Goal: Information Seeking & Learning: Learn about a topic

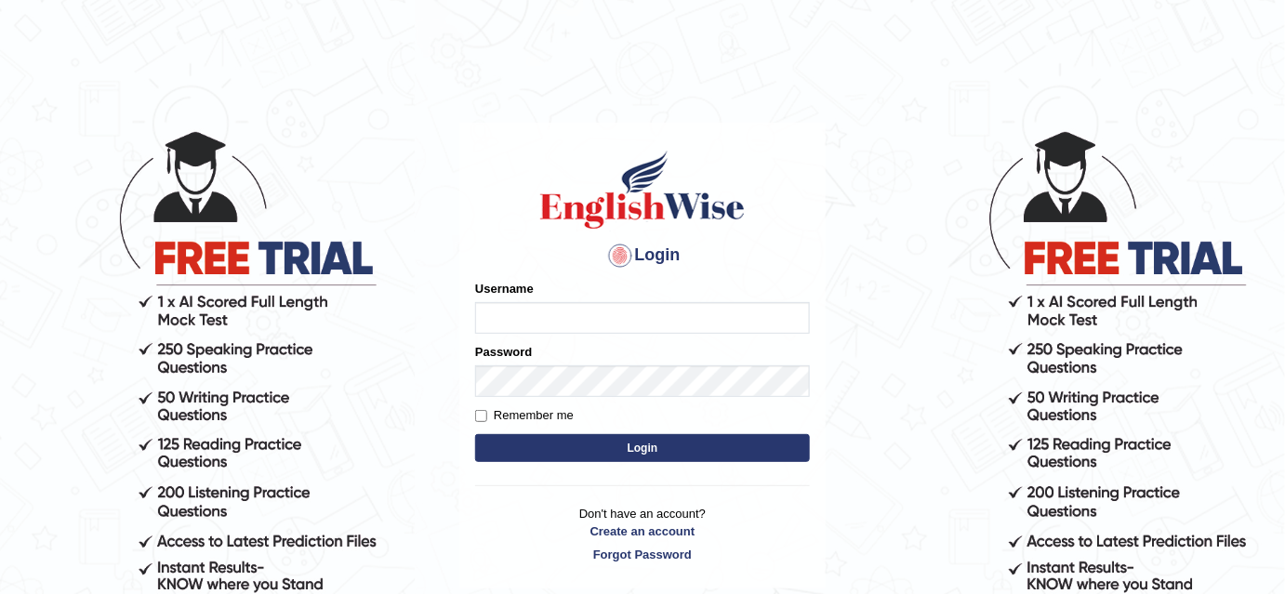
type input "bhuvaneswari_parramatta"
click at [555, 452] on button "Login" at bounding box center [642, 448] width 335 height 28
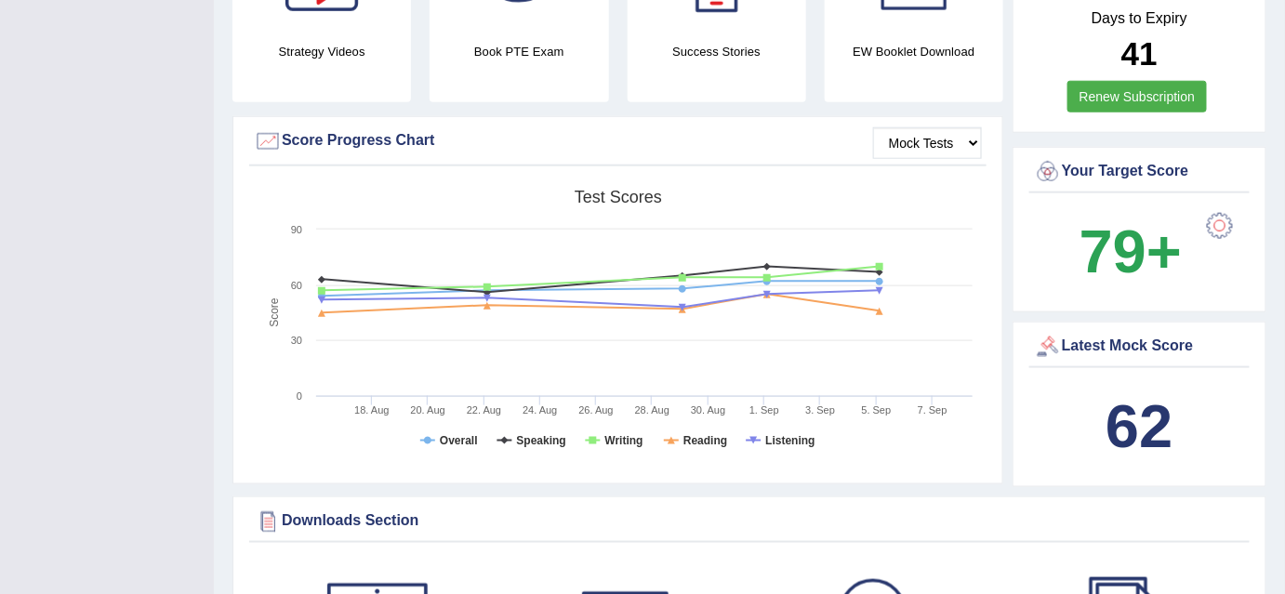
scroll to position [39, 0]
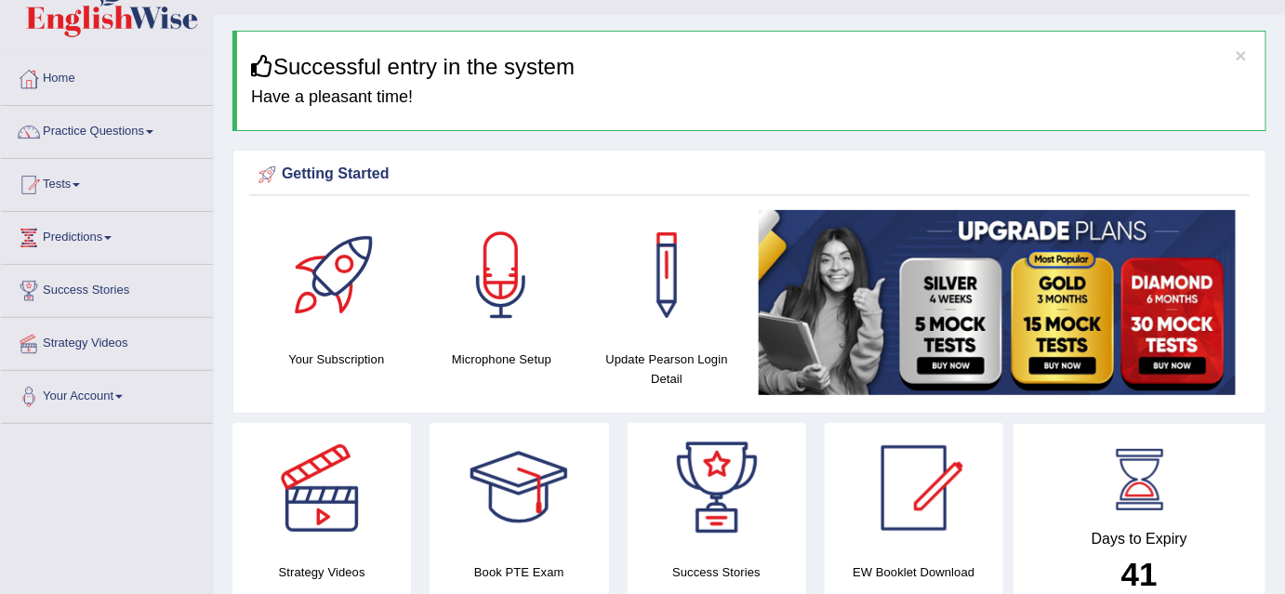
click at [158, 133] on link "Practice Questions" at bounding box center [107, 129] width 212 height 46
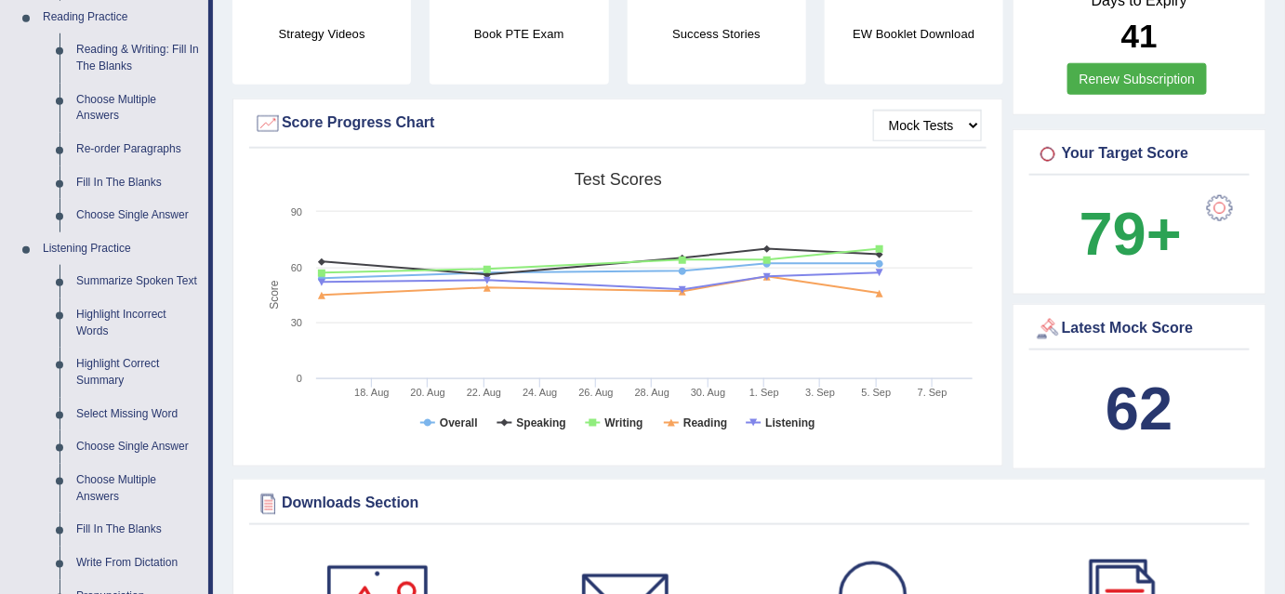
scroll to position [58, 0]
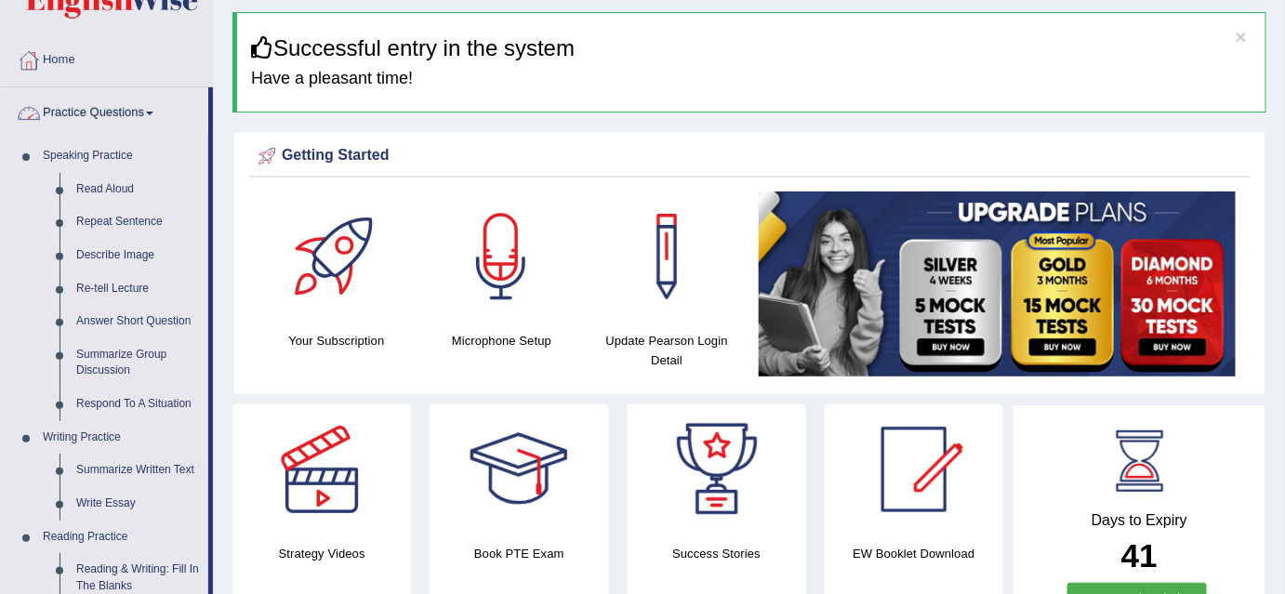
click at [153, 113] on span at bounding box center [149, 114] width 7 height 4
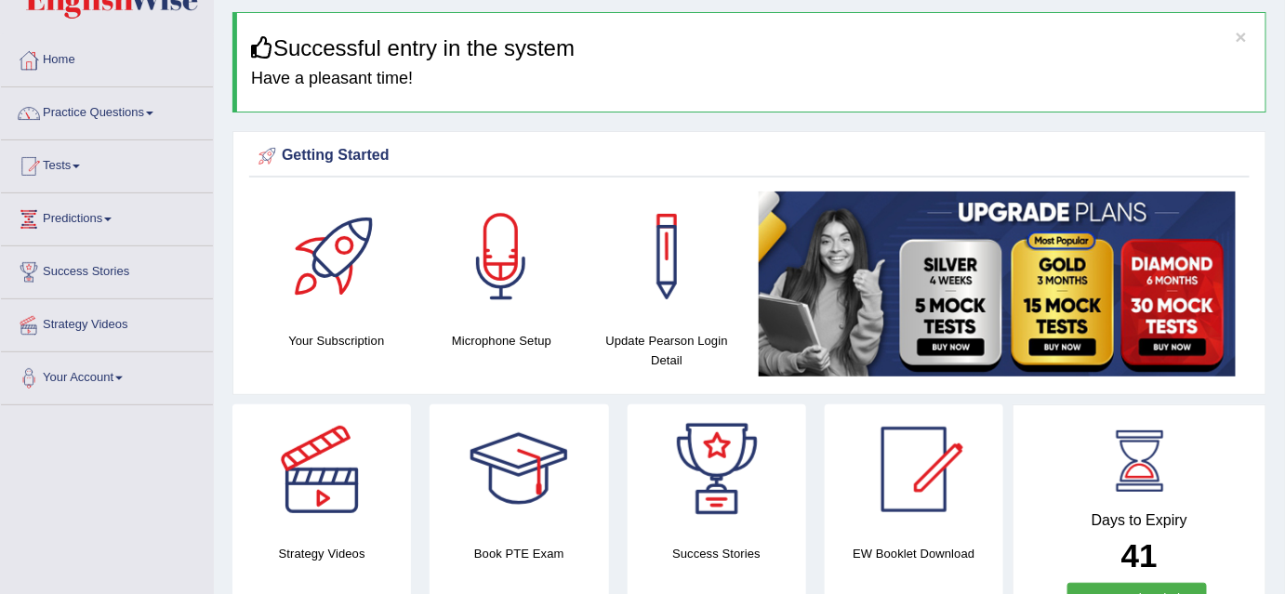
click at [153, 112] on span at bounding box center [149, 114] width 7 height 4
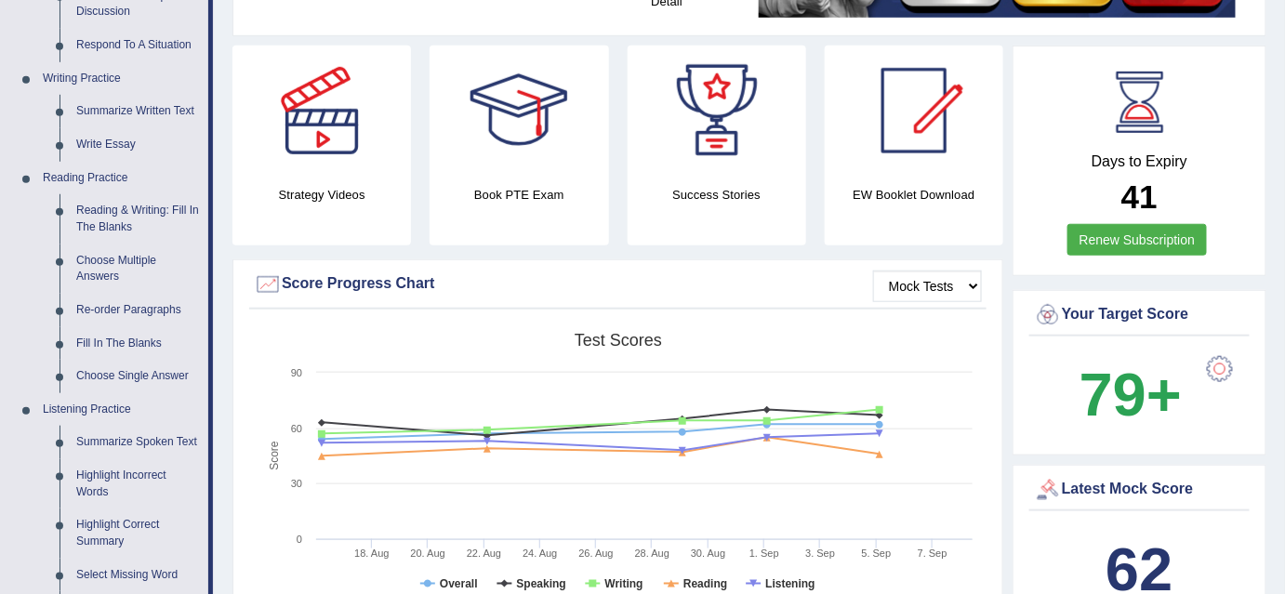
scroll to position [444, 0]
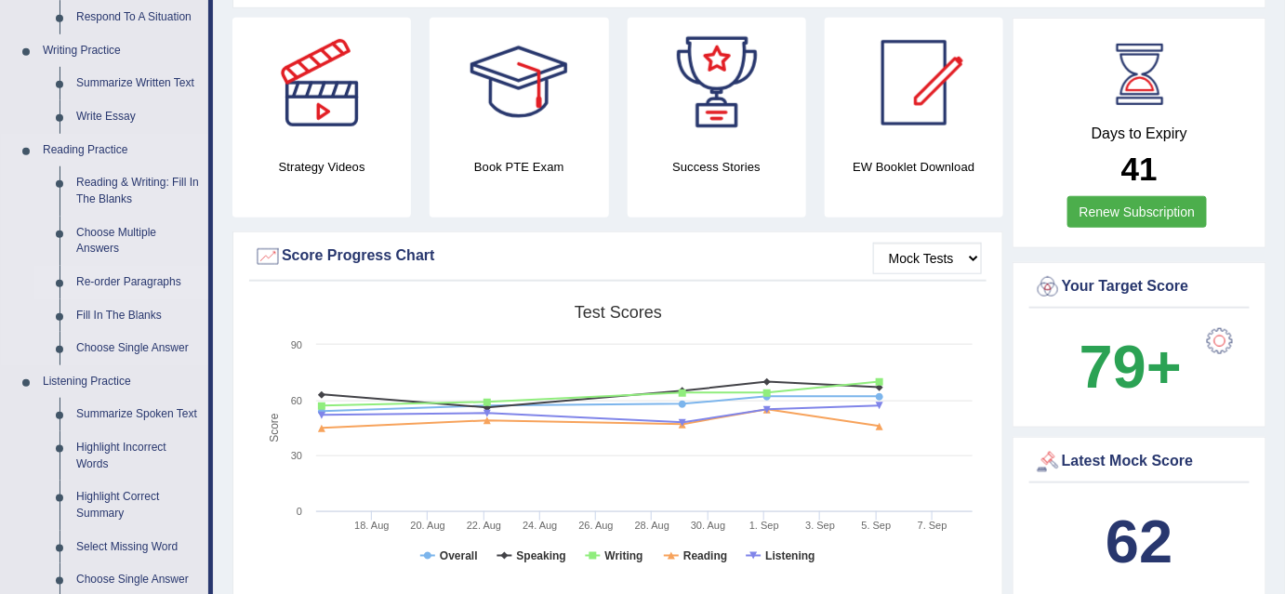
click at [138, 285] on link "Re-order Paragraphs" at bounding box center [138, 282] width 140 height 33
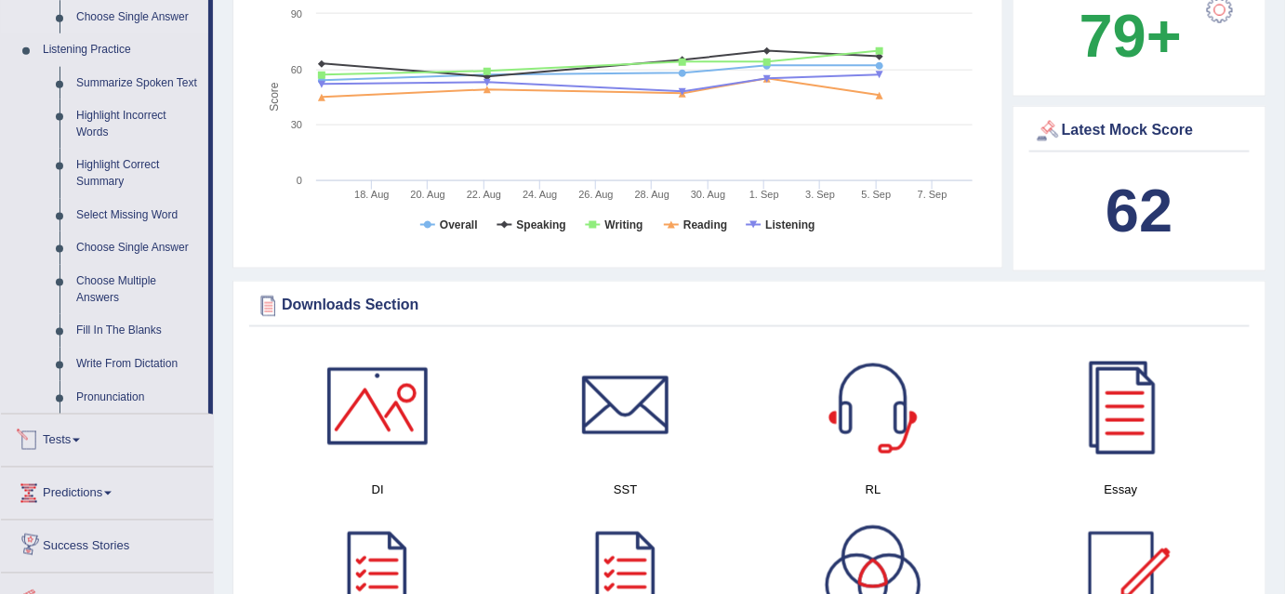
scroll to position [1424, 0]
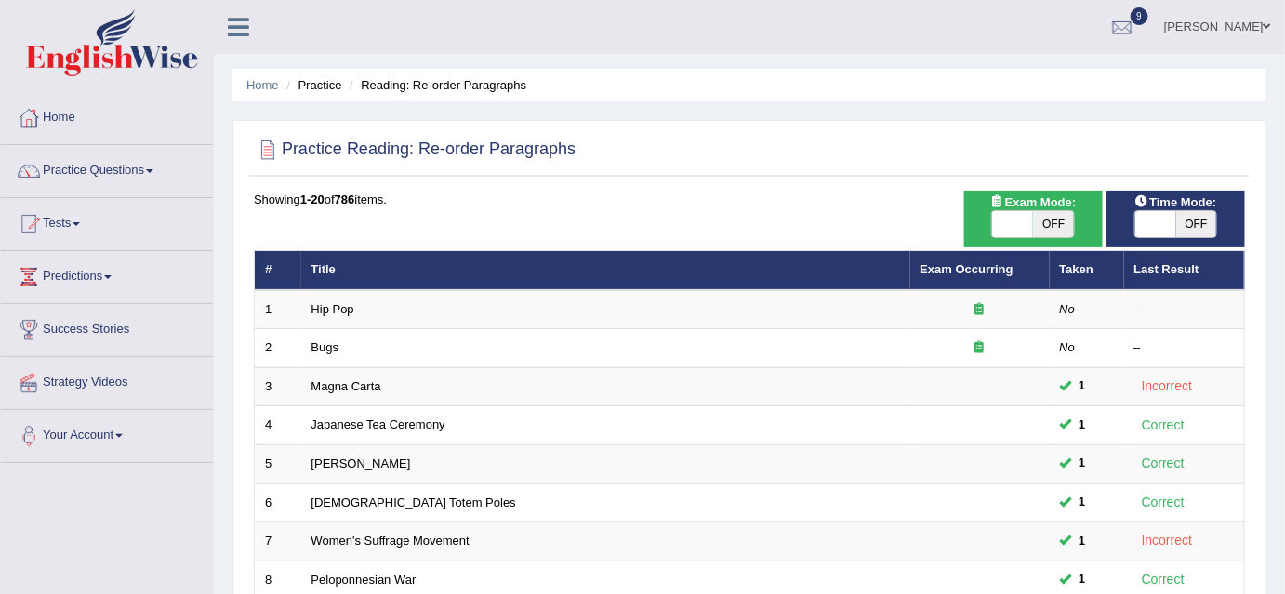
drag, startPoint x: 1191, startPoint y: 218, endPoint x: 1149, endPoint y: 219, distance: 41.8
drag, startPoint x: 1149, startPoint y: 219, endPoint x: 1160, endPoint y: 222, distance: 11.5
click at [1160, 222] on span at bounding box center [1156, 224] width 41 height 26
click at [1198, 222] on span "OFF" at bounding box center [1196, 224] width 41 height 26
checkbox input "true"
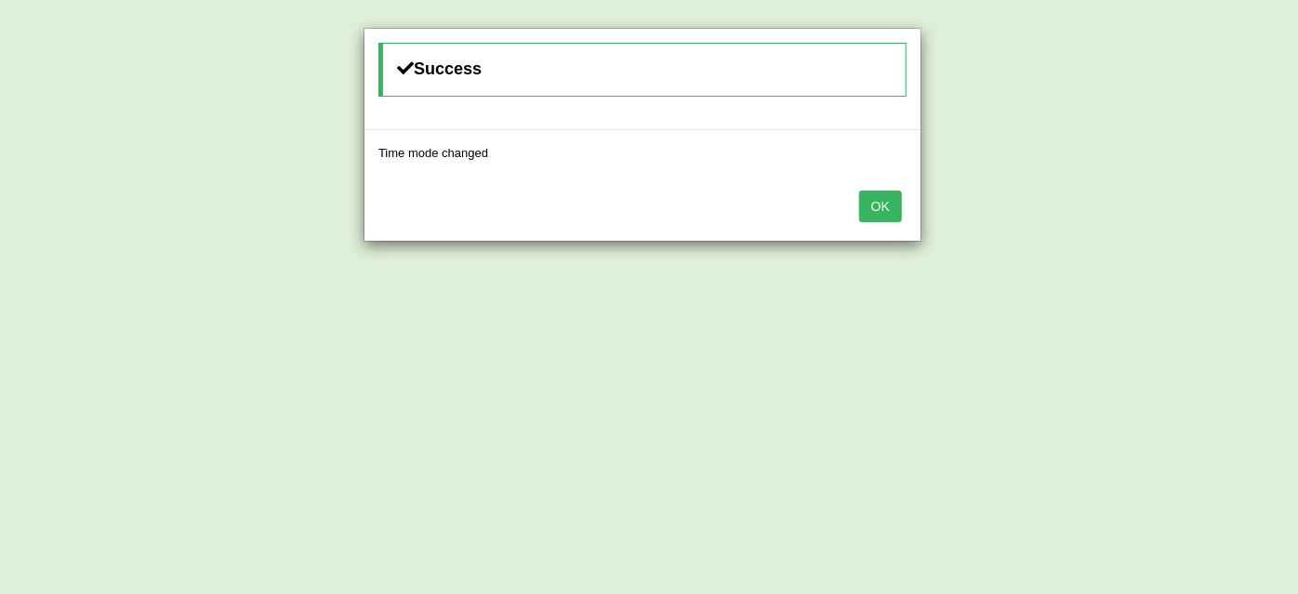
click at [875, 200] on button "OK" at bounding box center [880, 207] width 43 height 32
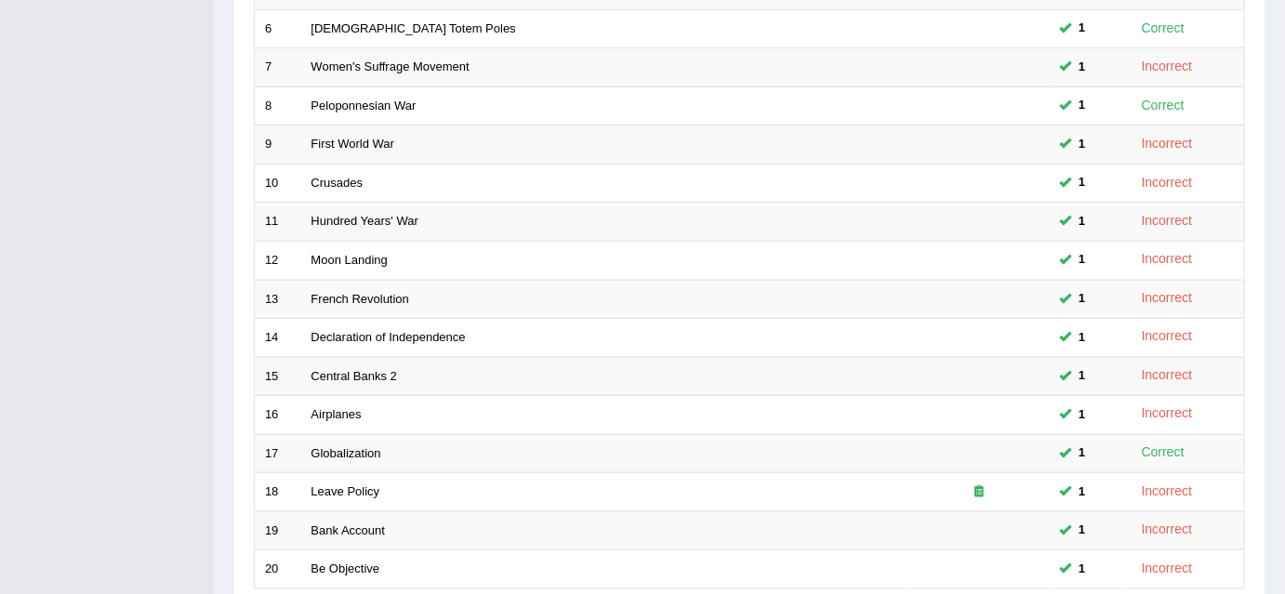
scroll to position [628, 0]
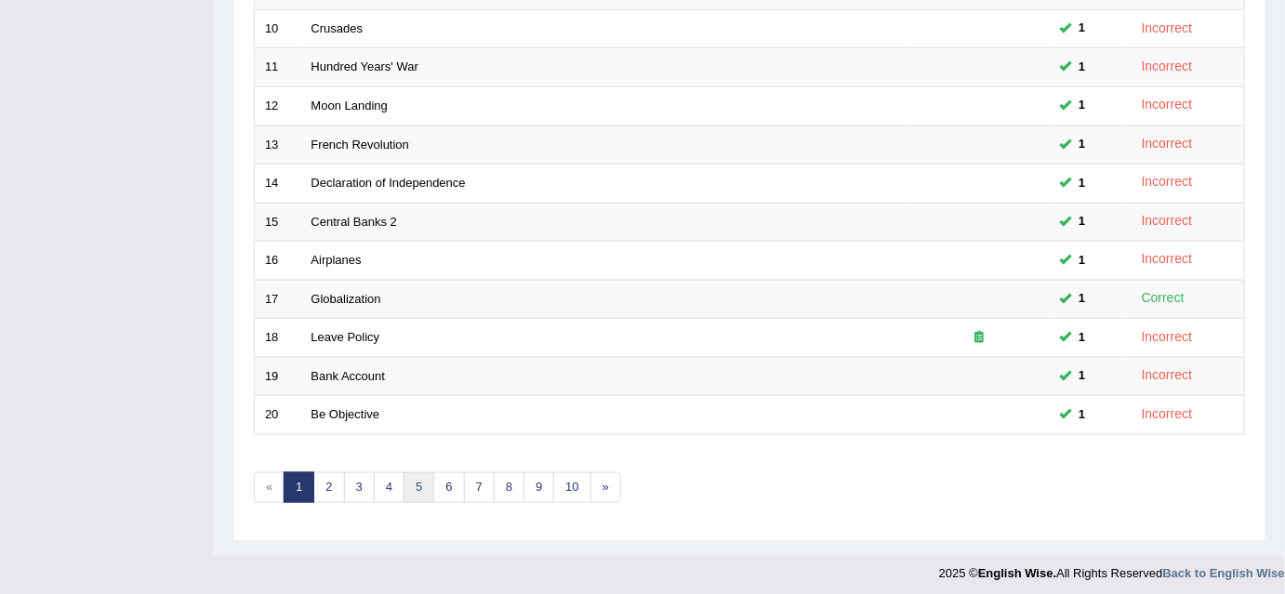
click at [416, 475] on link "5" at bounding box center [418, 487] width 31 height 31
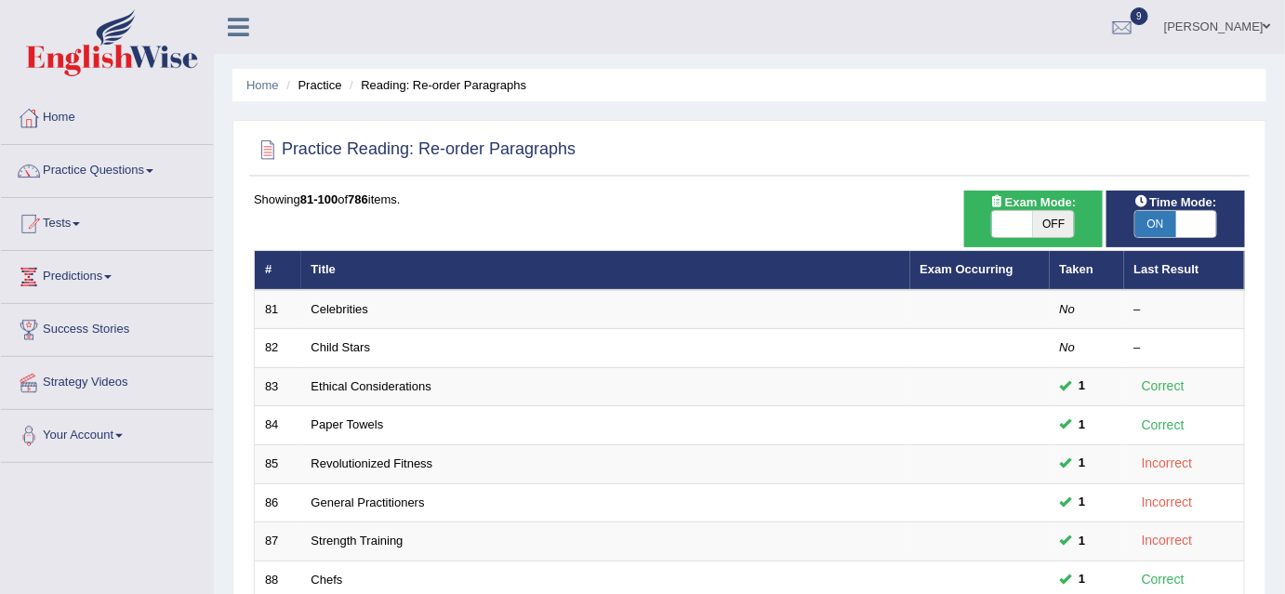
scroll to position [628, 0]
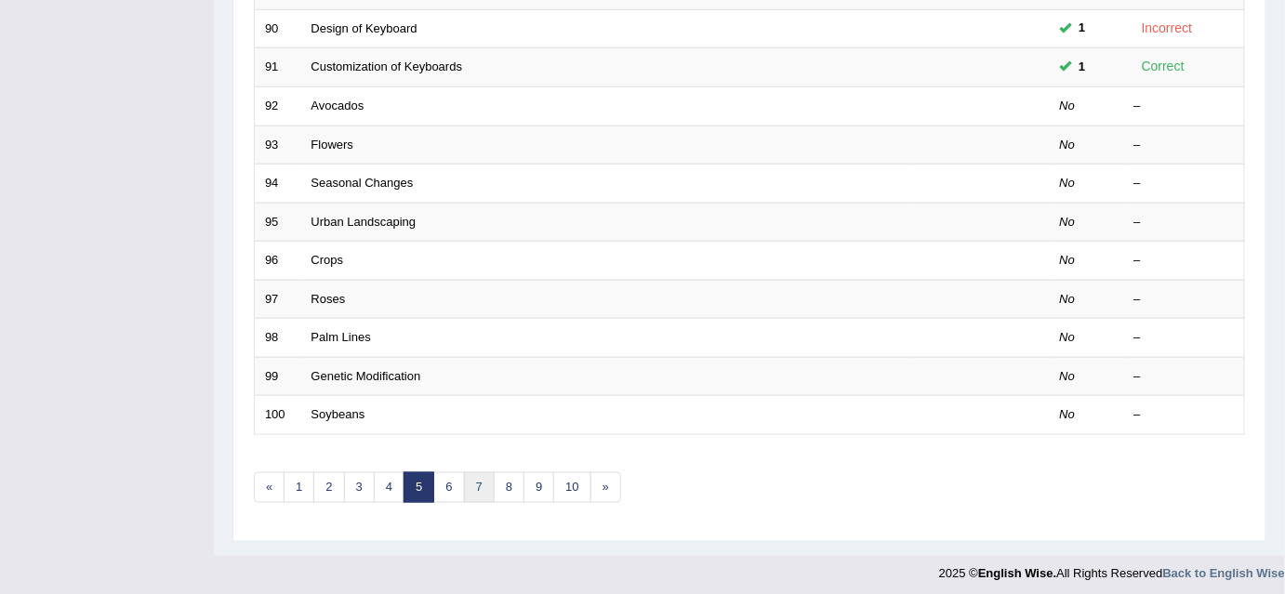
click at [477, 482] on link "7" at bounding box center [479, 487] width 31 height 31
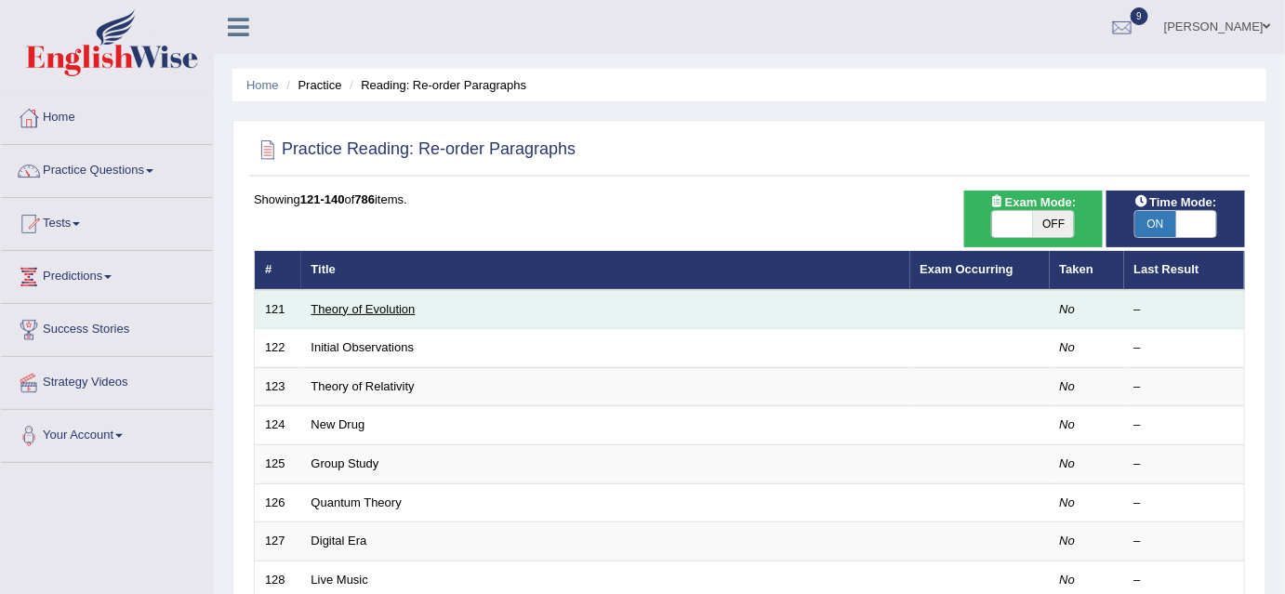
click at [394, 304] on link "Theory of Evolution" at bounding box center [363, 309] width 104 height 14
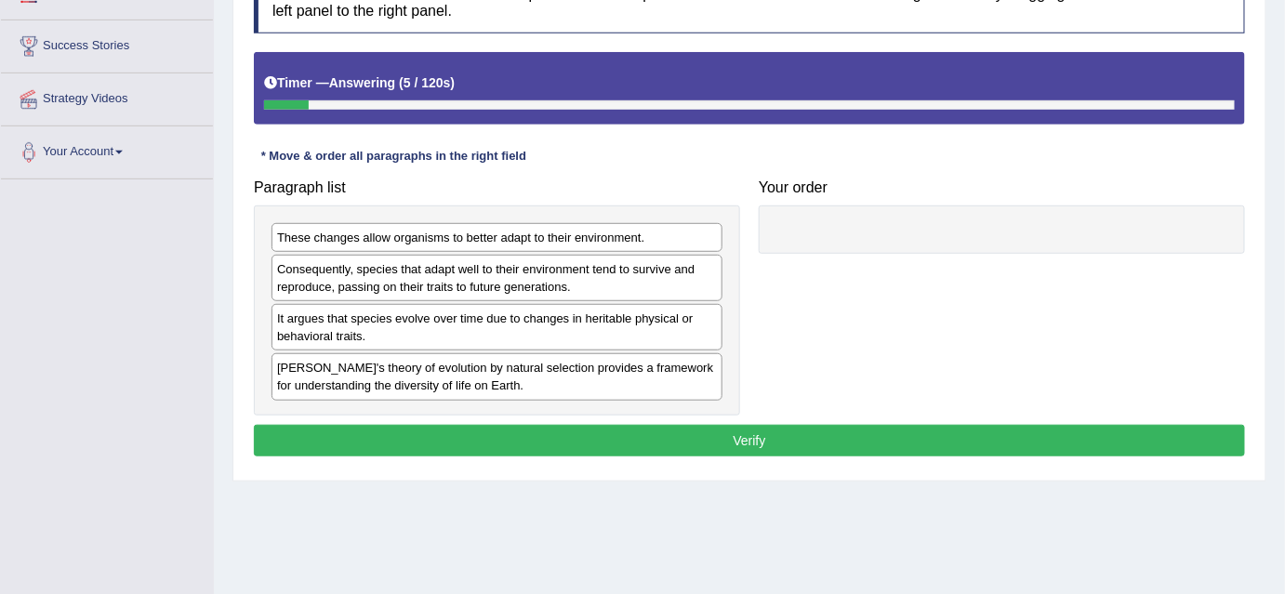
scroll to position [287, 0]
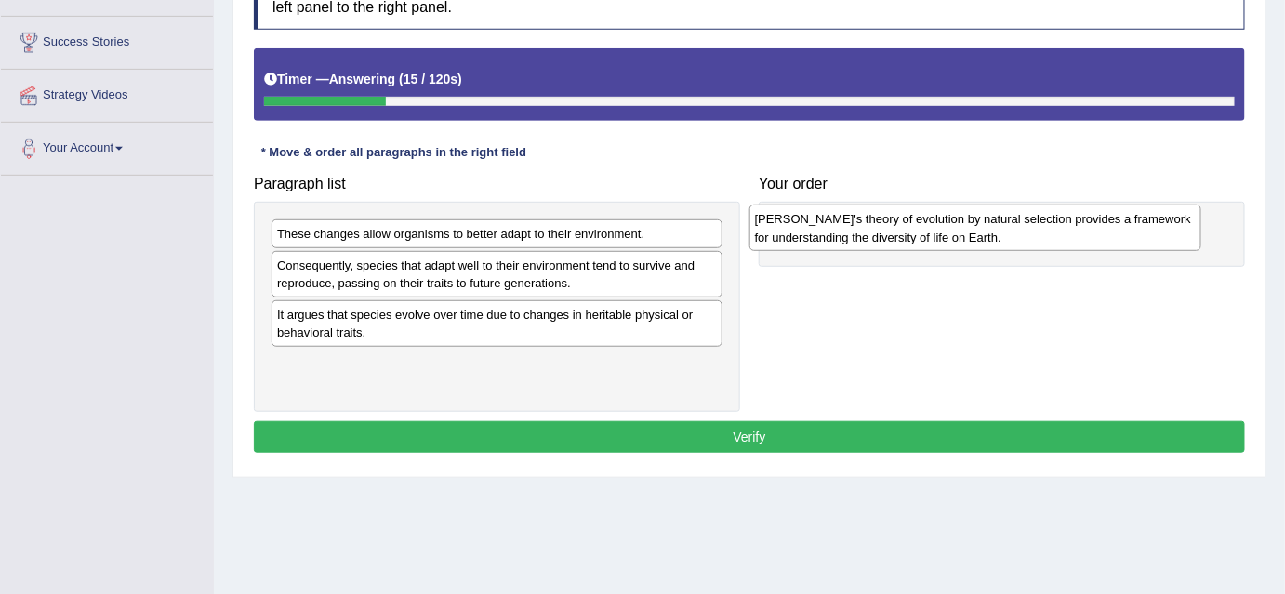
drag, startPoint x: 281, startPoint y: 361, endPoint x: 758, endPoint y: 217, distance: 498.7
click at [758, 217] on div "Darwin's theory of evolution by natural selection provides a framework for unde…" at bounding box center [975, 227] width 452 height 46
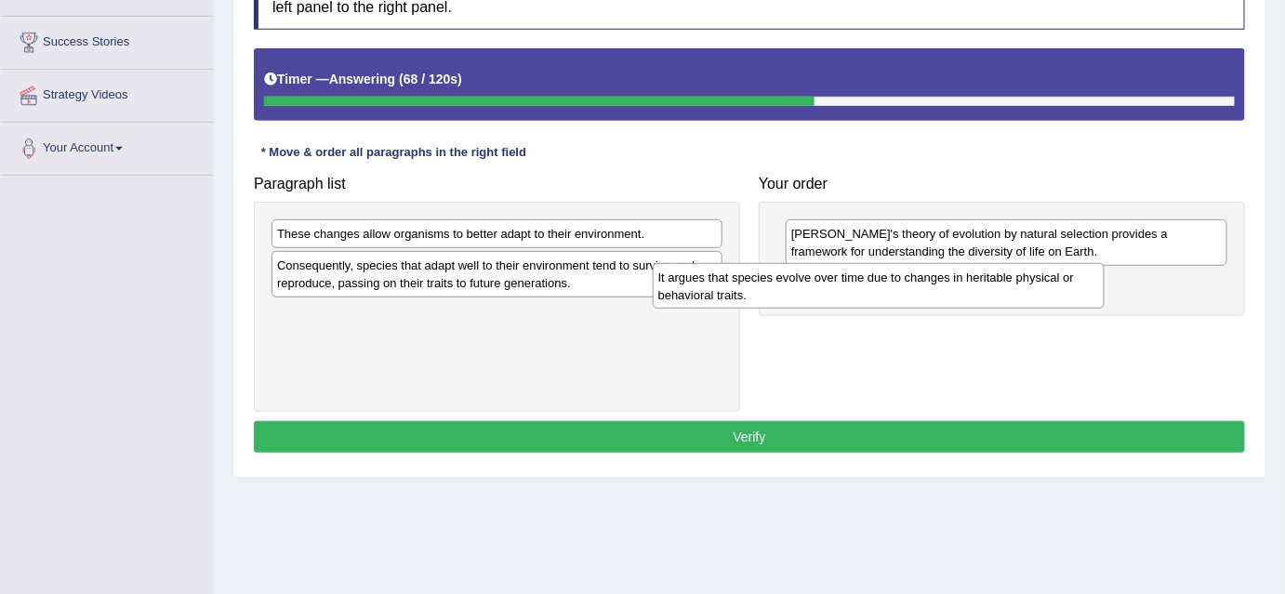
drag, startPoint x: 431, startPoint y: 318, endPoint x: 814, endPoint y: 282, distance: 384.7
click at [814, 282] on div "It argues that species evolve over time due to changes in heritable physical or…" at bounding box center [878, 286] width 452 height 46
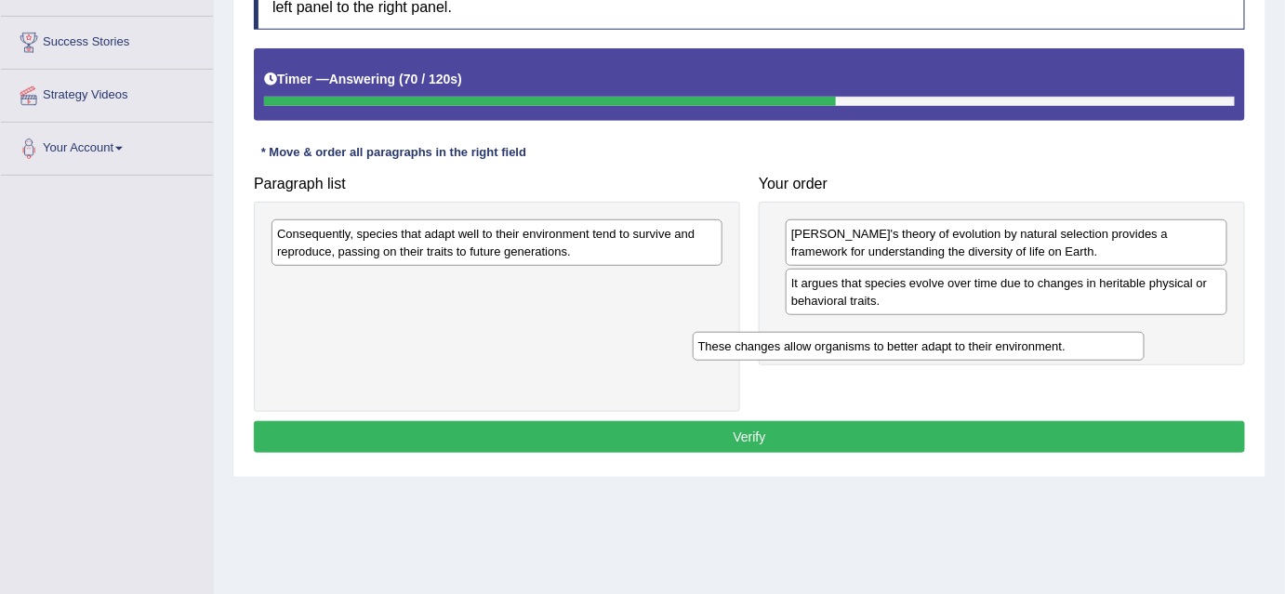
drag, startPoint x: 343, startPoint y: 232, endPoint x: 768, endPoint y: 341, distance: 438.5
click at [768, 341] on div "These changes allow organisms to better adapt to their environment." at bounding box center [918, 346] width 452 height 29
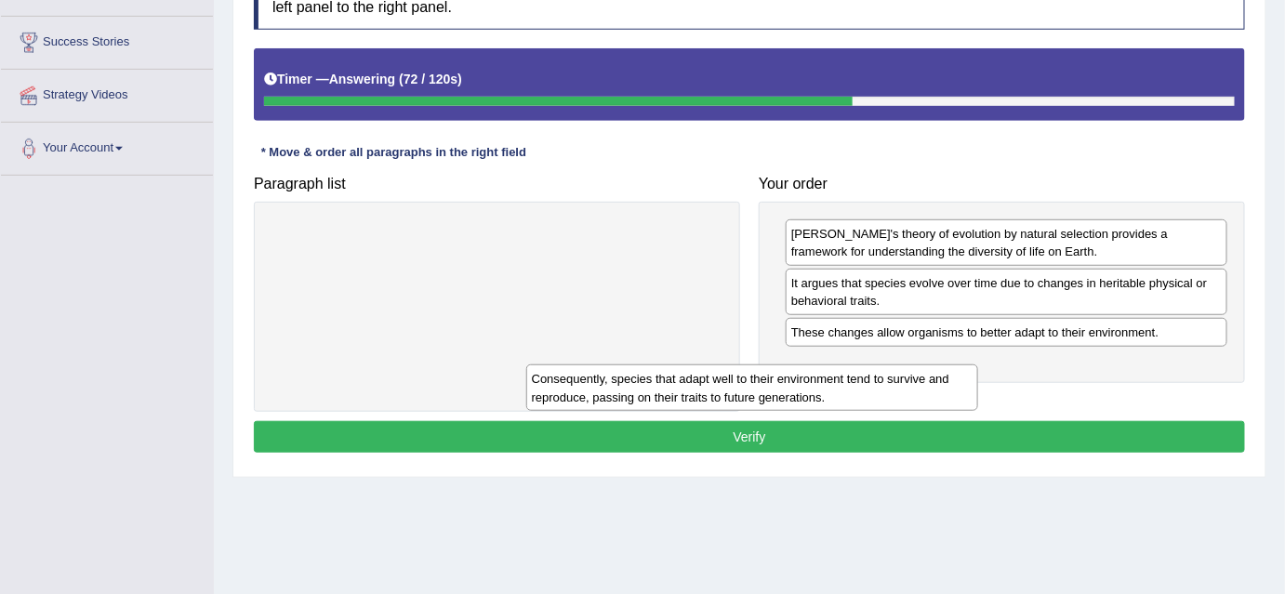
drag, startPoint x: 626, startPoint y: 238, endPoint x: 874, endPoint y: 375, distance: 283.3
click at [874, 375] on div "Consequently, species that adapt well to their environment tend to survive and …" at bounding box center [752, 387] width 452 height 46
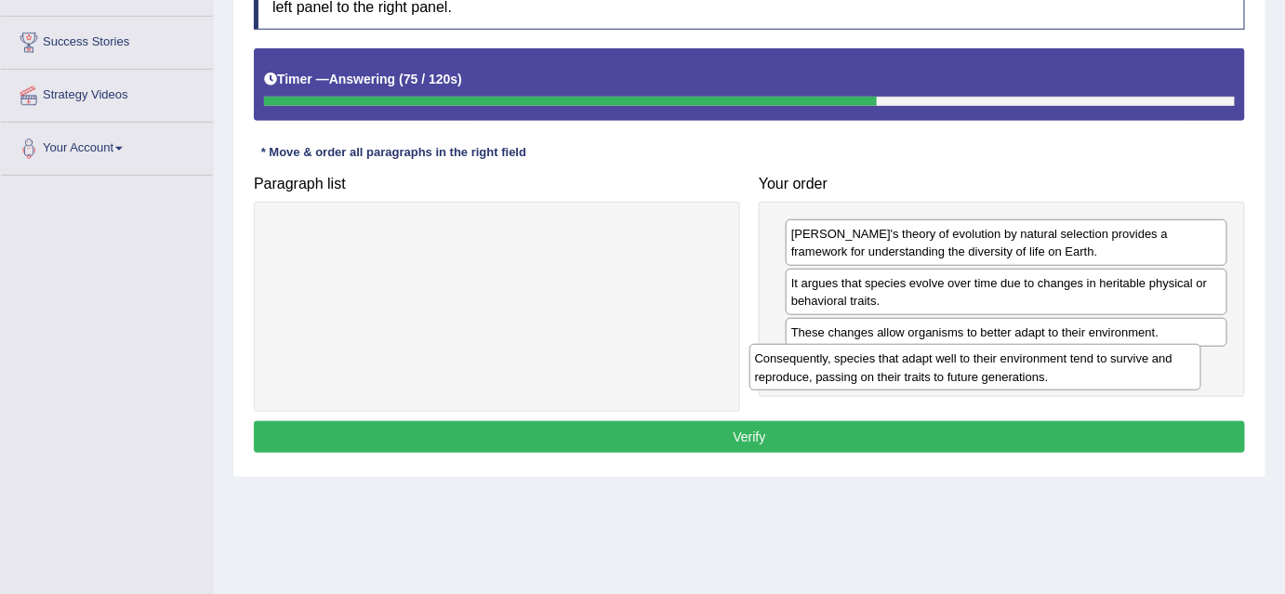
drag, startPoint x: 675, startPoint y: 231, endPoint x: 1154, endPoint y: 356, distance: 495.5
click at [1154, 356] on div "Consequently, species that adapt well to their environment tend to survive and …" at bounding box center [975, 367] width 452 height 46
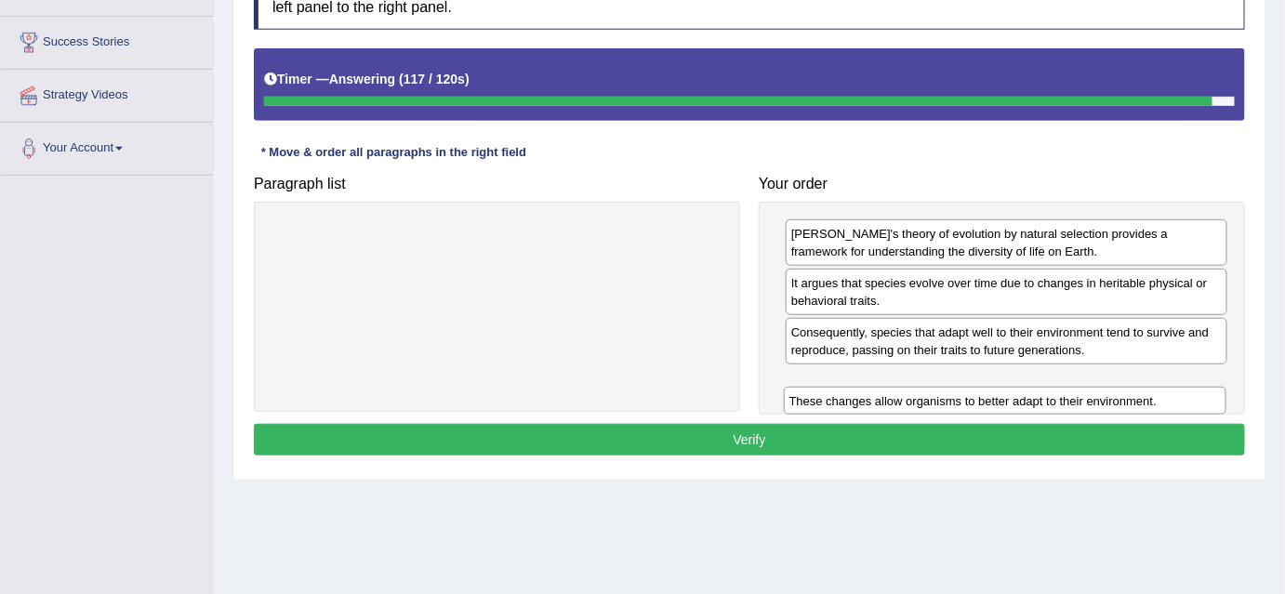
drag, startPoint x: 960, startPoint y: 334, endPoint x: 958, endPoint y: 399, distance: 65.1
click at [958, 399] on div "These changes allow organisms to better adapt to their environment." at bounding box center [1005, 401] width 442 height 29
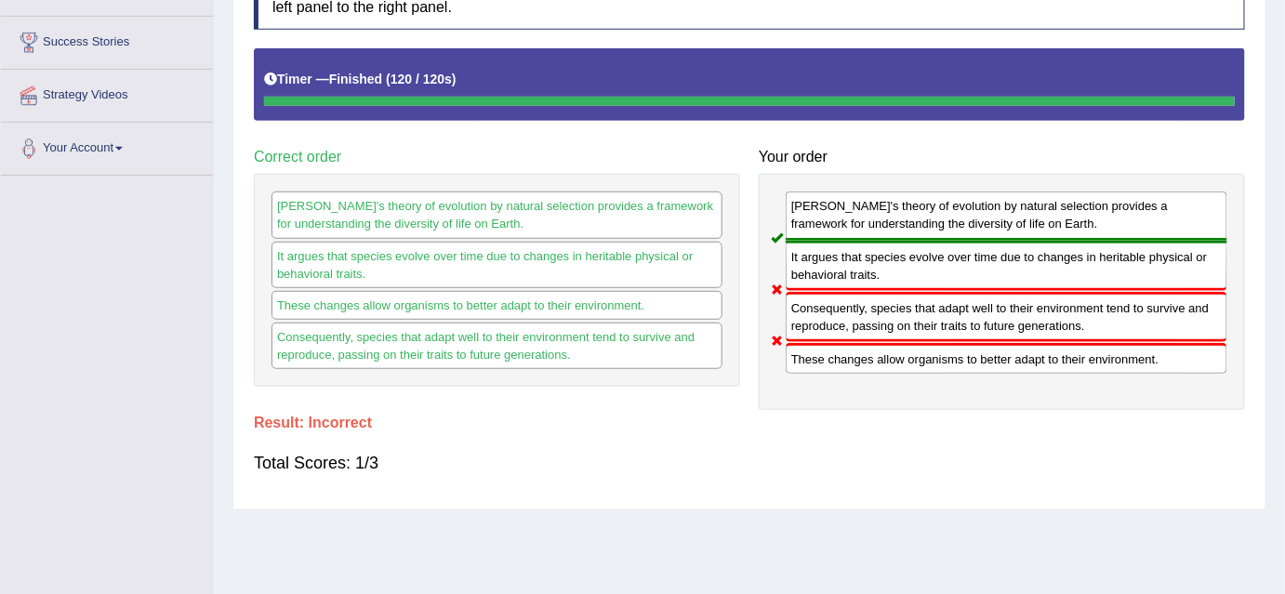
scroll to position [0, 0]
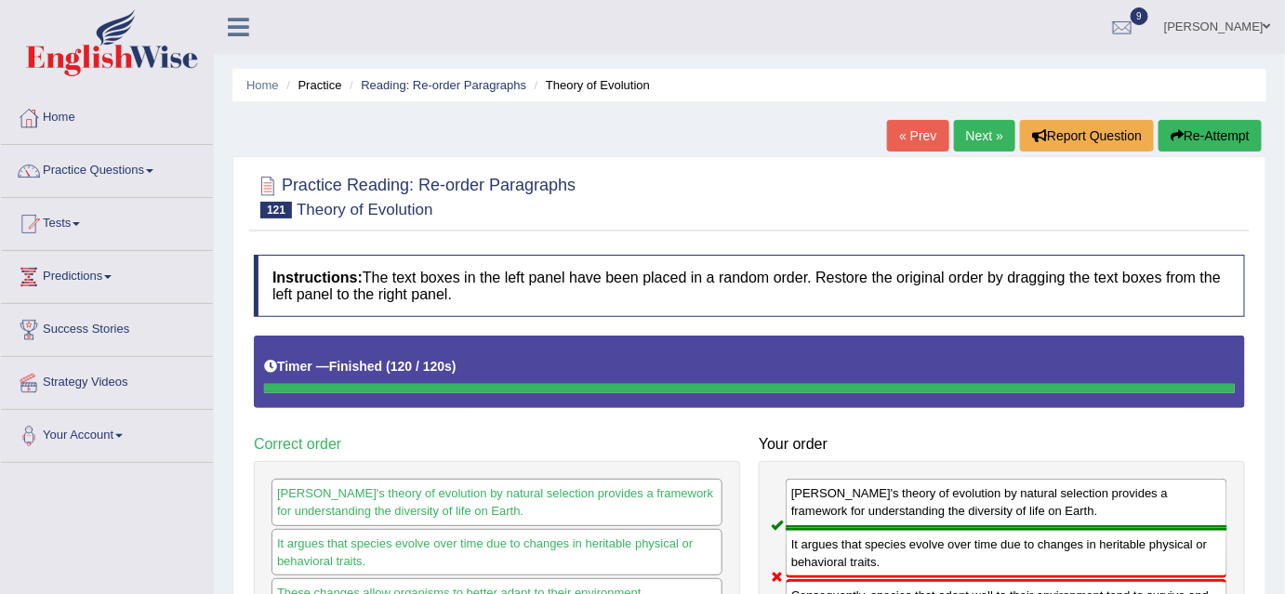
click at [979, 128] on link "Next »" at bounding box center [984, 136] width 61 height 32
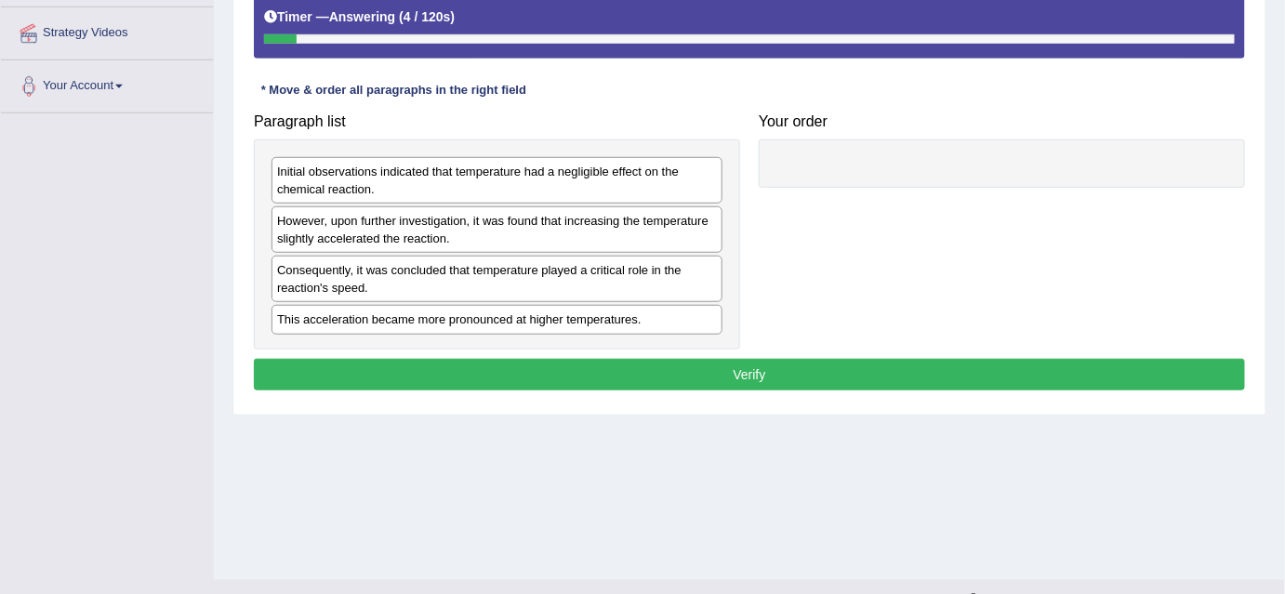
scroll to position [361, 0]
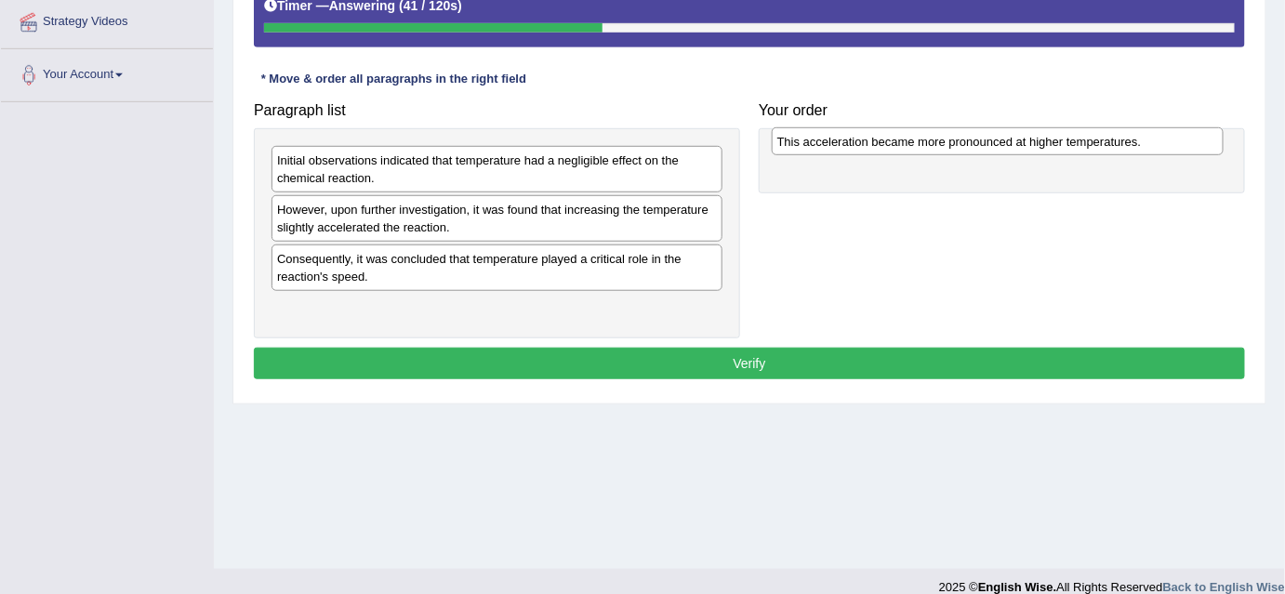
drag, startPoint x: 379, startPoint y: 312, endPoint x: 877, endPoint y: 150, distance: 523.2
click at [877, 150] on div "This acceleration became more pronounced at higher temperatures." at bounding box center [997, 141] width 452 height 29
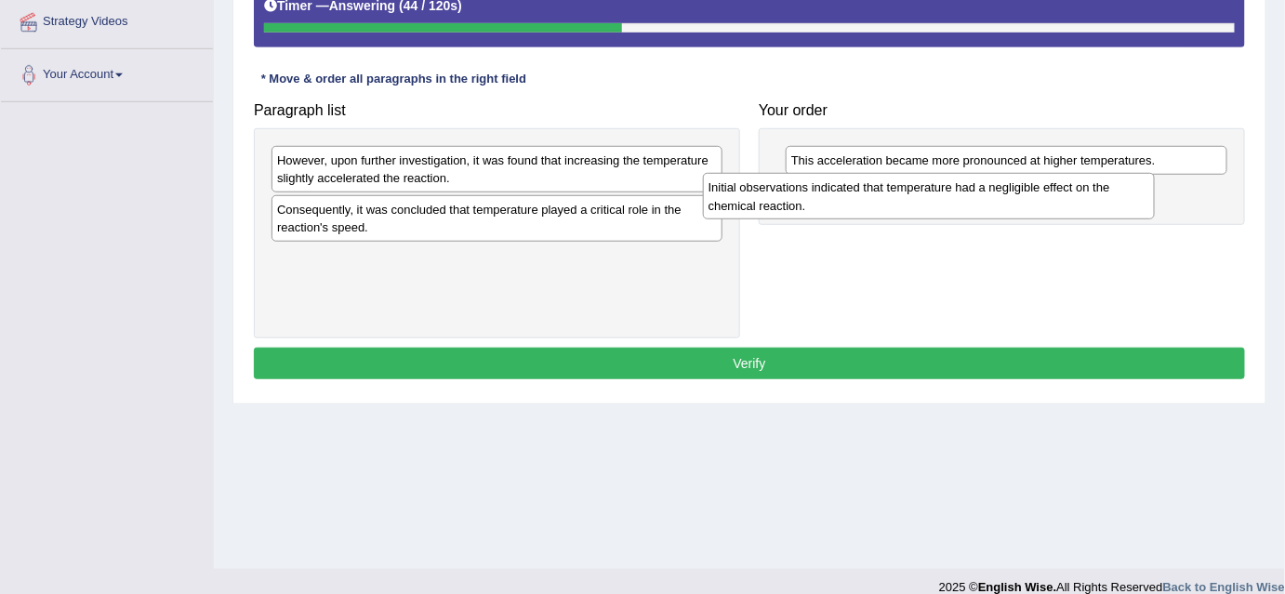
drag, startPoint x: 415, startPoint y: 160, endPoint x: 847, endPoint y: 187, distance: 433.0
click at [847, 187] on div "Initial observations indicated that temperature had a negligible effect on the …" at bounding box center [929, 196] width 452 height 46
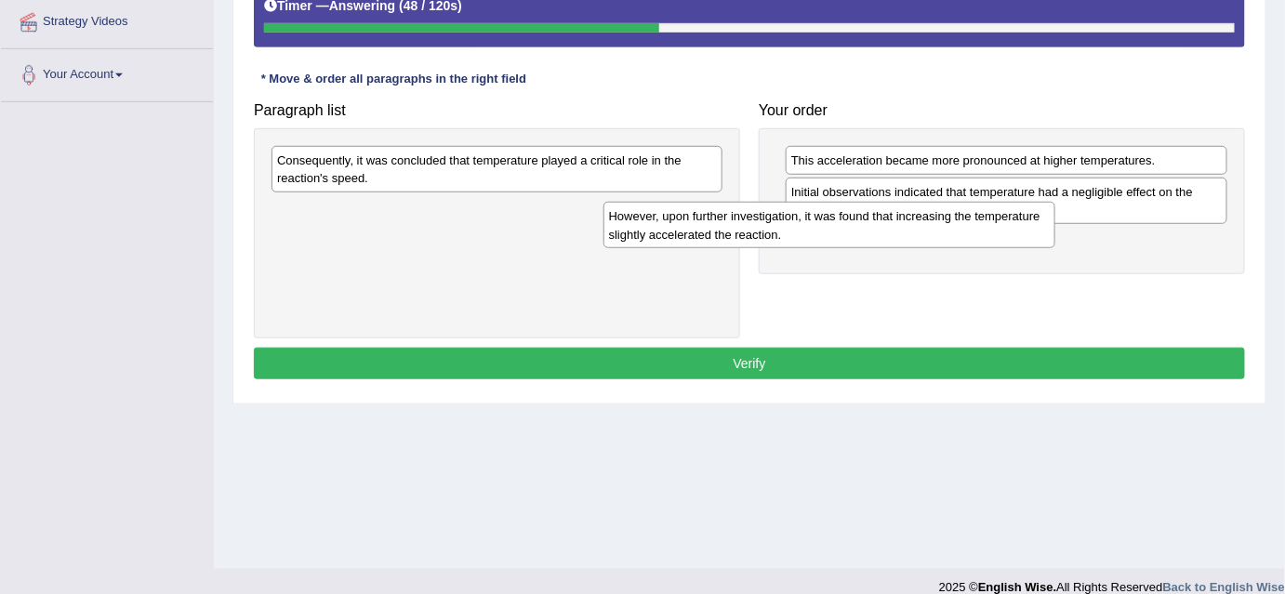
drag, startPoint x: 651, startPoint y: 188, endPoint x: 989, endPoint y: 249, distance: 343.8
click at [989, 248] on div "However, upon further investigation, it was found that increasing the temperatu…" at bounding box center [829, 225] width 452 height 46
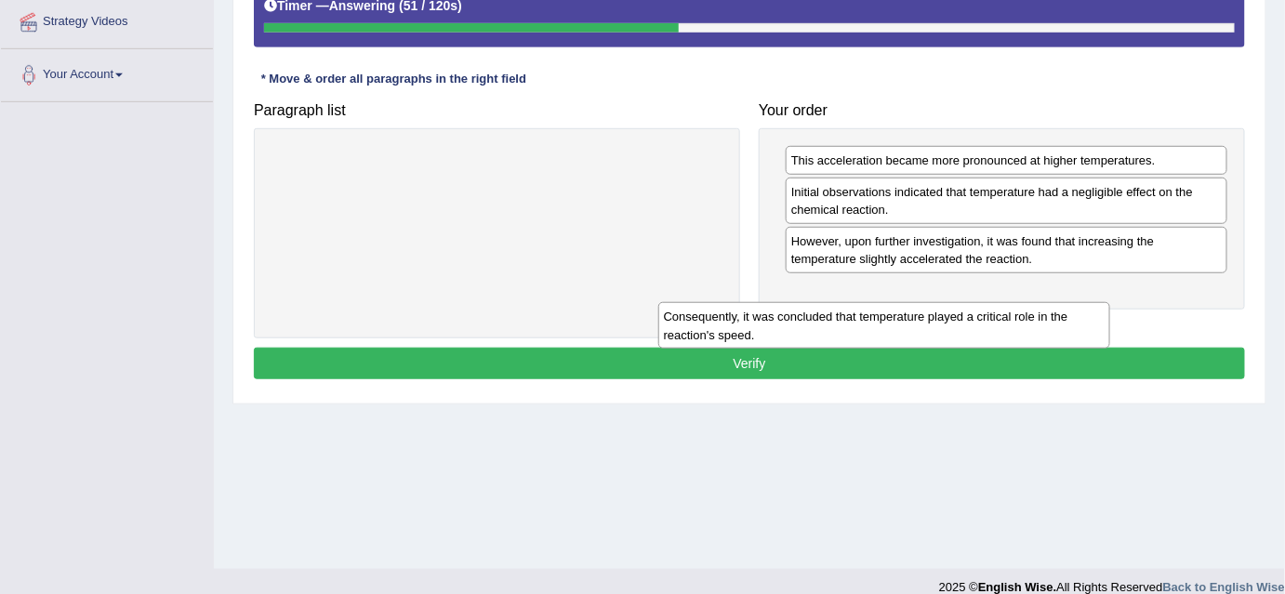
drag, startPoint x: 698, startPoint y: 169, endPoint x: 1087, endPoint y: 305, distance: 412.4
click at [1087, 305] on div "Consequently, it was concluded that temperature played a critical role in the r…" at bounding box center [884, 325] width 452 height 46
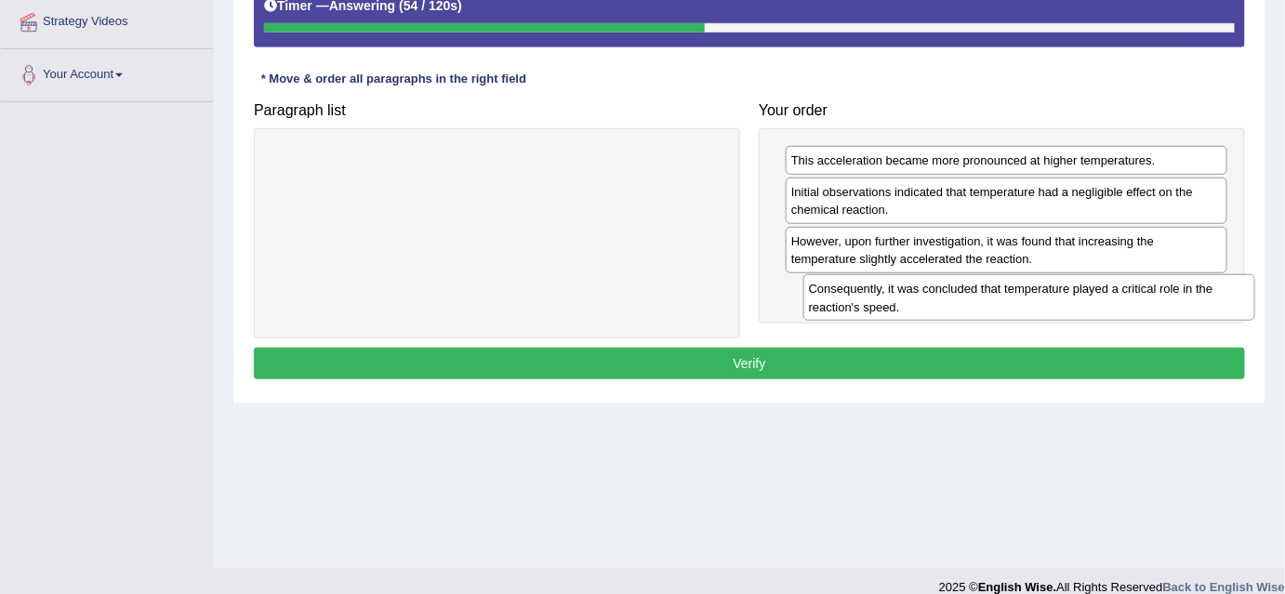
drag, startPoint x: 596, startPoint y: 152, endPoint x: 1124, endPoint y: 283, distance: 544.0
click at [1124, 283] on div "Consequently, it was concluded that temperature played a critical role in the r…" at bounding box center [1029, 297] width 452 height 46
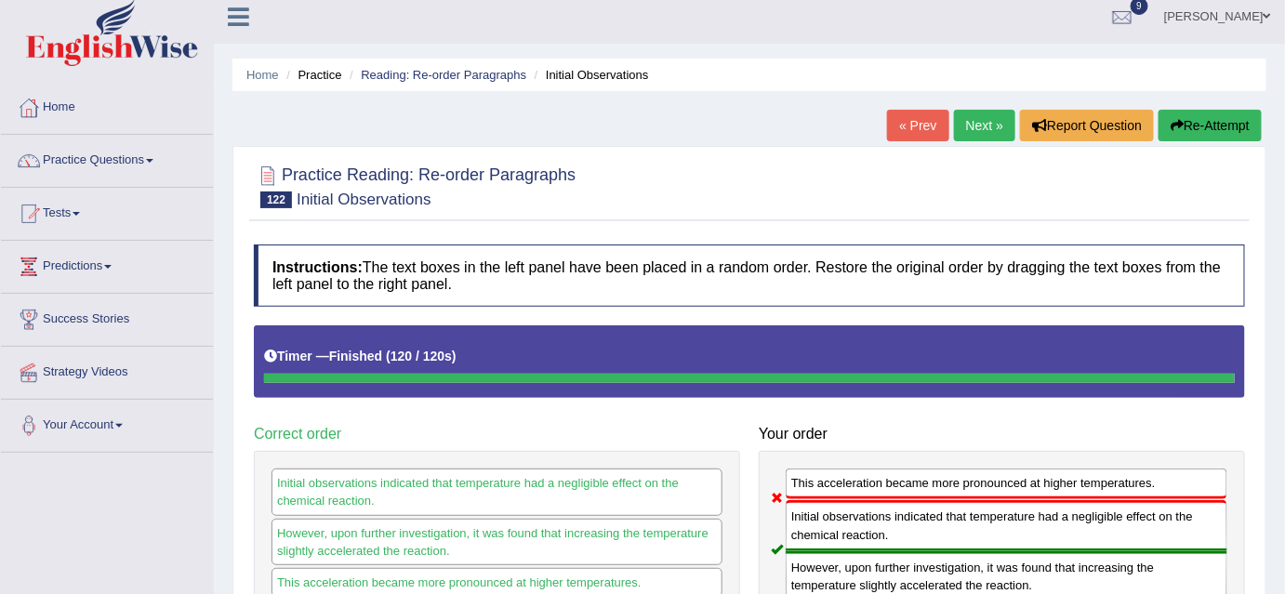
scroll to position [4, 0]
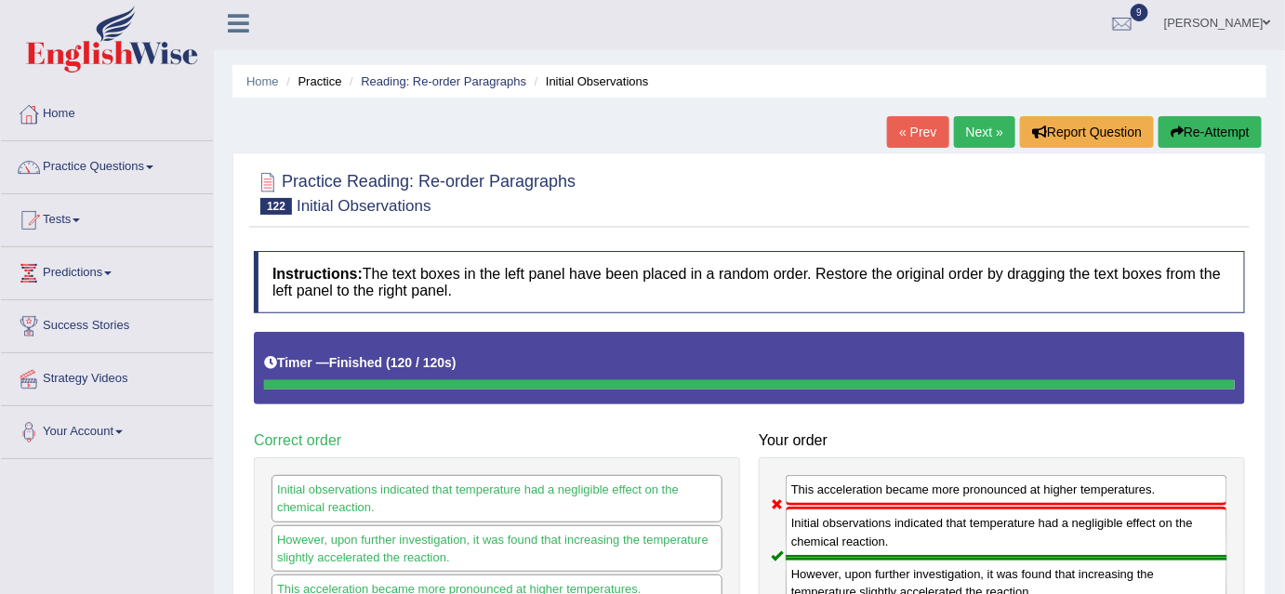
click at [975, 134] on link "Next »" at bounding box center [984, 132] width 61 height 32
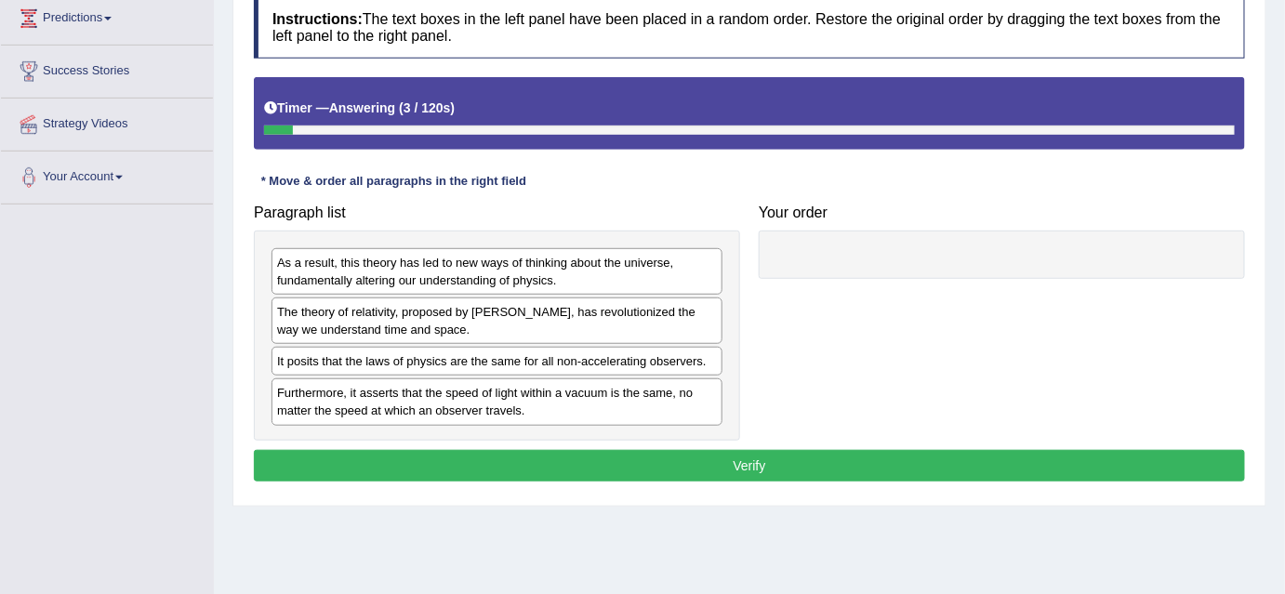
scroll to position [262, 0]
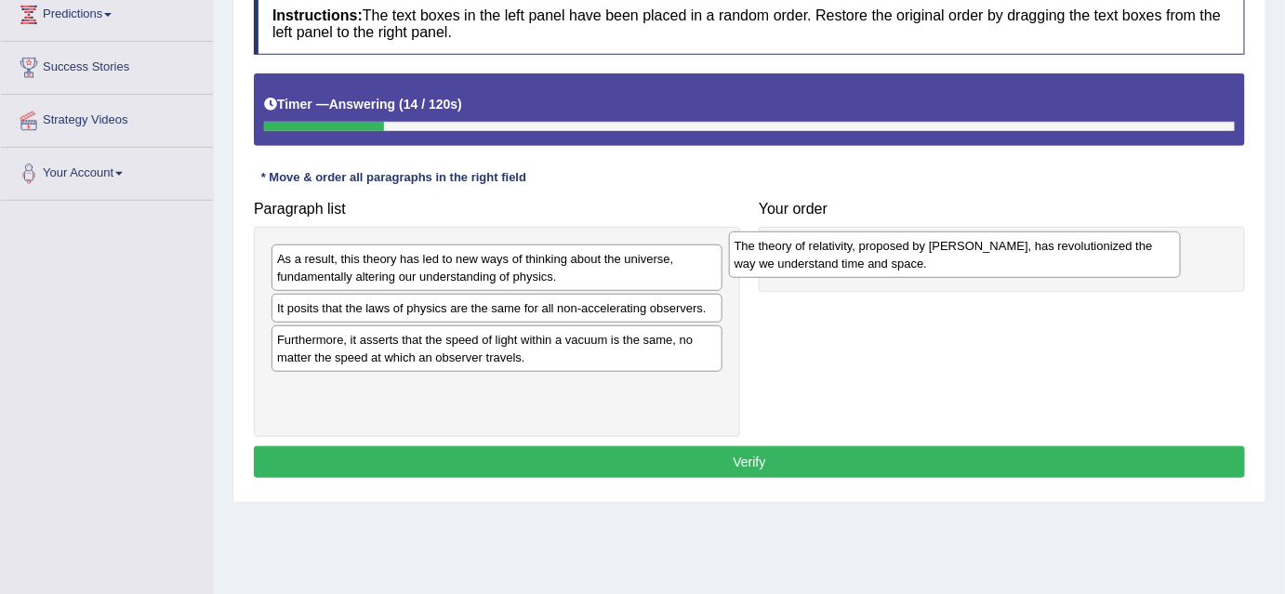
drag, startPoint x: 550, startPoint y: 322, endPoint x: 1013, endPoint y: 257, distance: 467.3
click at [1013, 257] on div "The theory of relativity, proposed by [PERSON_NAME], has revolutionized the way…" at bounding box center [955, 254] width 452 height 46
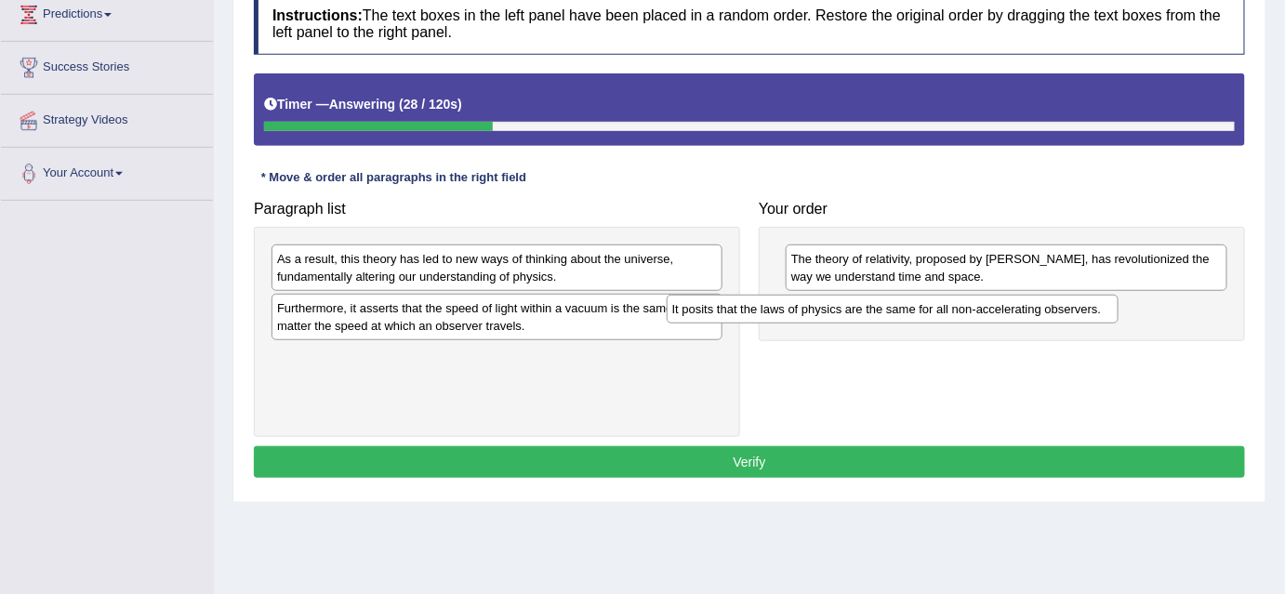
drag, startPoint x: 601, startPoint y: 310, endPoint x: 997, endPoint y: 312, distance: 396.0
click at [997, 312] on div "It posits that the laws of physics are the same for all non-accelerating observ…" at bounding box center [892, 309] width 452 height 29
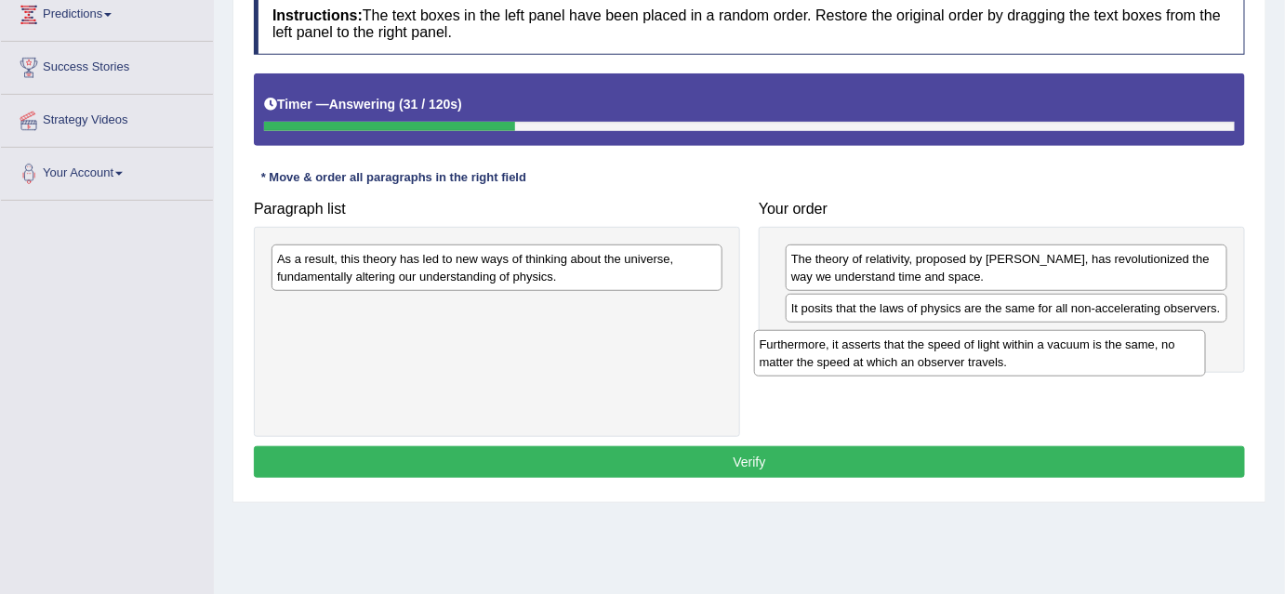
drag, startPoint x: 467, startPoint y: 310, endPoint x: 949, endPoint y: 348, distance: 483.8
click at [949, 348] on div "Furthermore, it asserts that the speed of light within a vacuum is the same, no…" at bounding box center [980, 353] width 452 height 46
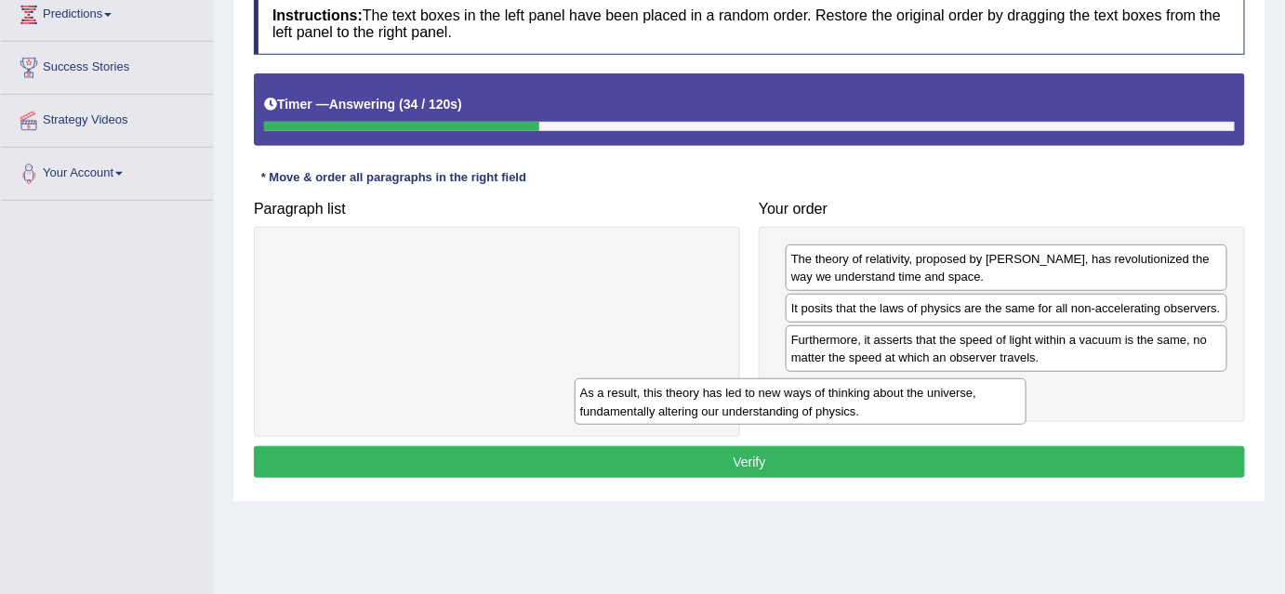
drag, startPoint x: 651, startPoint y: 264, endPoint x: 954, endPoint y: 399, distance: 331.6
click at [954, 399] on div "As a result, this theory has led to new ways of thinking about the universe, fu…" at bounding box center [800, 401] width 452 height 46
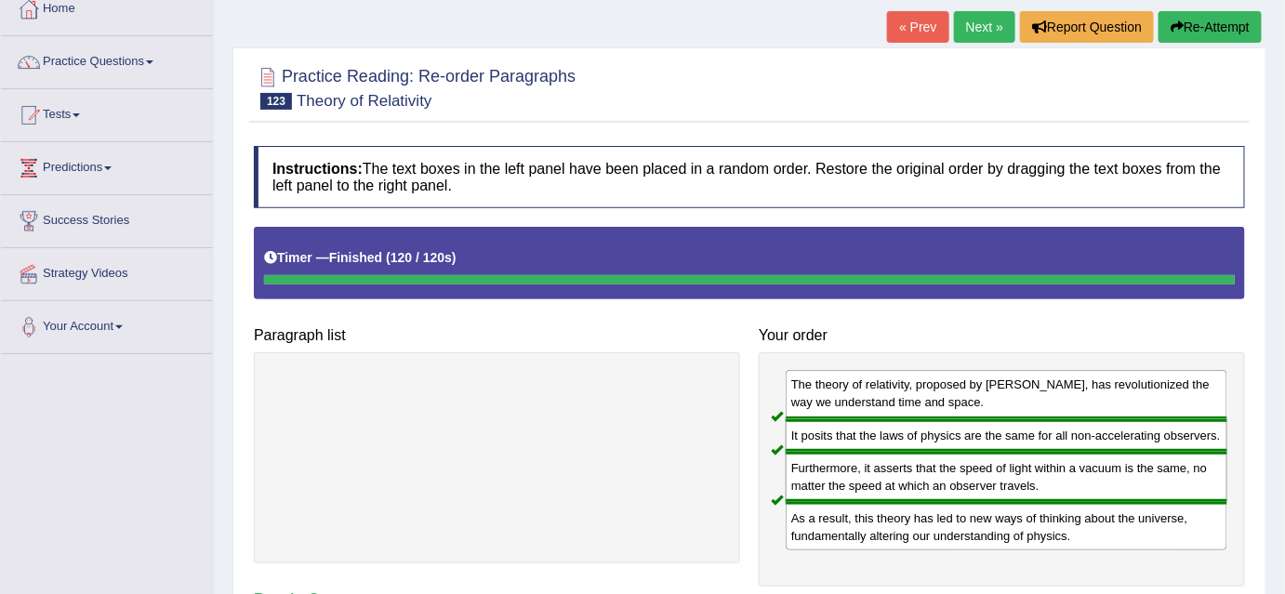
scroll to position [107, 0]
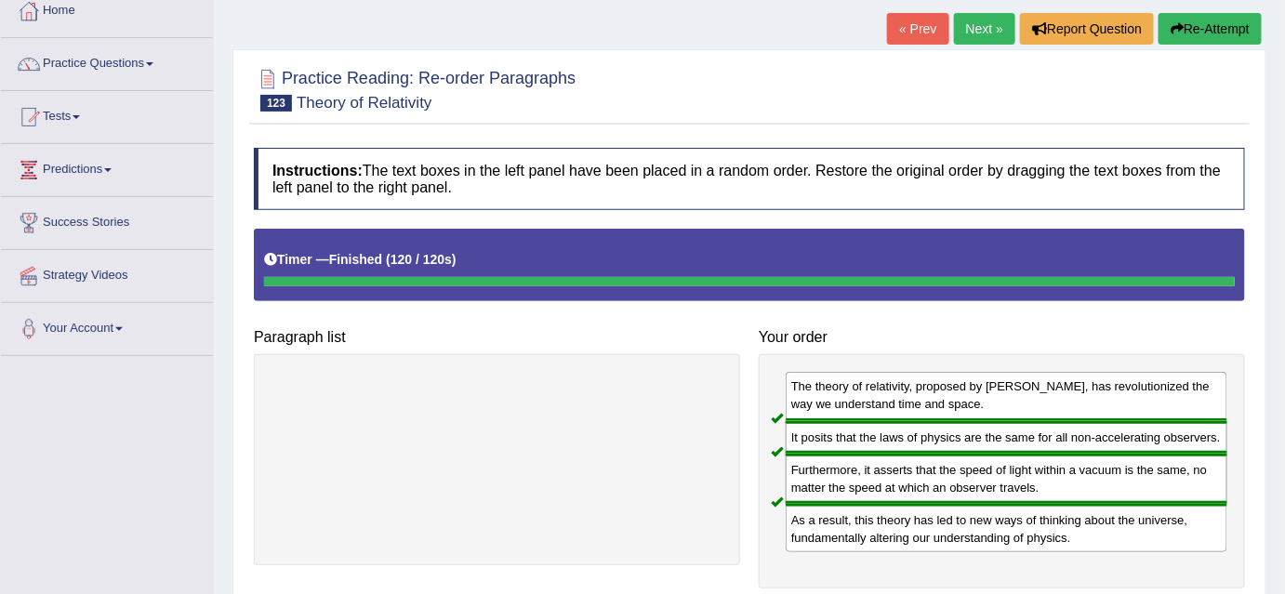
click at [975, 31] on link "Next »" at bounding box center [984, 29] width 61 height 32
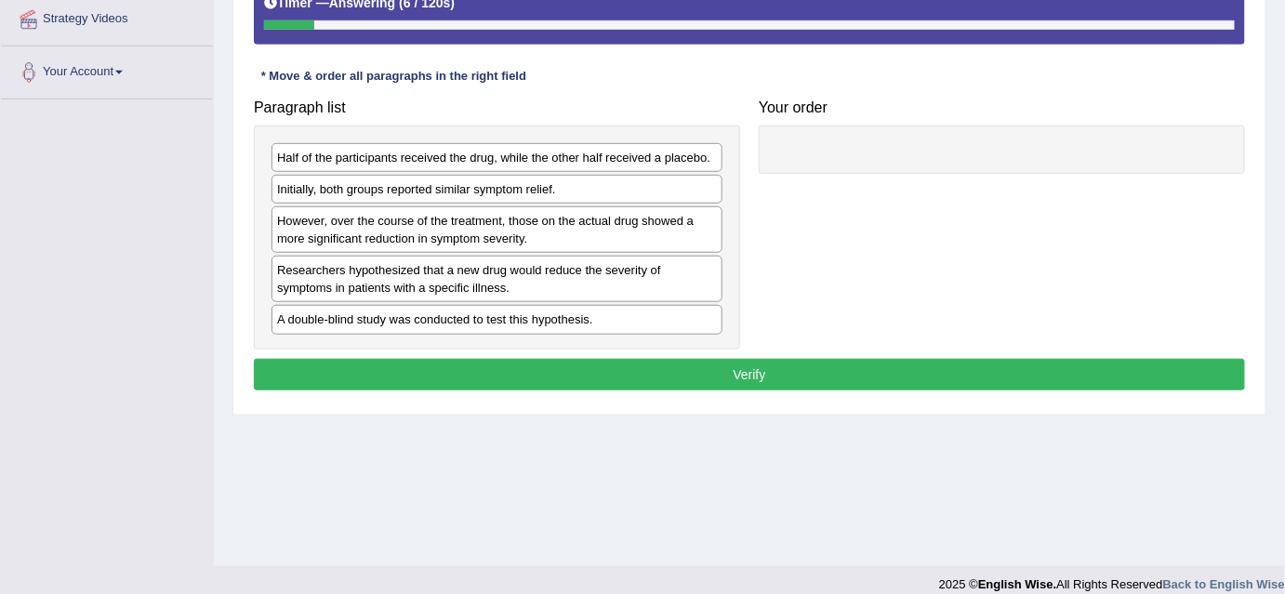
scroll to position [365, 0]
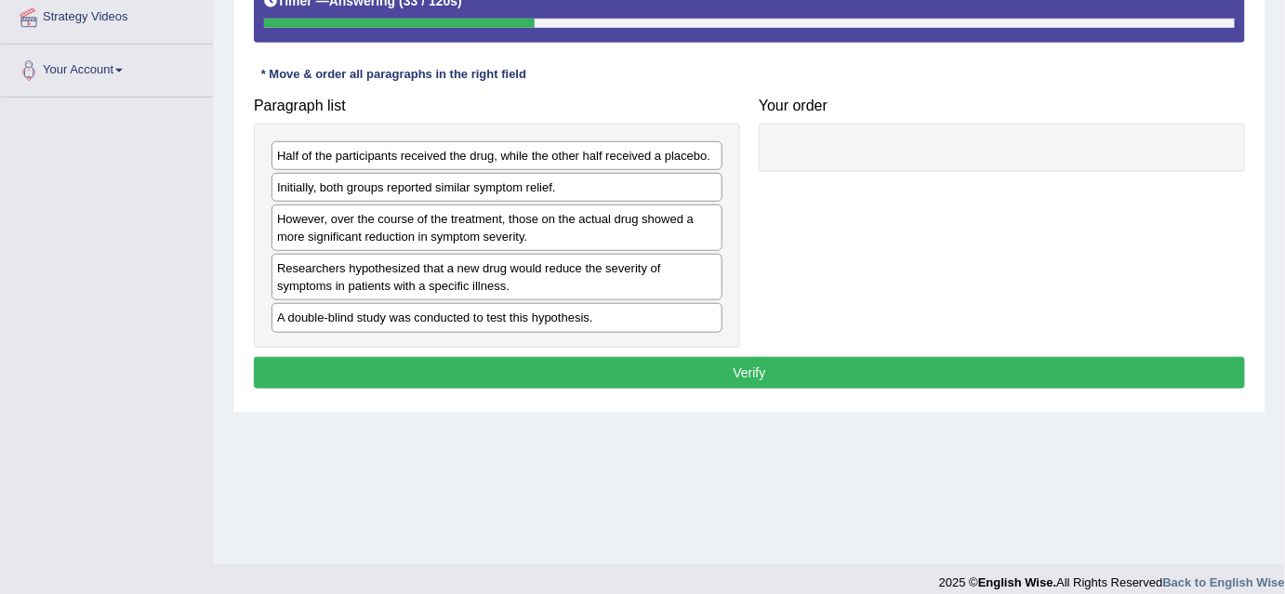
click at [494, 277] on div "Researchers hypothesized that a new drug would reduce the severity of symptoms …" at bounding box center [496, 277] width 451 height 46
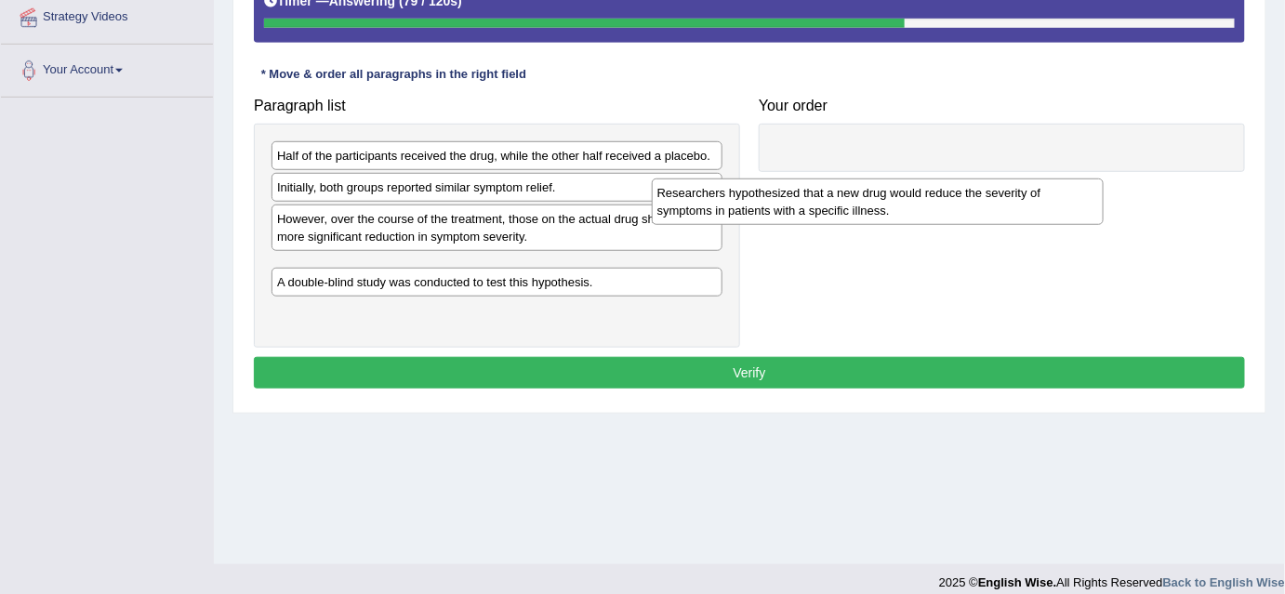
drag, startPoint x: 422, startPoint y: 269, endPoint x: 826, endPoint y: 175, distance: 415.1
click at [809, 189] on div "Researchers hypothesized that a new drug would reduce the severity of symptoms …" at bounding box center [878, 201] width 452 height 46
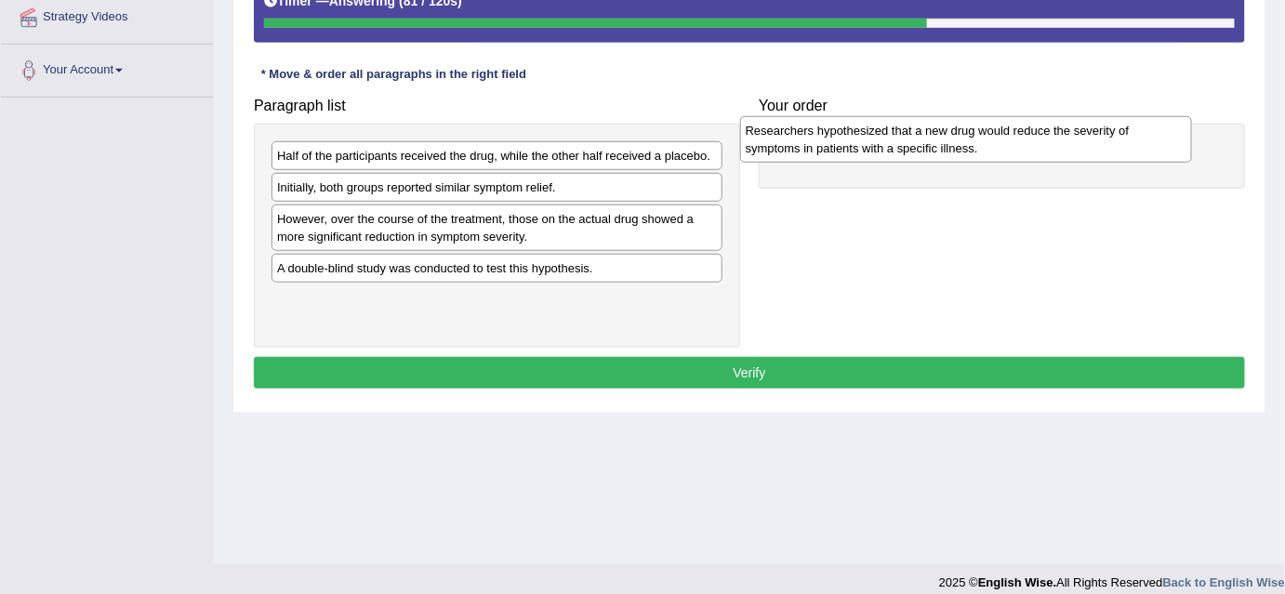
drag, startPoint x: 578, startPoint y: 274, endPoint x: 1048, endPoint y: 140, distance: 489.0
click at [1048, 140] on div "Researchers hypothesized that a new drug would reduce the severity of symptoms …" at bounding box center [966, 139] width 452 height 46
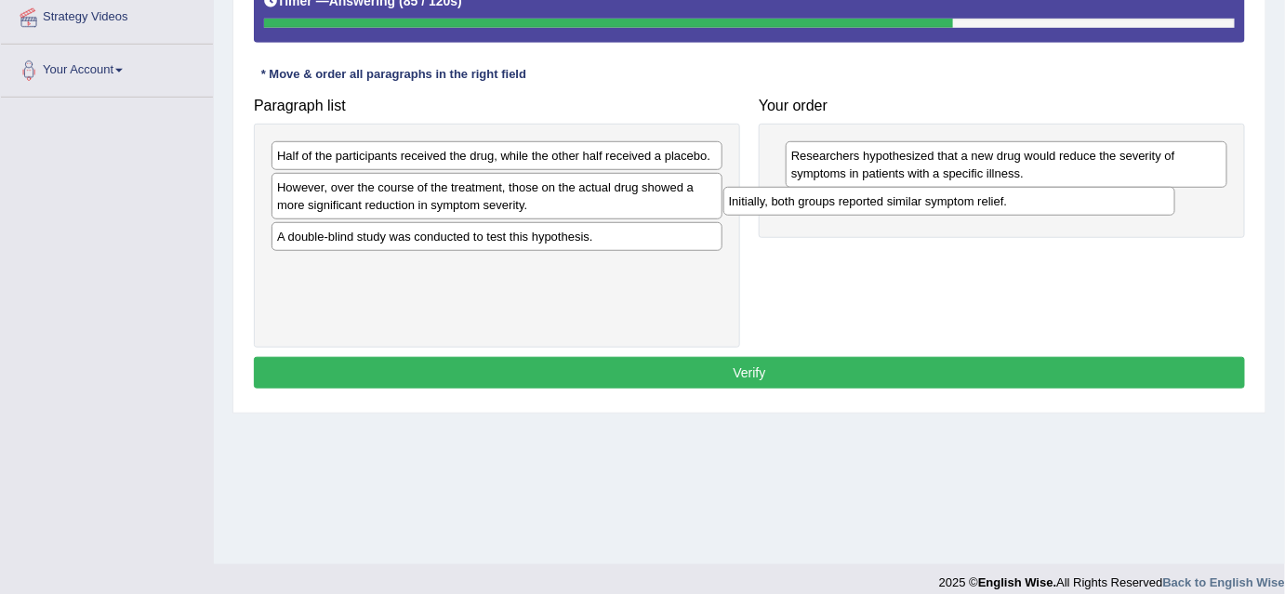
drag, startPoint x: 418, startPoint y: 186, endPoint x: 871, endPoint y: 201, distance: 452.9
click at [871, 201] on div "Initially, both groups reported similar symptom relief." at bounding box center [949, 201] width 452 height 29
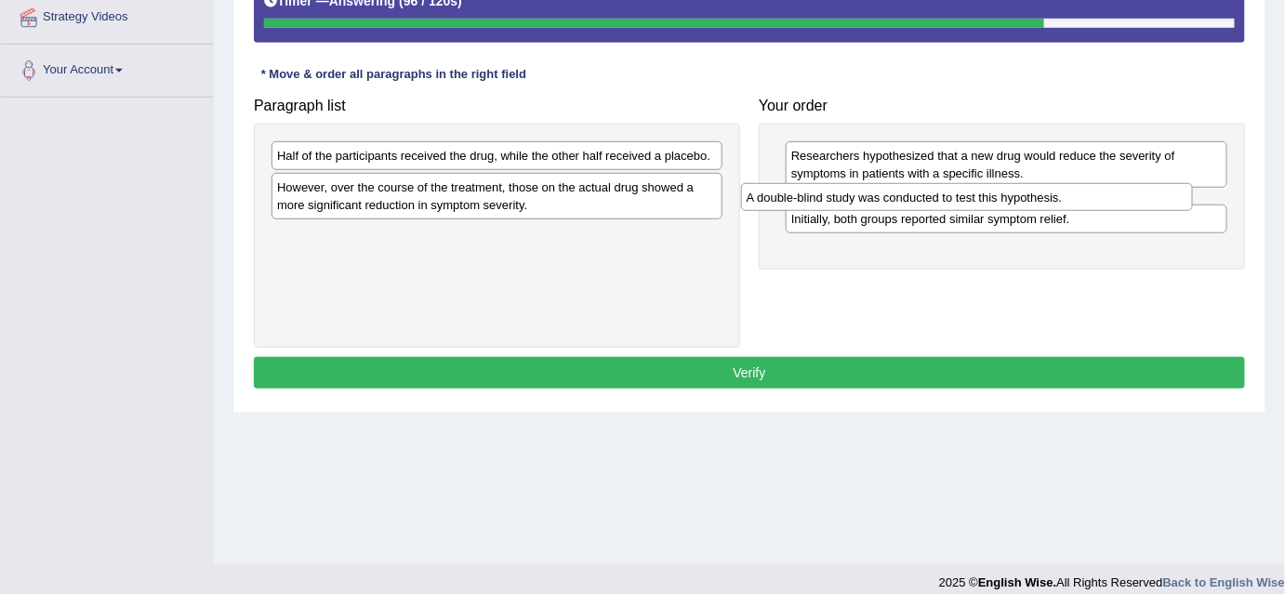
drag, startPoint x: 604, startPoint y: 238, endPoint x: 1081, endPoint y: 203, distance: 478.1
click at [1081, 203] on div "A double-blind study was conducted to test this hypothesis." at bounding box center [967, 197] width 452 height 29
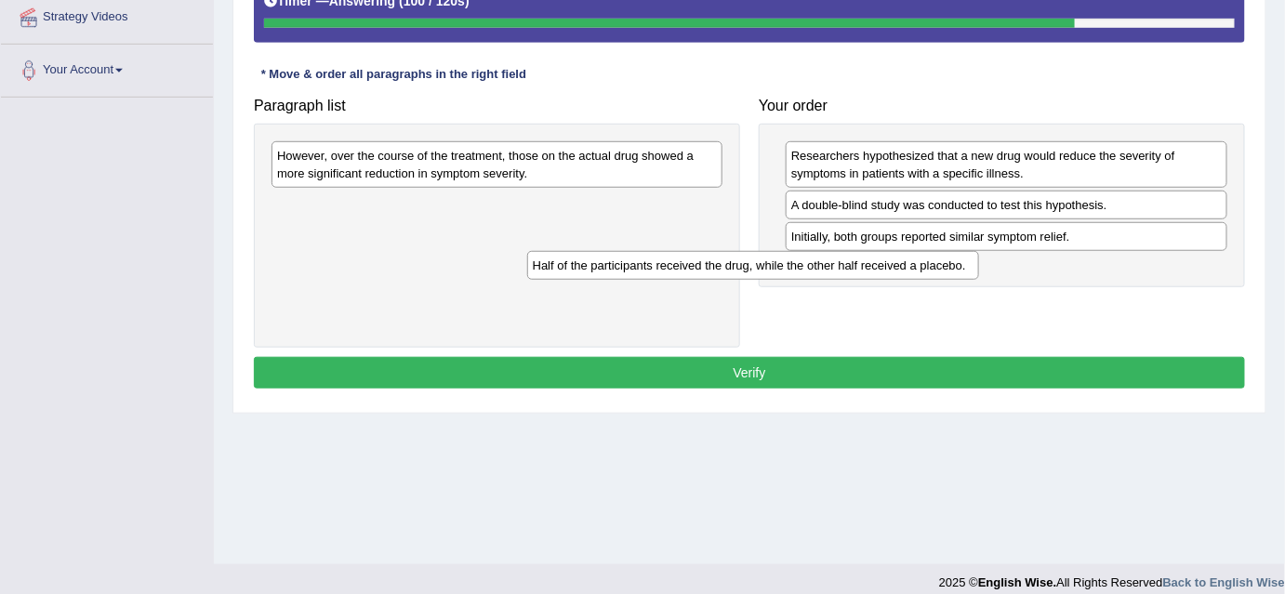
drag, startPoint x: 468, startPoint y: 154, endPoint x: 727, endPoint y: 266, distance: 282.3
click at [727, 266] on div "Half of the participants received the drug, while the other half received a pla…" at bounding box center [753, 265] width 452 height 29
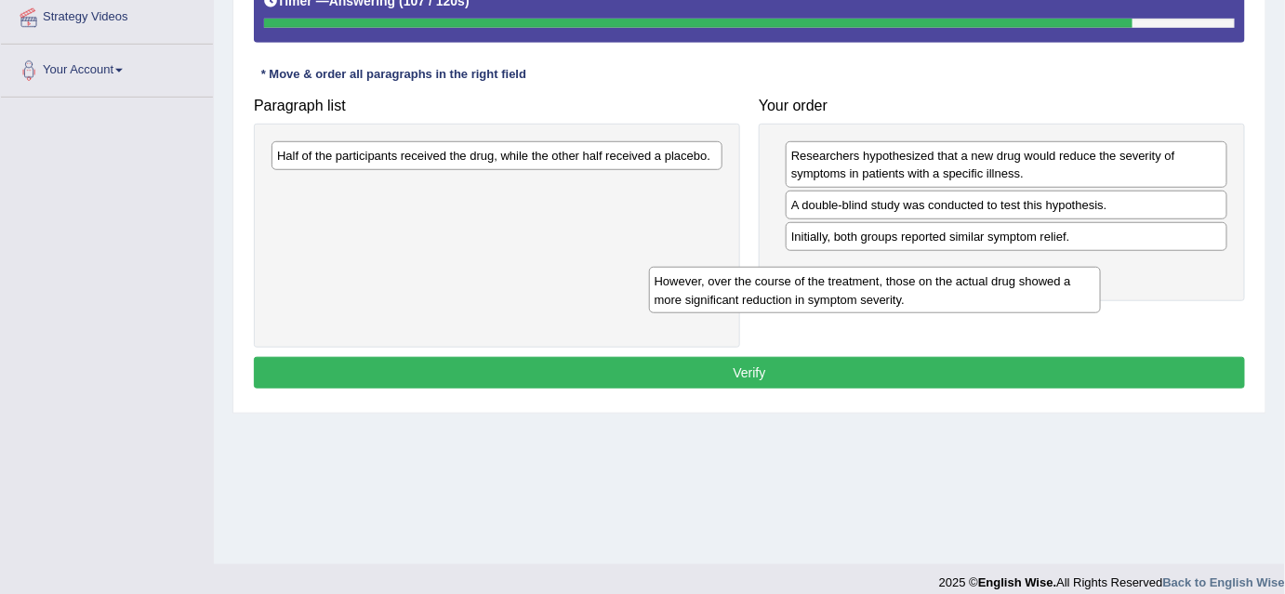
drag, startPoint x: 597, startPoint y: 167, endPoint x: 989, endPoint y: 290, distance: 411.0
click at [989, 290] on div "However, over the course of the treatment, those on the actual drug showed a mo…" at bounding box center [875, 290] width 452 height 46
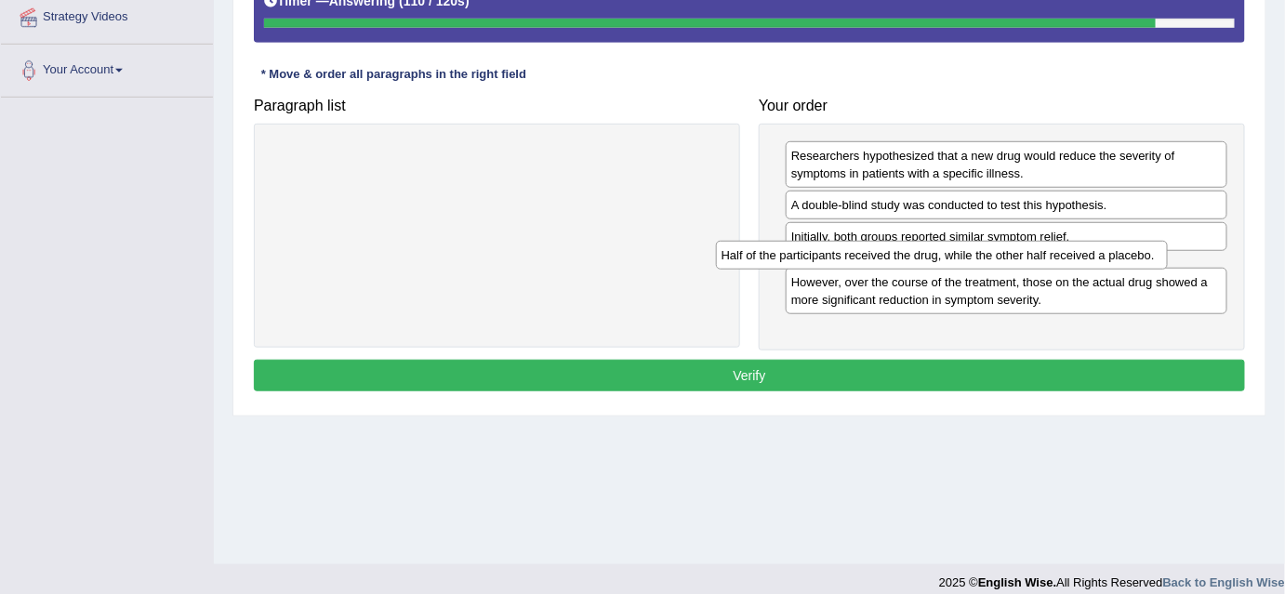
drag, startPoint x: 687, startPoint y: 152, endPoint x: 1131, endPoint y: 252, distance: 455.5
click at [1131, 252] on div "Half of the participants received the drug, while the other half received a pla…" at bounding box center [942, 255] width 452 height 29
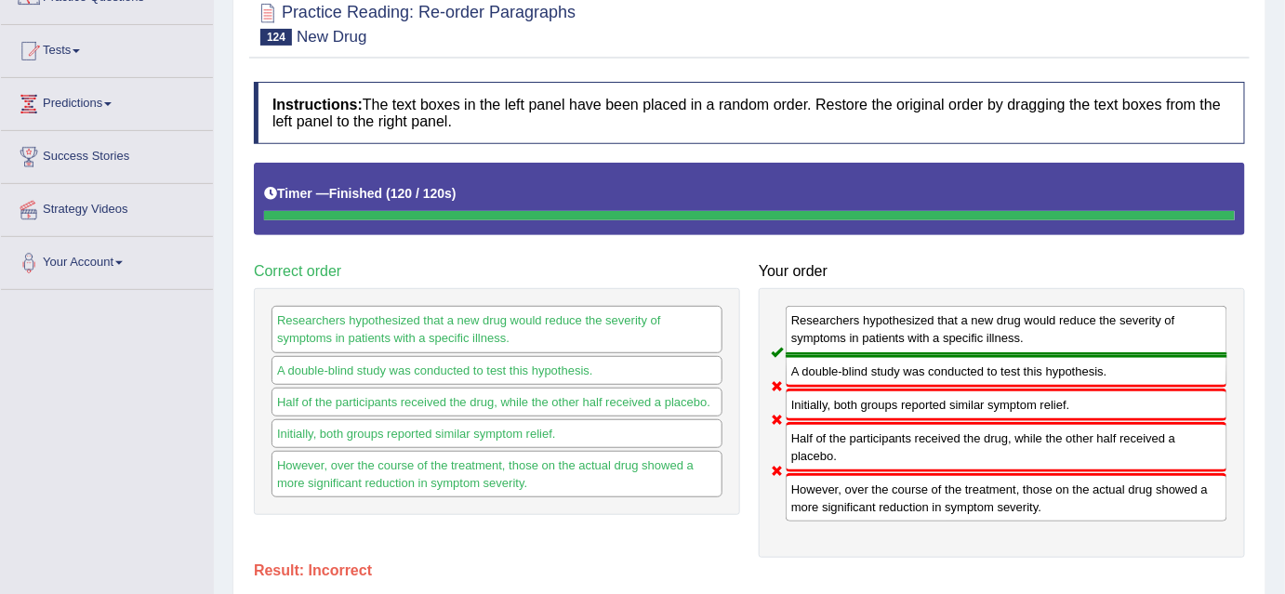
scroll to position [66, 0]
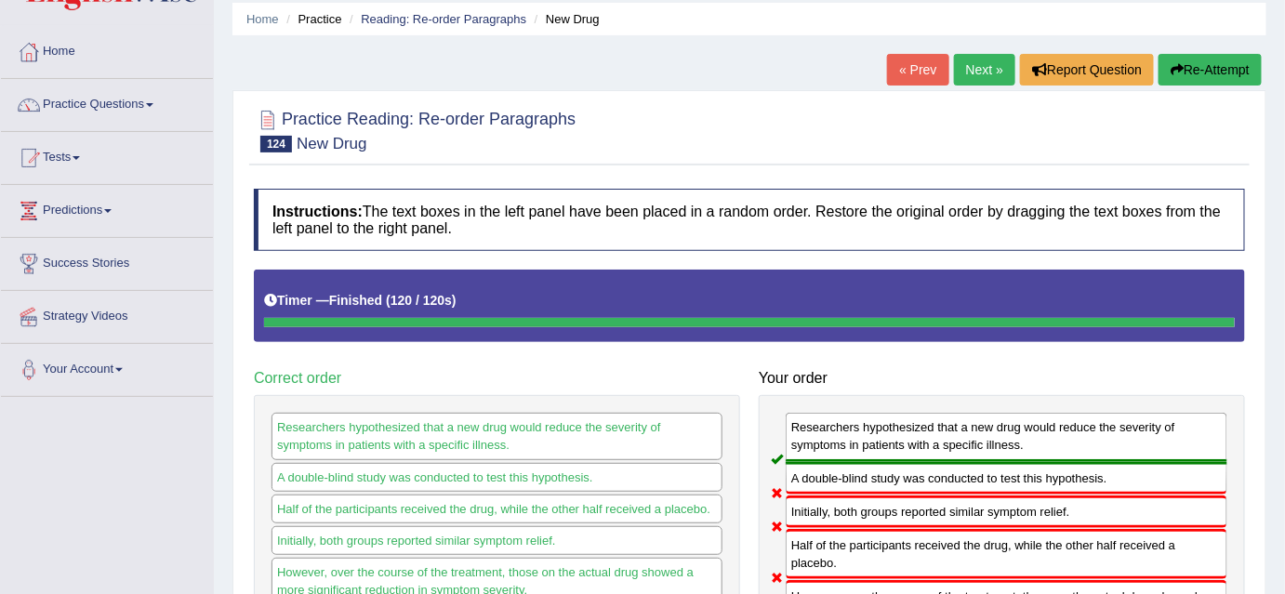
click at [997, 73] on link "Next »" at bounding box center [984, 70] width 61 height 32
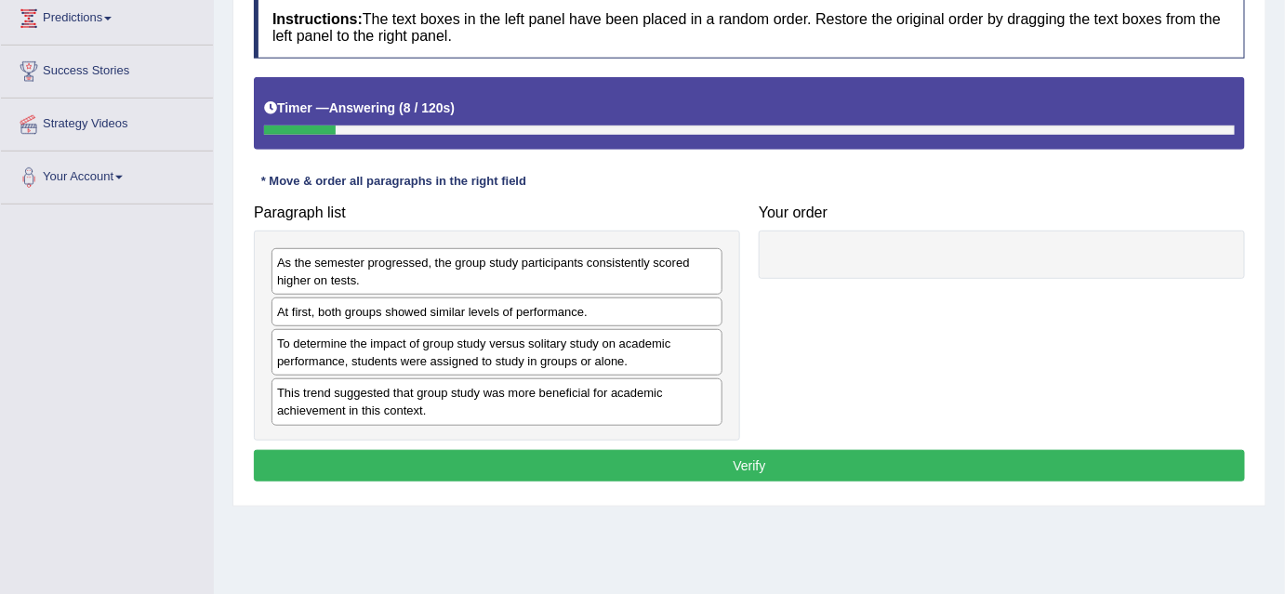
scroll to position [270, 0]
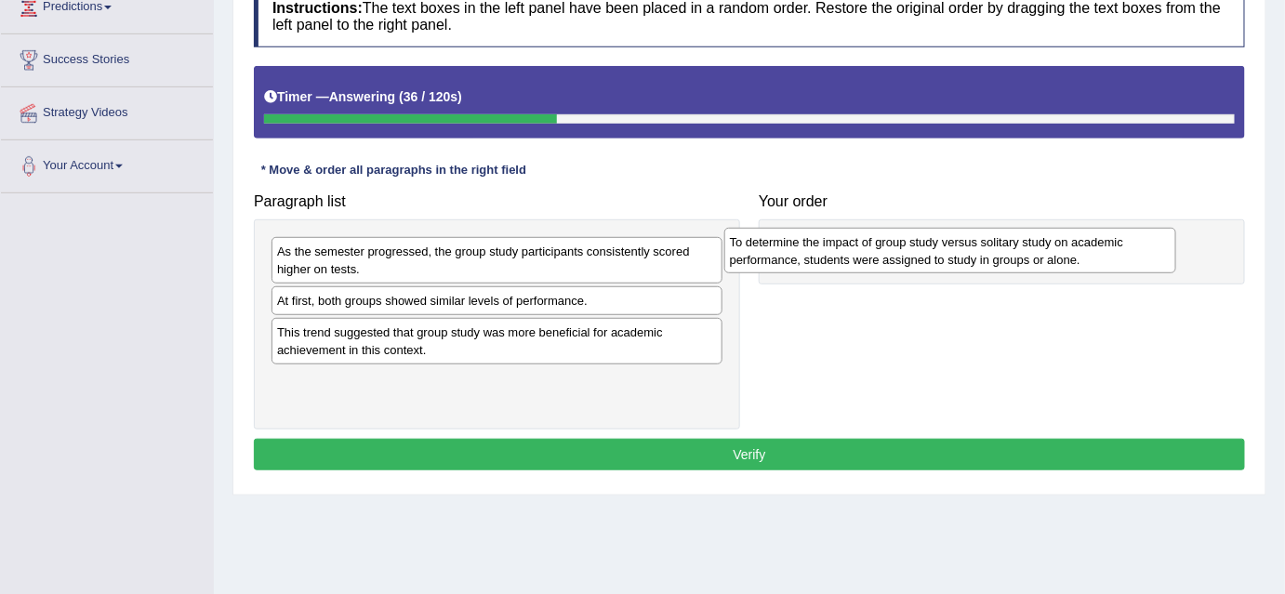
drag, startPoint x: 415, startPoint y: 336, endPoint x: 867, endPoint y: 247, distance: 461.4
click at [867, 247] on div "To determine the impact of group study versus solitary study on academic perfor…" at bounding box center [950, 251] width 452 height 46
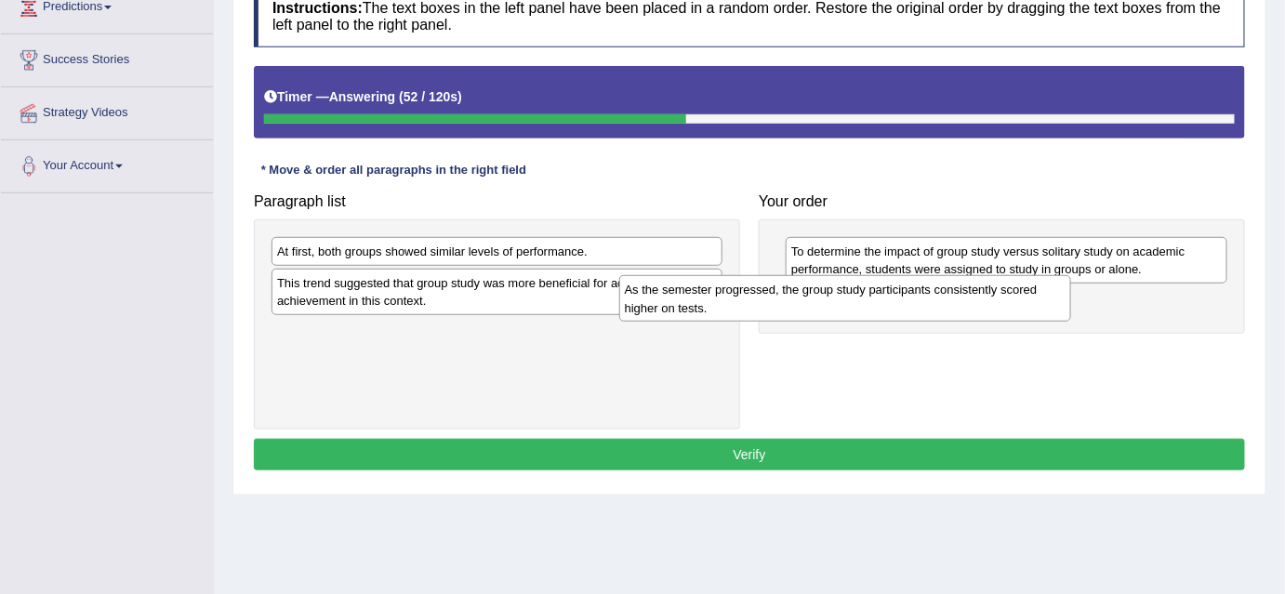
drag, startPoint x: 639, startPoint y: 257, endPoint x: 988, endPoint y: 296, distance: 350.7
click at [988, 296] on div "As the semester progressed, the group study participants consistently scored hi…" at bounding box center [845, 298] width 452 height 46
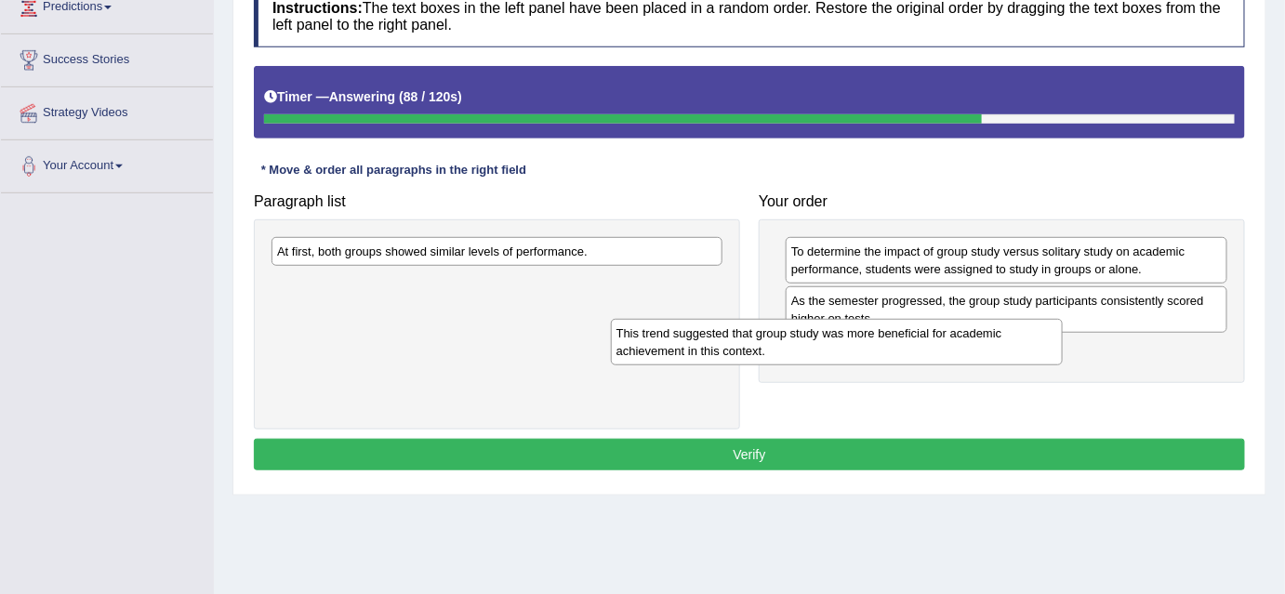
drag, startPoint x: 592, startPoint y: 281, endPoint x: 933, endPoint y: 332, distance: 344.9
click at [933, 332] on div "This trend suggested that group study was more beneficial for academic achievem…" at bounding box center [837, 342] width 452 height 46
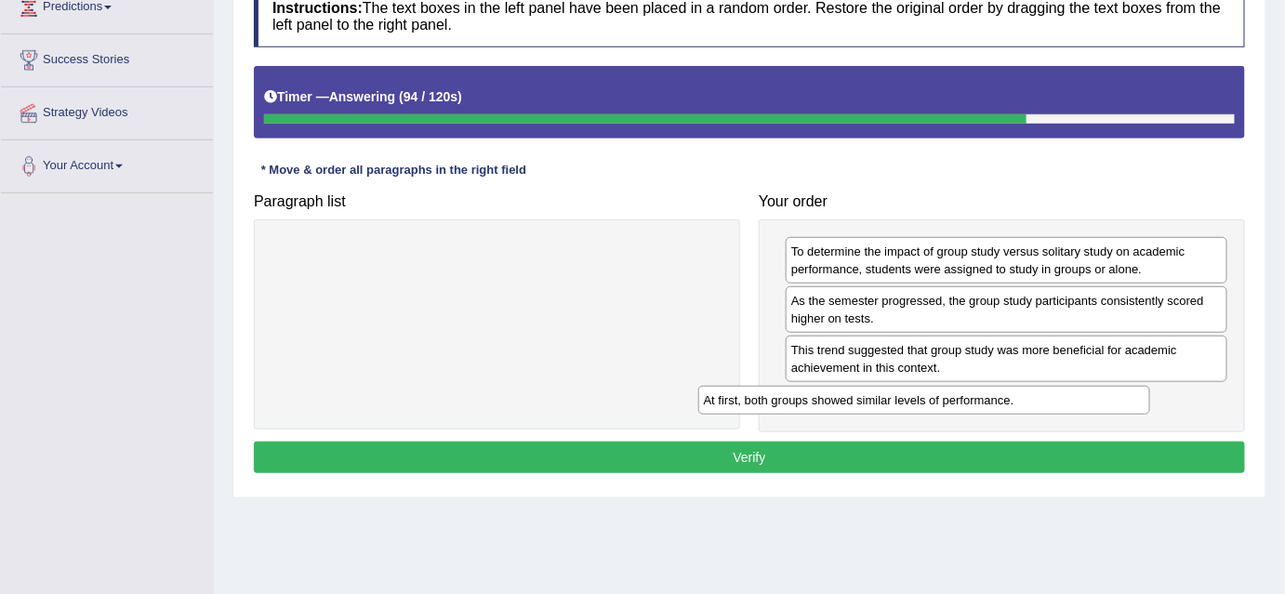
drag, startPoint x: 669, startPoint y: 245, endPoint x: 1109, endPoint y: 387, distance: 461.8
click at [1109, 387] on div "At first, both groups showed similar levels of performance." at bounding box center [924, 400] width 452 height 29
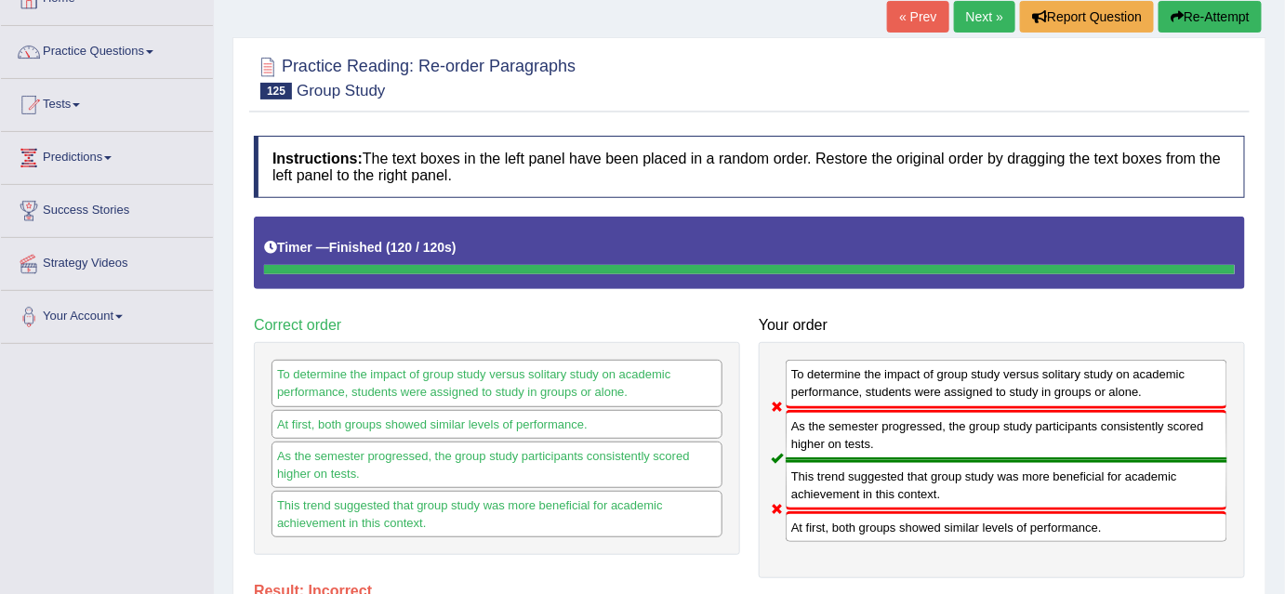
scroll to position [102, 0]
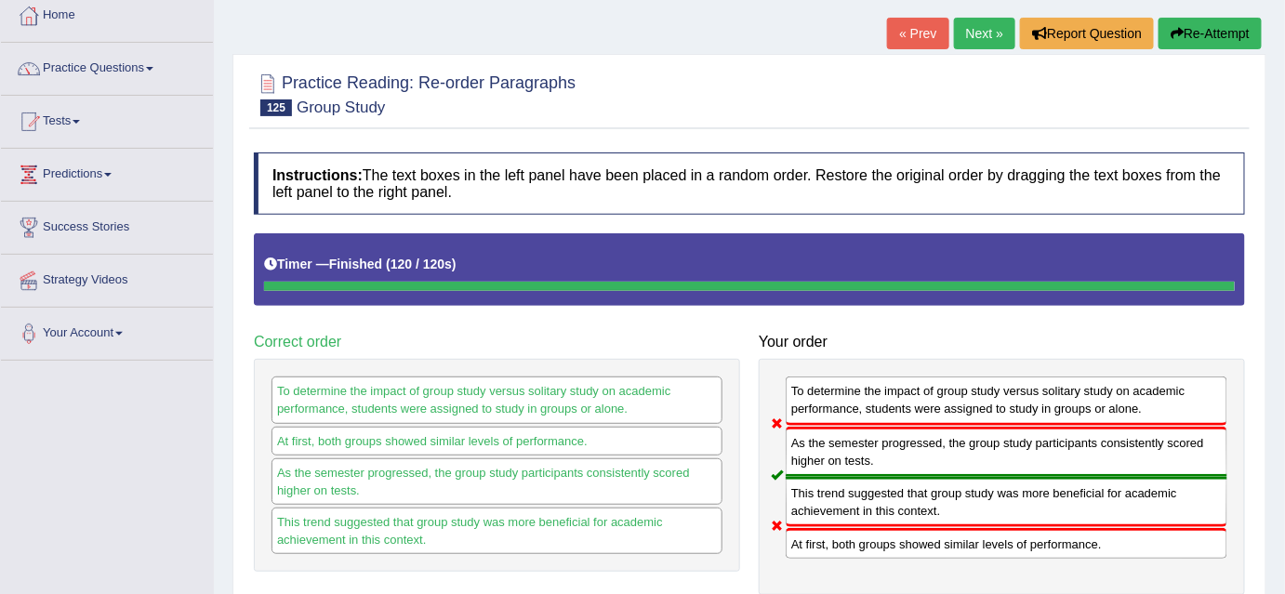
click at [981, 34] on link "Next »" at bounding box center [984, 34] width 61 height 32
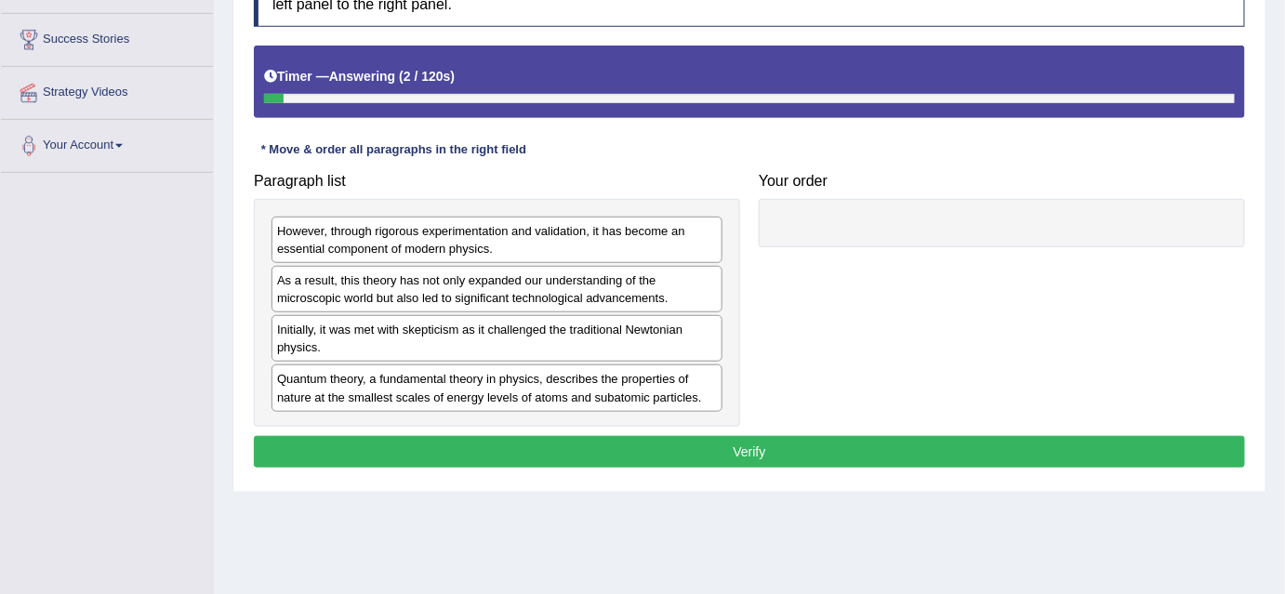
scroll to position [299, 0]
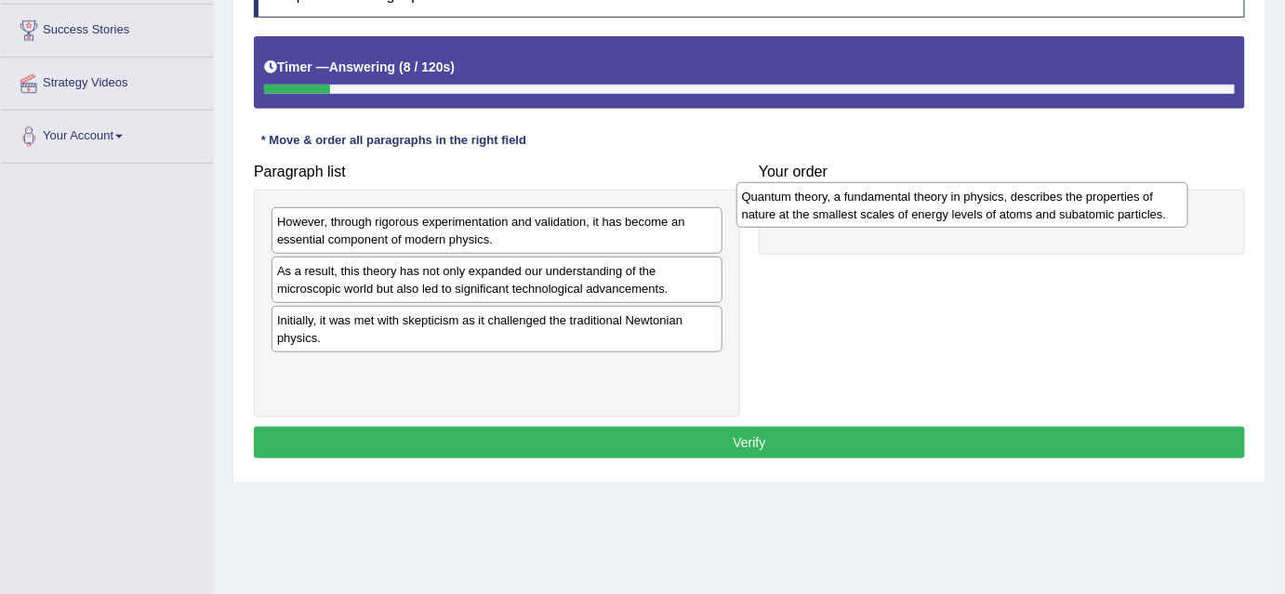
drag, startPoint x: 404, startPoint y: 369, endPoint x: 869, endPoint y: 197, distance: 495.5
click at [869, 197] on div "Quantum theory, a fundamental theory in physics, describes the properties of na…" at bounding box center [962, 205] width 452 height 46
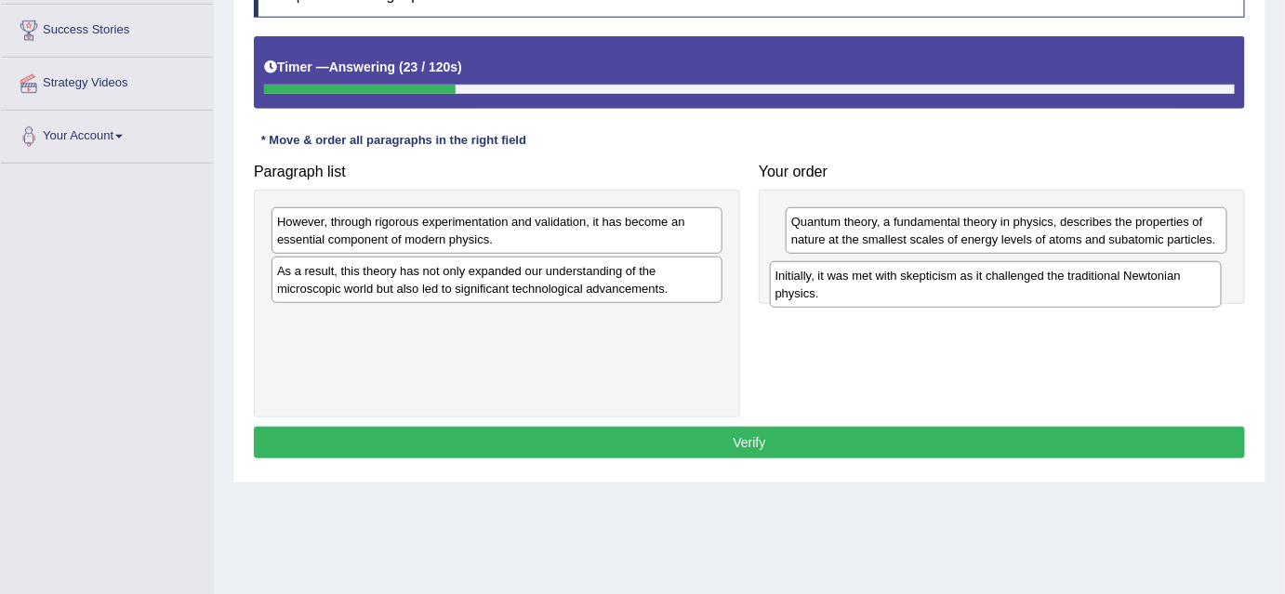
drag, startPoint x: 571, startPoint y: 315, endPoint x: 1069, endPoint y: 271, distance: 500.1
click at [1069, 271] on div "Initially, it was met with skepticism as it challenged the traditional Newtonia…" at bounding box center [996, 284] width 452 height 46
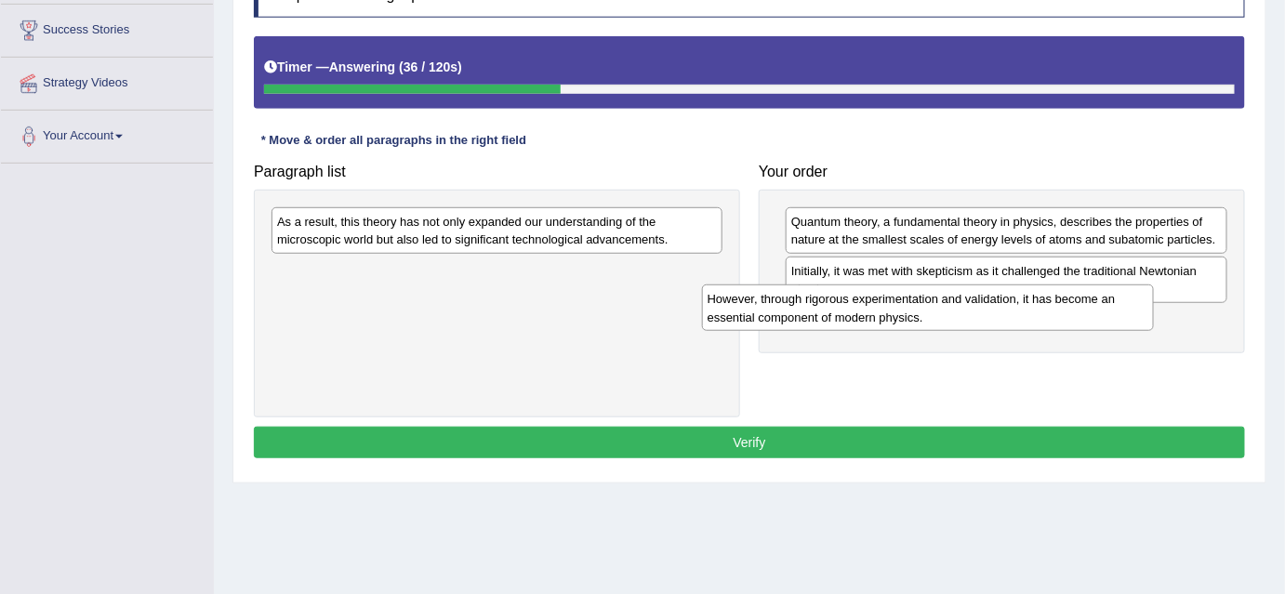
drag, startPoint x: 573, startPoint y: 230, endPoint x: 1004, endPoint y: 307, distance: 437.2
click at [1004, 307] on div "However, through rigorous experimentation and validation, it has become an esse…" at bounding box center [928, 307] width 452 height 46
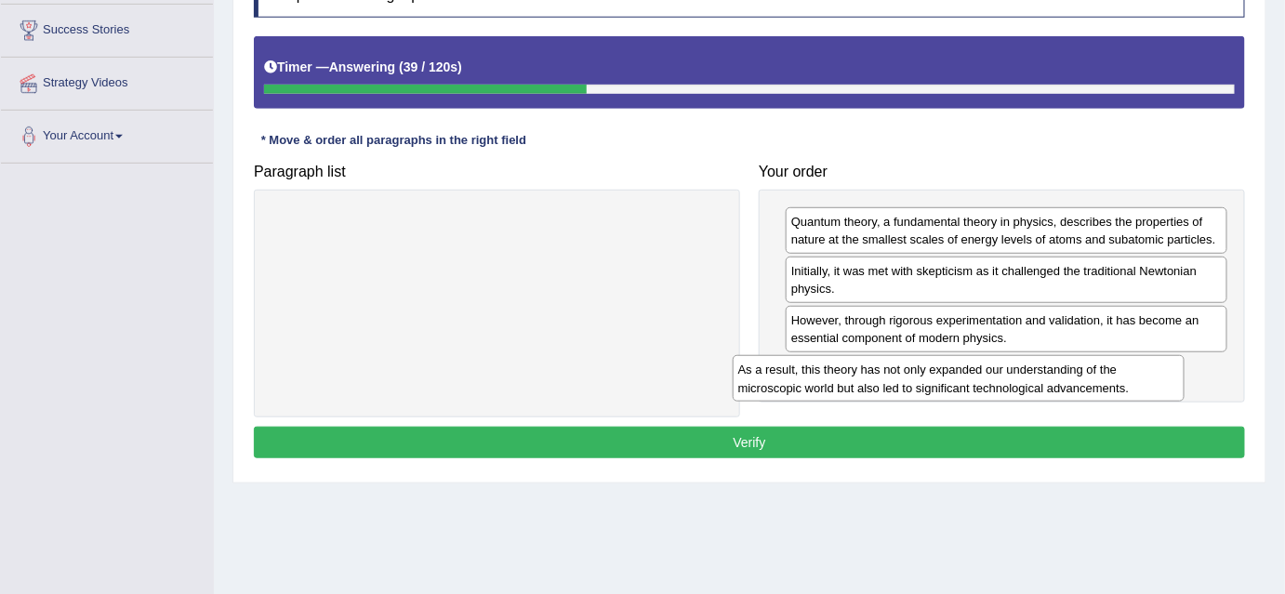
drag, startPoint x: 421, startPoint y: 204, endPoint x: 882, endPoint y: 352, distance: 484.4
click at [882, 355] on div "As a result, this theory has not only expanded our understanding of the microsc…" at bounding box center [958, 378] width 452 height 46
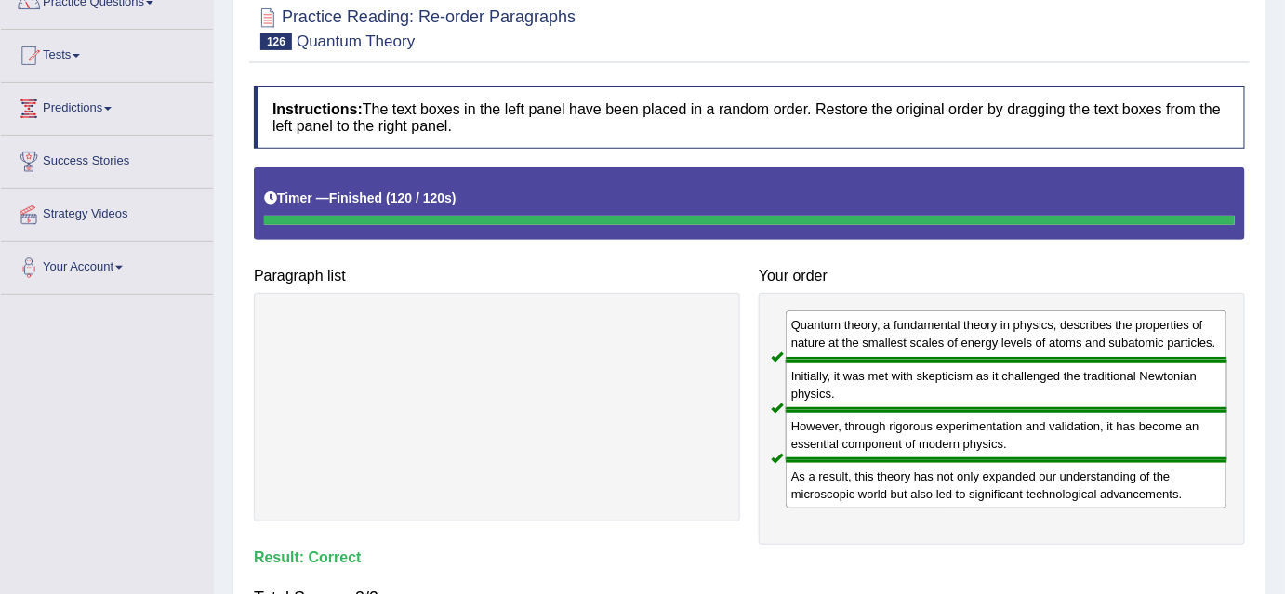
scroll to position [125, 0]
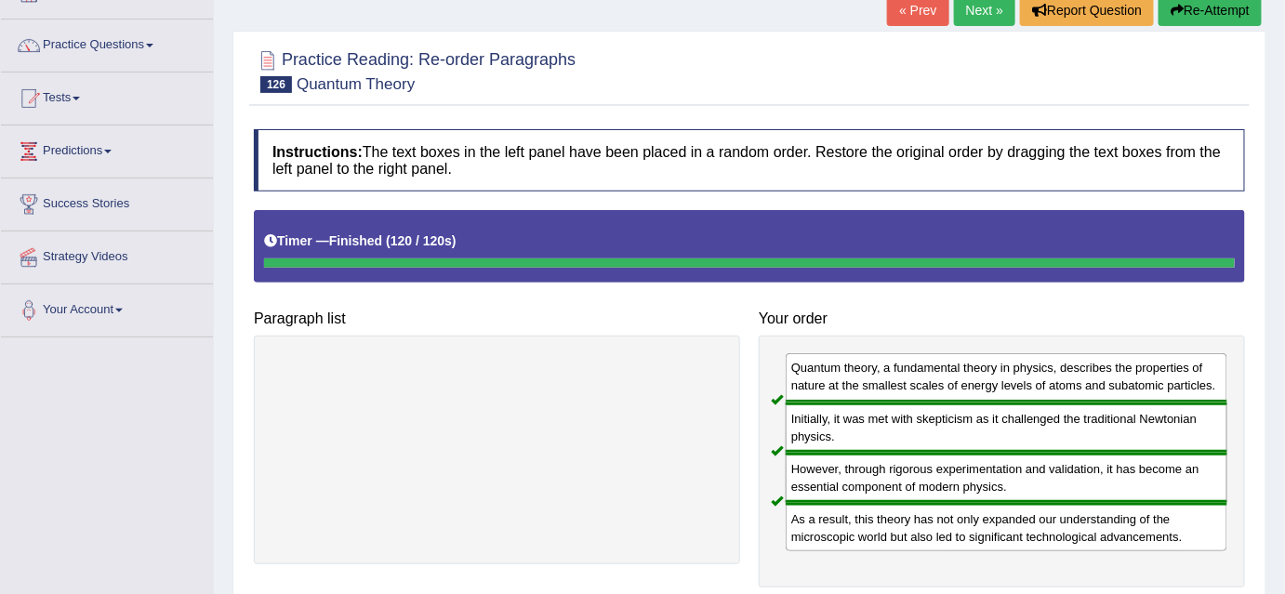
click at [978, 12] on link "Next »" at bounding box center [984, 10] width 61 height 32
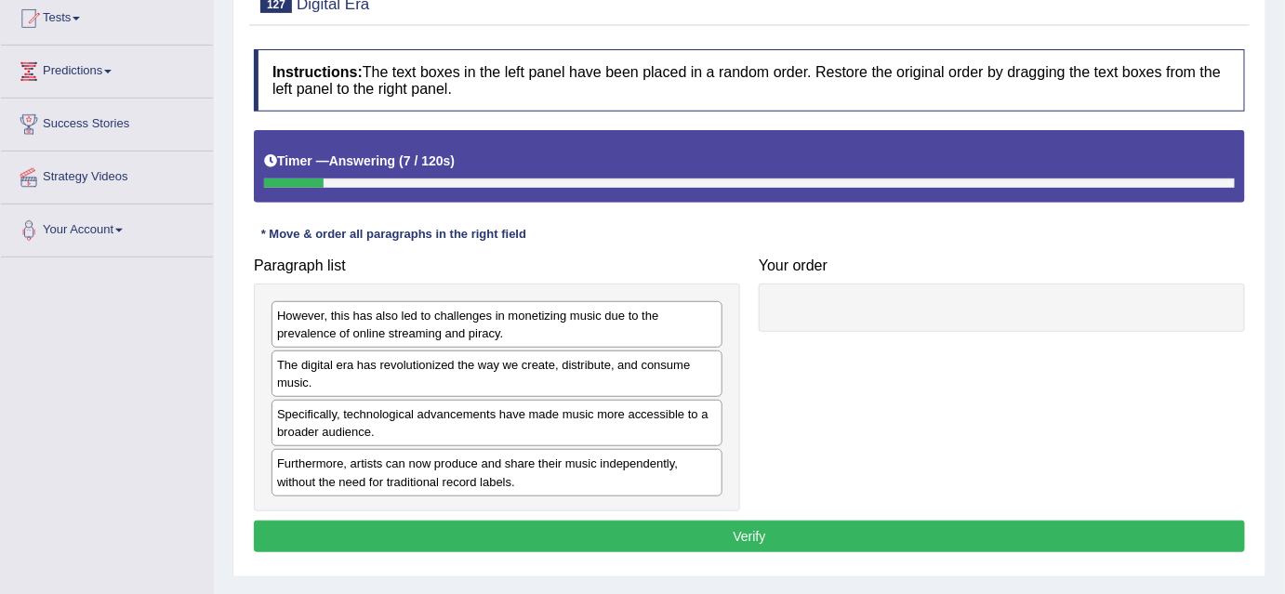
scroll to position [207, 0]
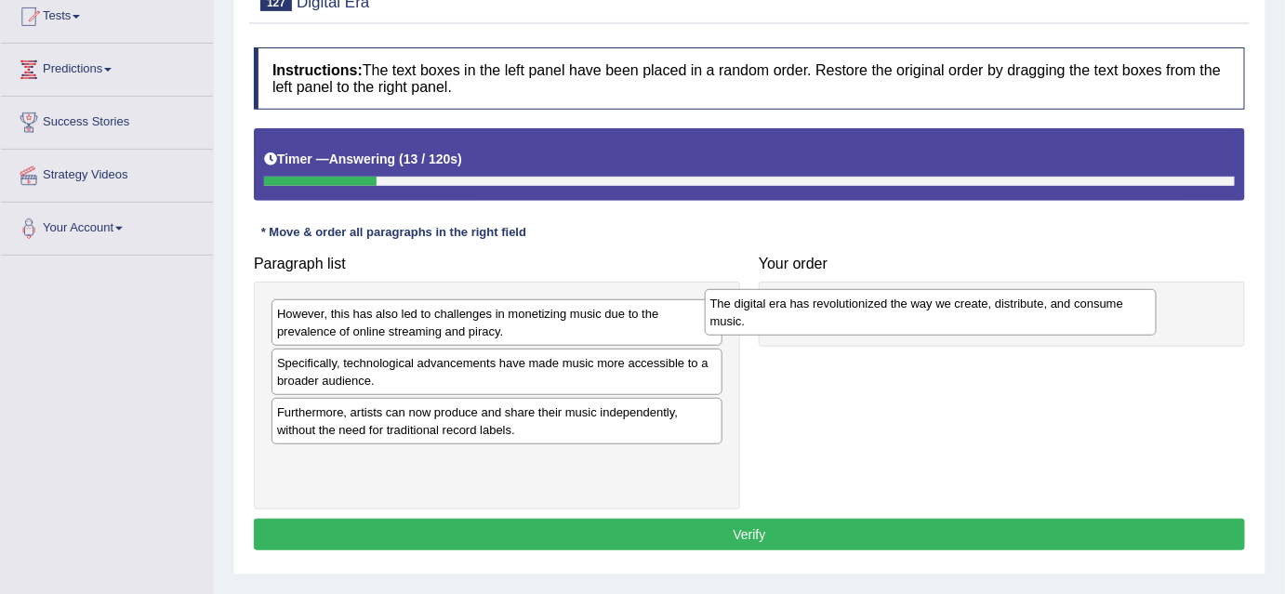
drag, startPoint x: 421, startPoint y: 381, endPoint x: 855, endPoint y: 323, distance: 438.0
click at [855, 323] on div "The digital era has revolutionized the way we create, distribute, and consume m…" at bounding box center [931, 312] width 452 height 46
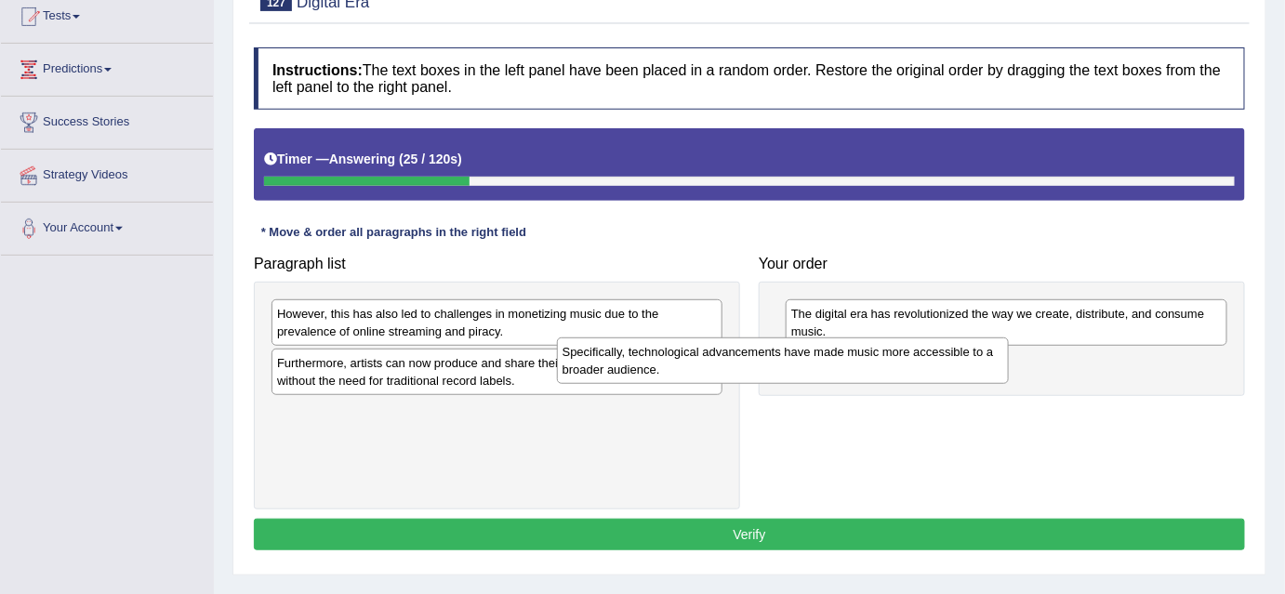
drag, startPoint x: 641, startPoint y: 375, endPoint x: 927, endPoint y: 364, distance: 285.5
click at [927, 364] on div "Specifically, technological advancements have made music more accessible to a b…" at bounding box center [783, 360] width 452 height 46
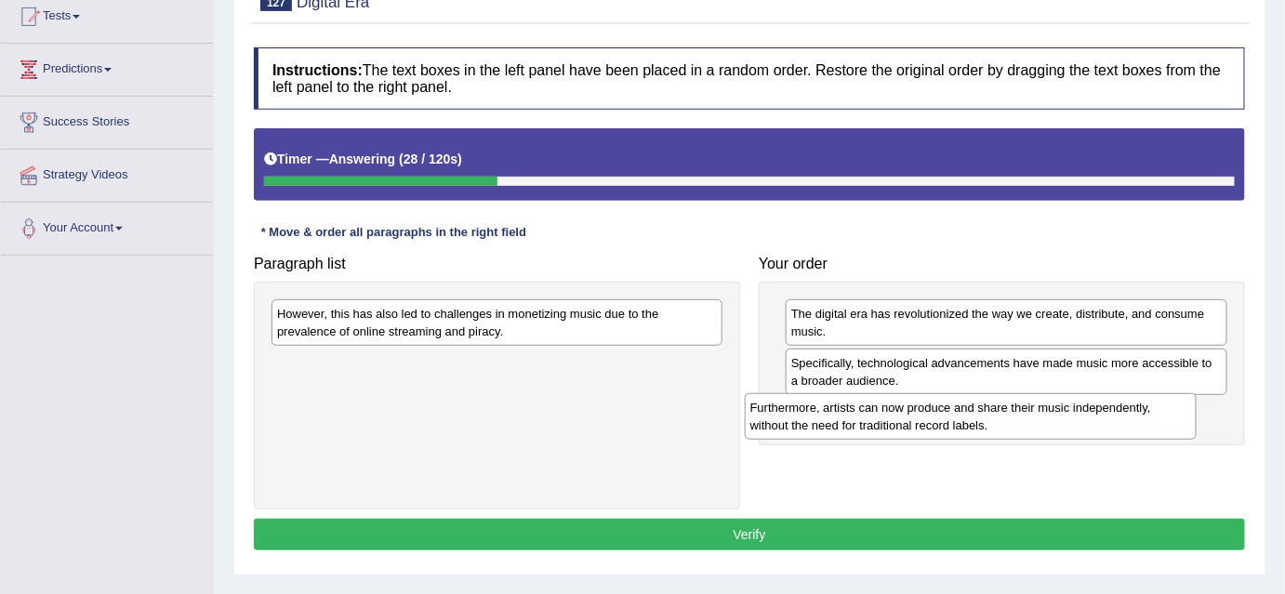
drag, startPoint x: 414, startPoint y: 376, endPoint x: 888, endPoint y: 422, distance: 476.3
click at [888, 422] on div "Furthermore, artists can now produce and share their music independently, witho…" at bounding box center [971, 416] width 452 height 46
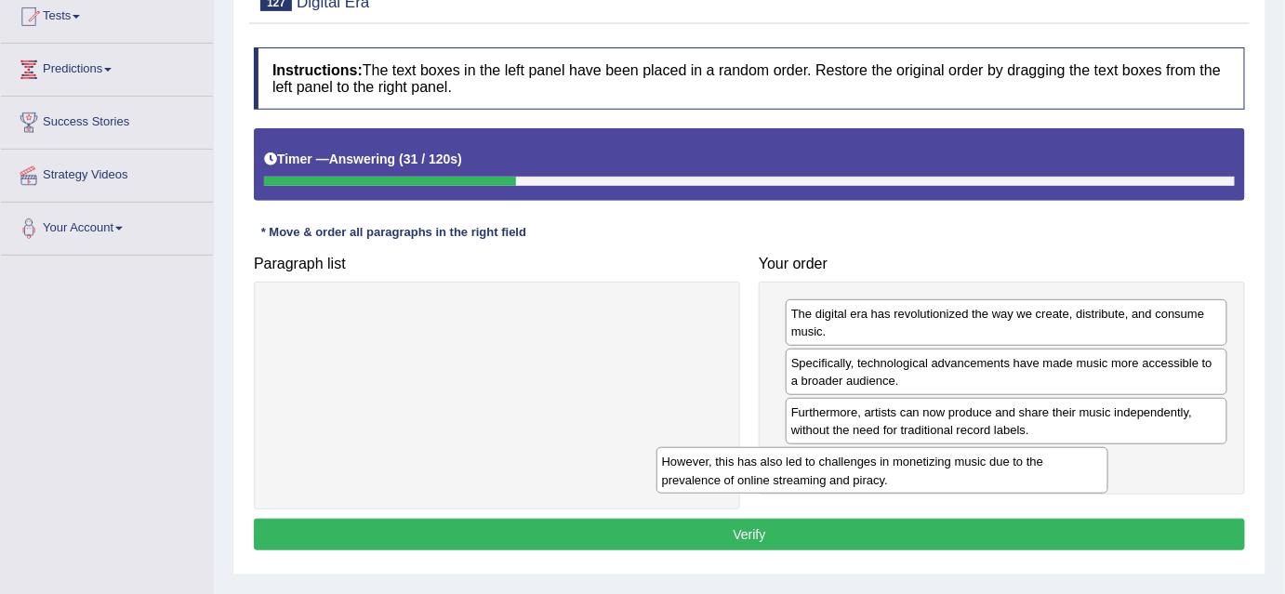
drag, startPoint x: 547, startPoint y: 315, endPoint x: 931, endPoint y: 464, distance: 412.5
click at [931, 464] on div "However, this has also led to challenges in monetizing music due to the prevale…" at bounding box center [882, 470] width 452 height 46
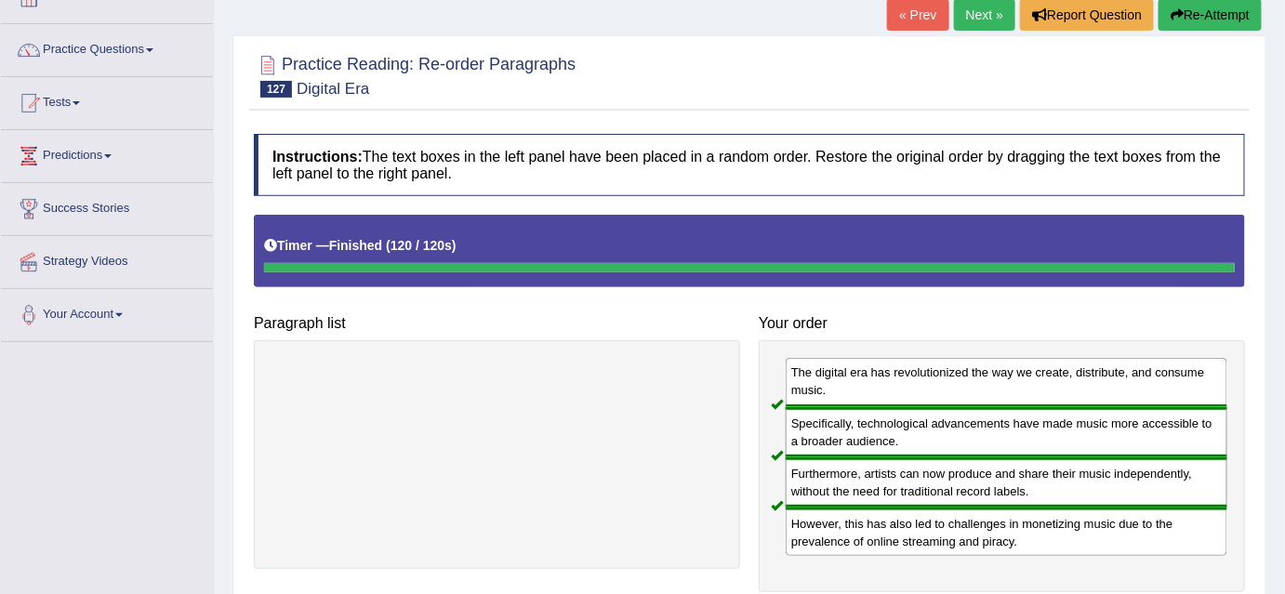
scroll to position [99, 0]
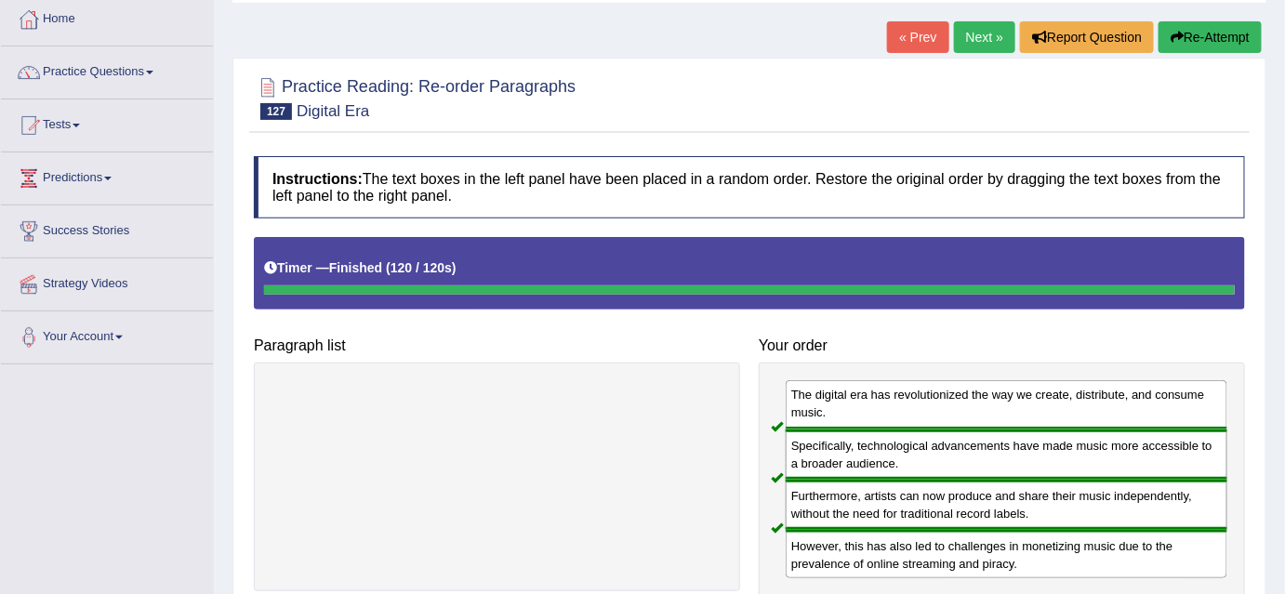
click at [994, 37] on link "Next »" at bounding box center [984, 37] width 61 height 32
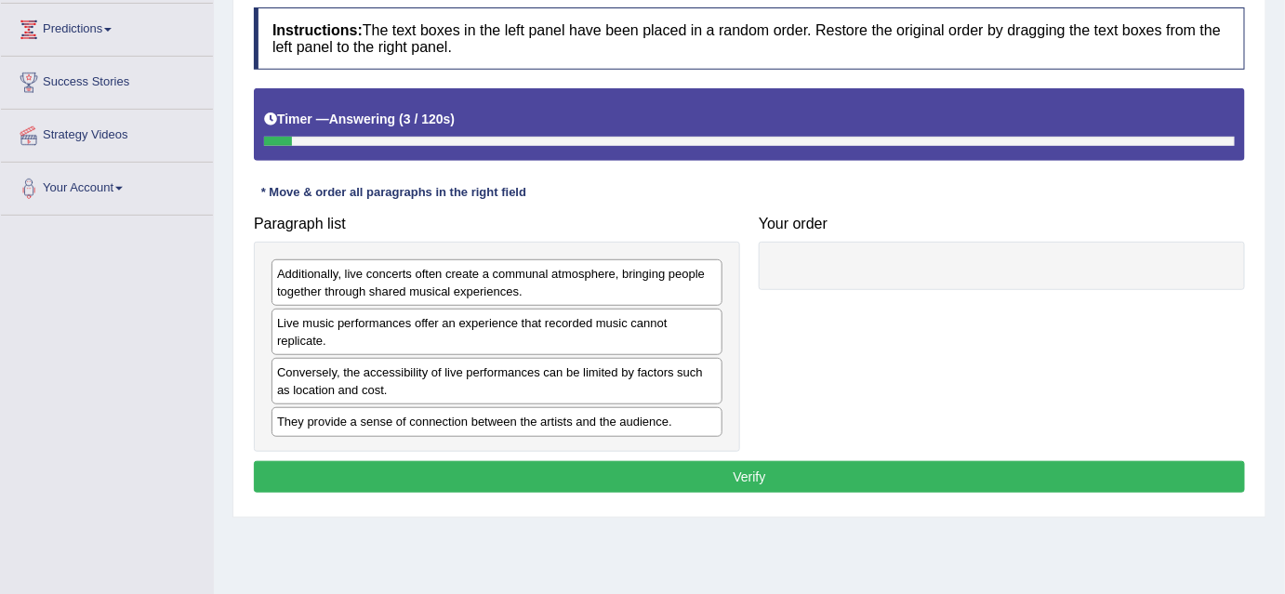
scroll to position [253, 0]
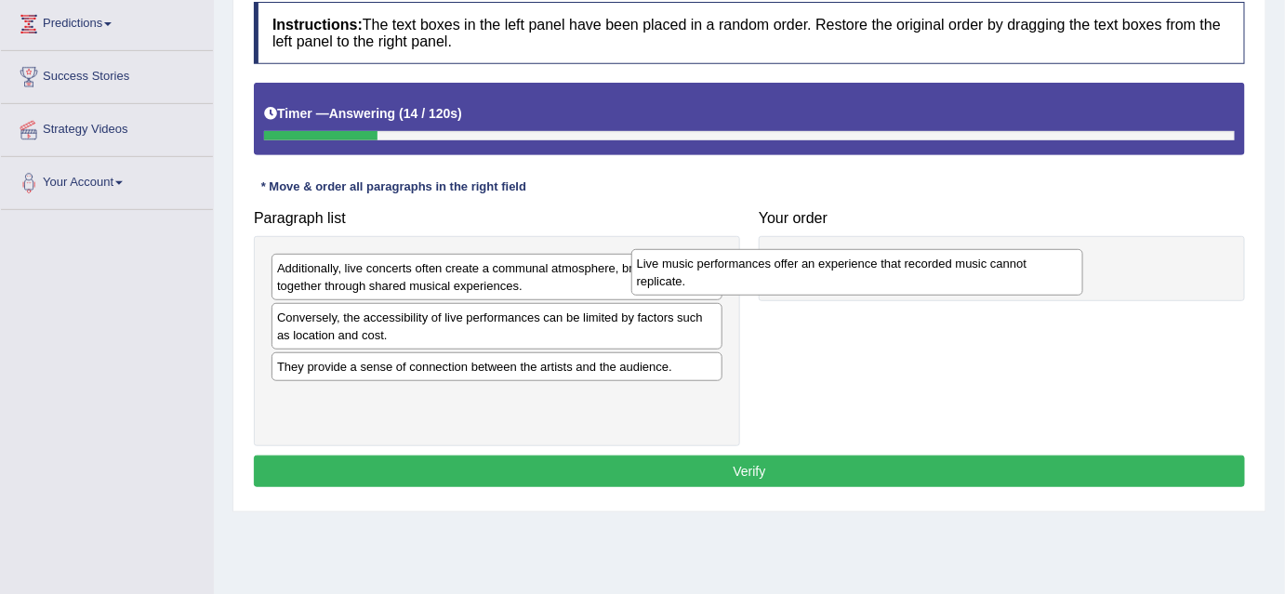
drag, startPoint x: 462, startPoint y: 322, endPoint x: 822, endPoint y: 269, distance: 363.6
click at [822, 269] on div "Live music performances offer an experience that recorded music cannot replicat…" at bounding box center [857, 272] width 452 height 46
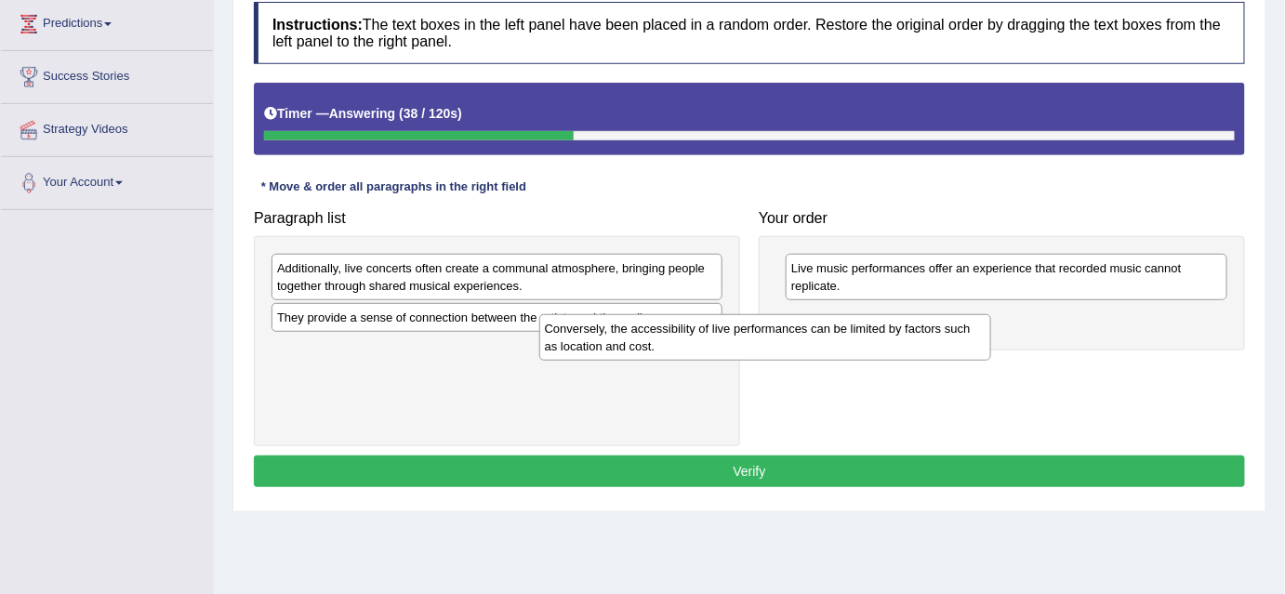
drag, startPoint x: 679, startPoint y: 336, endPoint x: 956, endPoint y: 345, distance: 278.1
click at [956, 345] on div "Conversely, the accessibility of live performances can be limited by factors su…" at bounding box center [765, 337] width 452 height 46
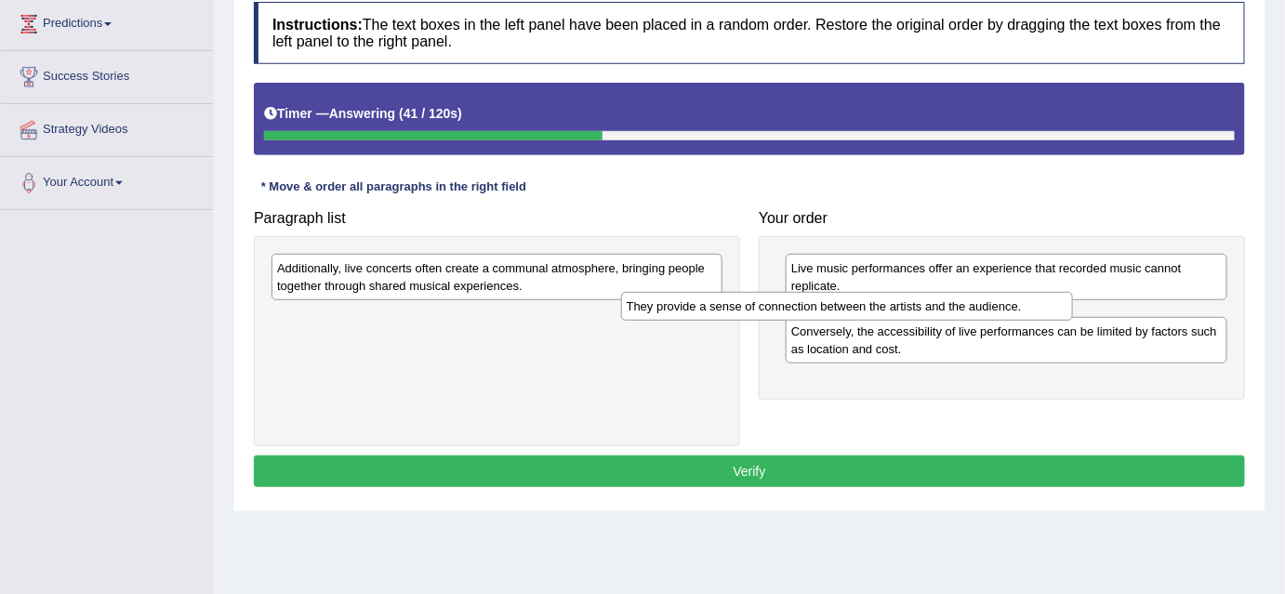
drag, startPoint x: 588, startPoint y: 320, endPoint x: 942, endPoint y: 311, distance: 353.3
click at [942, 311] on div "They provide a sense of connection between the artists and the audience." at bounding box center [847, 306] width 452 height 29
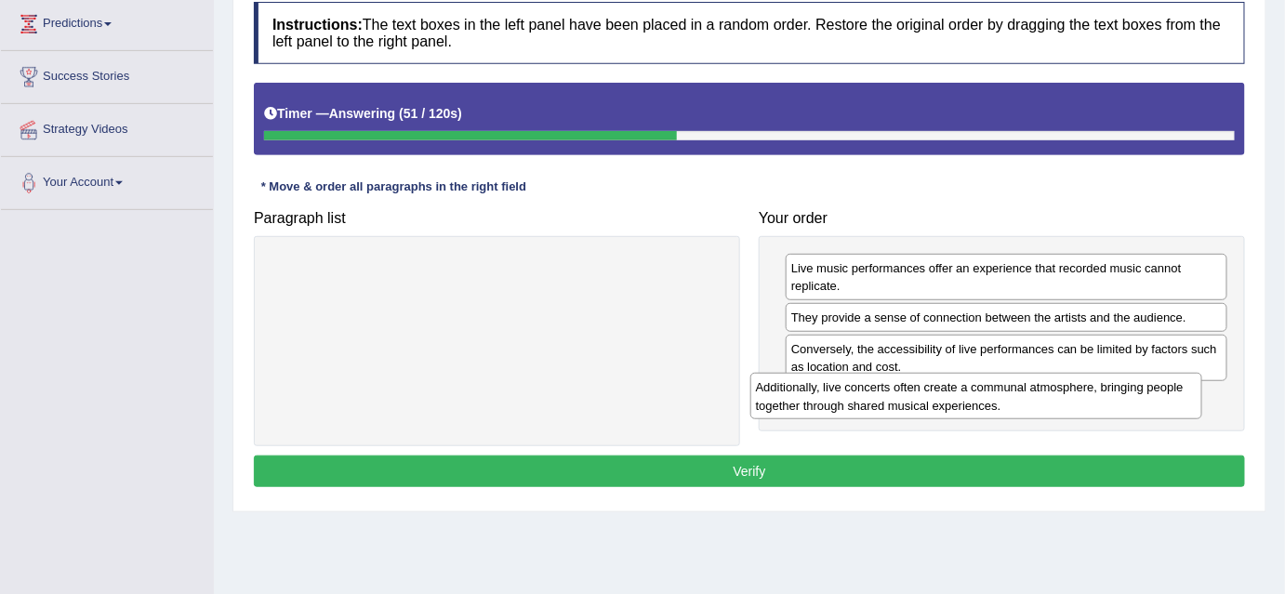
drag, startPoint x: 655, startPoint y: 269, endPoint x: 1135, endPoint y: 390, distance: 494.8
click at [1135, 390] on div "Additionally, live concerts often create a communal atmosphere, bringing people…" at bounding box center [976, 396] width 452 height 46
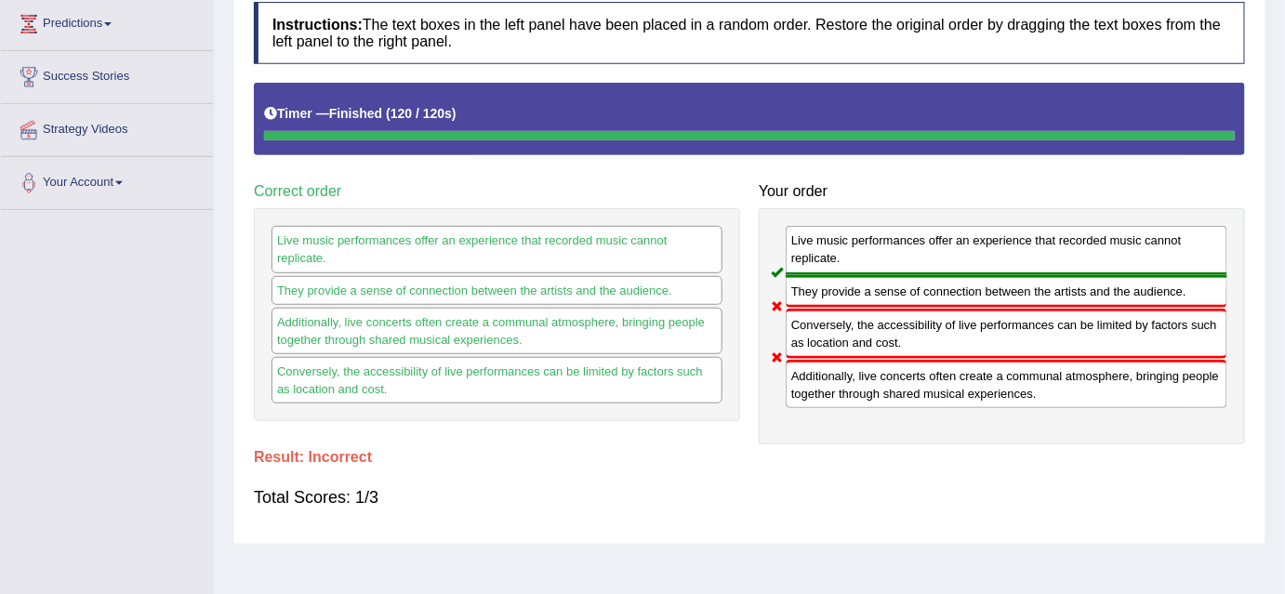
click at [1284, 121] on div "Home Practice Reading: Re-order Paragraphs Live Music « Prev Next » Report Ques…" at bounding box center [749, 211] width 1071 height 929
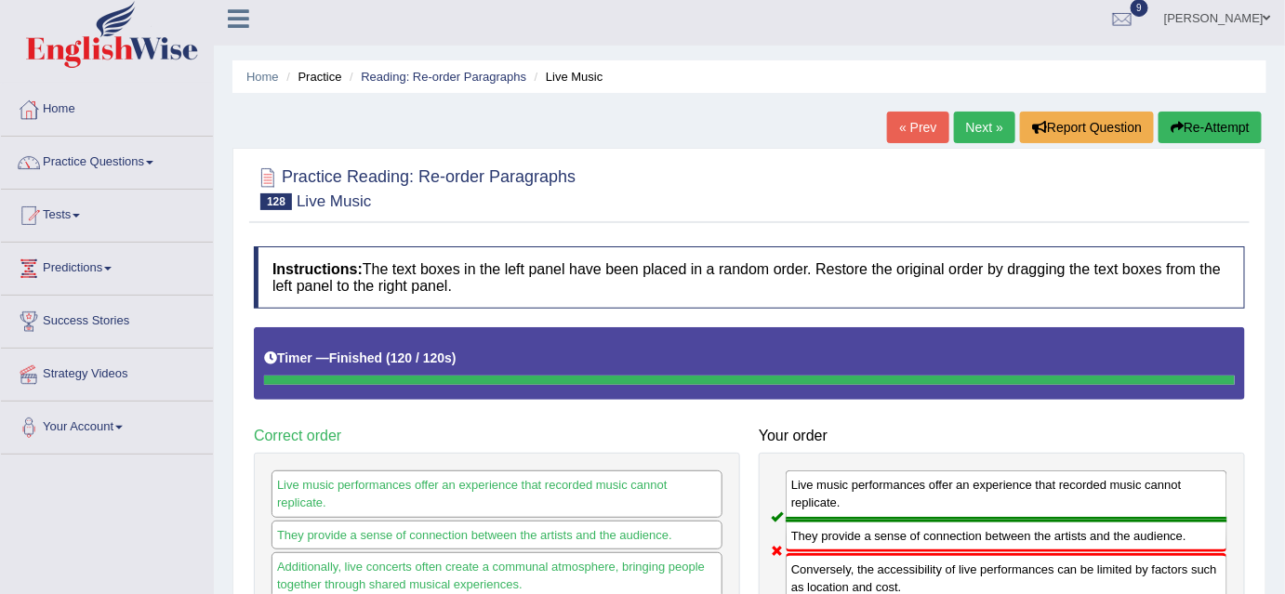
scroll to position [0, 0]
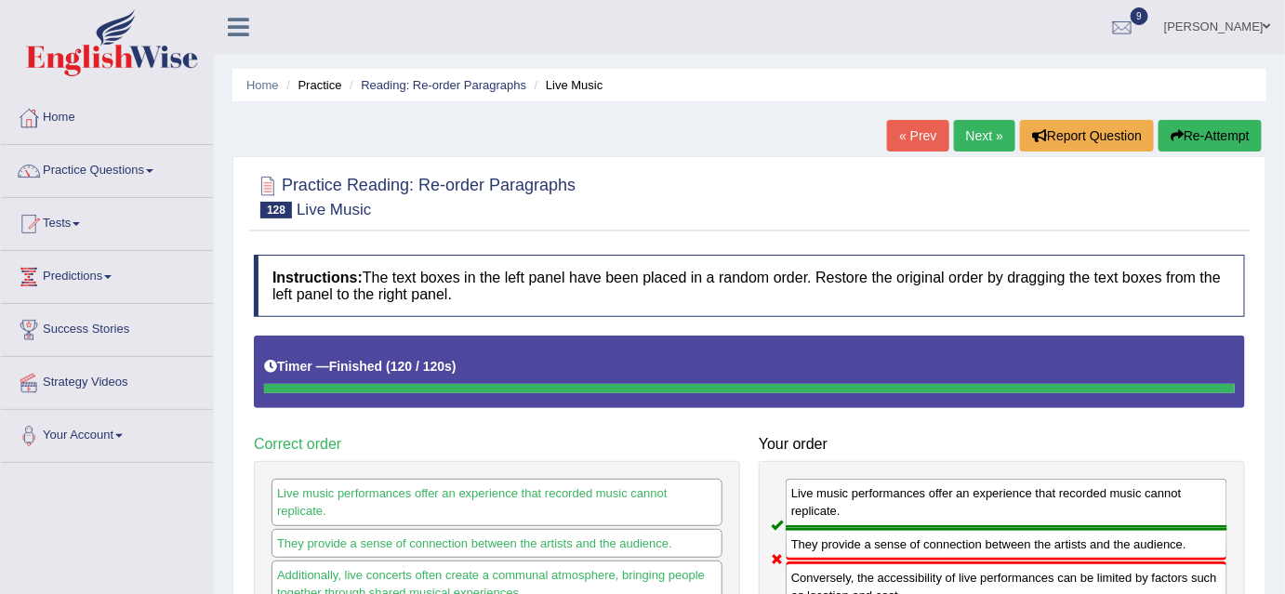
click at [967, 137] on link "Next »" at bounding box center [984, 136] width 61 height 32
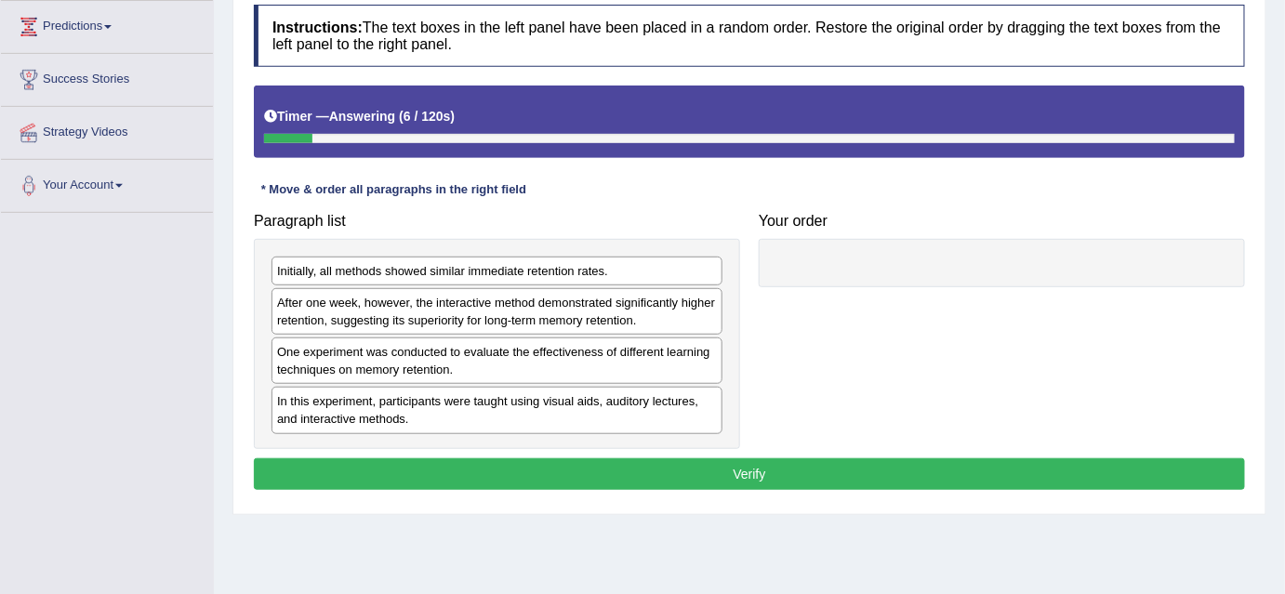
scroll to position [268, 0]
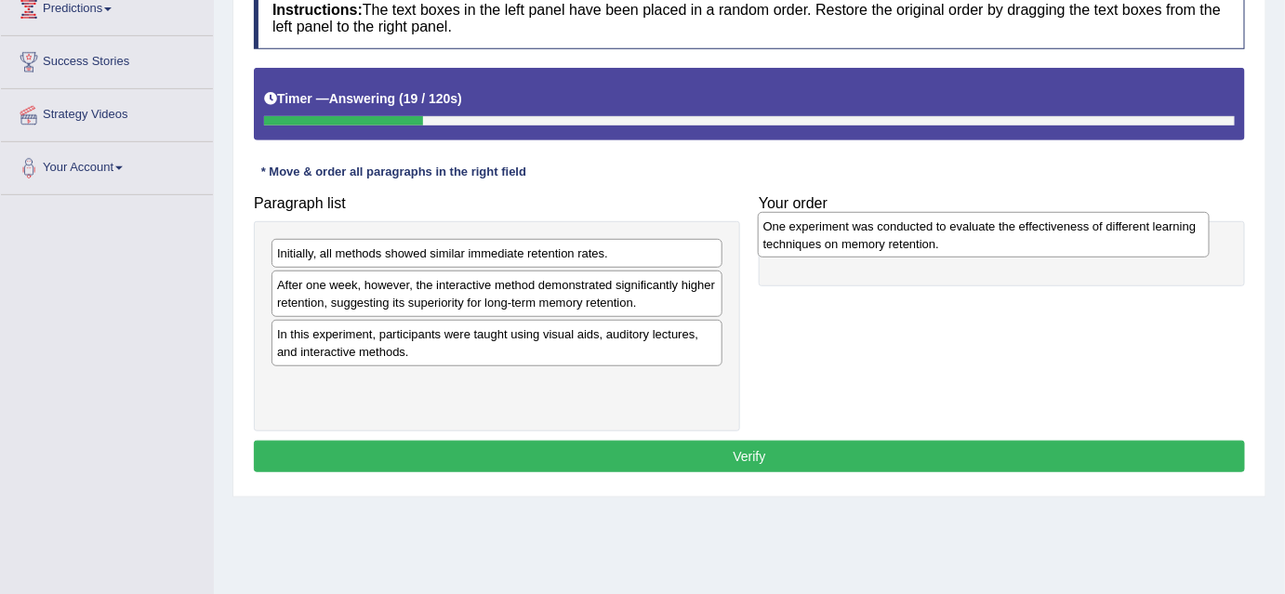
drag, startPoint x: 359, startPoint y: 347, endPoint x: 844, endPoint y: 240, distance: 496.8
click at [844, 240] on div "One experiment was conducted to evaluate the effectiveness of different learnin…" at bounding box center [984, 235] width 452 height 46
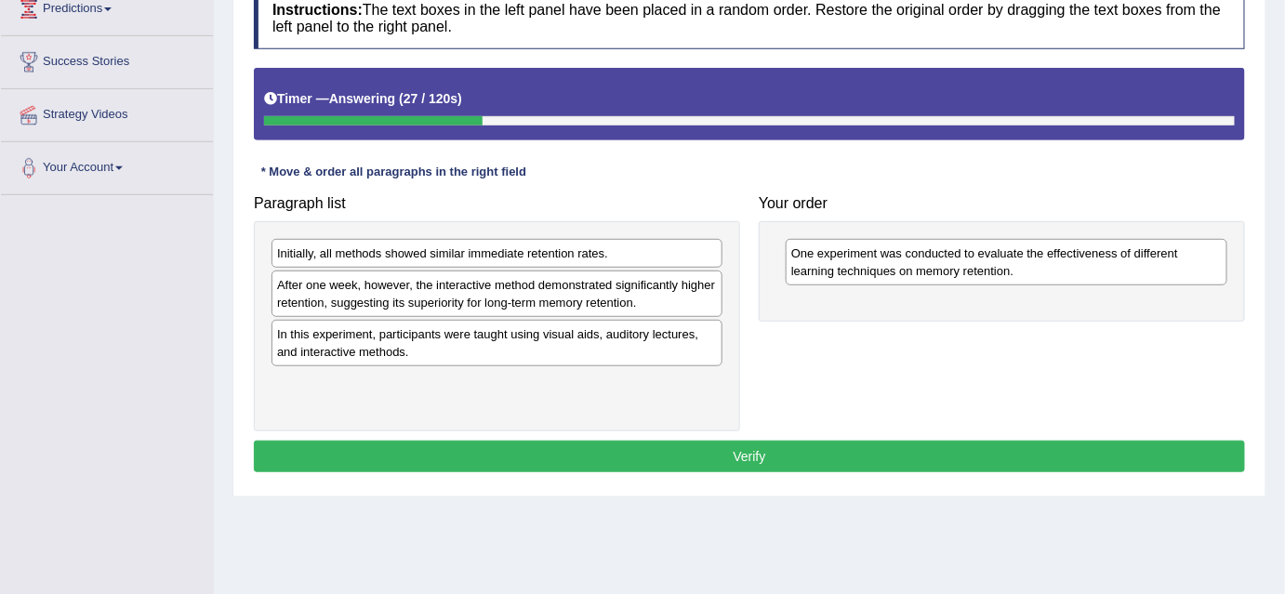
click at [619, 267] on div "Initially, all methods showed similar immediate retention rates. After one week…" at bounding box center [497, 326] width 486 height 211
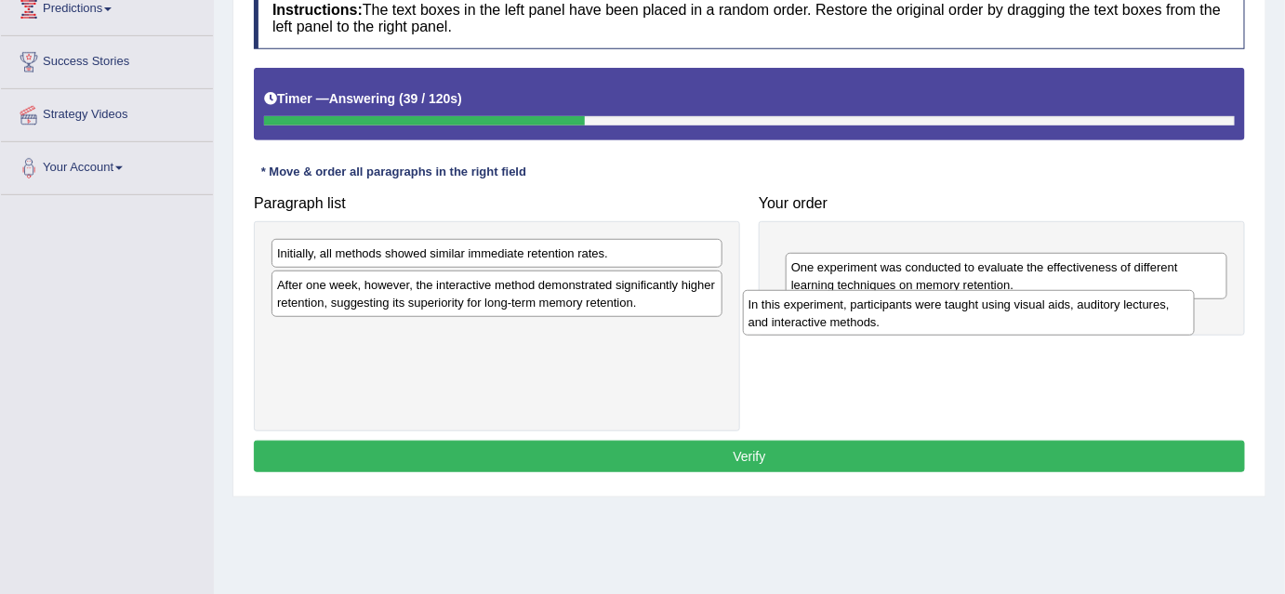
drag, startPoint x: 622, startPoint y: 344, endPoint x: 1093, endPoint y: 315, distance: 472.1
click at [1093, 315] on div "In this experiment, participants were taught using visual aids, auditory lectur…" at bounding box center [969, 313] width 452 height 46
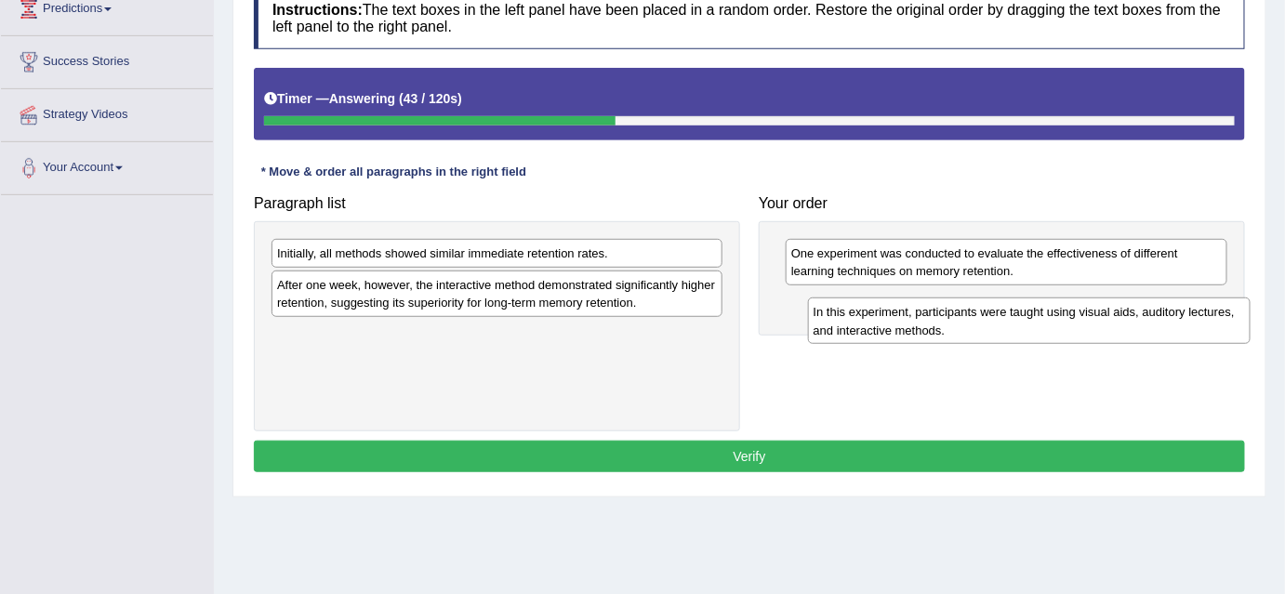
drag, startPoint x: 1004, startPoint y: 262, endPoint x: 1026, endPoint y: 322, distance: 63.5
click at [1026, 322] on div "In this experiment, participants were taught using visual aids, auditory lectur…" at bounding box center [1029, 320] width 442 height 46
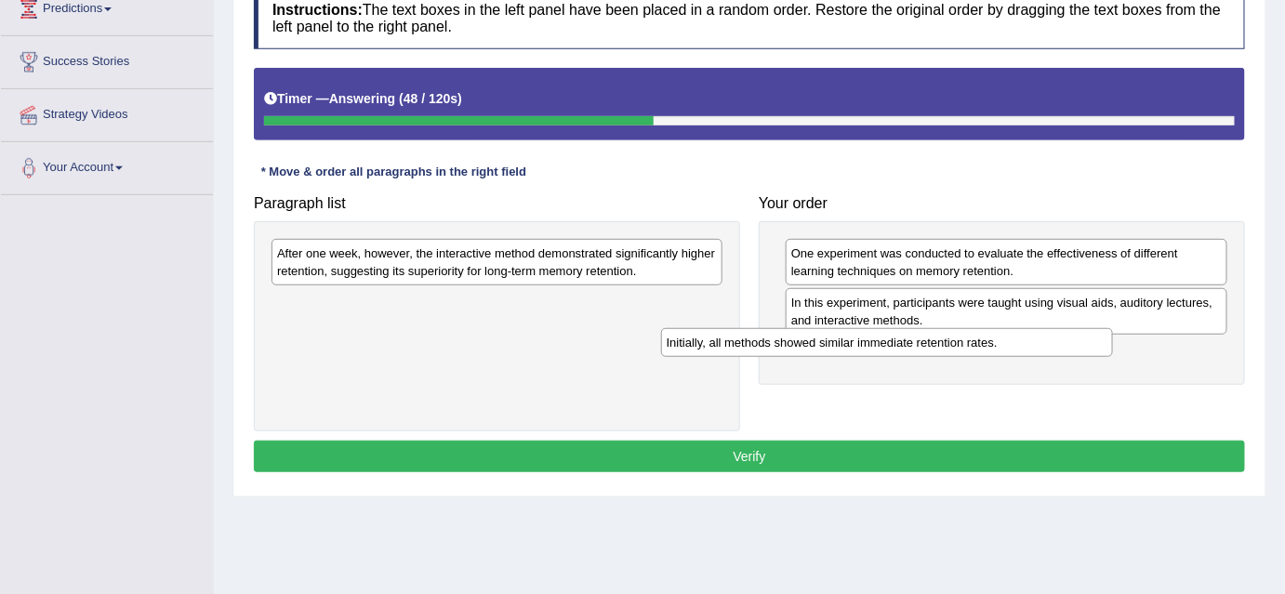
drag, startPoint x: 585, startPoint y: 251, endPoint x: 974, endPoint y: 341, distance: 399.8
click at [974, 341] on div "Initially, all methods showed similar immediate retention rates." at bounding box center [887, 342] width 452 height 29
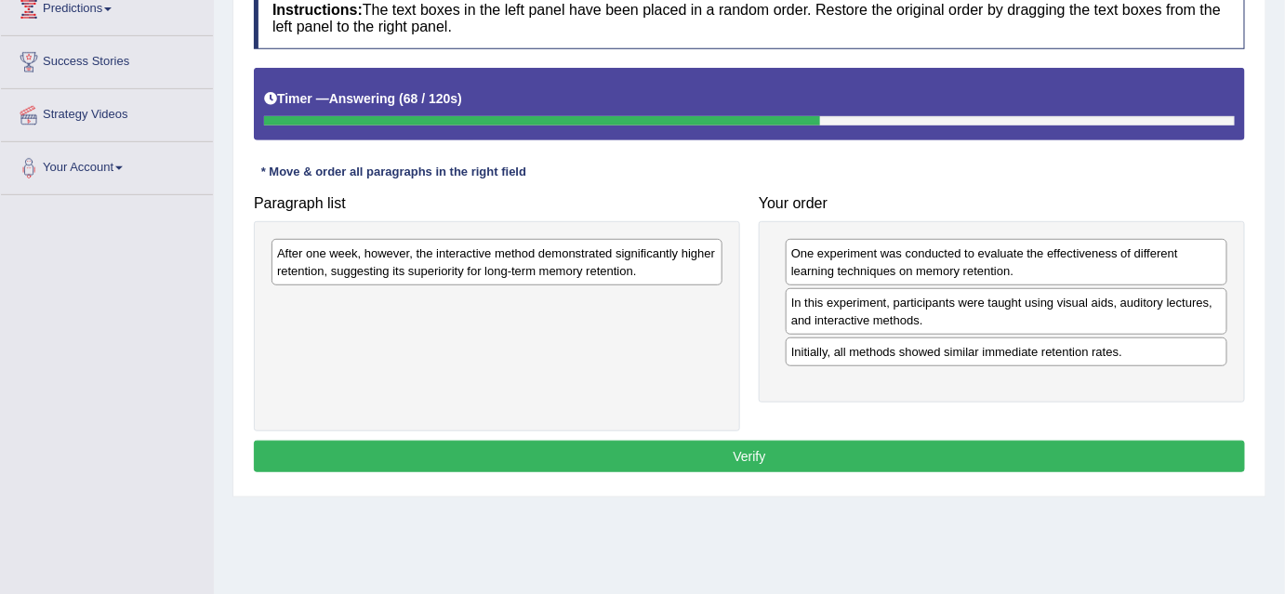
drag, startPoint x: 660, startPoint y: 283, endPoint x: 666, endPoint y: 292, distance: 11.3
click at [666, 292] on div "After one week, however, the interactive method demonstrated significantly high…" at bounding box center [497, 326] width 486 height 211
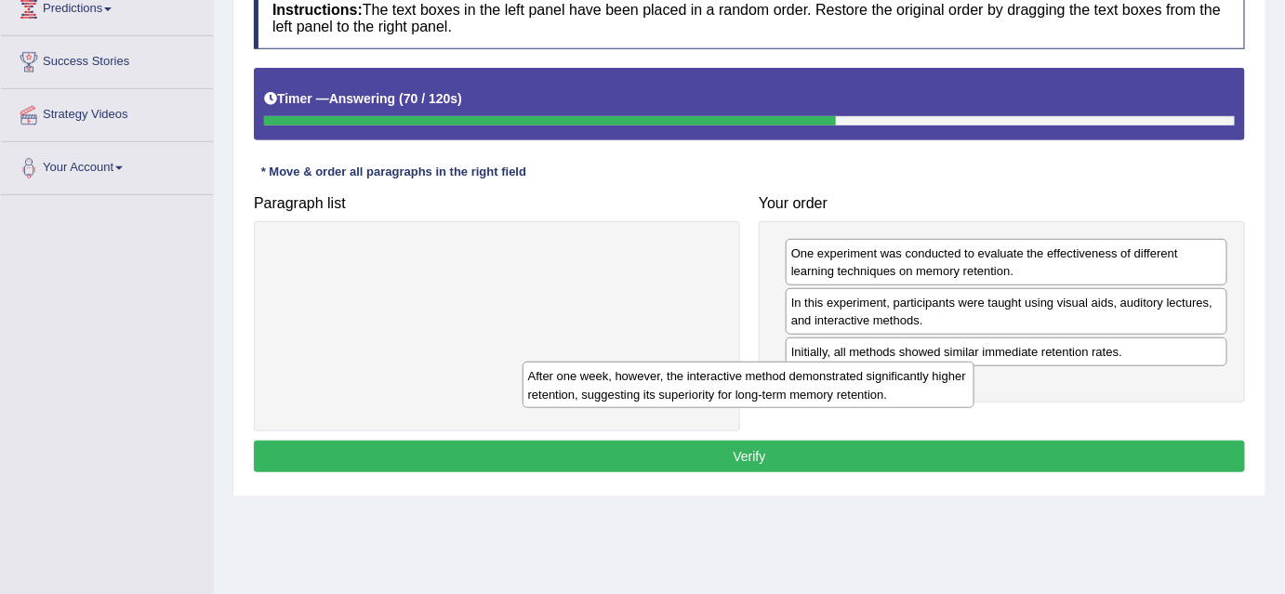
drag, startPoint x: 640, startPoint y: 267, endPoint x: 892, endPoint y: 391, distance: 281.0
click at [892, 391] on div "After one week, however, the interactive method demonstrated significantly high…" at bounding box center [748, 385] width 452 height 46
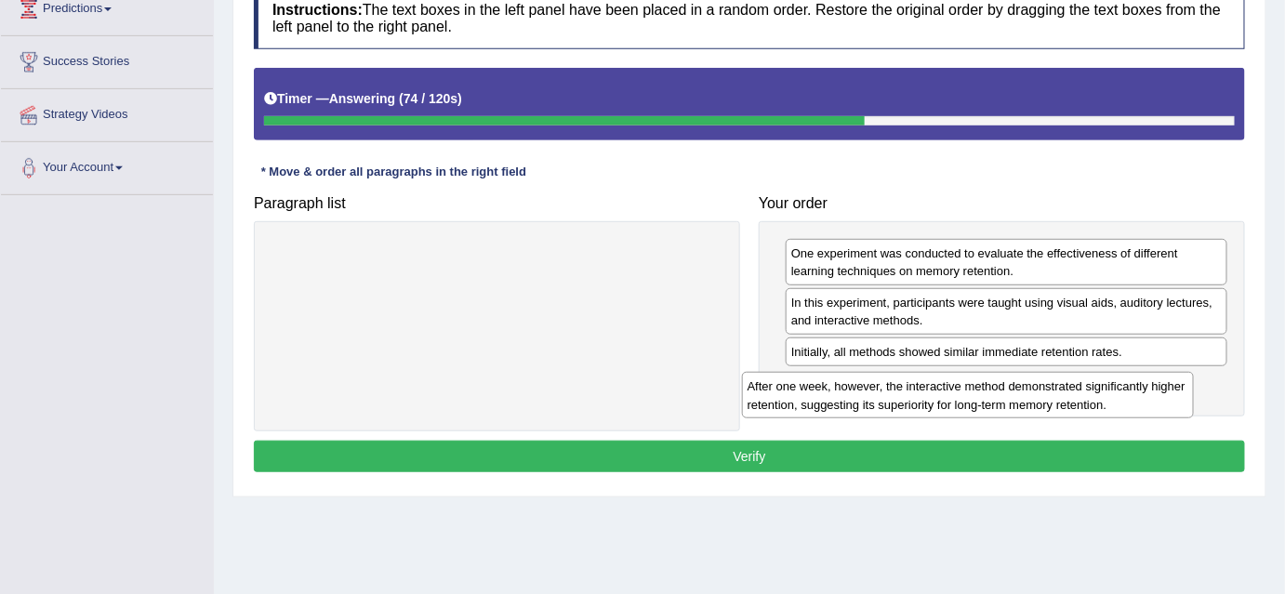
drag, startPoint x: 609, startPoint y: 250, endPoint x: 1079, endPoint y: 383, distance: 488.7
click at [1079, 383] on div "After one week, however, the interactive method demonstrated significantly high…" at bounding box center [968, 395] width 452 height 46
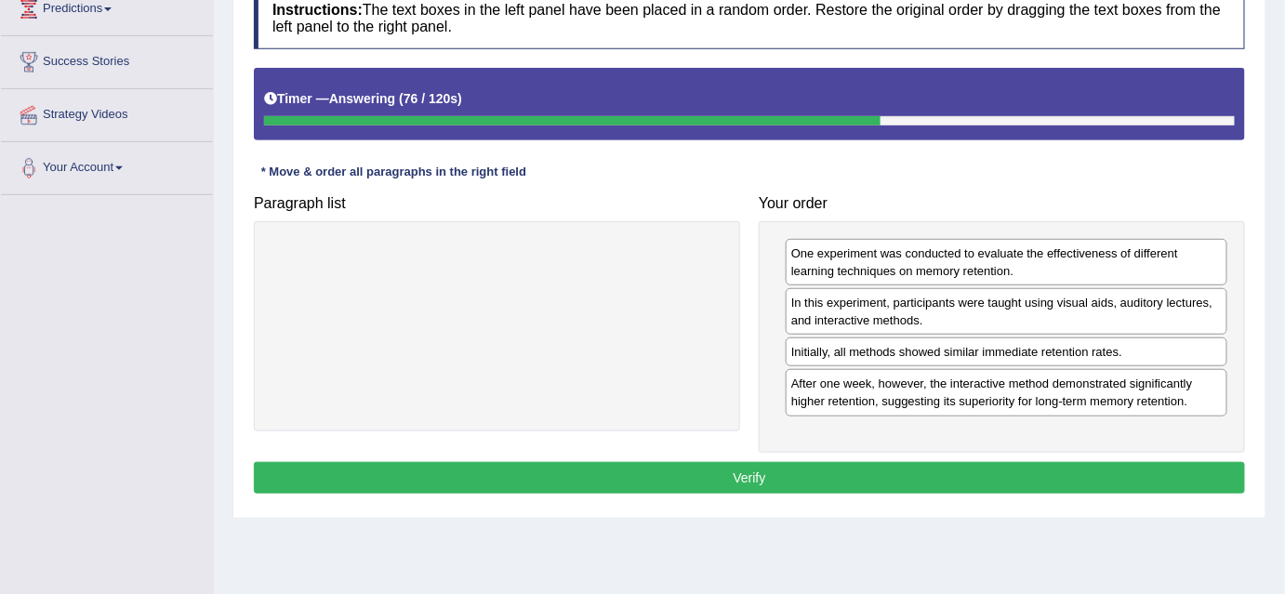
click at [758, 483] on button "Verify" at bounding box center [749, 478] width 991 height 32
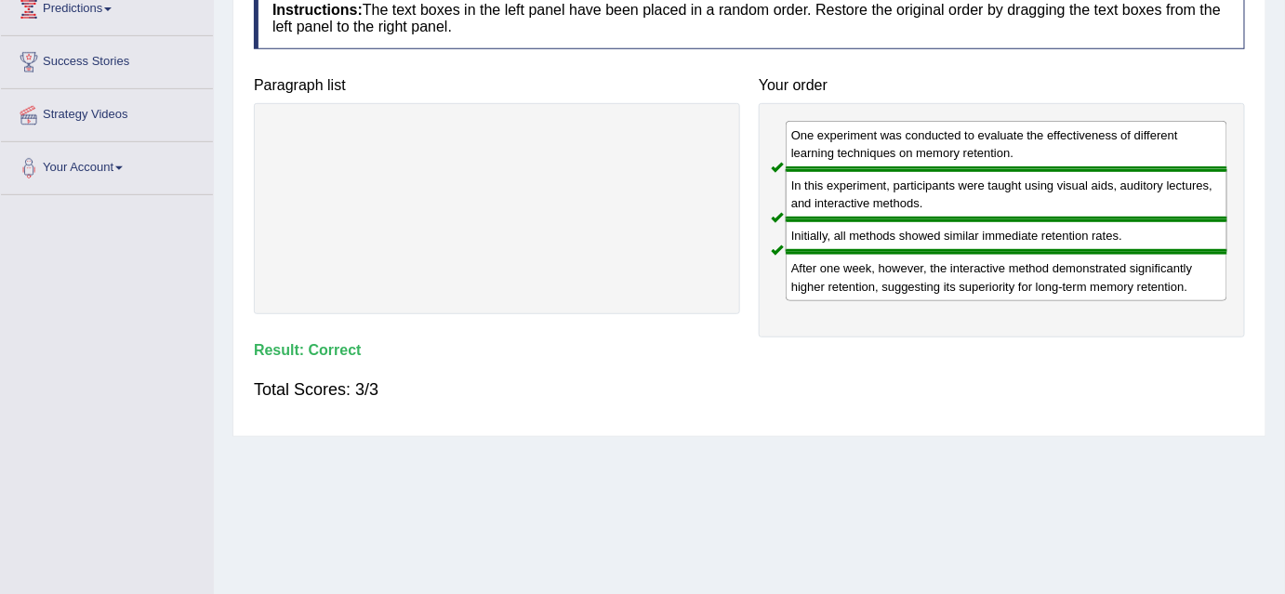
scroll to position [0, 0]
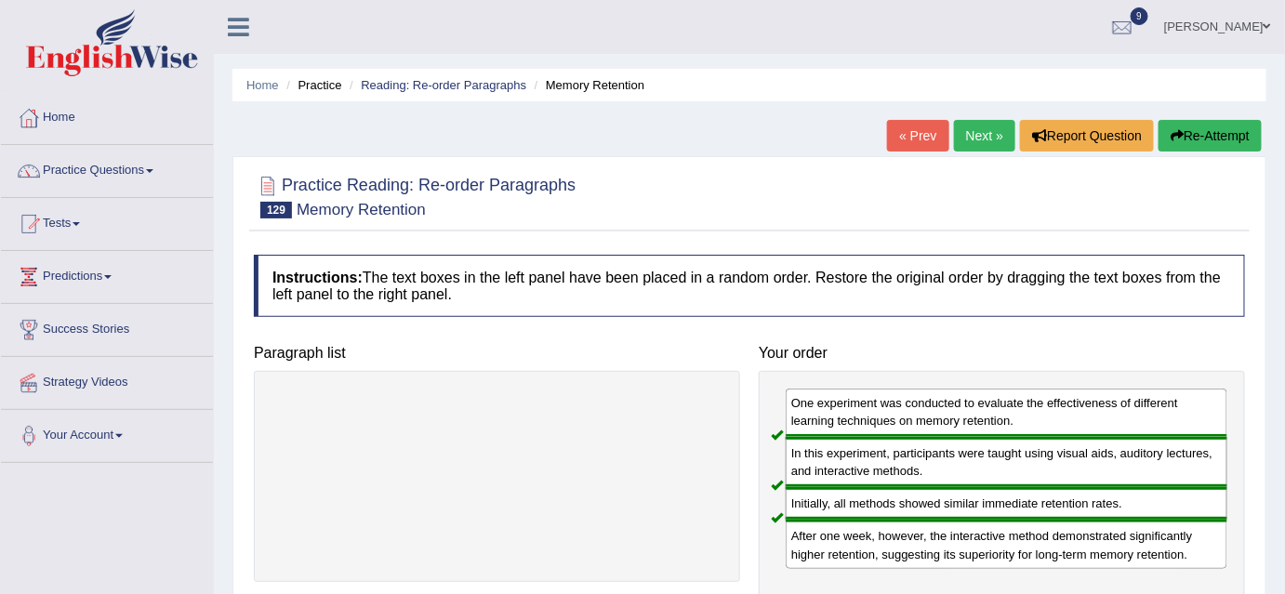
click at [976, 134] on link "Next »" at bounding box center [984, 136] width 61 height 32
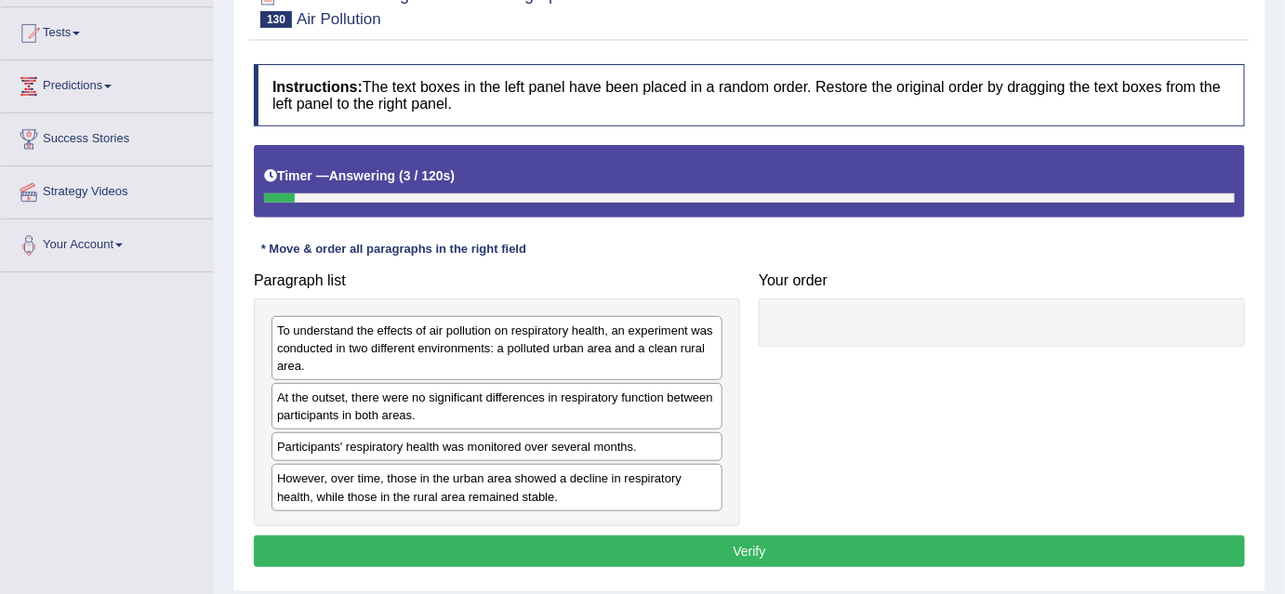
scroll to position [202, 0]
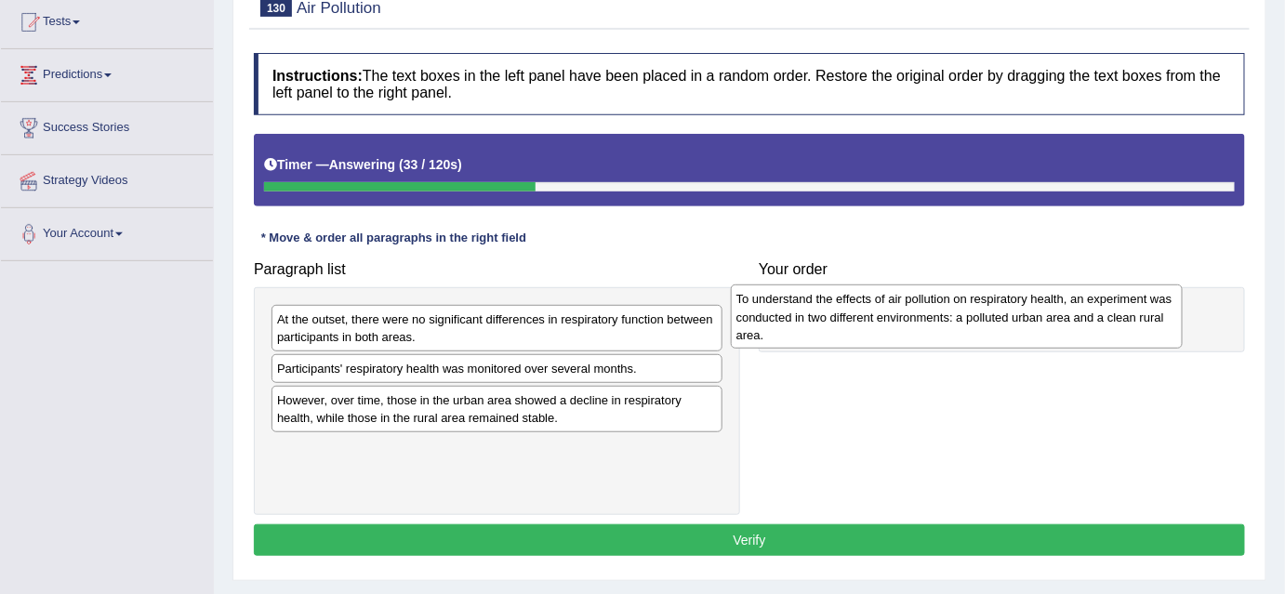
drag, startPoint x: 442, startPoint y: 316, endPoint x: 902, endPoint y: 297, distance: 459.6
click at [902, 297] on div "To understand the effects of air pollution on respiratory health, an experiment…" at bounding box center [957, 316] width 452 height 64
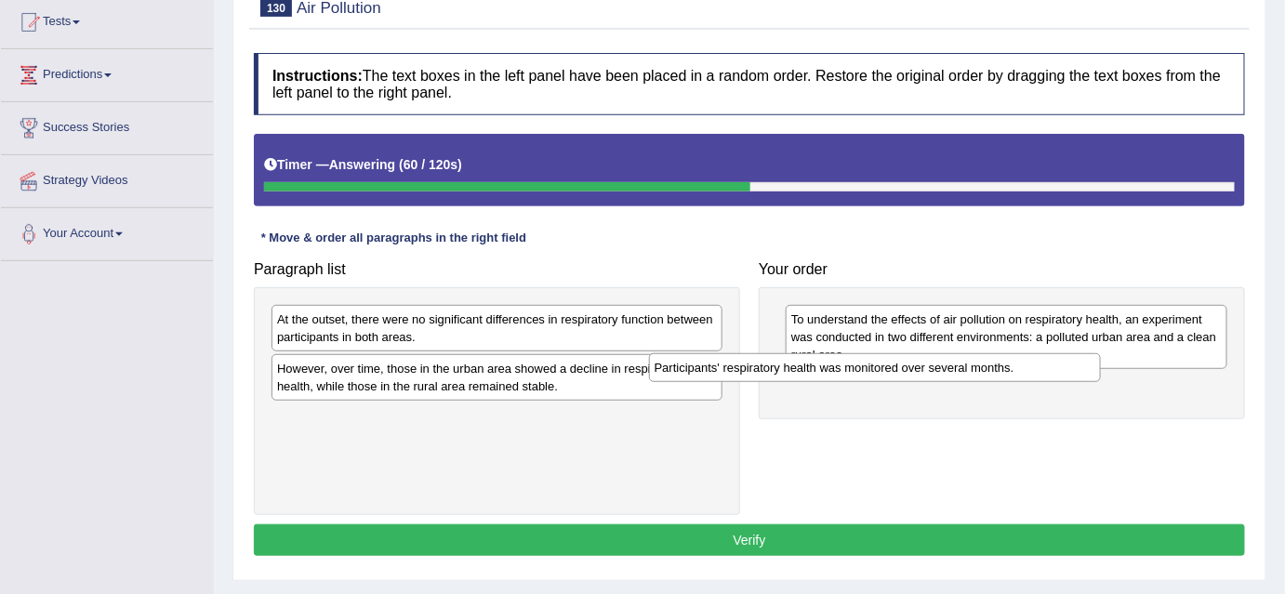
drag, startPoint x: 637, startPoint y: 370, endPoint x: 1014, endPoint y: 370, distance: 377.4
click at [1014, 370] on div "Participants' respiratory health was monitored over several months." at bounding box center [875, 367] width 452 height 29
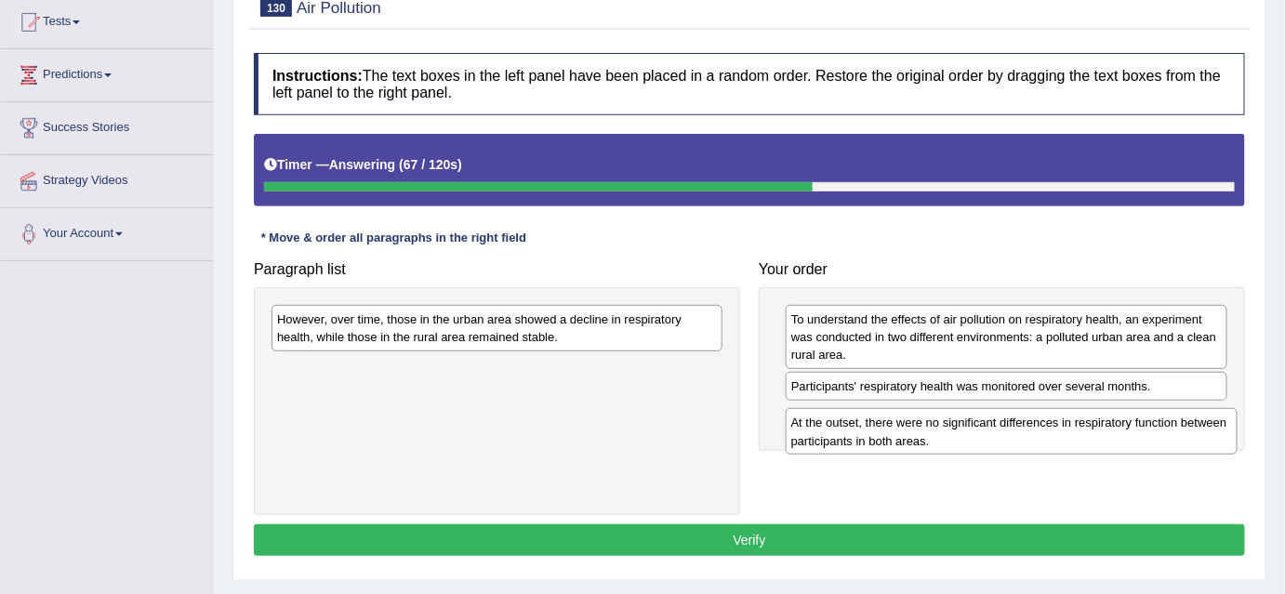
drag, startPoint x: 401, startPoint y: 333, endPoint x: 906, endPoint y: 433, distance: 515.5
click at [906, 433] on div "At the outset, there were no significant differences in respiratory function be…" at bounding box center [1011, 431] width 452 height 46
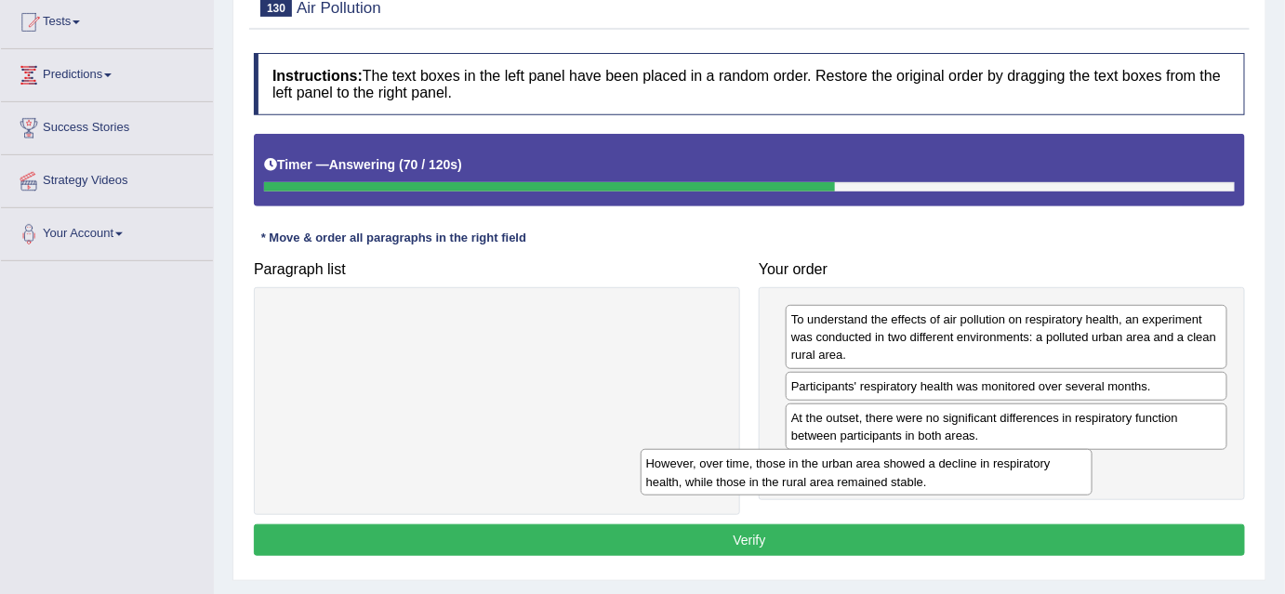
drag, startPoint x: 611, startPoint y: 331, endPoint x: 986, endPoint y: 474, distance: 401.9
click at [986, 474] on div "However, over time, those in the urban area showed a decline in respiratory hea…" at bounding box center [866, 472] width 452 height 46
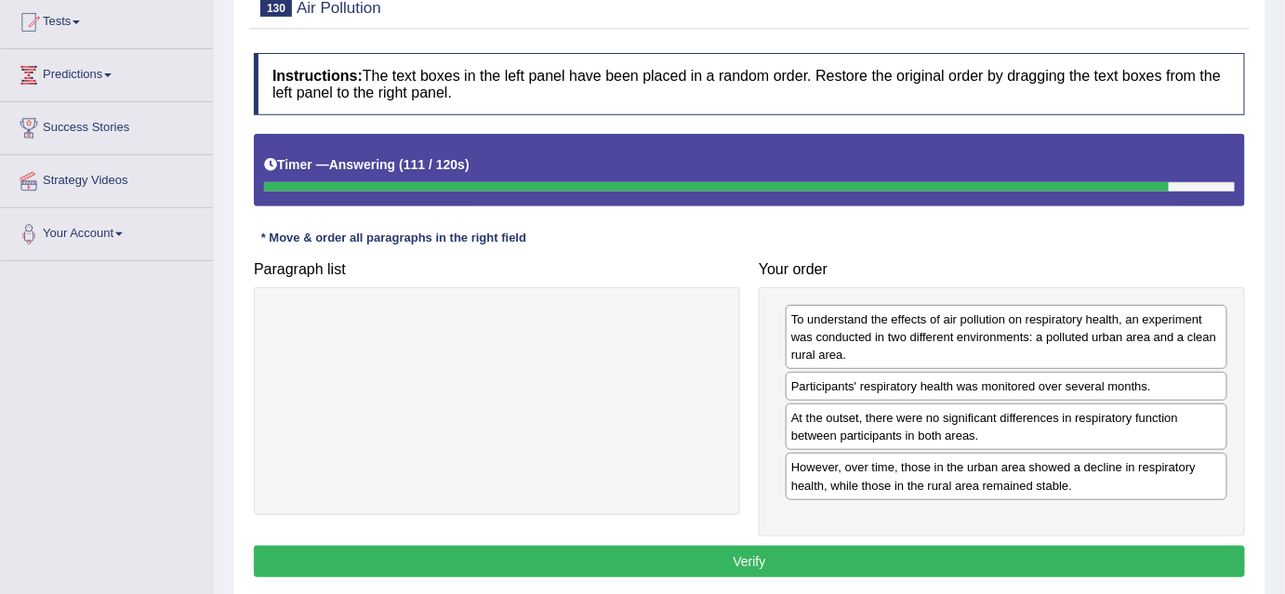
click at [749, 559] on button "Verify" at bounding box center [749, 562] width 991 height 32
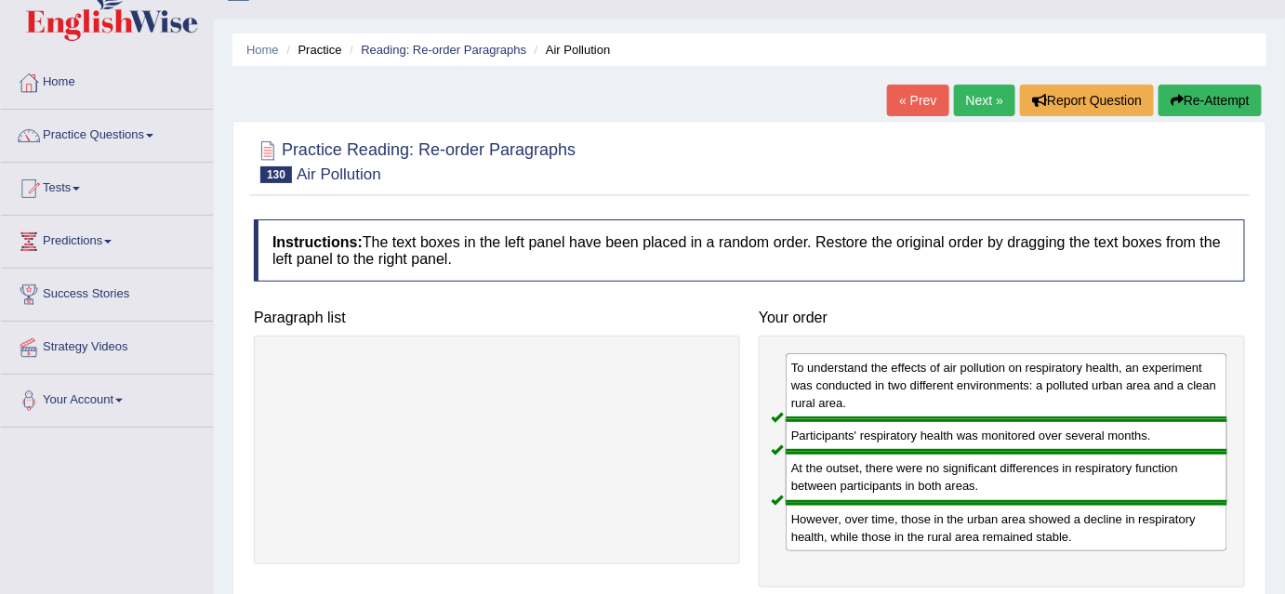
scroll to position [0, 0]
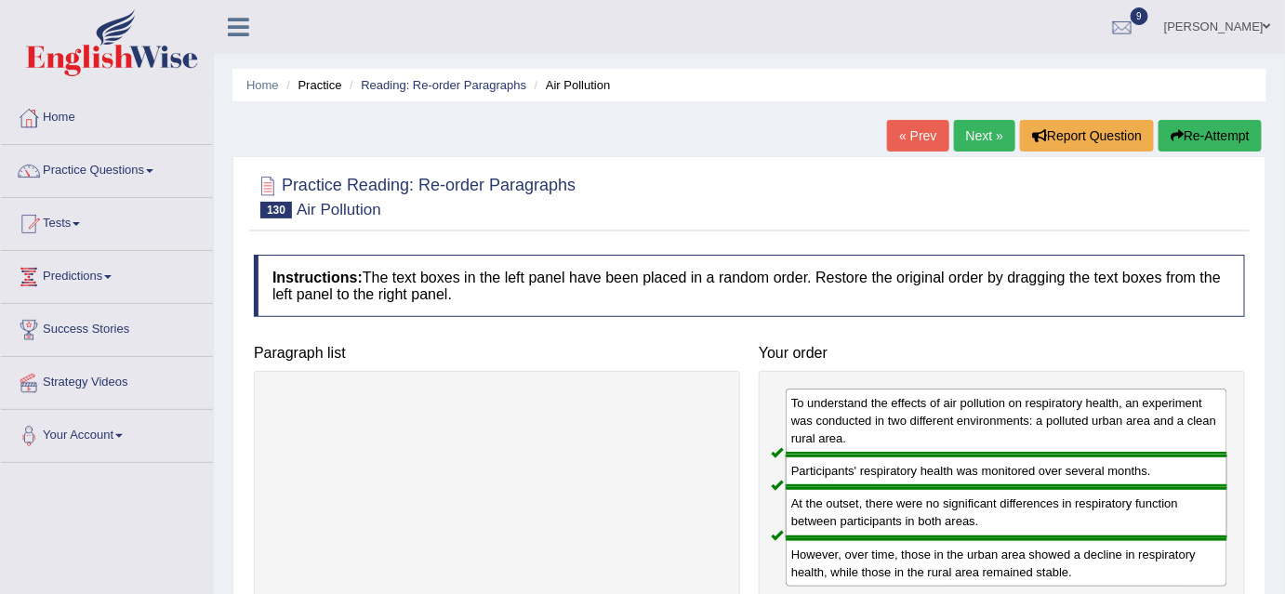
click at [969, 139] on link "Next »" at bounding box center [984, 136] width 61 height 32
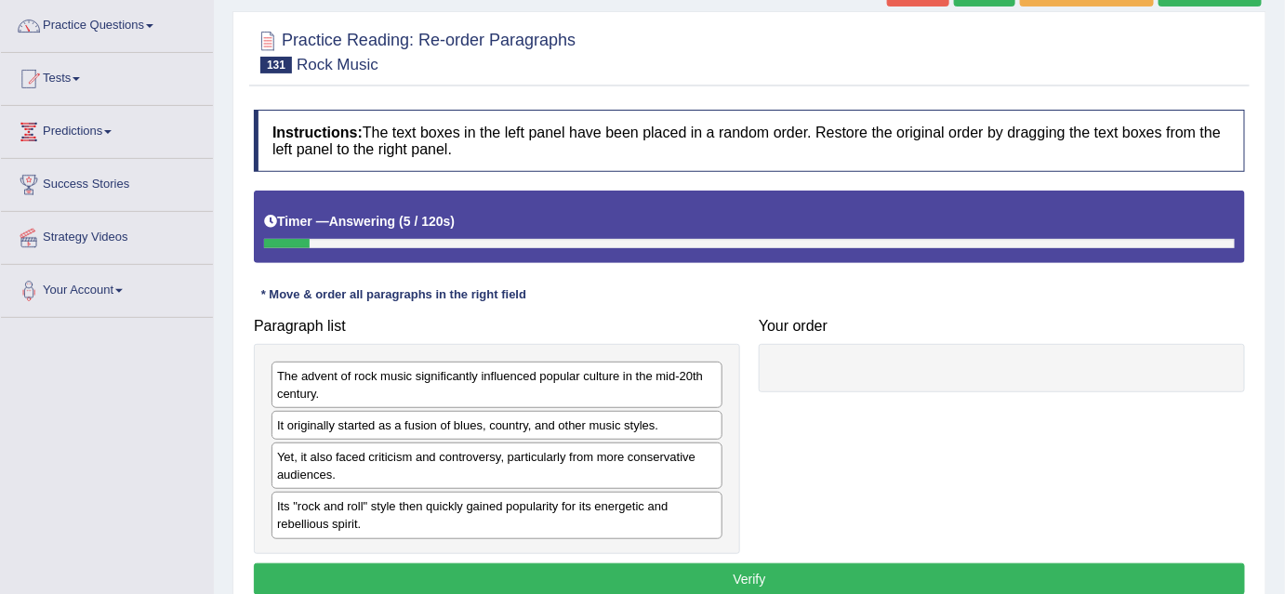
scroll to position [154, 0]
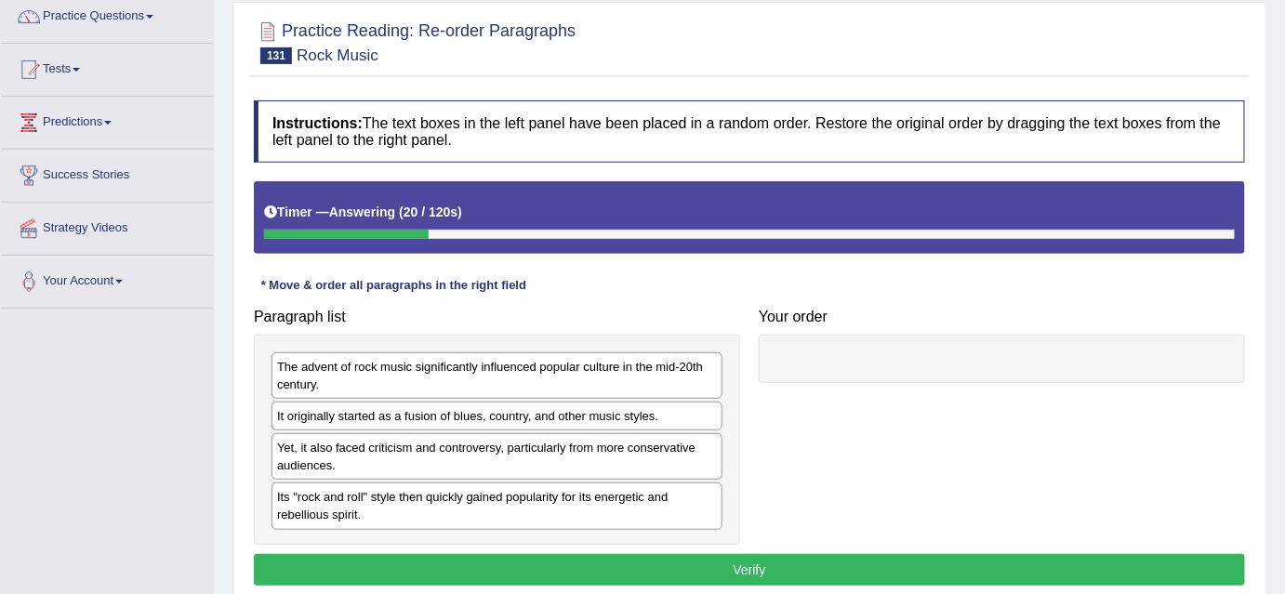
click at [403, 390] on div "The advent of rock music significantly influenced popular culture in the mid-20…" at bounding box center [496, 375] width 451 height 46
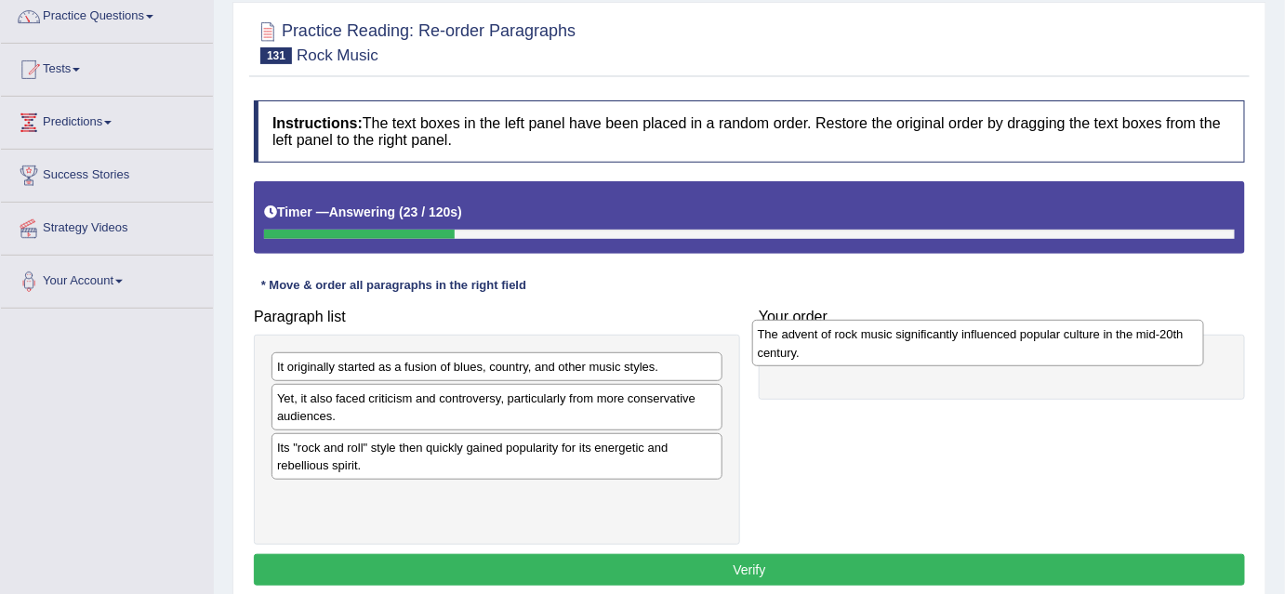
drag, startPoint x: 403, startPoint y: 389, endPoint x: 886, endPoint y: 359, distance: 483.4
click at [886, 359] on div "The advent of rock music significantly influenced popular culture in the mid-20…" at bounding box center [978, 343] width 452 height 46
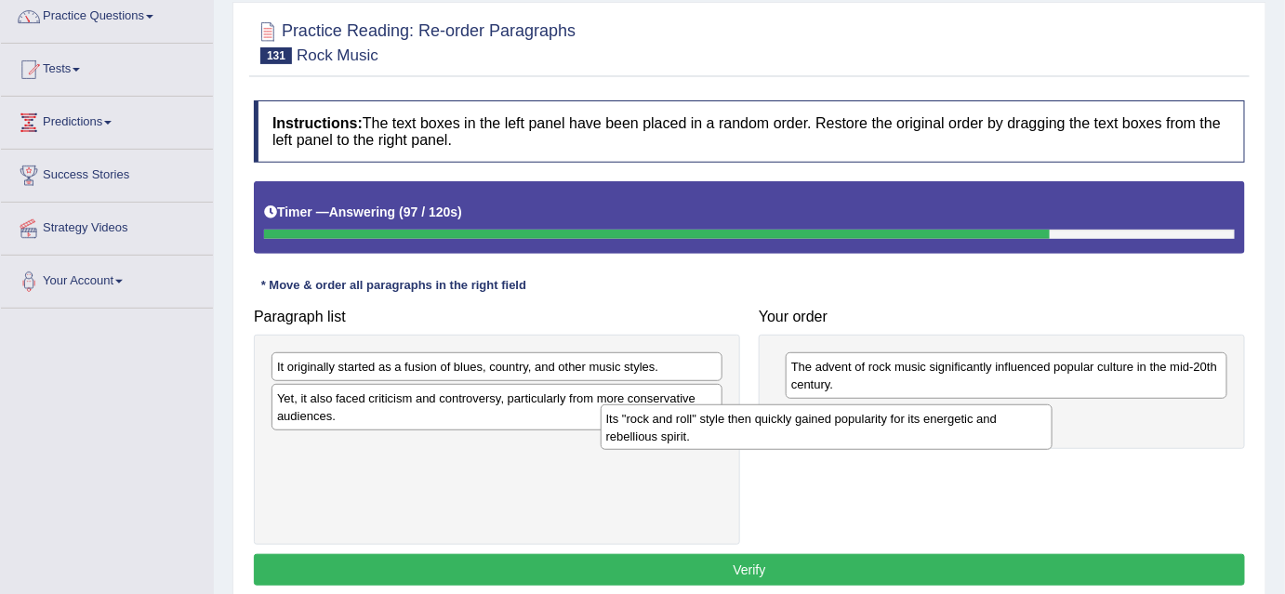
drag, startPoint x: 459, startPoint y: 455, endPoint x: 791, endPoint y: 428, distance: 332.9
click at [791, 428] on div "Its "rock and roll" style then quickly gained popularity for its energetic and …" at bounding box center [826, 427] width 452 height 46
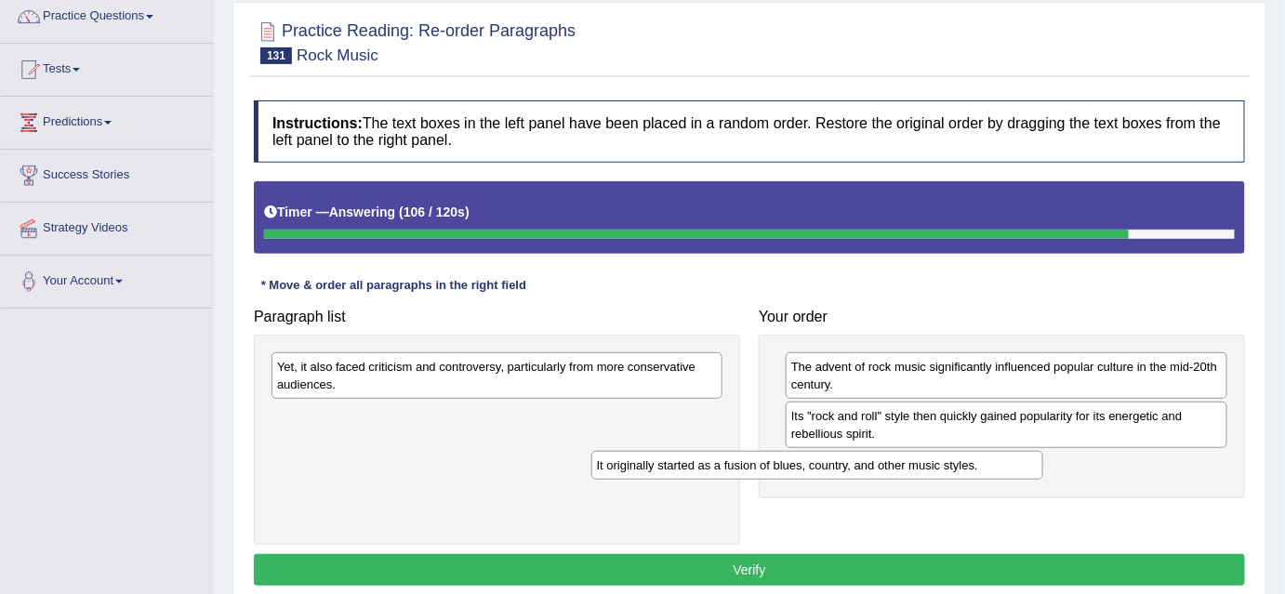
drag, startPoint x: 651, startPoint y: 364, endPoint x: 971, endPoint y: 465, distance: 336.0
click at [971, 465] on div "It originally started as a fusion of blues, country, and other music styles." at bounding box center [817, 465] width 452 height 29
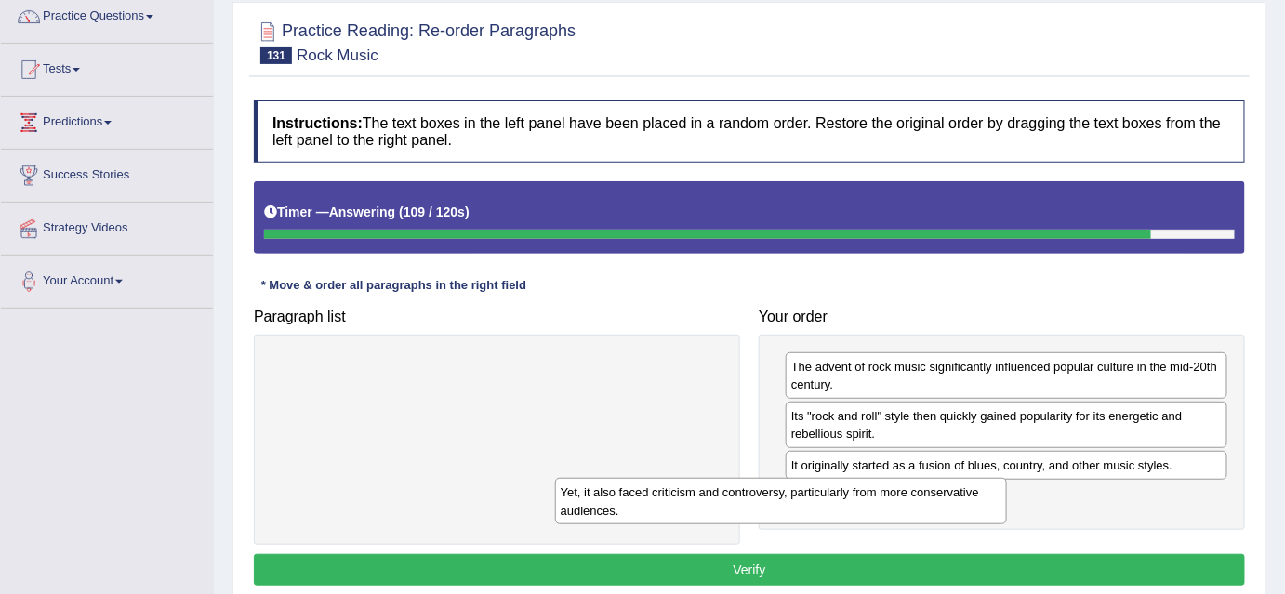
drag, startPoint x: 608, startPoint y: 366, endPoint x: 892, endPoint y: 493, distance: 311.2
click at [892, 493] on div "Yet, it also faced criticism and controversy, particularly from more conservati…" at bounding box center [781, 501] width 452 height 46
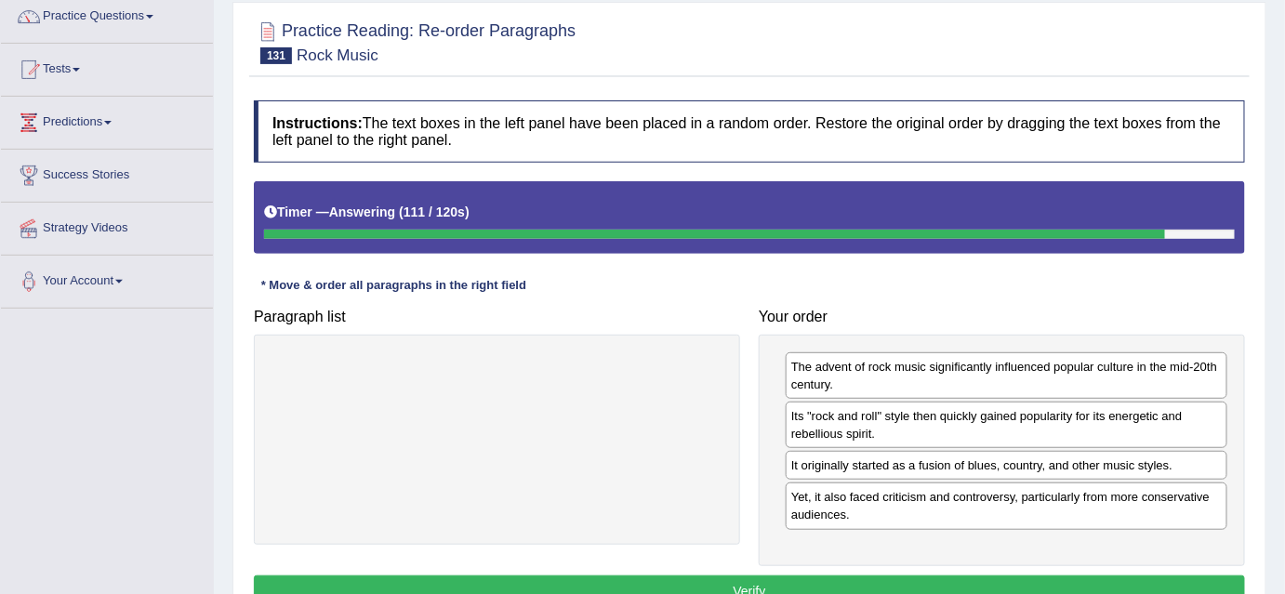
click at [750, 578] on button "Verify" at bounding box center [749, 591] width 991 height 32
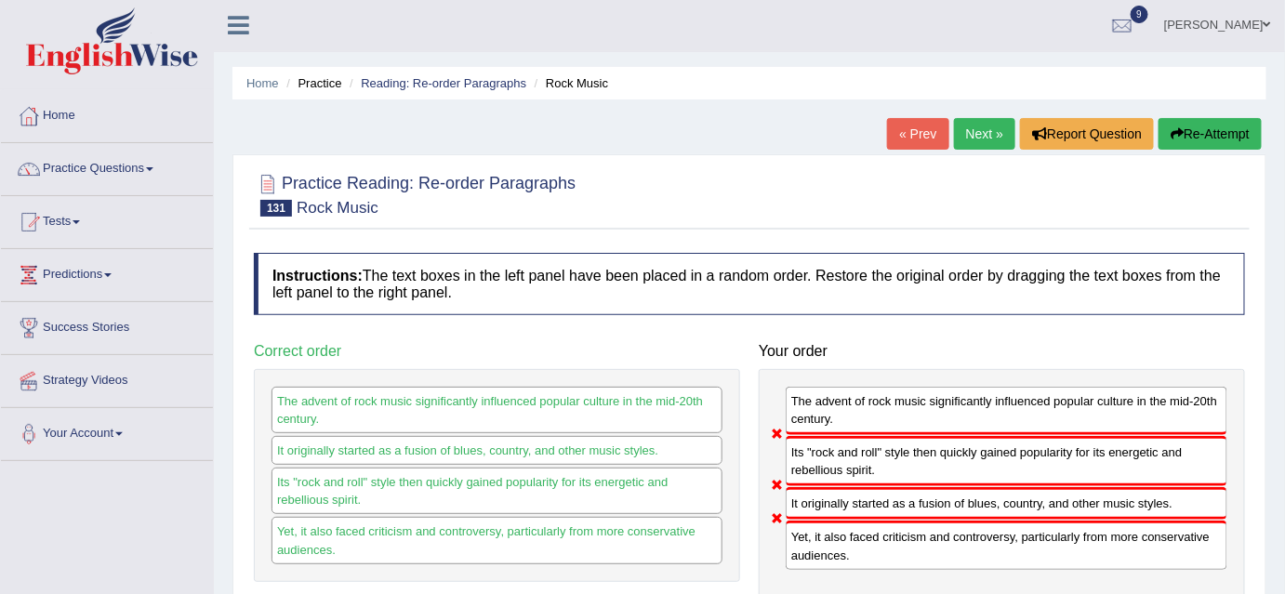
scroll to position [0, 0]
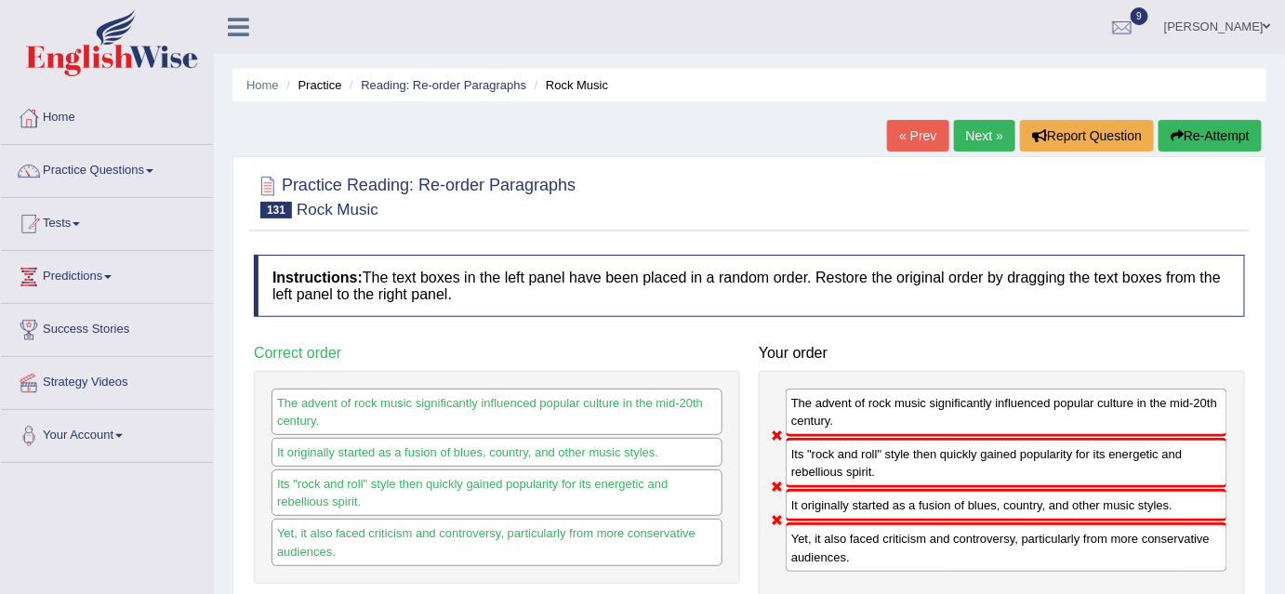
click at [970, 137] on link "Next »" at bounding box center [984, 136] width 61 height 32
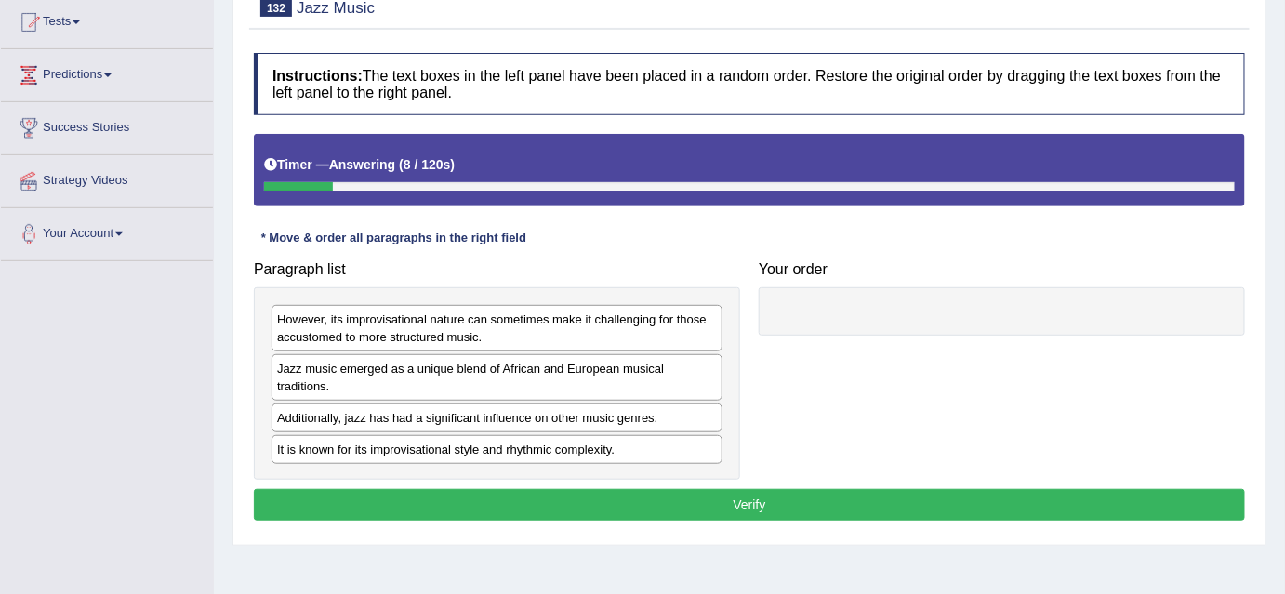
scroll to position [203, 0]
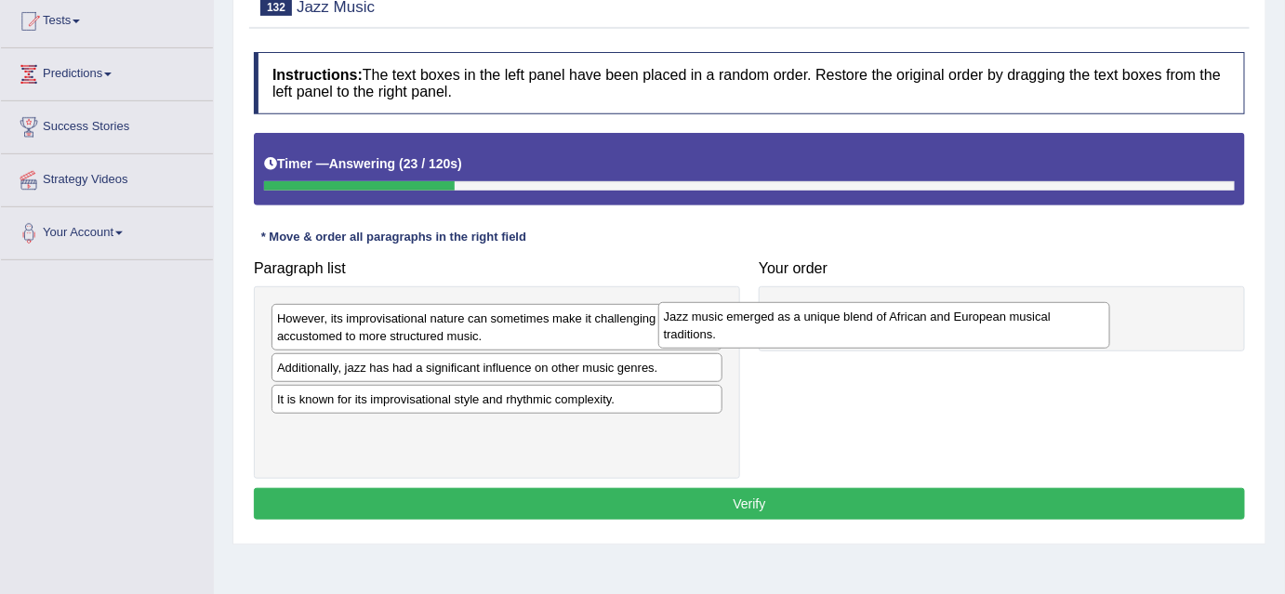
drag, startPoint x: 424, startPoint y: 377, endPoint x: 818, endPoint y: 317, distance: 398.7
click at [818, 317] on div "Jazz music emerged as a unique blend of African and European musical traditions." at bounding box center [884, 325] width 452 height 46
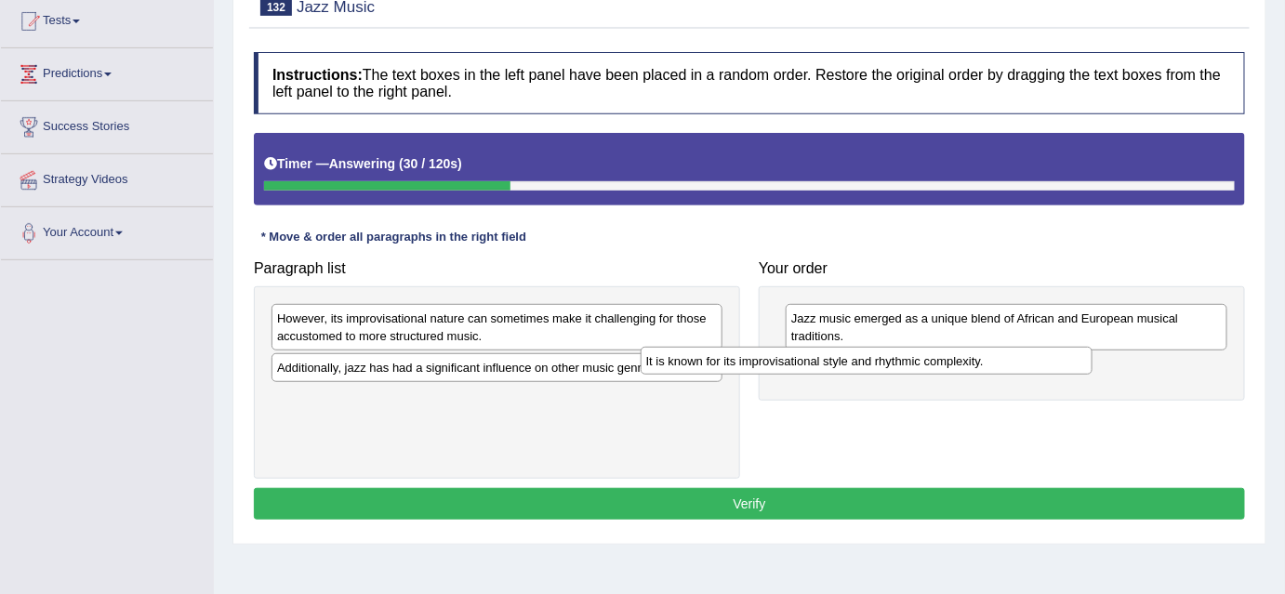
drag, startPoint x: 497, startPoint y: 398, endPoint x: 876, endPoint y: 362, distance: 380.0
click at [876, 362] on div "It is known for its improvisational style and rhythmic complexity." at bounding box center [866, 361] width 452 height 29
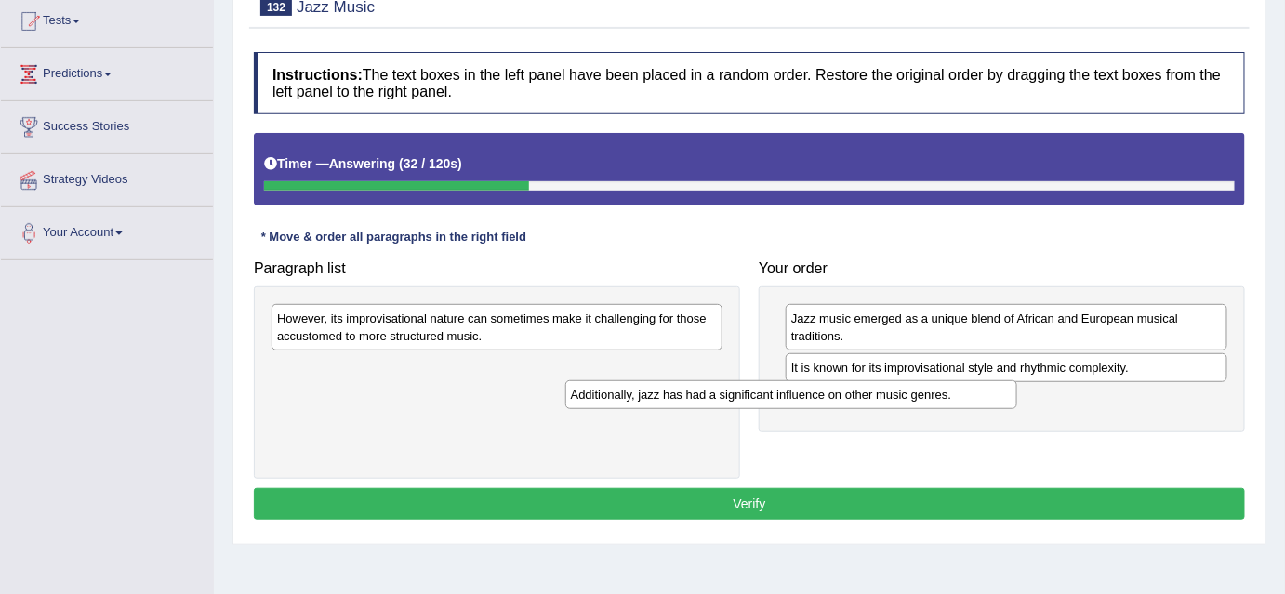
drag, startPoint x: 664, startPoint y: 359, endPoint x: 958, endPoint y: 386, distance: 295.9
click at [958, 386] on div "Additionally, jazz has had a significant influence on other music genres." at bounding box center [791, 394] width 452 height 29
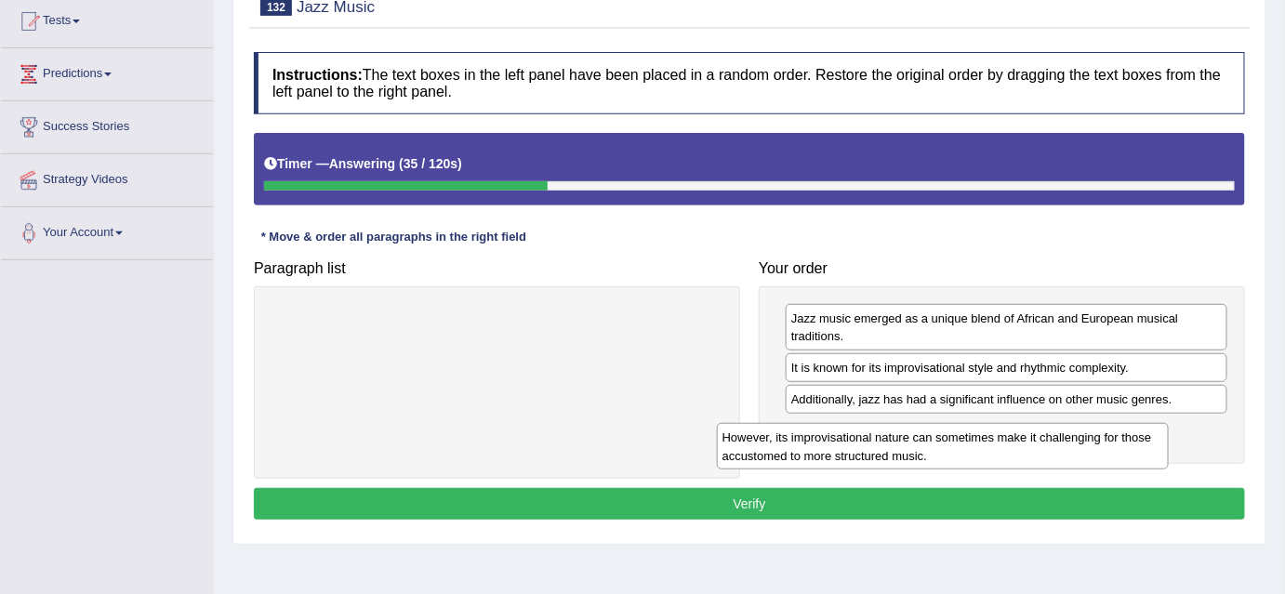
drag, startPoint x: 681, startPoint y: 333, endPoint x: 1128, endPoint y: 448, distance: 461.7
click at [1128, 448] on div "However, its improvisational nature can sometimes make it challenging for those…" at bounding box center [943, 446] width 452 height 46
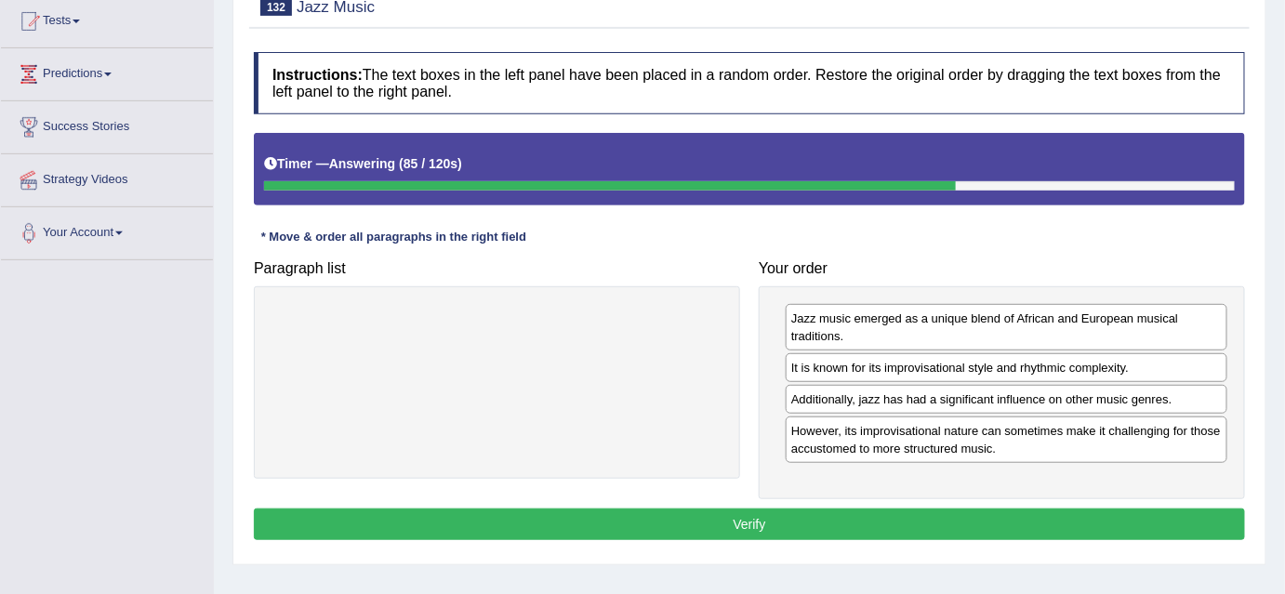
click at [863, 522] on button "Verify" at bounding box center [749, 524] width 991 height 32
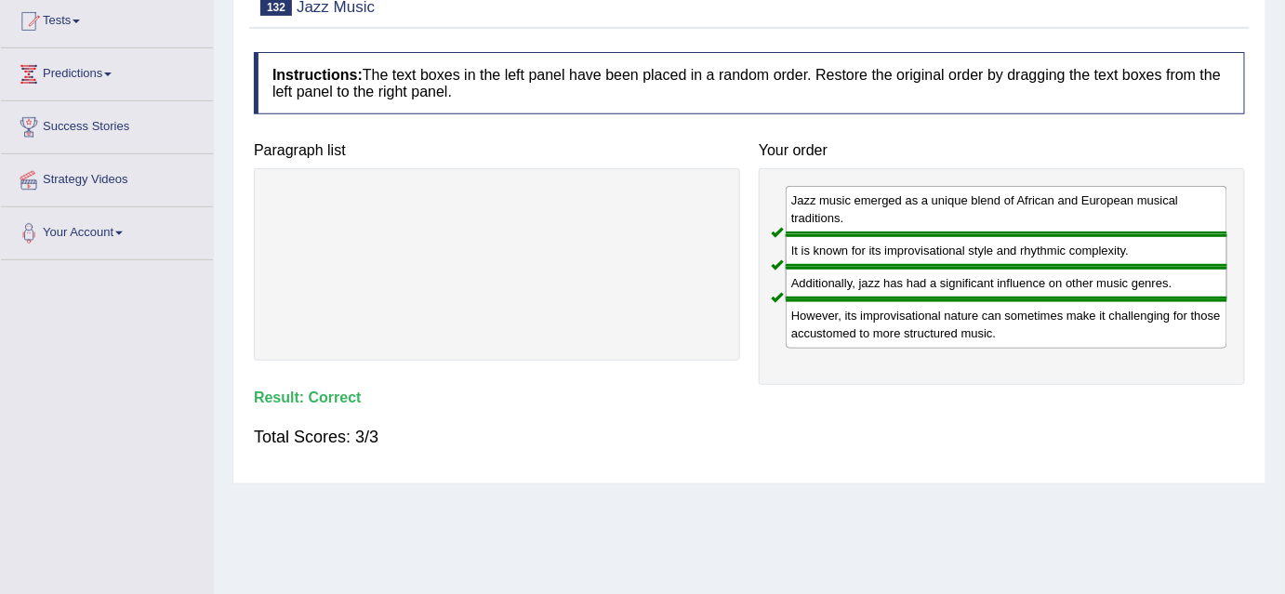
scroll to position [0, 0]
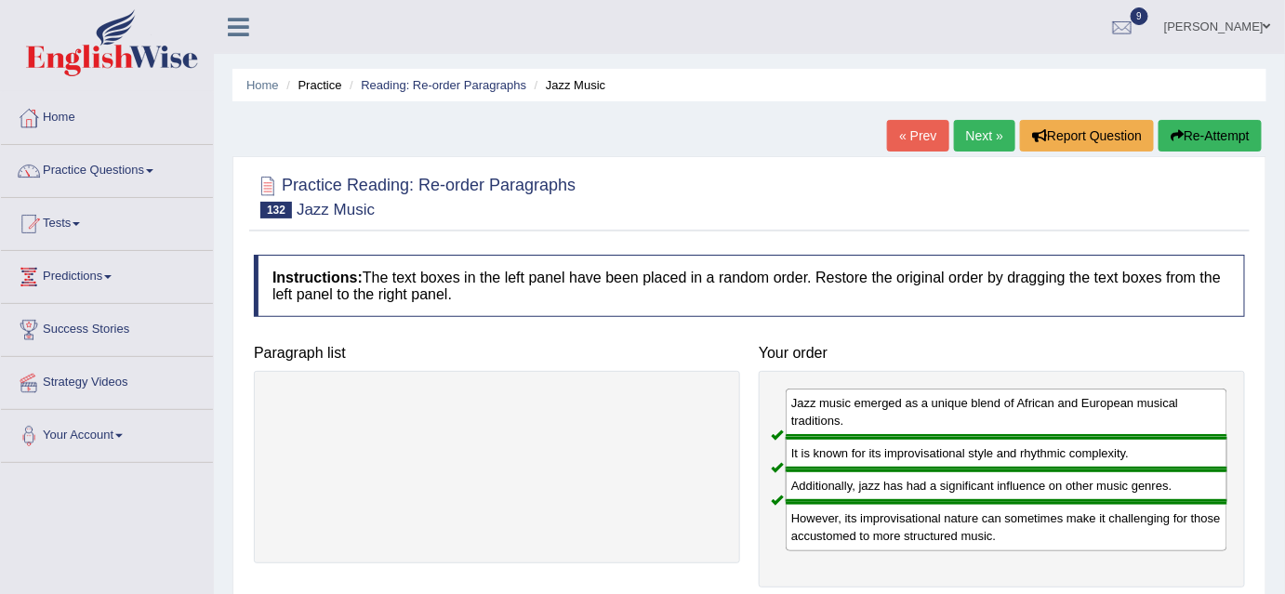
click at [982, 138] on link "Next »" at bounding box center [984, 136] width 61 height 32
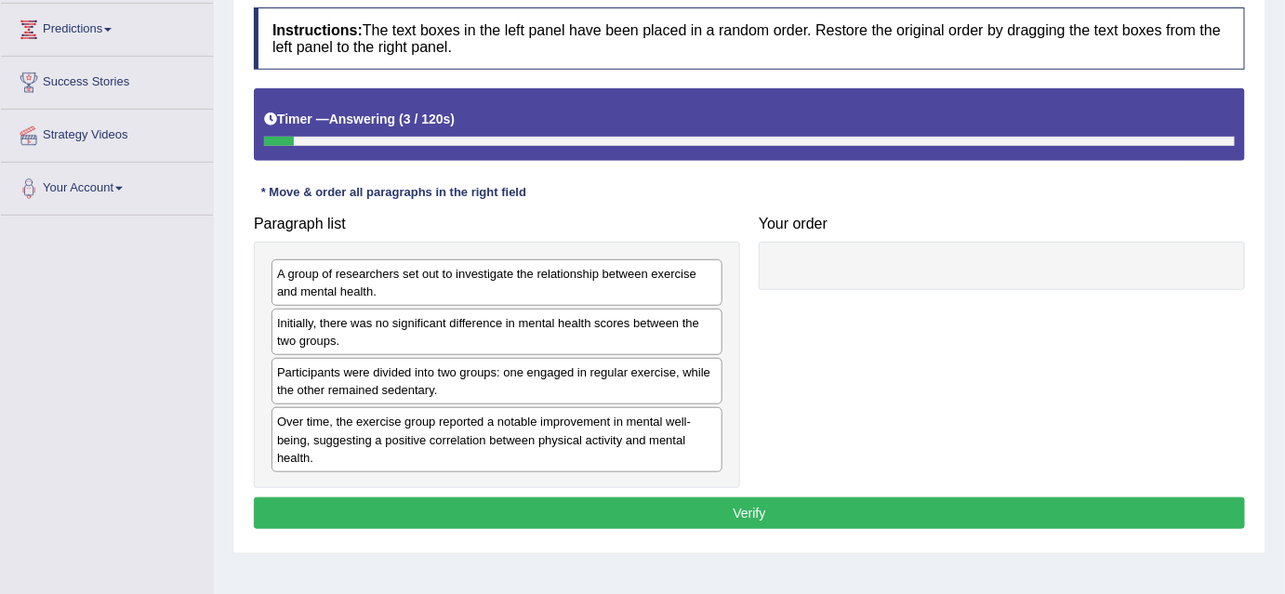
scroll to position [253, 0]
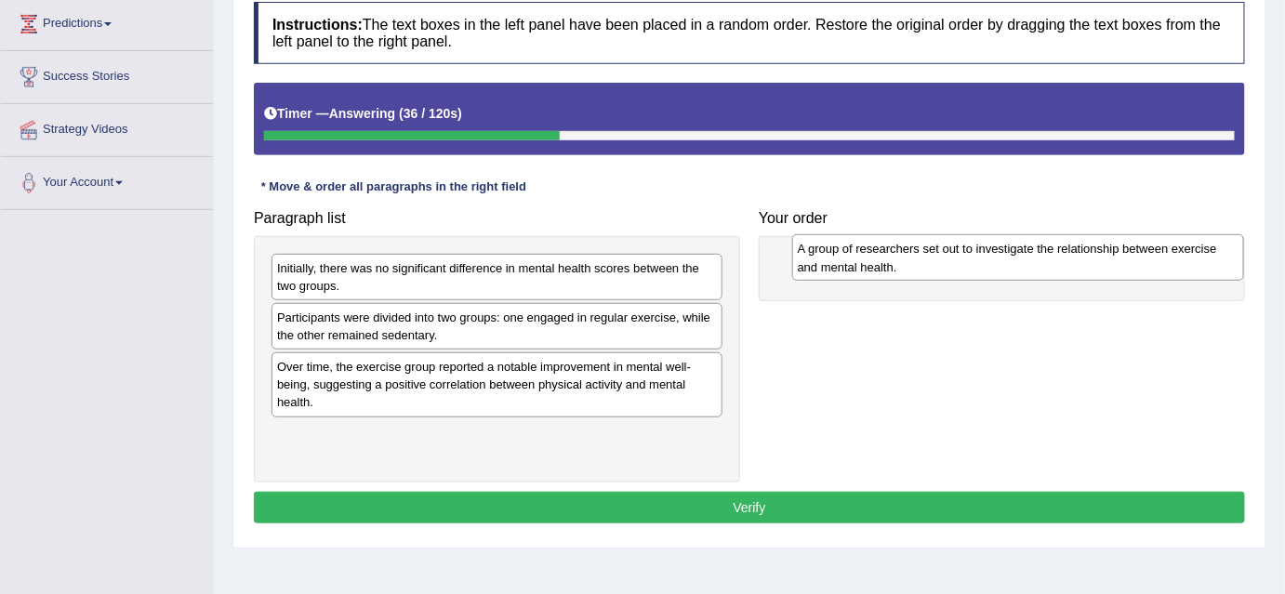
drag, startPoint x: 485, startPoint y: 273, endPoint x: 993, endPoint y: 252, distance: 507.9
click at [993, 252] on div "A group of researchers set out to investigate the relationship between exercise…" at bounding box center [1018, 257] width 452 height 46
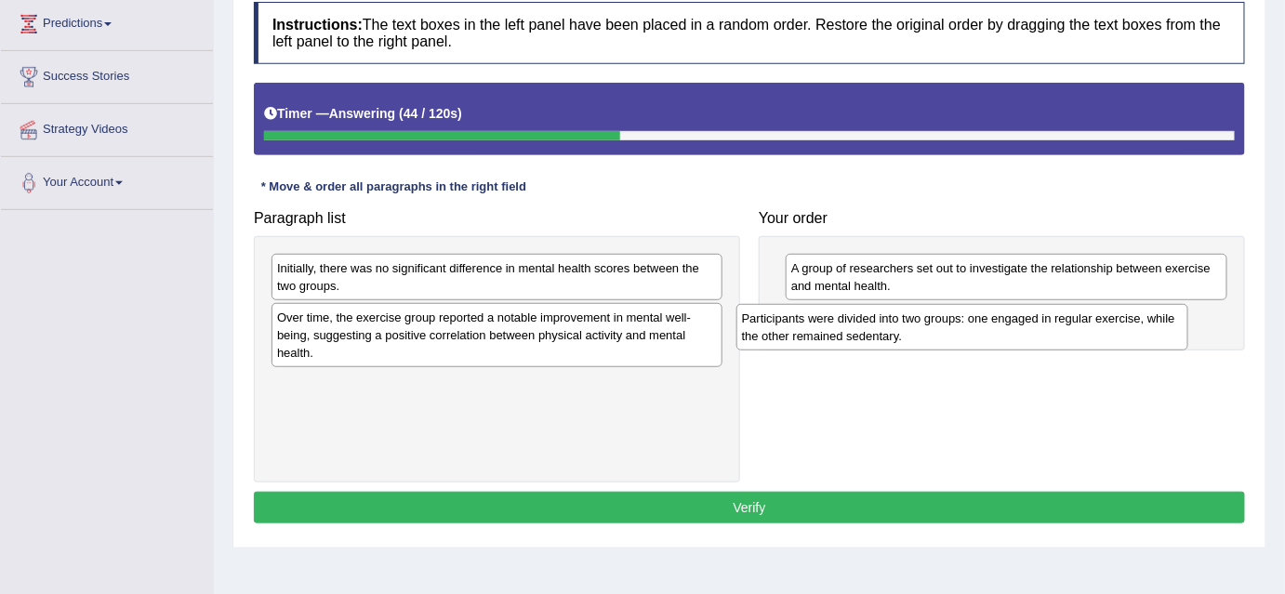
drag, startPoint x: 323, startPoint y: 338, endPoint x: 787, endPoint y: 341, distance: 464.7
click at [787, 341] on div "Participants were divided into two groups: one engaged in regular exercise, whi…" at bounding box center [962, 327] width 452 height 46
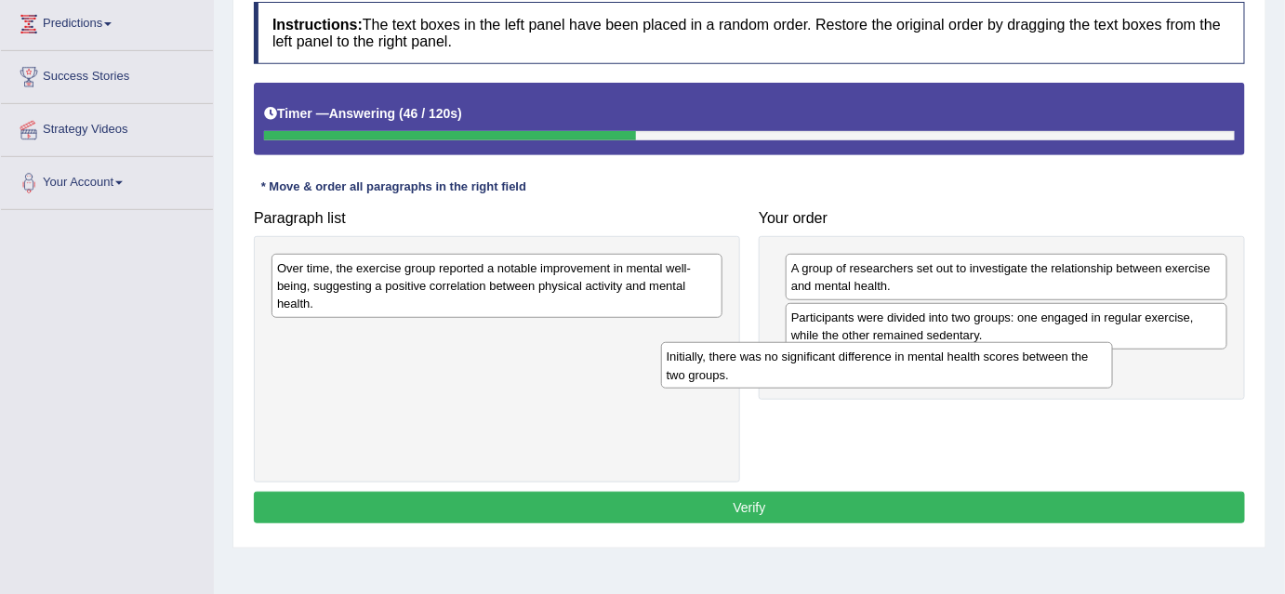
drag, startPoint x: 660, startPoint y: 288, endPoint x: 1050, endPoint y: 378, distance: 400.7
click at [1050, 378] on div "Initially, there was no significant difference in mental health scores between …" at bounding box center [887, 365] width 452 height 46
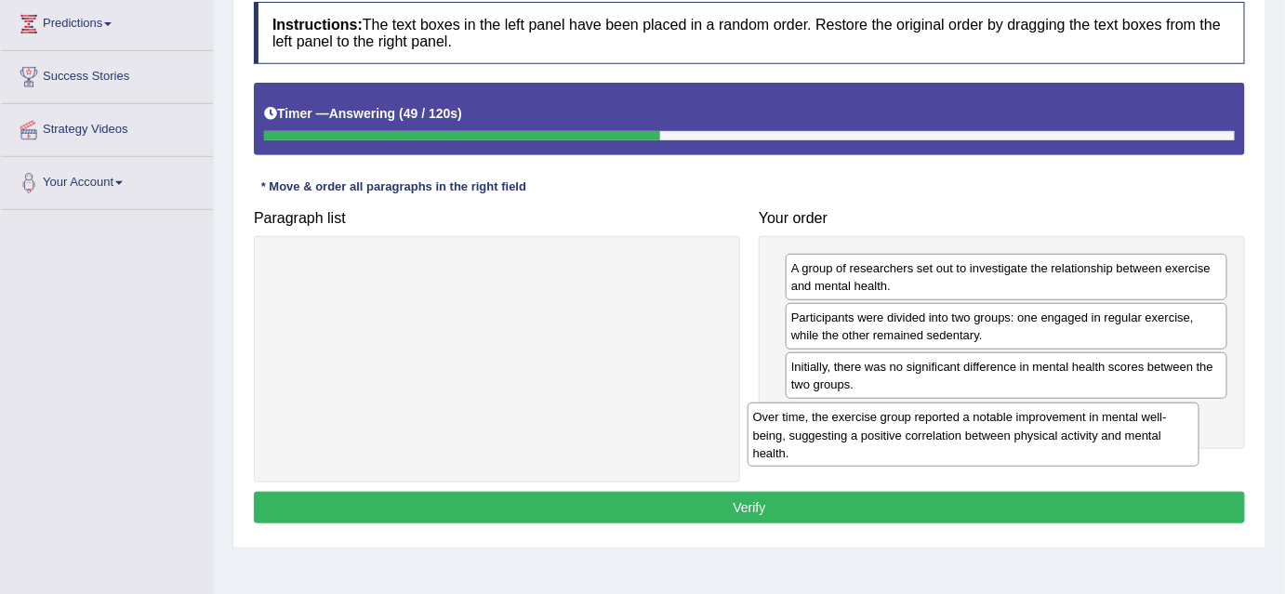
drag, startPoint x: 562, startPoint y: 270, endPoint x: 1038, endPoint y: 426, distance: 500.9
click at [1038, 426] on div "Over time, the exercise group reported a notable improvement in mental well-bei…" at bounding box center [973, 434] width 452 height 64
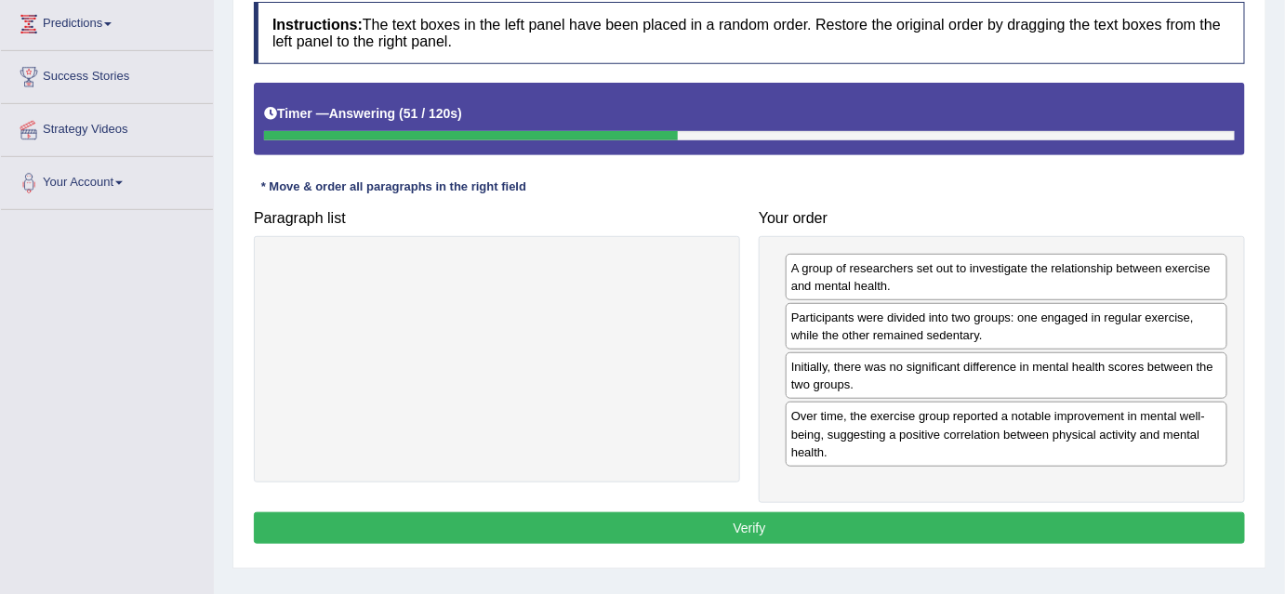
click at [766, 520] on button "Verify" at bounding box center [749, 528] width 991 height 32
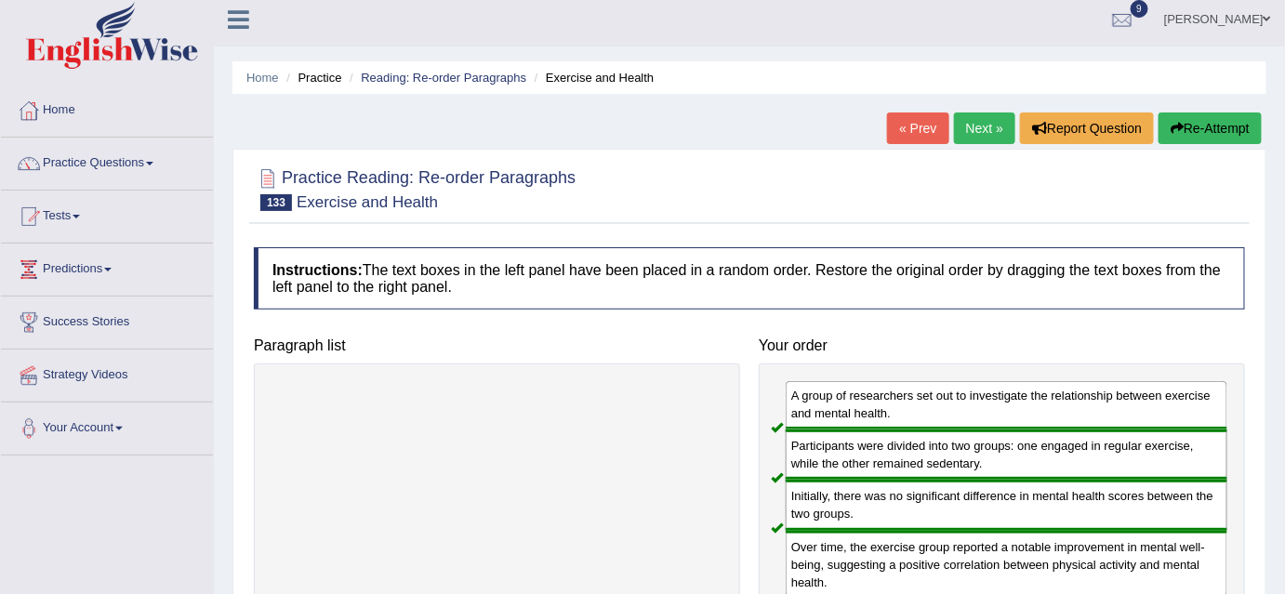
scroll to position [0, 0]
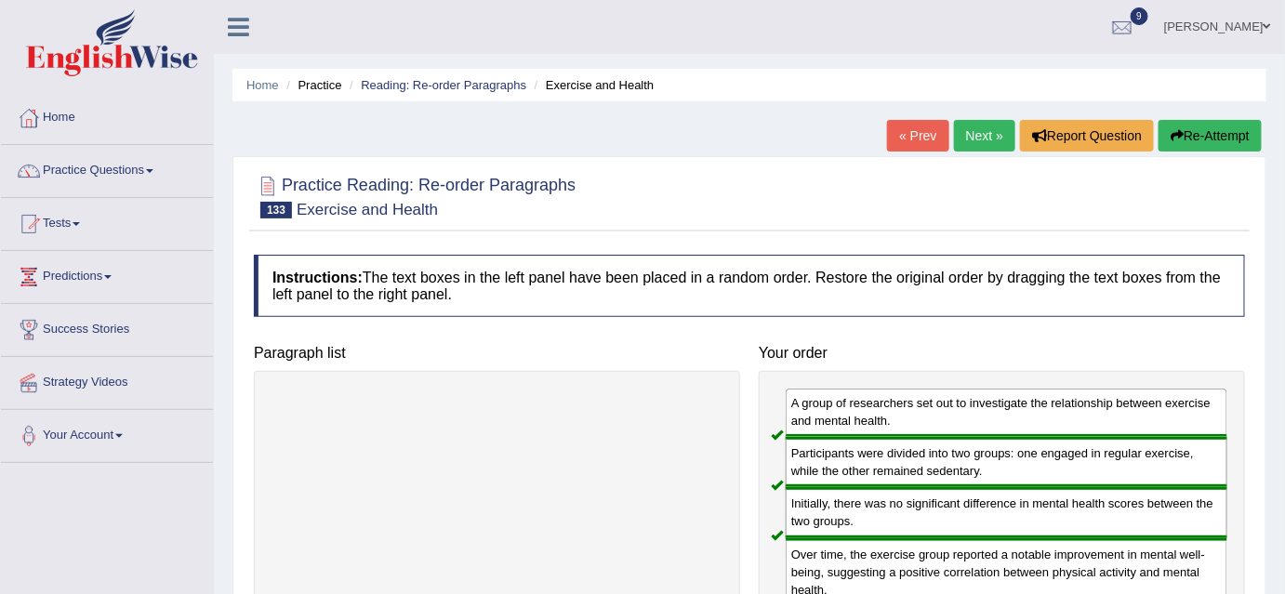
click at [995, 133] on link "Next »" at bounding box center [984, 136] width 61 height 32
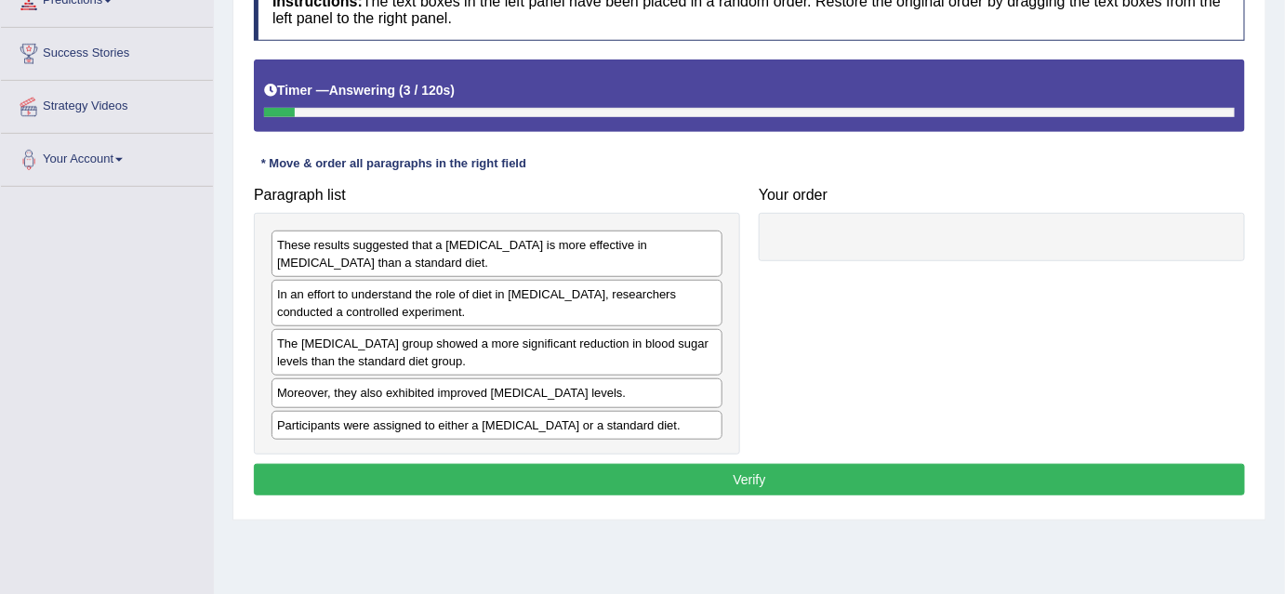
scroll to position [290, 0]
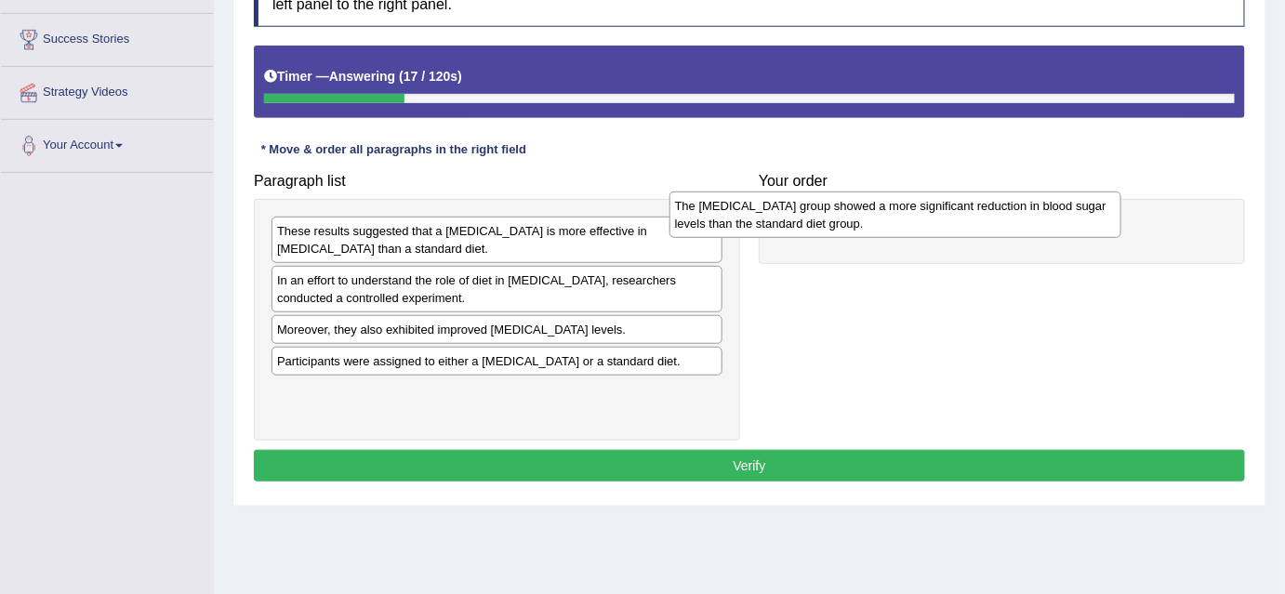
drag, startPoint x: 481, startPoint y: 339, endPoint x: 878, endPoint y: 217, distance: 416.3
click at [878, 217] on div "The [MEDICAL_DATA] group showed a more significant reduction in blood sugar lev…" at bounding box center [895, 214] width 452 height 46
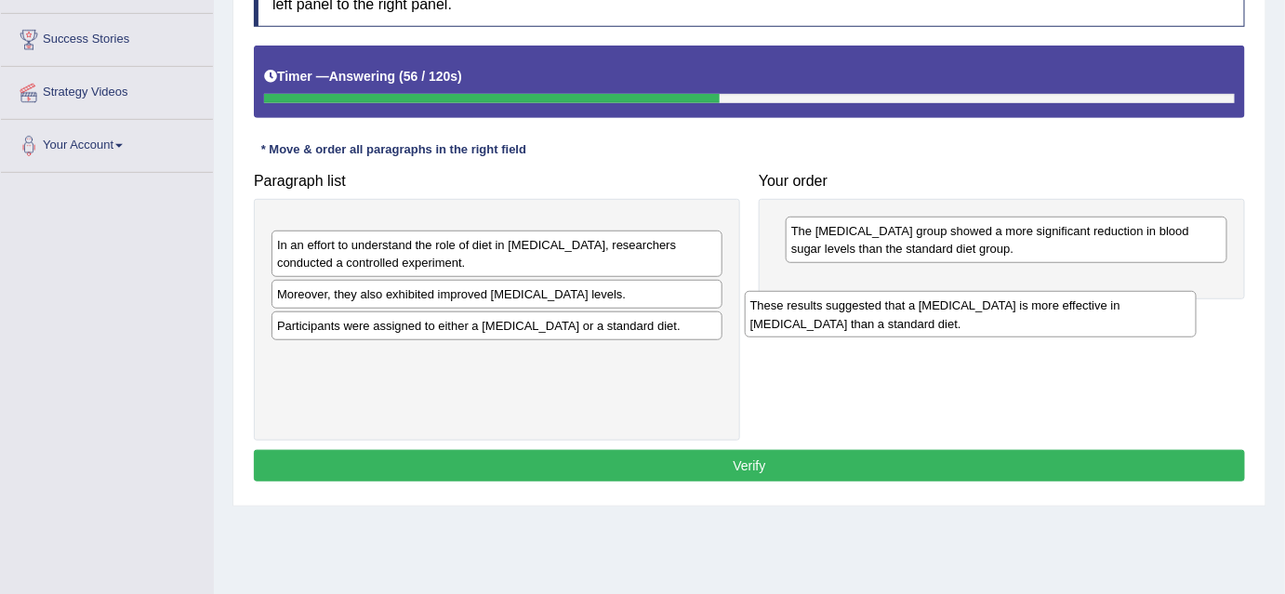
drag, startPoint x: 649, startPoint y: 249, endPoint x: 1123, endPoint y: 320, distance: 479.3
click at [1123, 320] on div "These results suggested that a high-fiber diet is more effective in managing di…" at bounding box center [971, 314] width 452 height 46
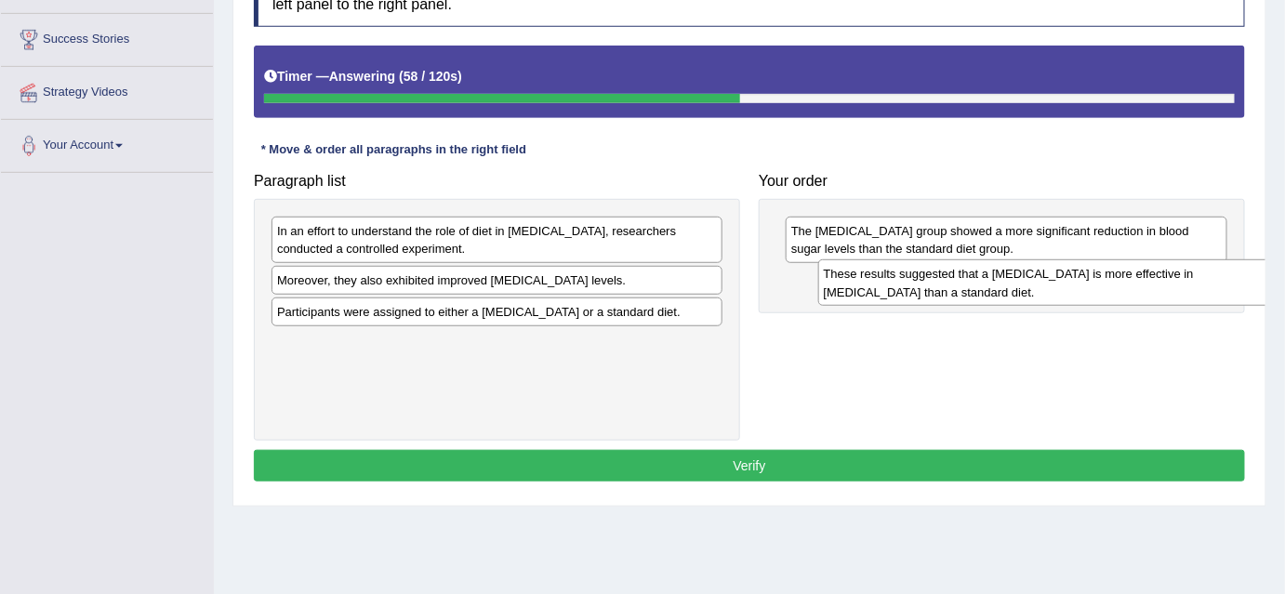
drag, startPoint x: 648, startPoint y: 237, endPoint x: 1187, endPoint y: 281, distance: 540.9
click at [1187, 281] on div "These results suggested that a high-fiber diet is more effective in managing di…" at bounding box center [1044, 282] width 452 height 46
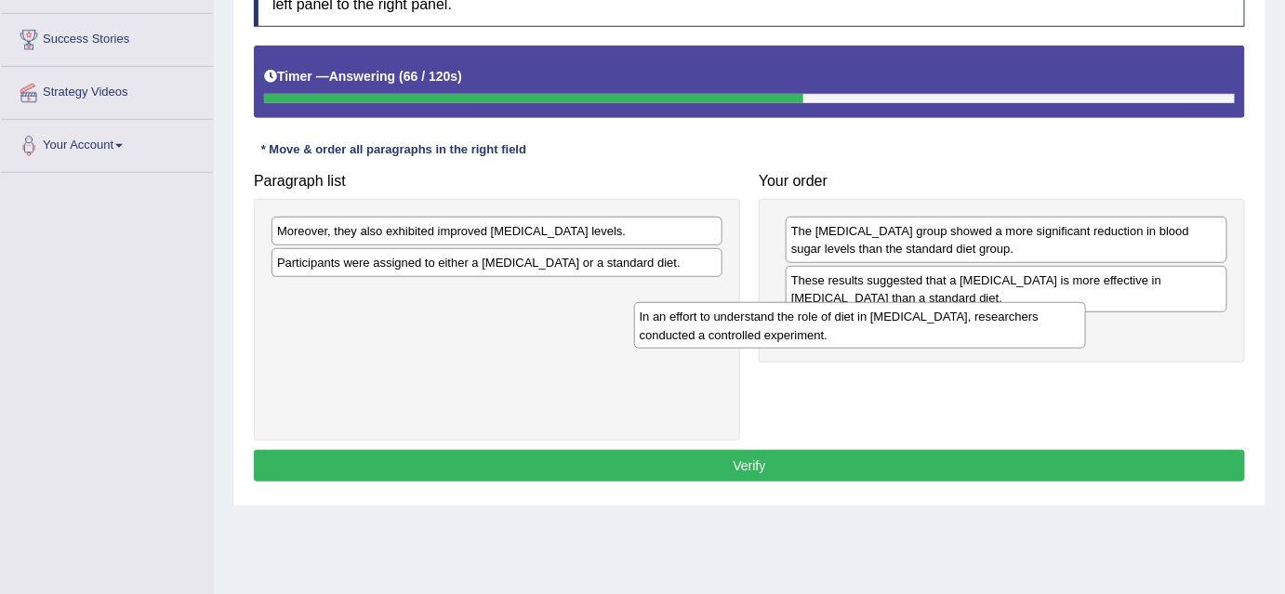
drag, startPoint x: 626, startPoint y: 244, endPoint x: 989, endPoint y: 331, distance: 372.7
click at [989, 331] on div "In an effort to understand the role of diet in managing diabetes, researchers c…" at bounding box center [860, 325] width 452 height 46
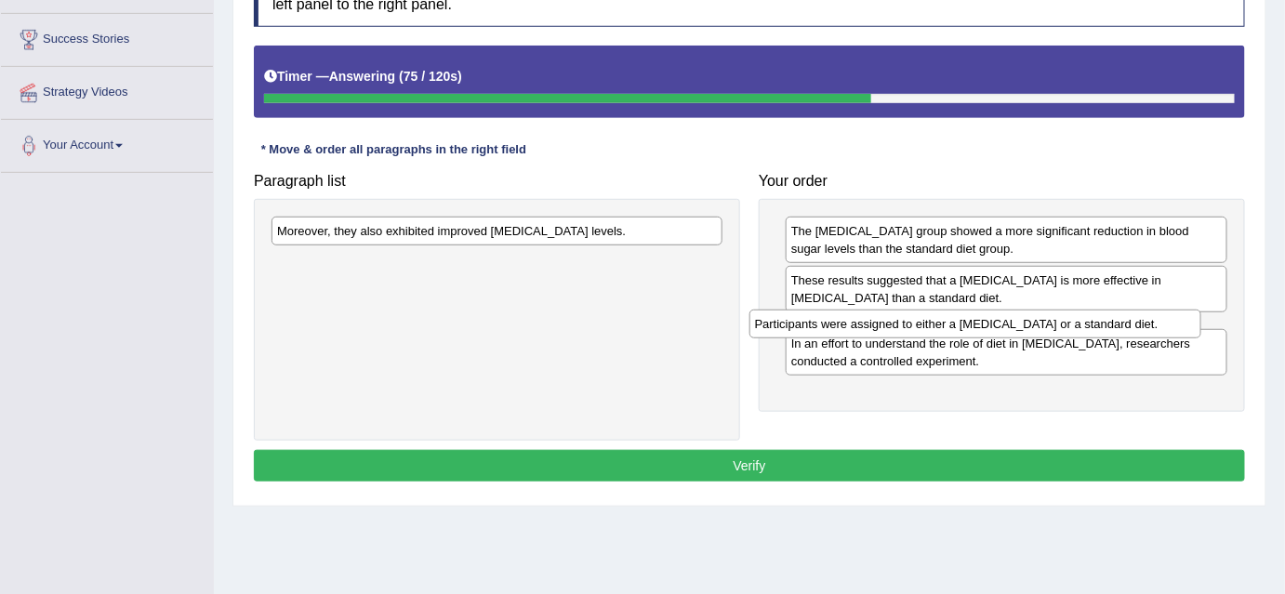
drag, startPoint x: 522, startPoint y: 270, endPoint x: 1000, endPoint y: 332, distance: 481.8
click at [1000, 332] on div "Participants were assigned to either a high-fiber diet or a standard diet." at bounding box center [975, 324] width 452 height 29
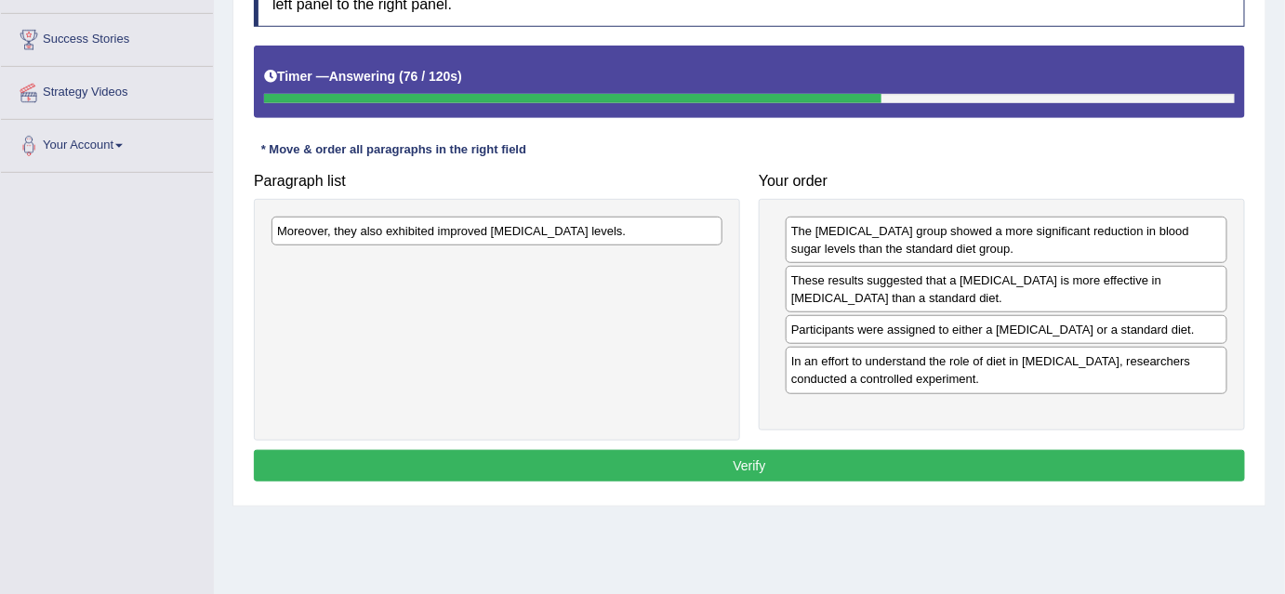
click at [700, 245] on div "Moreover, they also exhibited improved cholesterol levels." at bounding box center [496, 231] width 451 height 29
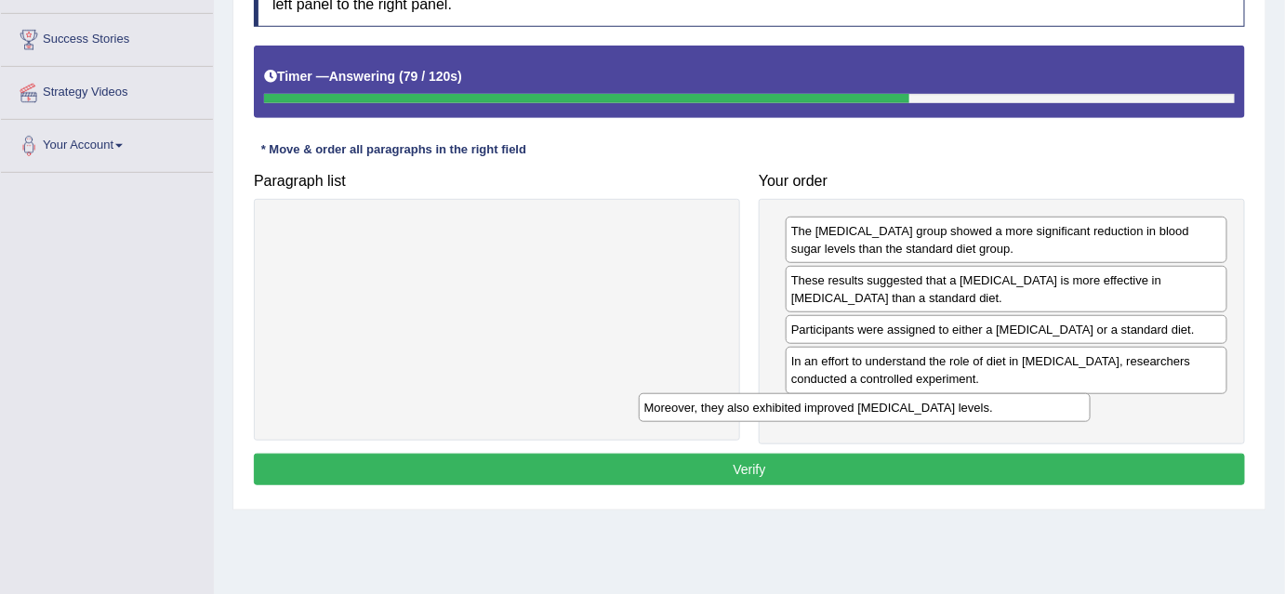
drag, startPoint x: 458, startPoint y: 225, endPoint x: 827, endPoint y: 403, distance: 409.9
click at [827, 403] on div "Moreover, they also exhibited improved cholesterol levels." at bounding box center [865, 407] width 452 height 29
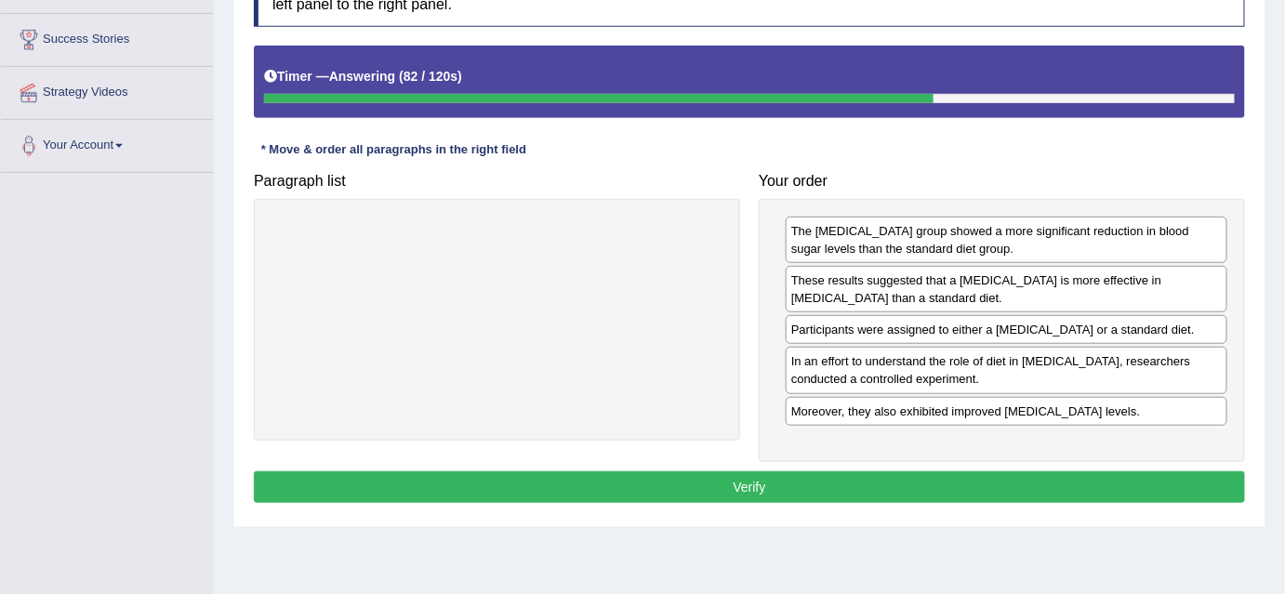
click at [734, 471] on button "Verify" at bounding box center [749, 487] width 991 height 32
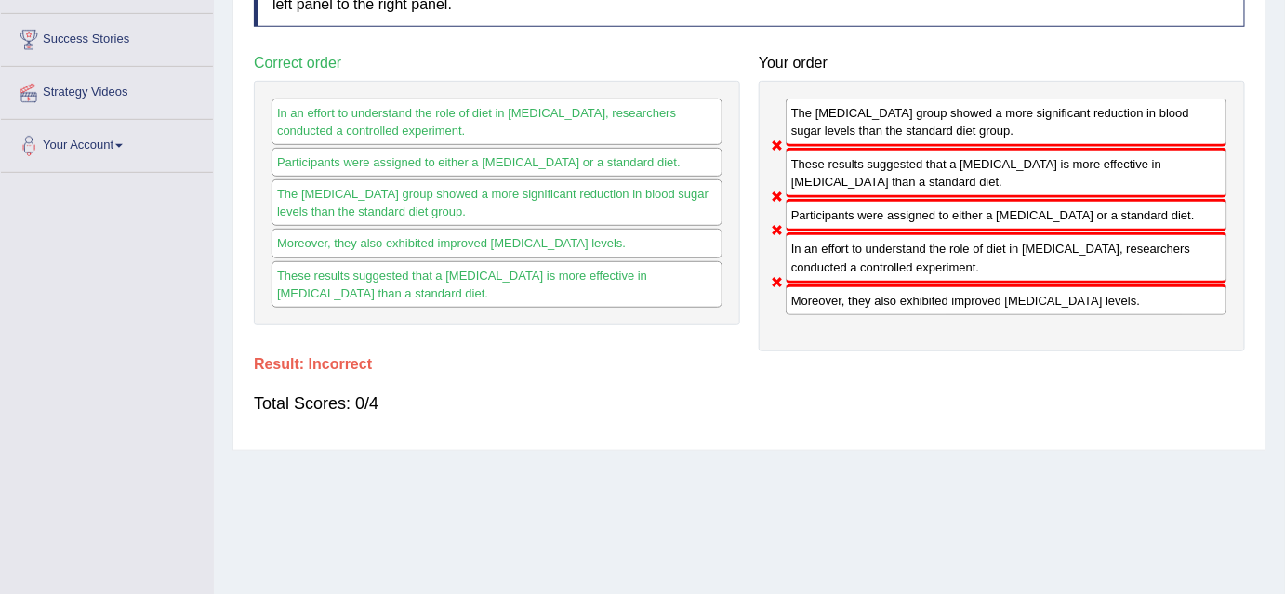
click at [734, 470] on div "Home Practice Reading: Re-order Paragraphs Role of Diet « Prev Next » Report Qu…" at bounding box center [749, 174] width 1071 height 929
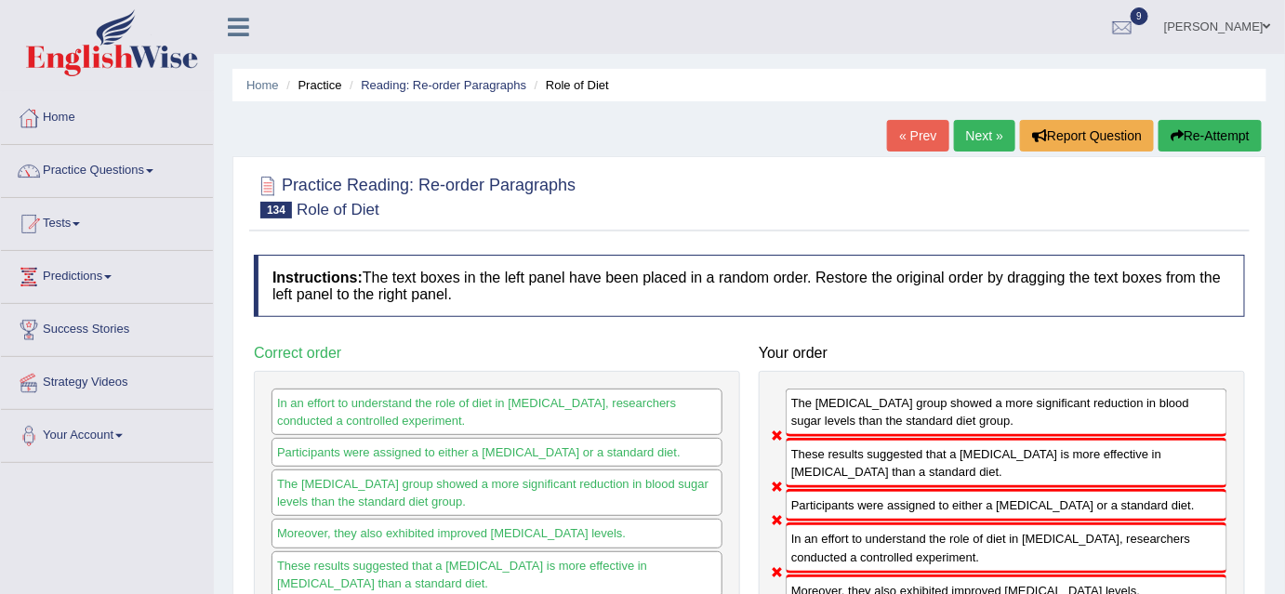
click at [988, 130] on link "Next »" at bounding box center [984, 136] width 61 height 32
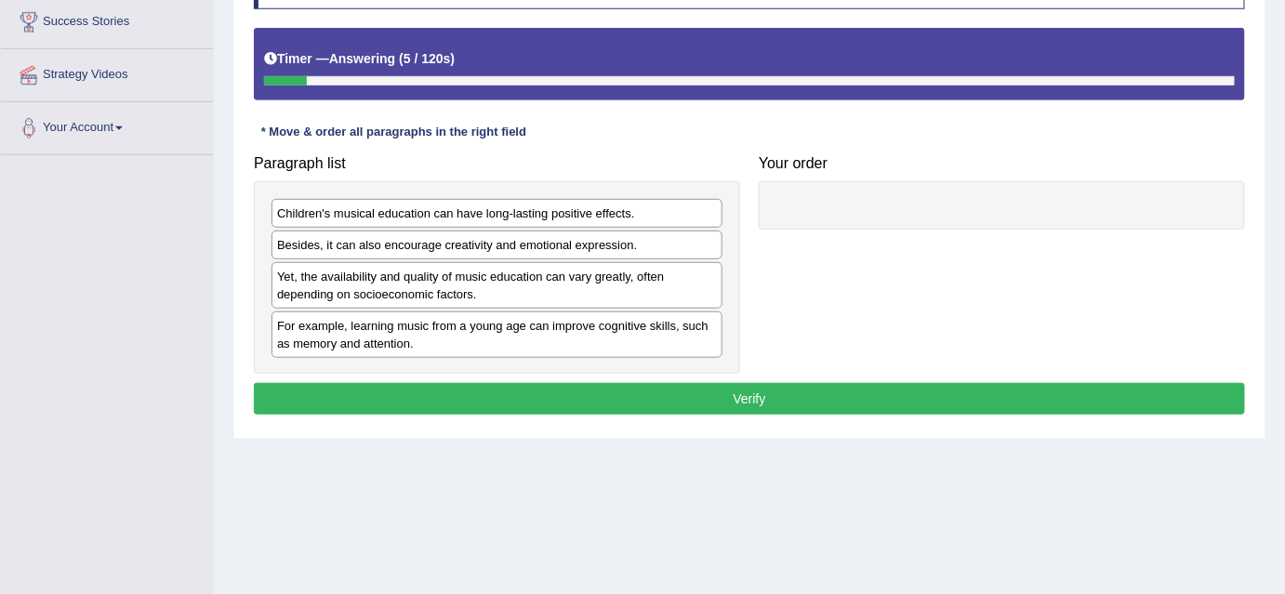
scroll to position [310, 0]
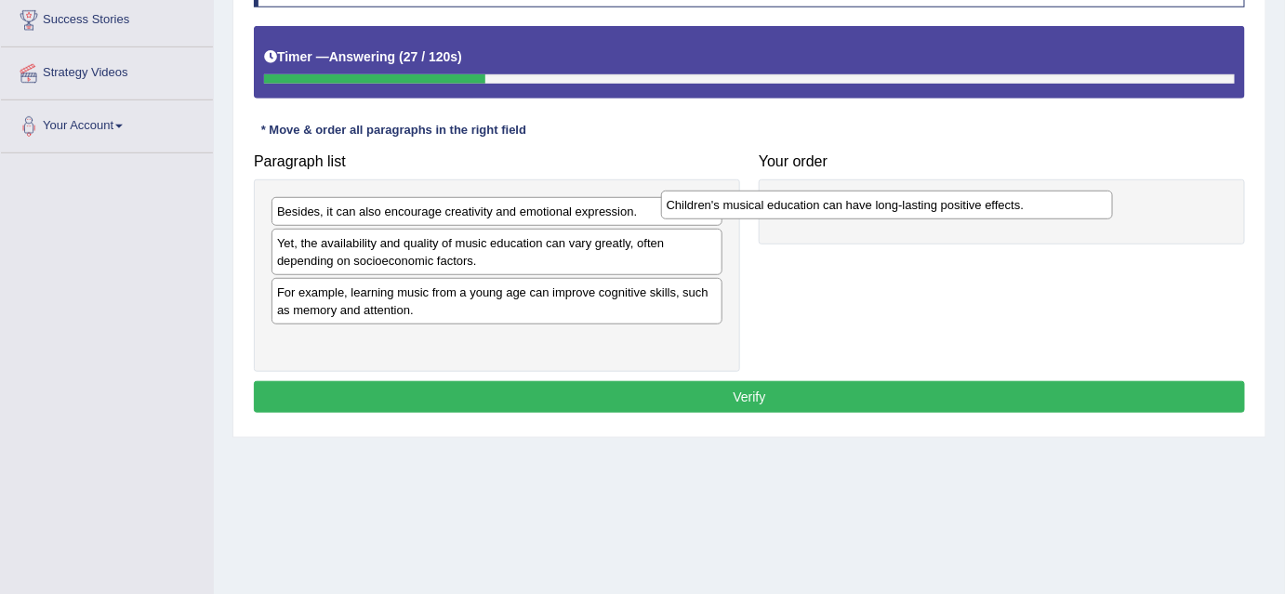
drag, startPoint x: 643, startPoint y: 212, endPoint x: 1033, endPoint y: 207, distance: 389.5
click at [1033, 207] on div "Children's musical education can have long-lasting positive effects." at bounding box center [887, 205] width 452 height 29
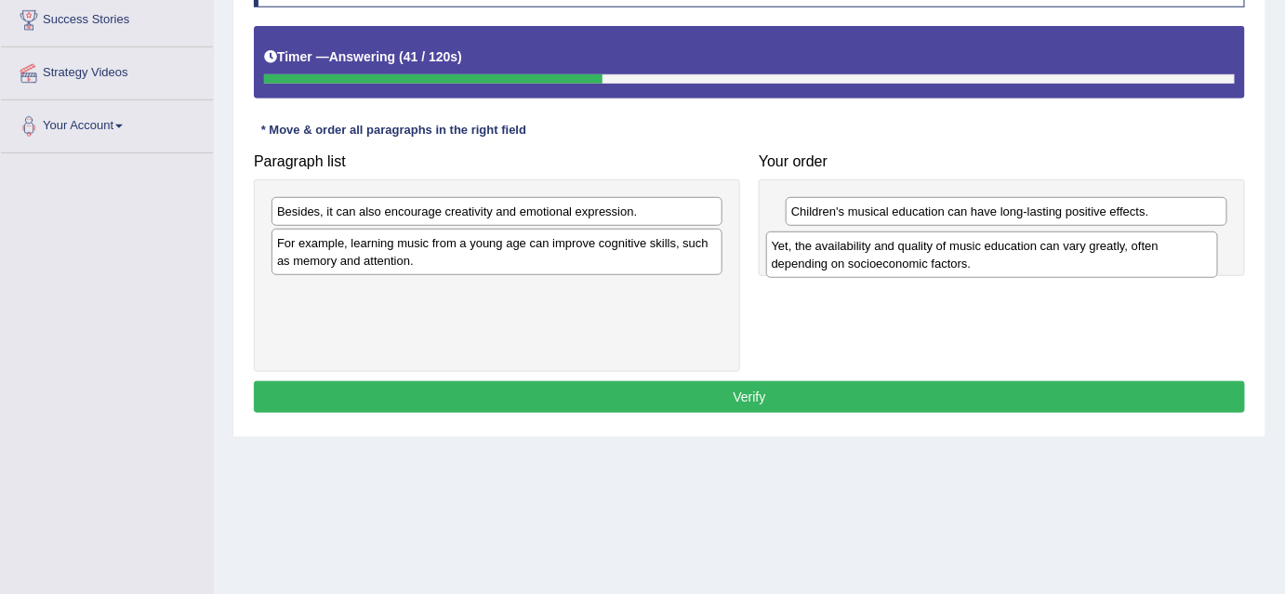
drag, startPoint x: 584, startPoint y: 258, endPoint x: 1078, endPoint y: 262, distance: 494.5
click at [1078, 262] on div "Yet, the availability and quality of music education can vary greatly, often de…" at bounding box center [992, 254] width 452 height 46
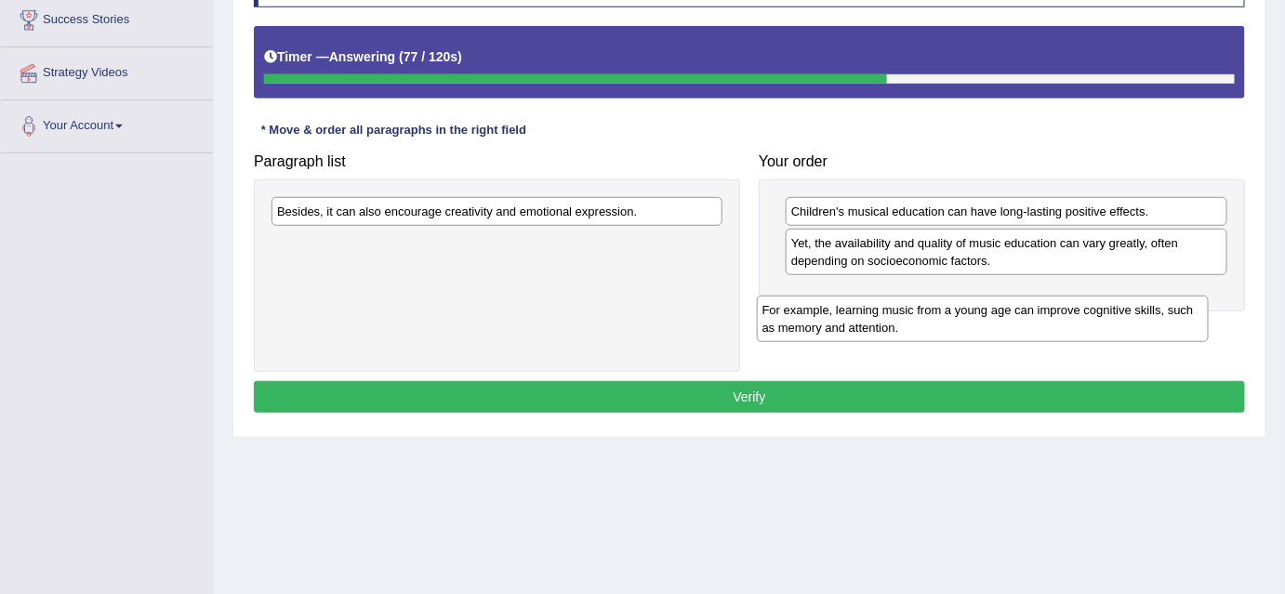
drag, startPoint x: 416, startPoint y: 244, endPoint x: 902, endPoint y: 309, distance: 489.5
click at [902, 309] on div "For example, learning music from a young age can improve cognitive skills, such…" at bounding box center [983, 319] width 452 height 46
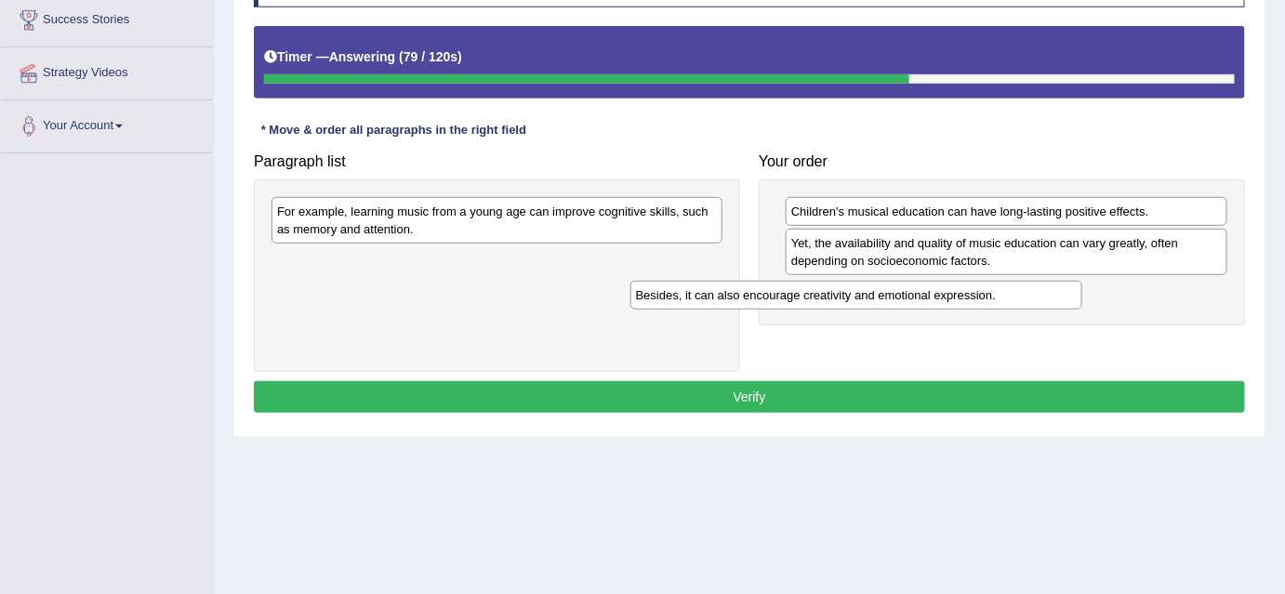
drag, startPoint x: 626, startPoint y: 212, endPoint x: 988, endPoint y: 295, distance: 370.9
click at [988, 295] on div "Besides, it can also encourage creativity and emotional expression." at bounding box center [856, 295] width 452 height 29
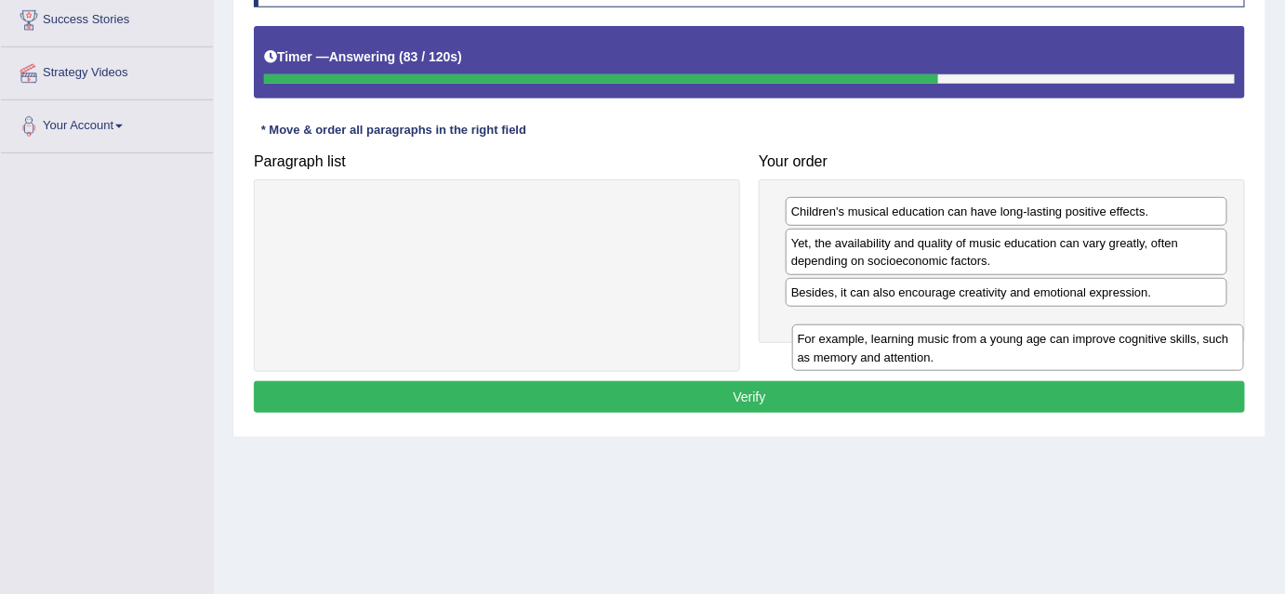
drag, startPoint x: 686, startPoint y: 226, endPoint x: 1204, endPoint y: 351, distance: 532.7
click at [1204, 351] on div "For example, learning music from a young age can improve cognitive skills, such…" at bounding box center [1018, 347] width 452 height 46
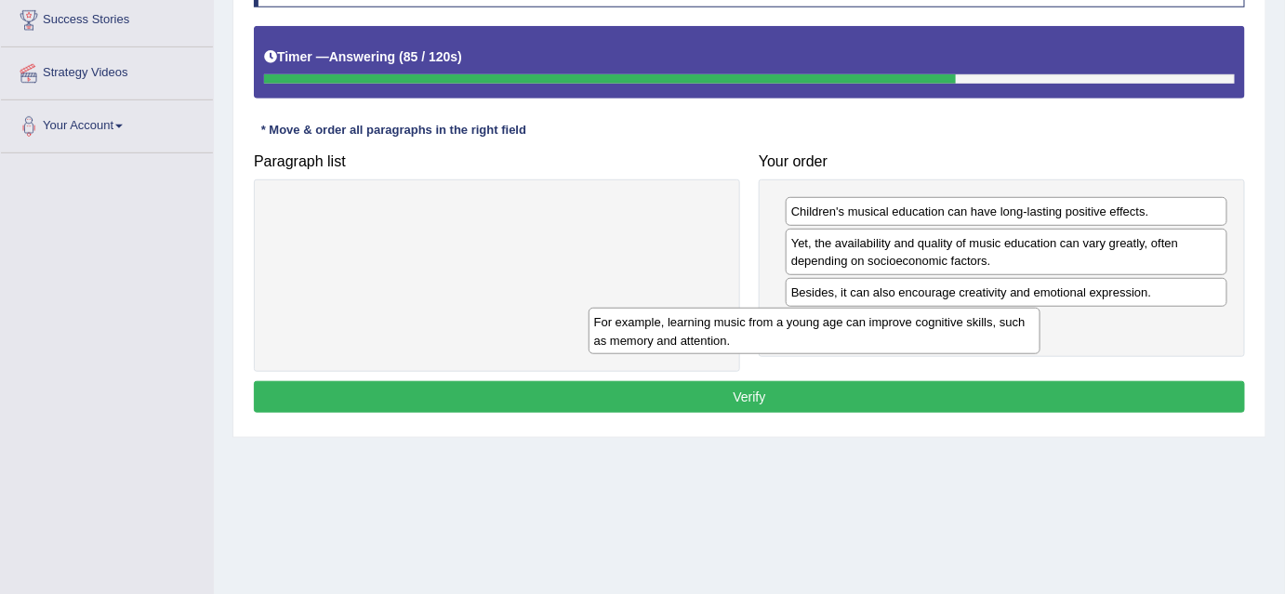
drag, startPoint x: 745, startPoint y: 258, endPoint x: 1004, endPoint y: 345, distance: 272.5
click at [1004, 345] on div "For example, learning music from a young age can improve cognitive skills, such…" at bounding box center [814, 331] width 452 height 46
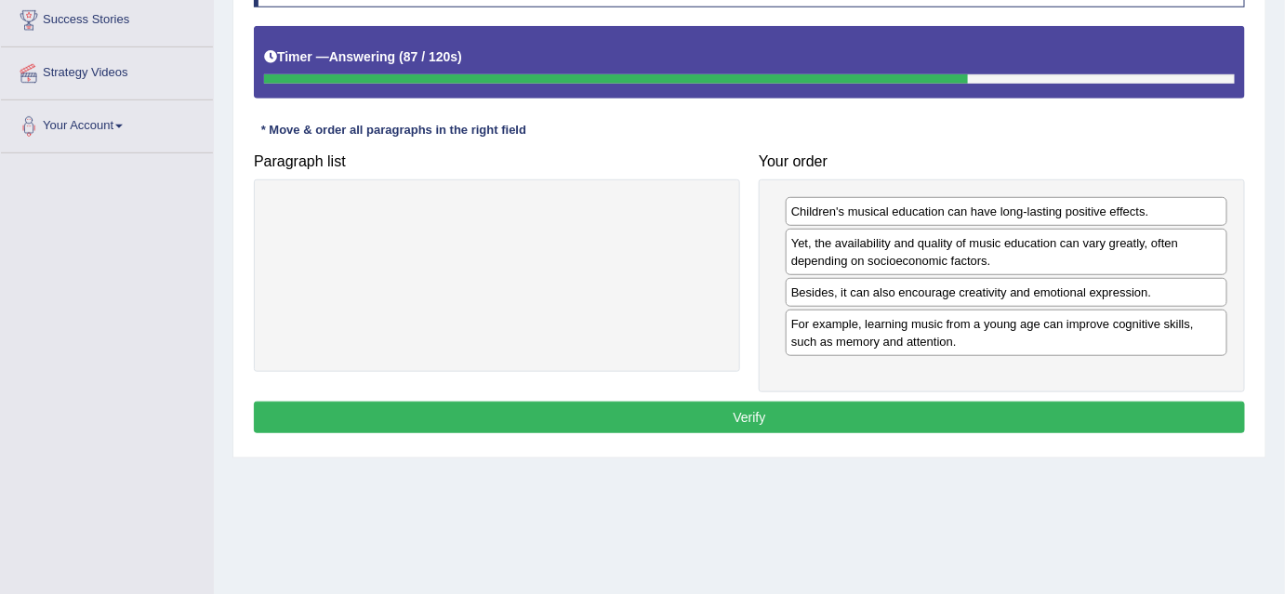
click at [805, 406] on button "Verify" at bounding box center [749, 418] width 991 height 32
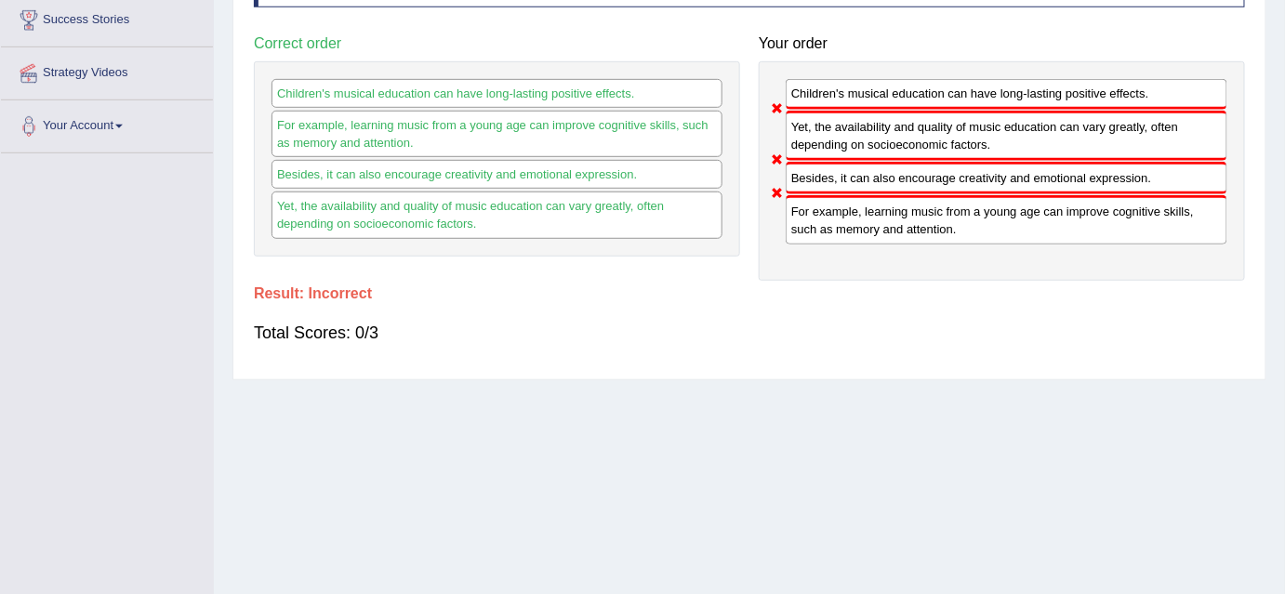
scroll to position [0, 0]
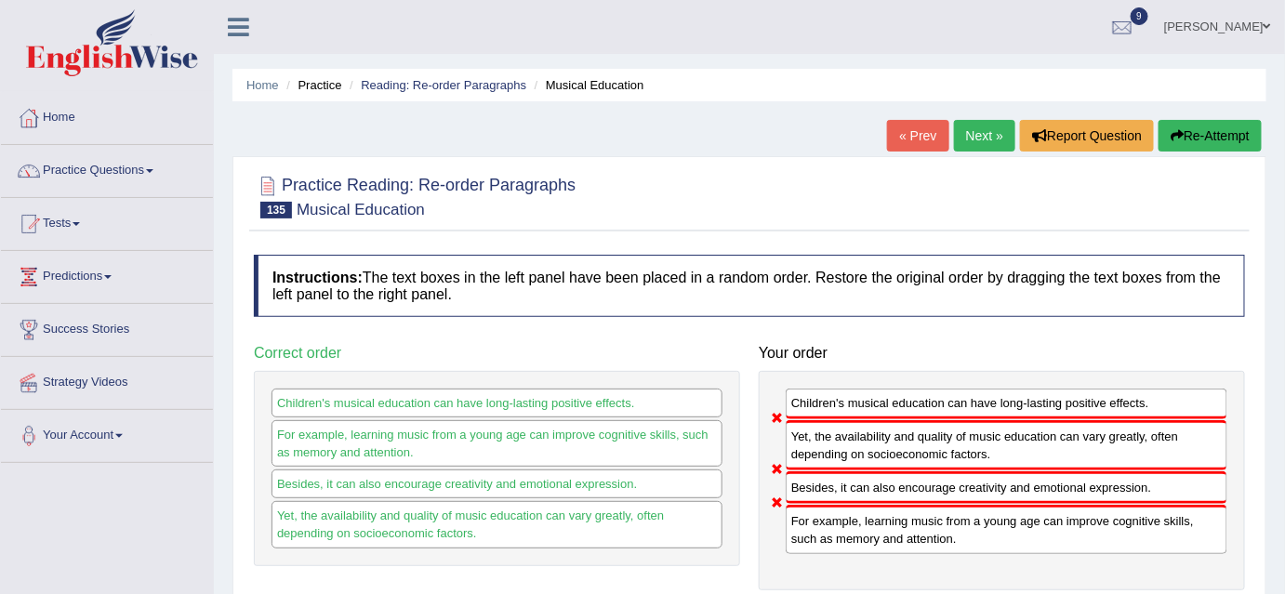
click at [989, 140] on link "Next »" at bounding box center [984, 136] width 61 height 32
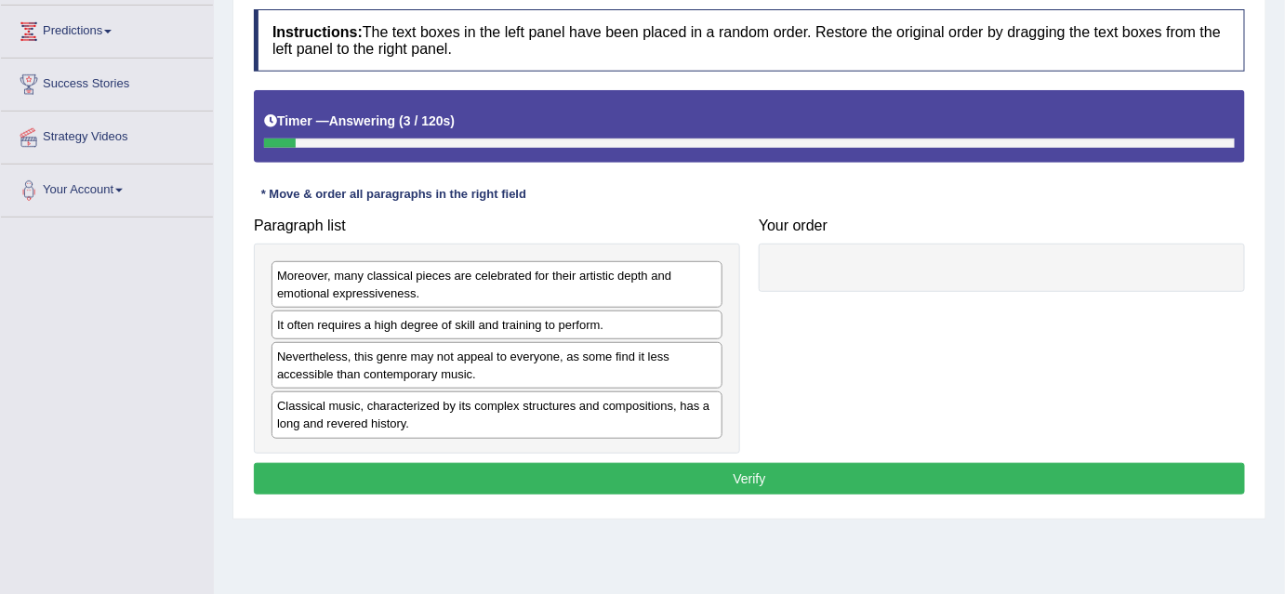
scroll to position [247, 0]
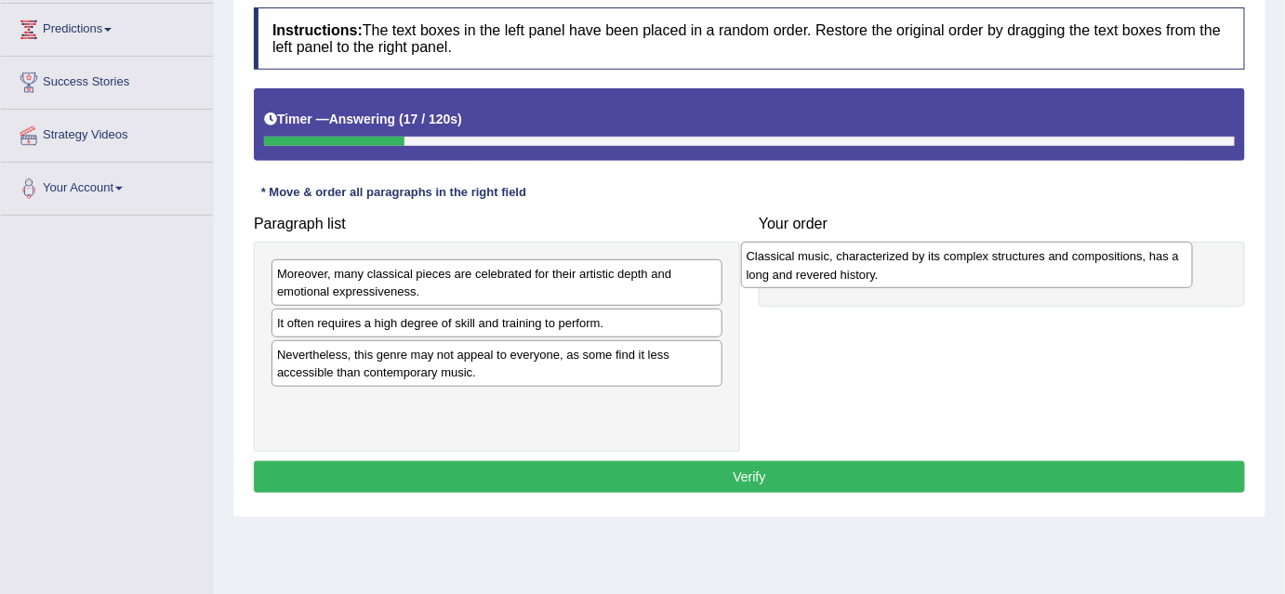
drag, startPoint x: 406, startPoint y: 413, endPoint x: 877, endPoint y: 274, distance: 491.2
click at [877, 274] on div "Classical music, characterized by its complex structures and compositions, has …" at bounding box center [967, 265] width 452 height 46
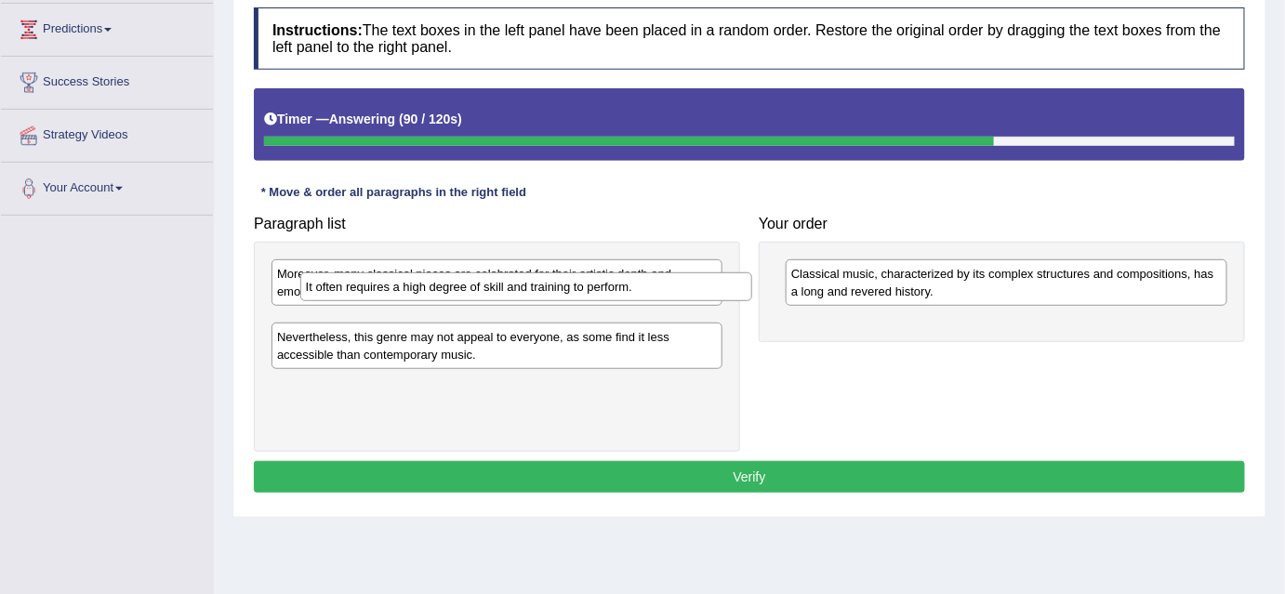
drag, startPoint x: 587, startPoint y: 334, endPoint x: 617, endPoint y: 299, distance: 46.1
click at [617, 299] on div "Moreover, many classical pieces are celebrated for their artistic depth and emo…" at bounding box center [497, 347] width 486 height 211
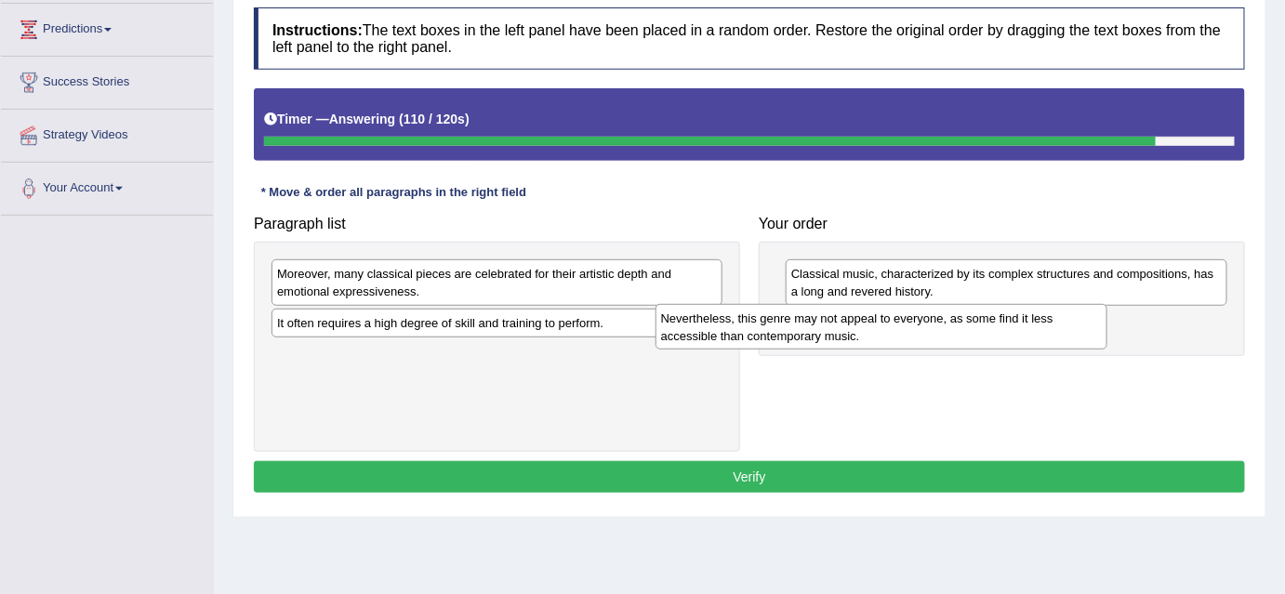
drag, startPoint x: 614, startPoint y: 367, endPoint x: 1007, endPoint y: 340, distance: 393.2
click at [1007, 340] on div "Nevertheless, this genre may not appeal to everyone, as some find it less acces…" at bounding box center [881, 327] width 452 height 46
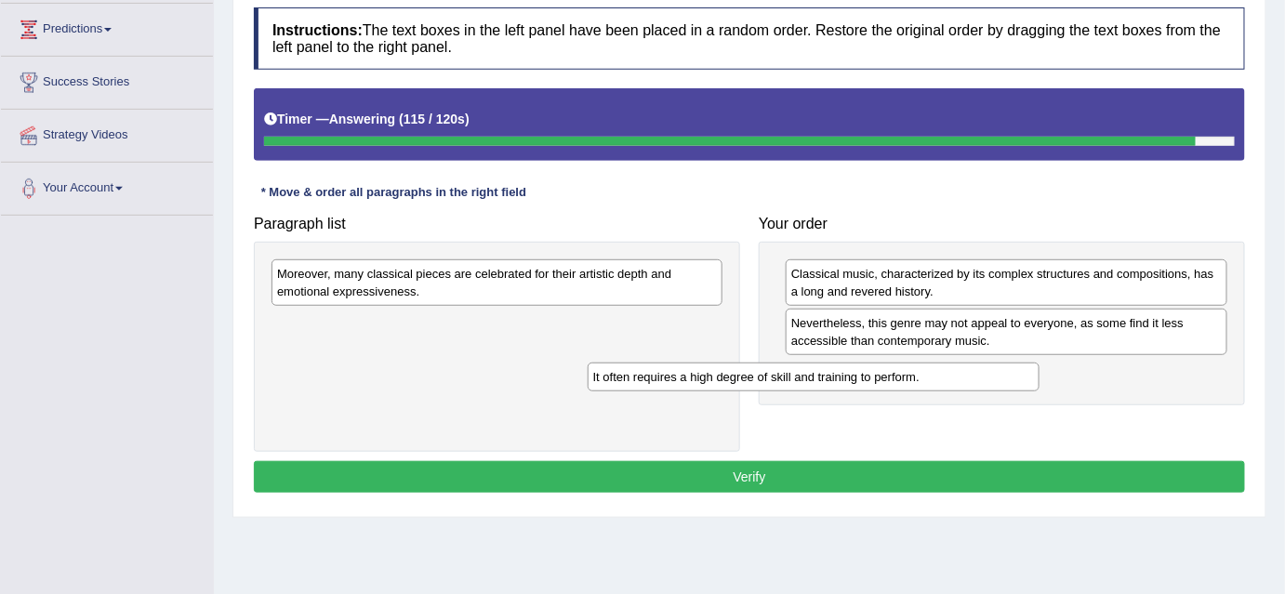
drag, startPoint x: 524, startPoint y: 322, endPoint x: 841, endPoint y: 375, distance: 321.4
click at [841, 375] on div "It often requires a high degree of skill and training to perform." at bounding box center [813, 376] width 452 height 29
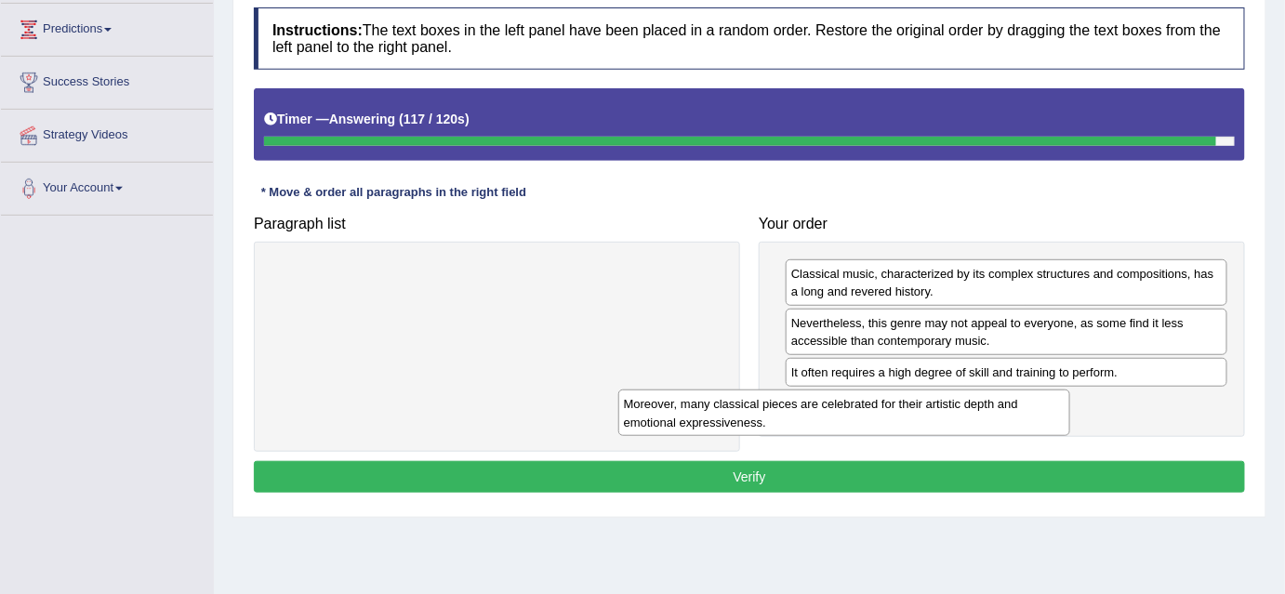
drag, startPoint x: 615, startPoint y: 286, endPoint x: 982, endPoint y: 418, distance: 389.3
click at [982, 418] on div "Moreover, many classical pieces are celebrated for their artistic depth and emo…" at bounding box center [844, 412] width 452 height 46
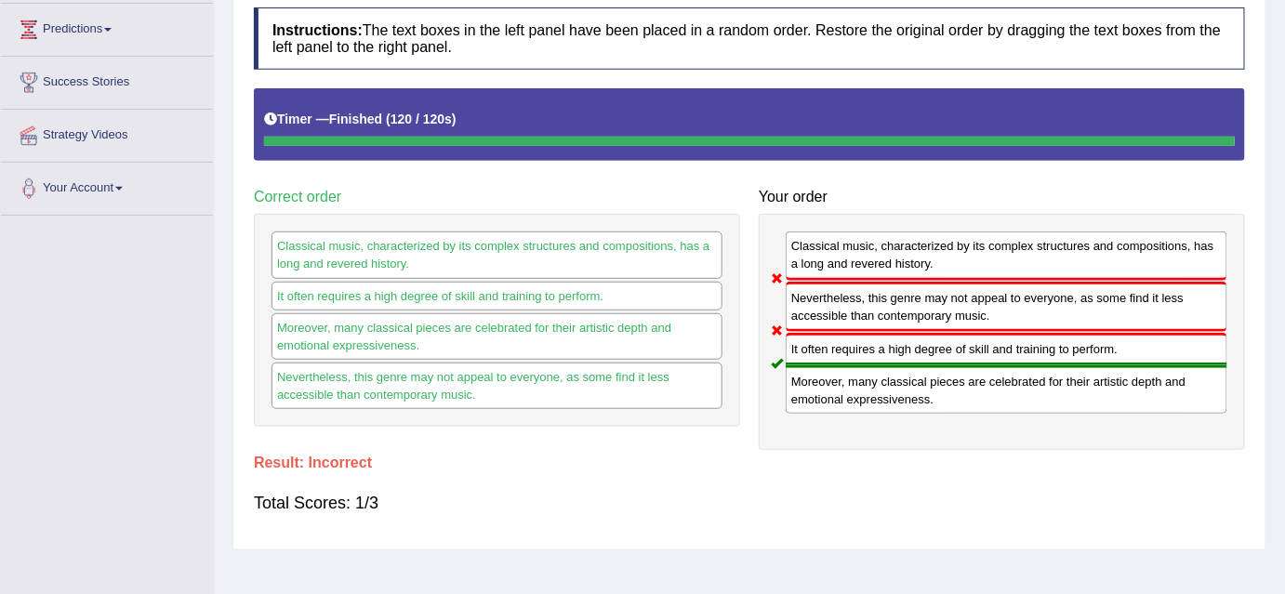
scroll to position [0, 0]
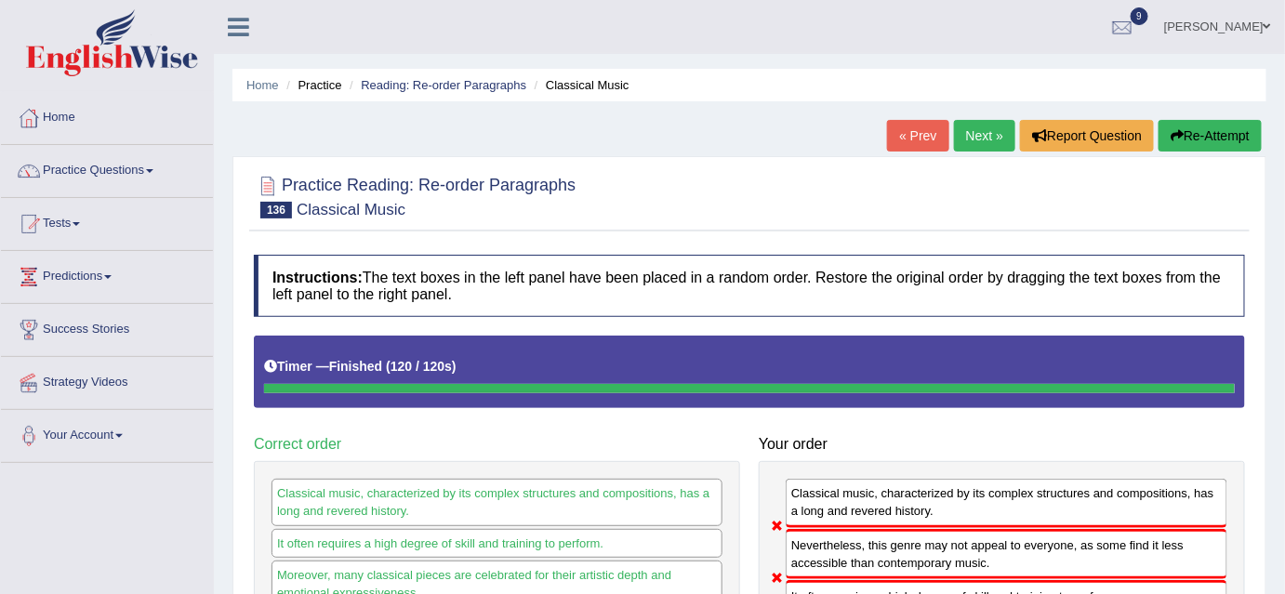
click at [986, 140] on link "Next »" at bounding box center [984, 136] width 61 height 32
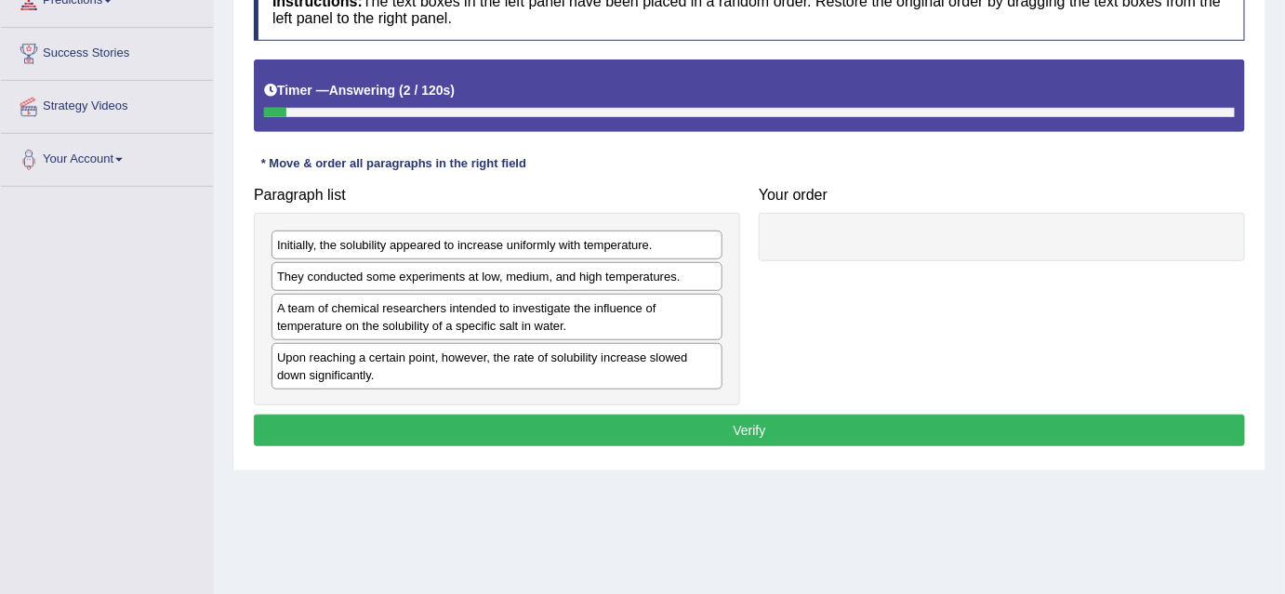
scroll to position [277, 0]
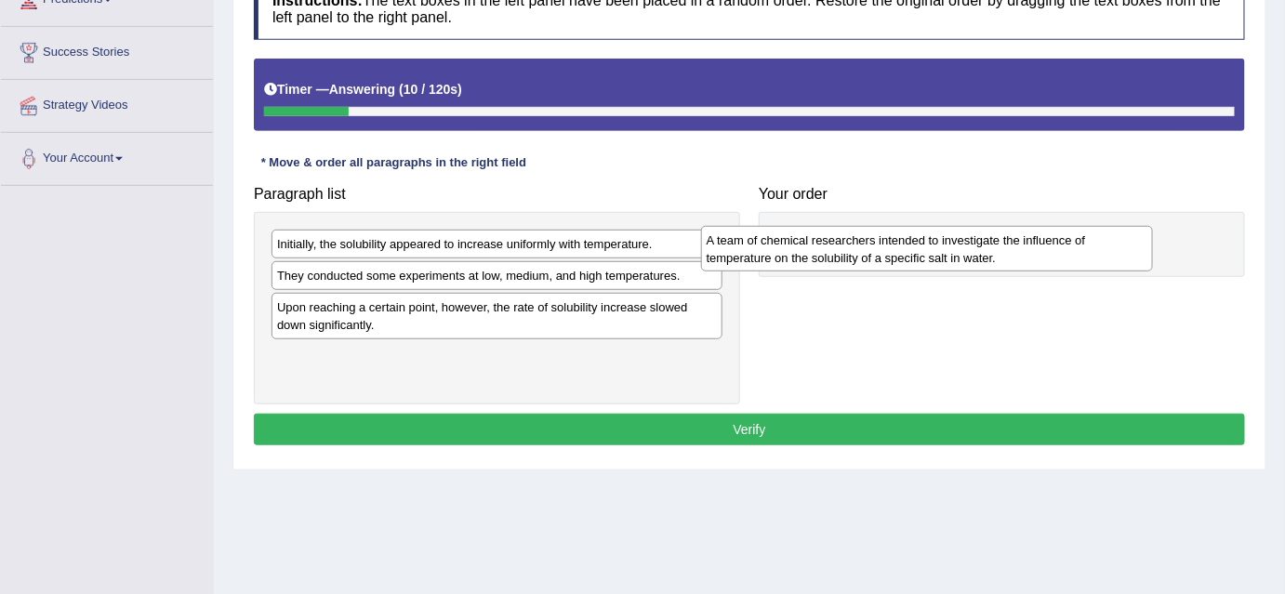
drag, startPoint x: 475, startPoint y: 305, endPoint x: 906, endPoint y: 239, distance: 436.3
click at [906, 239] on div "A team of chemical researchers intended to investigate the influence of tempera…" at bounding box center [927, 249] width 452 height 46
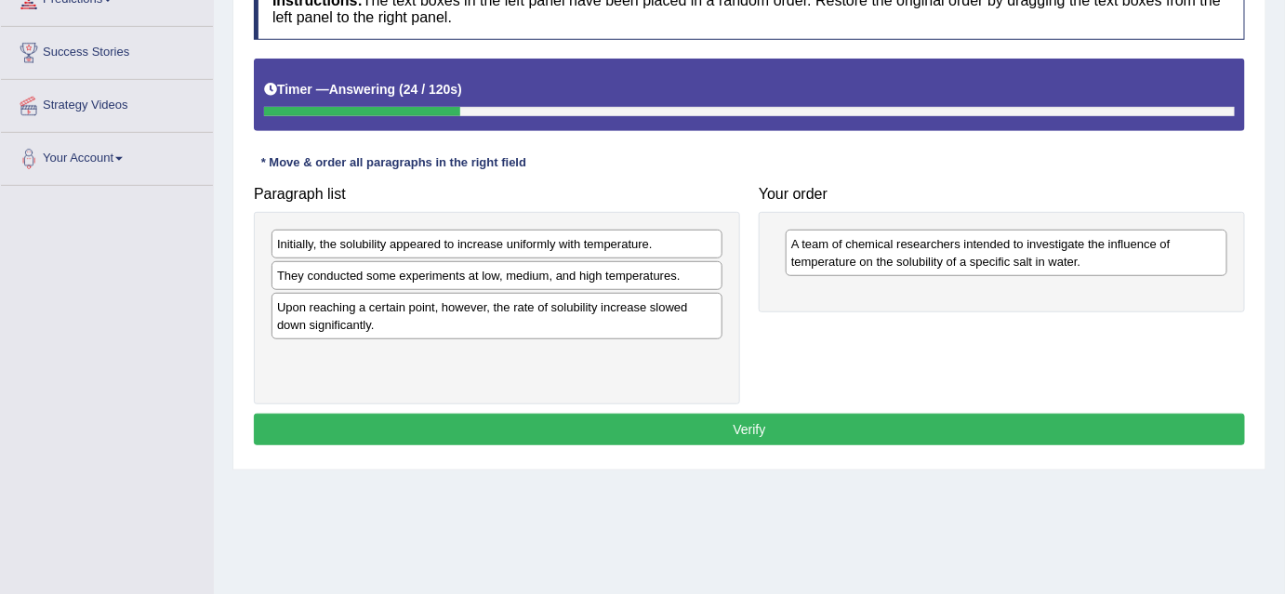
click at [625, 247] on div "Initially, the solubility appeared to increase uniformly with temperature." at bounding box center [496, 244] width 451 height 29
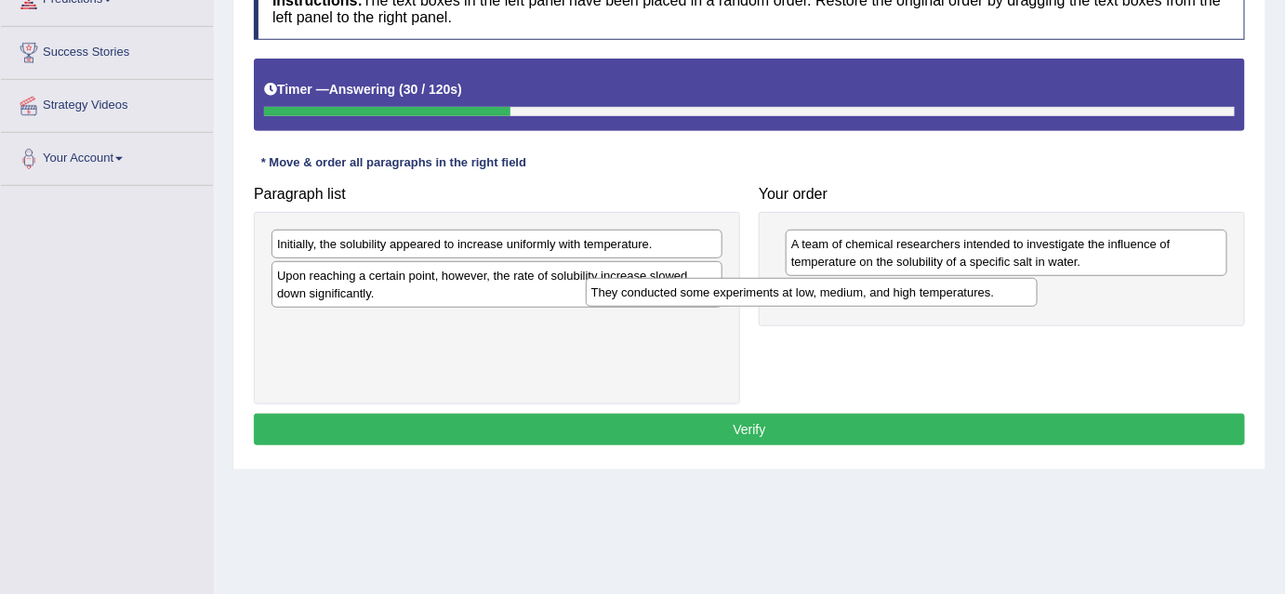
drag, startPoint x: 587, startPoint y: 282, endPoint x: 906, endPoint y: 299, distance: 319.3
click at [906, 299] on div "They conducted some experiments at low, medium, and high temperatures." at bounding box center [812, 292] width 452 height 29
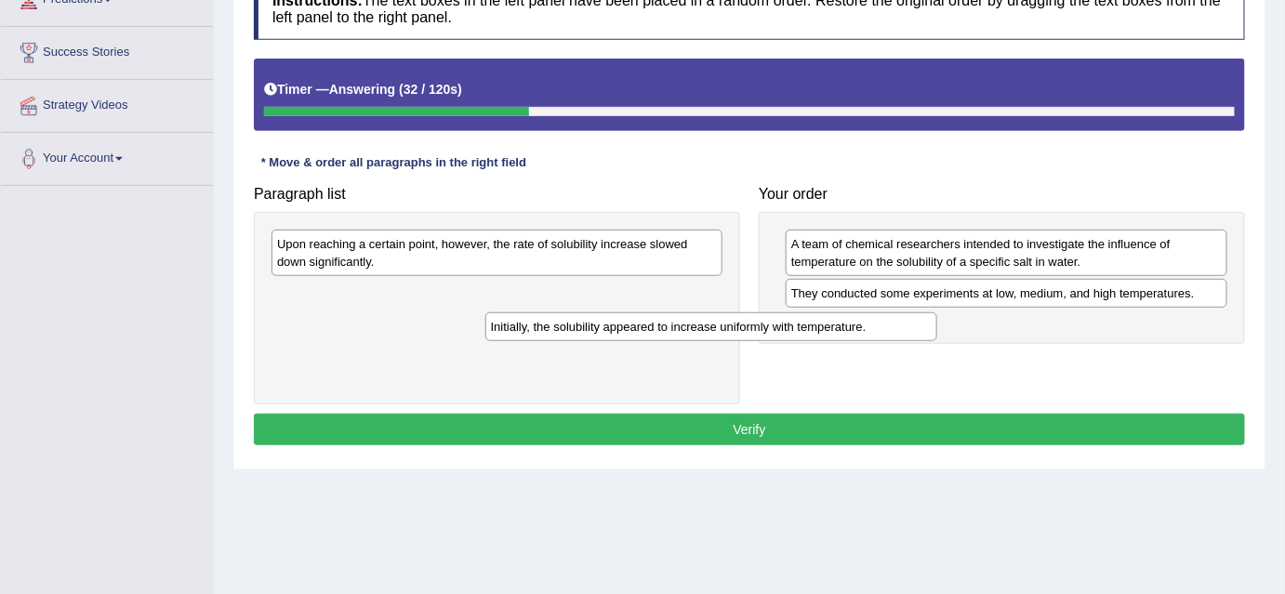
drag, startPoint x: 625, startPoint y: 245, endPoint x: 839, endPoint y: 330, distance: 230.8
click at [839, 330] on div "Initially, the solubility appeared to increase uniformly with temperature." at bounding box center [711, 326] width 452 height 29
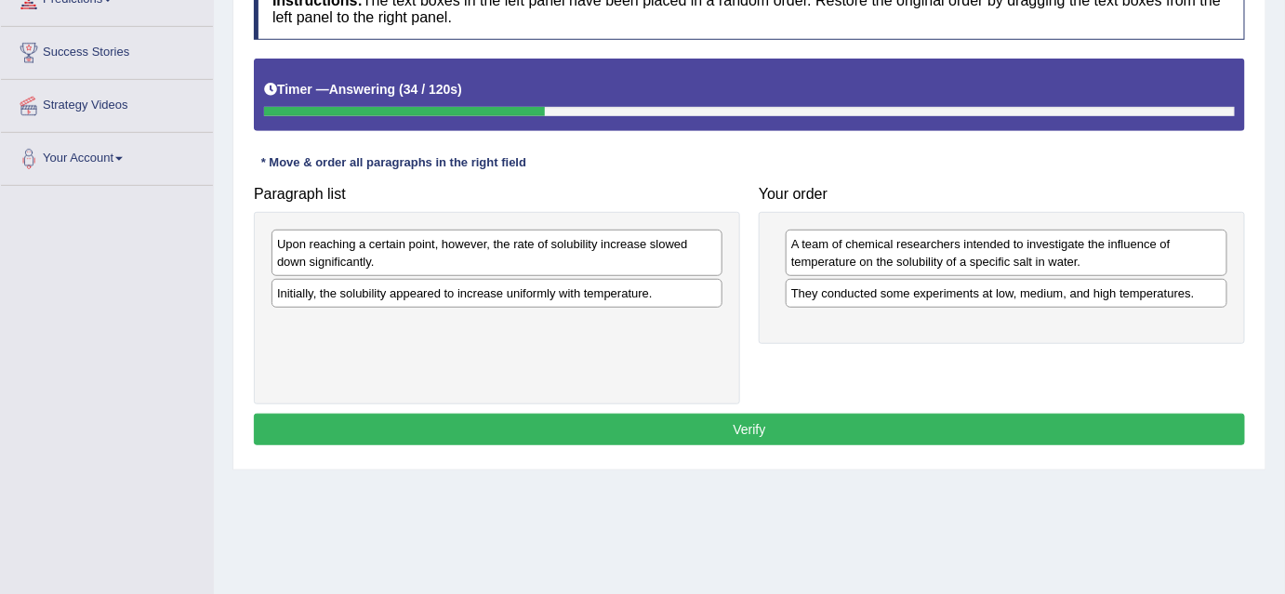
drag, startPoint x: 662, startPoint y: 305, endPoint x: 947, endPoint y: 332, distance: 286.6
click at [947, 332] on div "Paragraph list Upon reaching a certain point, however, the rate of solubility i…" at bounding box center [748, 291] width 1009 height 228
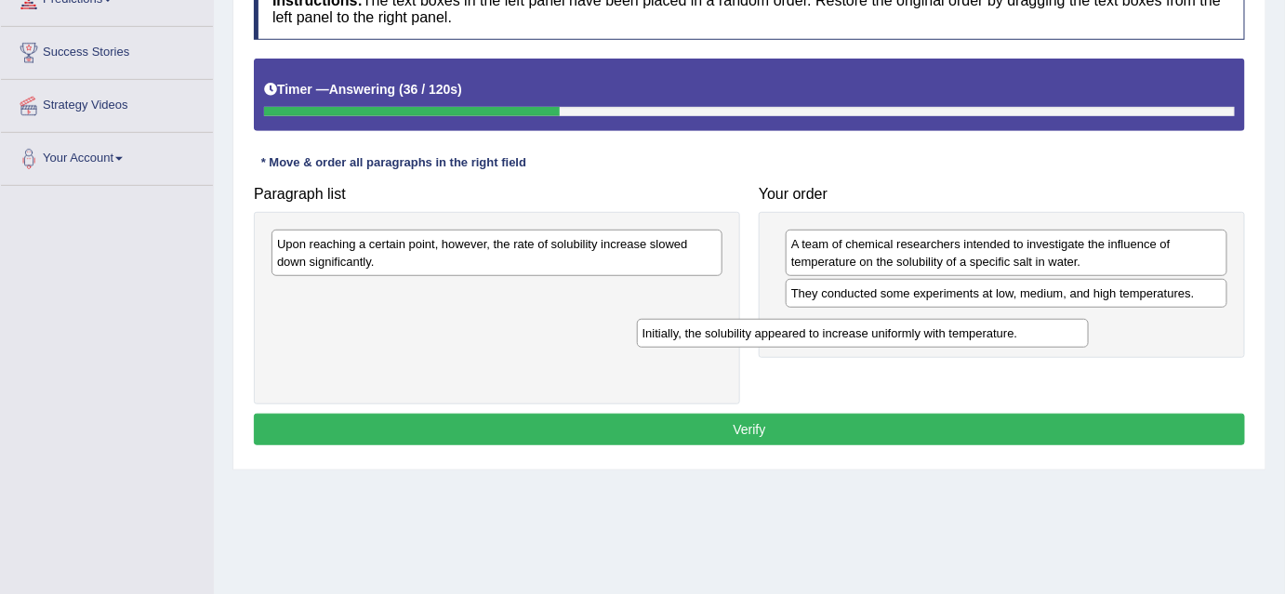
drag, startPoint x: 647, startPoint y: 286, endPoint x: 1016, endPoint y: 324, distance: 371.0
click at [1016, 324] on div "Initially, the solubility appeared to increase uniformly with temperature." at bounding box center [863, 333] width 452 height 29
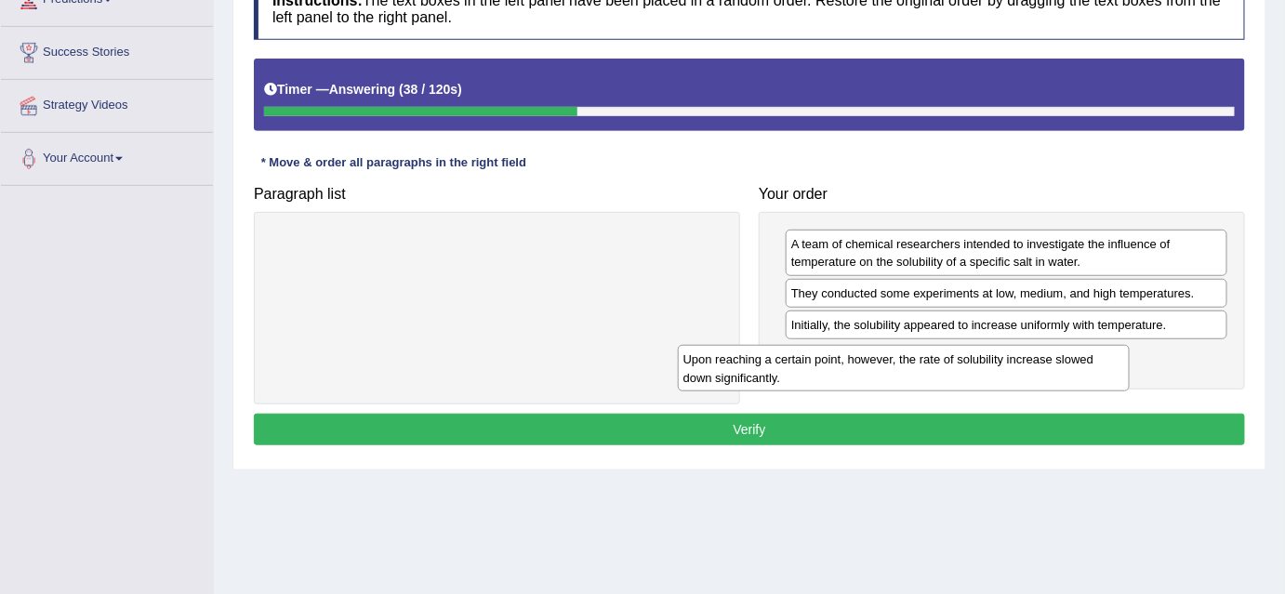
drag, startPoint x: 696, startPoint y: 244, endPoint x: 1112, endPoint y: 356, distance: 430.2
click at [1112, 356] on div "Upon reaching a certain point, however, the rate of solubility increase slowed …" at bounding box center [904, 368] width 452 height 46
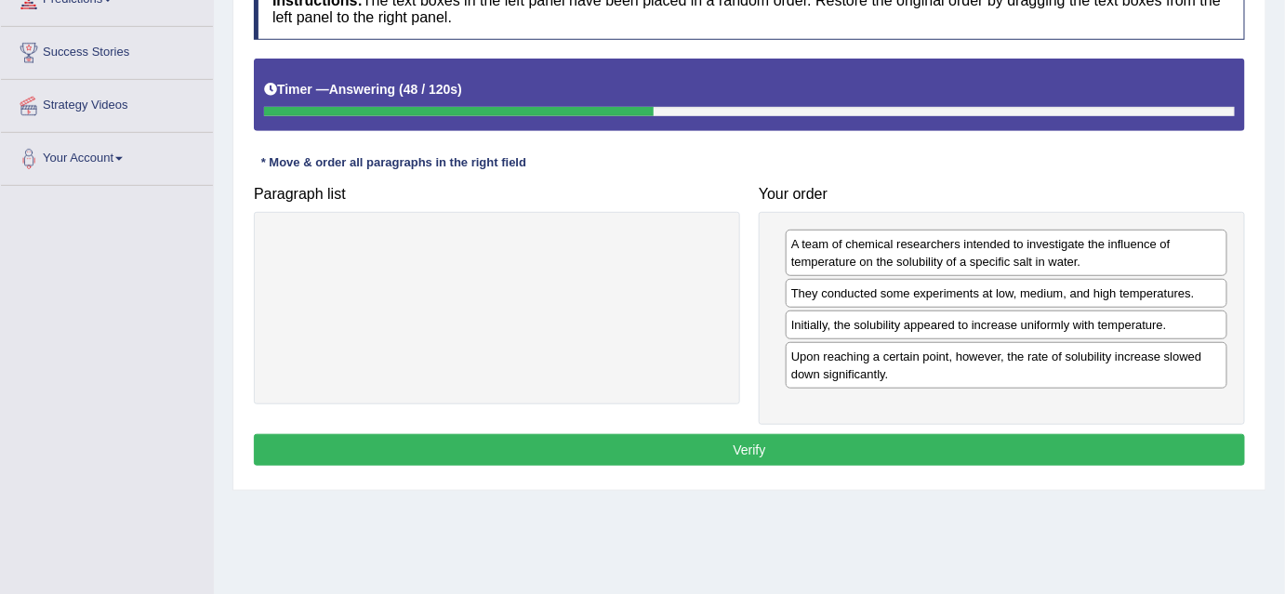
click at [669, 446] on button "Verify" at bounding box center [749, 450] width 991 height 32
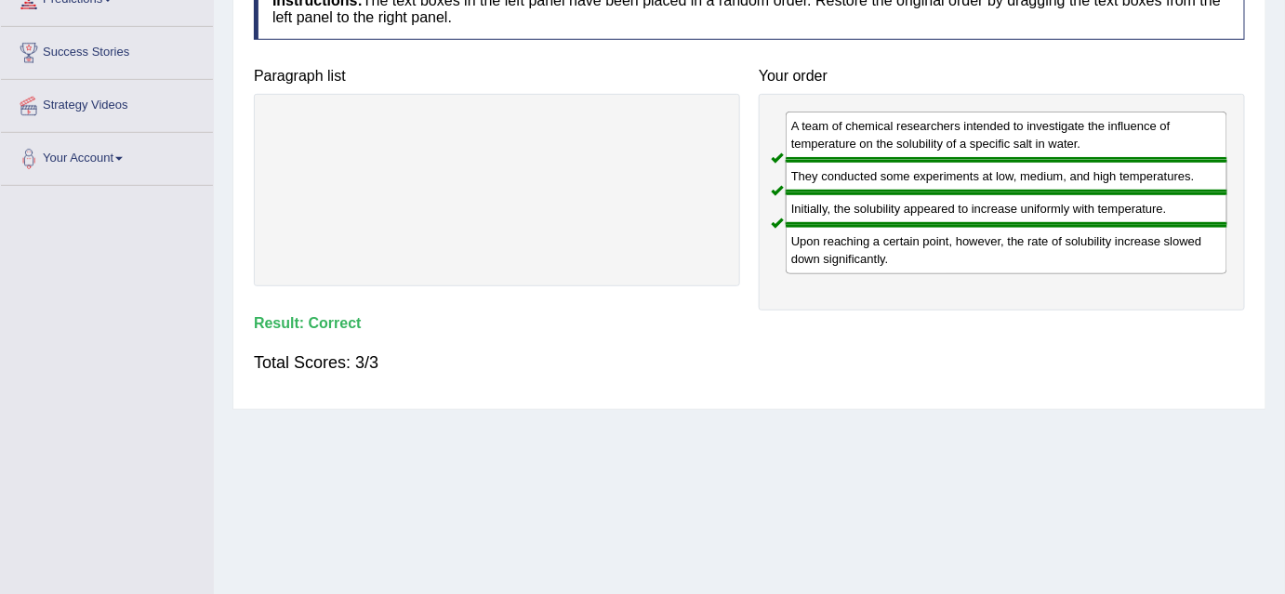
click at [669, 446] on div "Home Practice Reading: Re-order Paragraphs Influence of Temperature « Prev Next…" at bounding box center [749, 187] width 1071 height 929
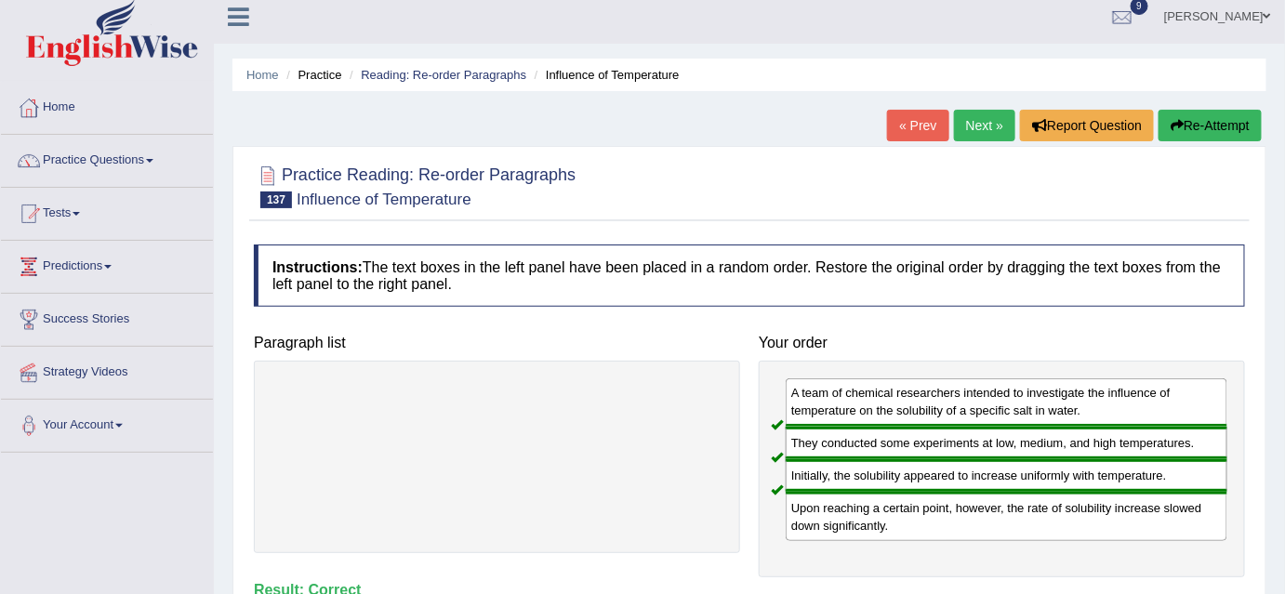
scroll to position [9, 0]
click at [992, 136] on link "Next »" at bounding box center [984, 127] width 61 height 32
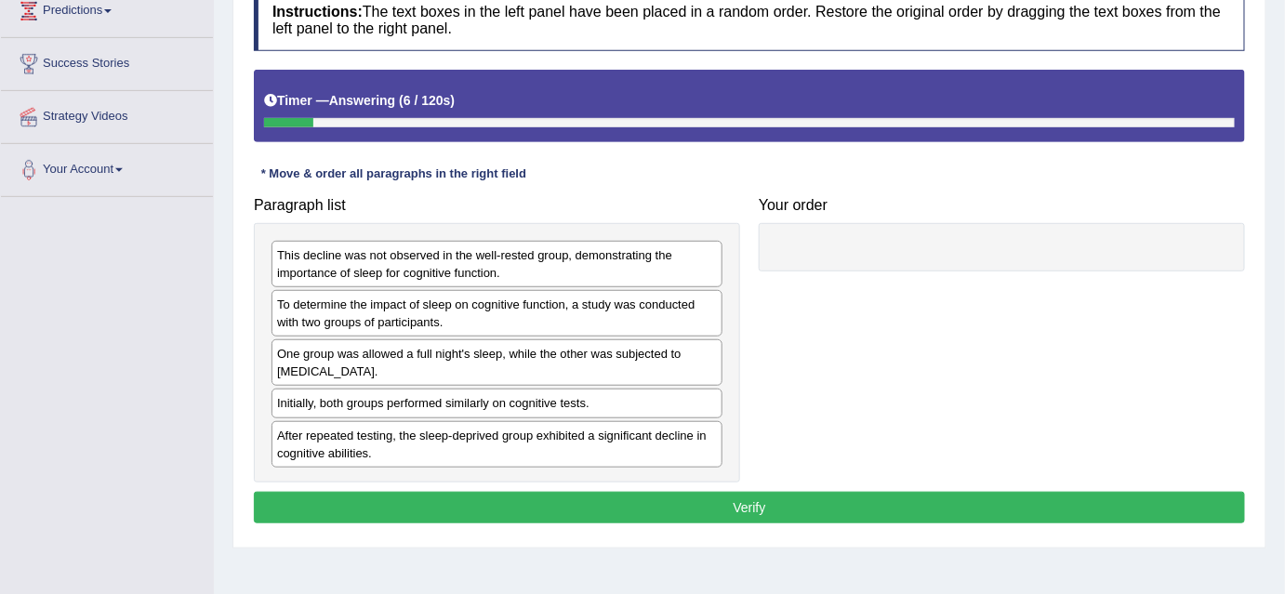
scroll to position [268, 0]
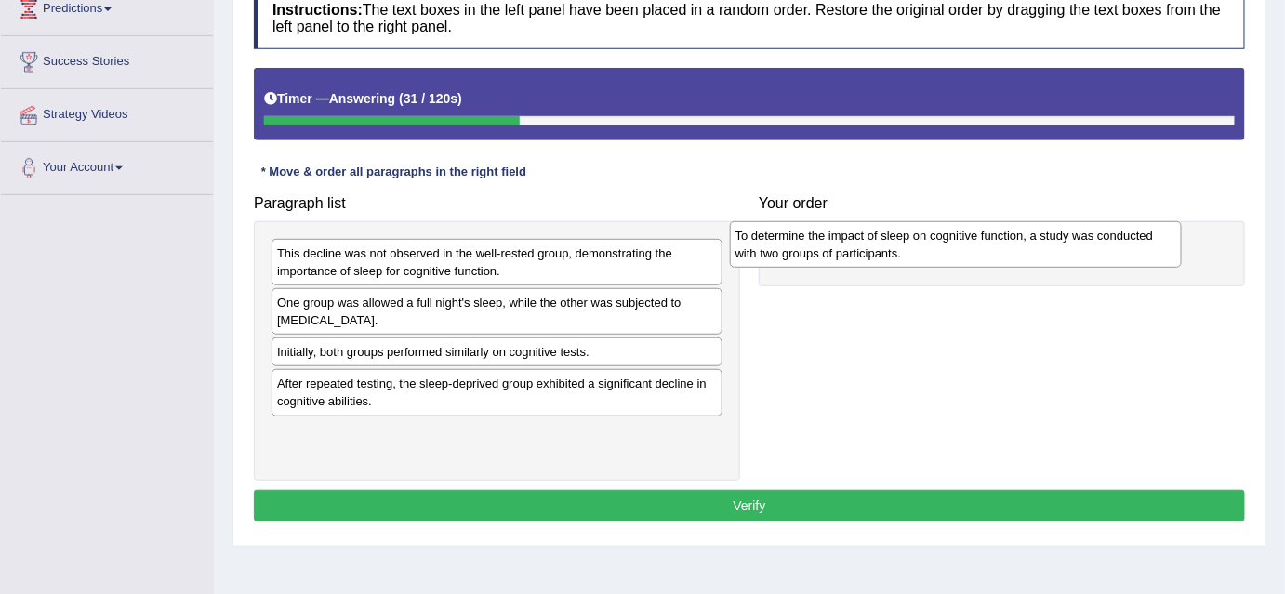
drag, startPoint x: 355, startPoint y: 317, endPoint x: 812, endPoint y: 252, distance: 461.9
click at [812, 252] on div "To determine the impact of sleep on cognitive function, a study was conducted w…" at bounding box center [956, 244] width 452 height 46
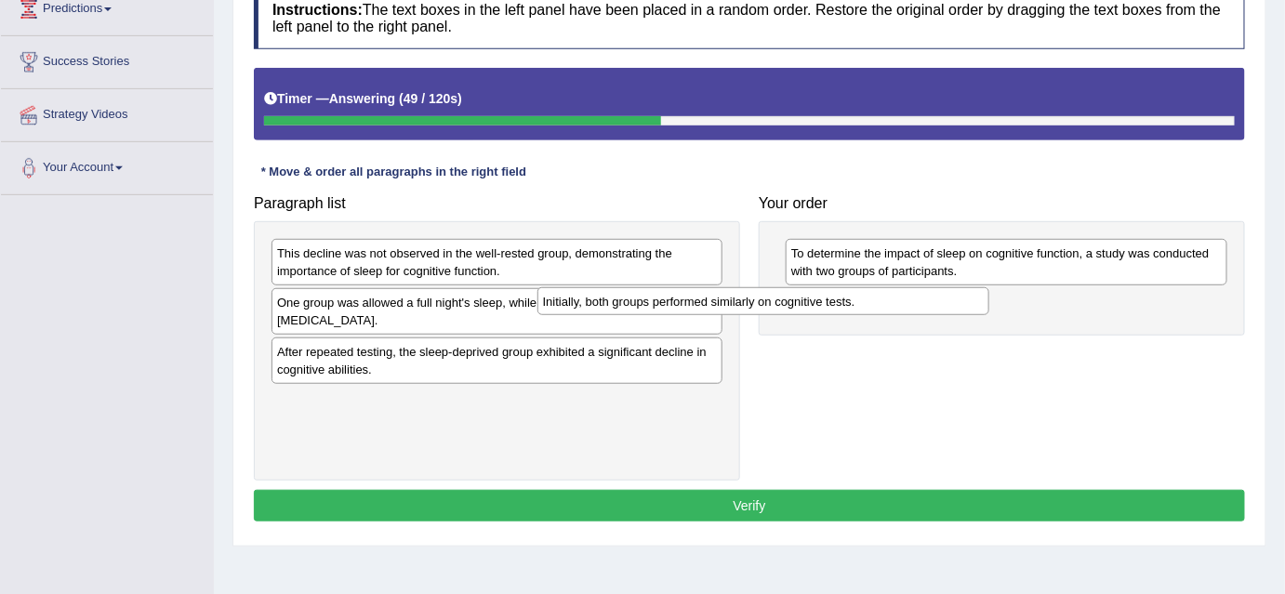
drag, startPoint x: 446, startPoint y: 351, endPoint x: 724, endPoint y: 303, distance: 282.1
click at [724, 303] on div "Initially, both groups performed similarly on cognitive tests." at bounding box center [763, 301] width 452 height 29
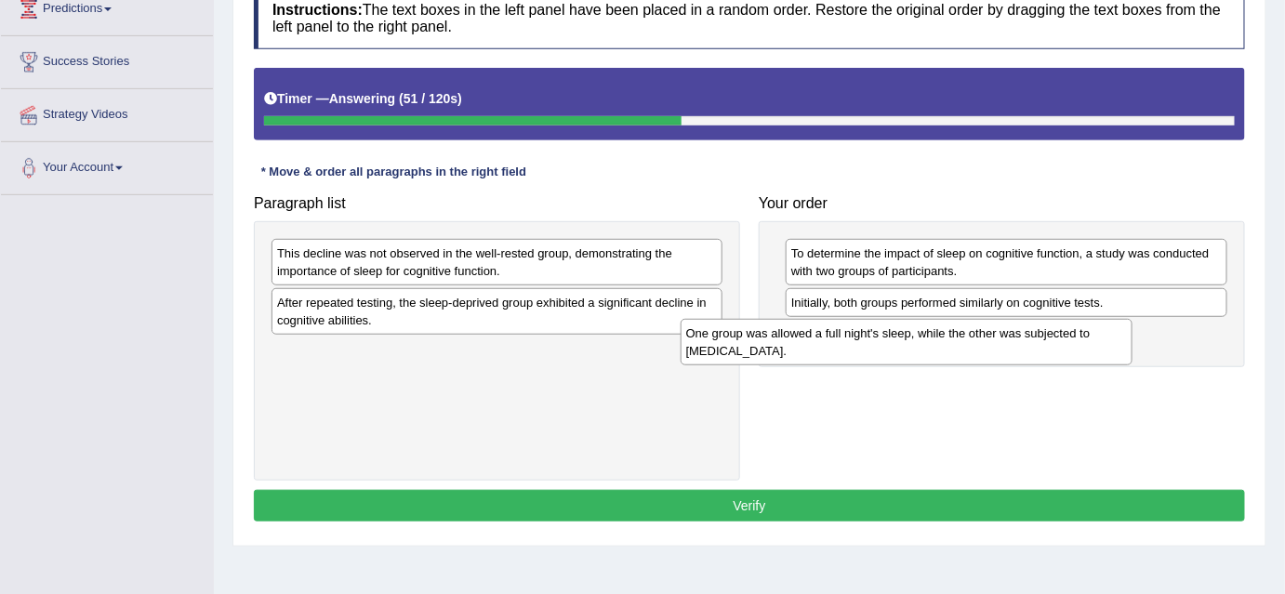
drag, startPoint x: 403, startPoint y: 304, endPoint x: 812, endPoint y: 336, distance: 410.2
click at [812, 336] on div "One group was allowed a full night's sleep, while the other was subjected to [M…" at bounding box center [906, 342] width 452 height 46
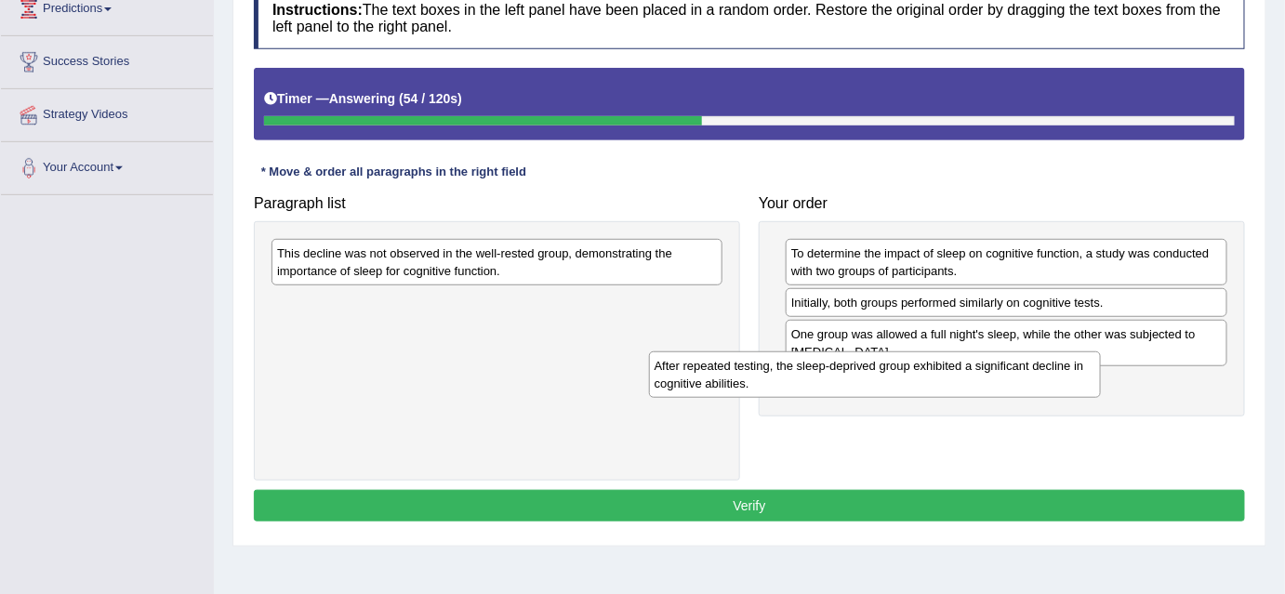
drag, startPoint x: 678, startPoint y: 329, endPoint x: 1055, endPoint y: 393, distance: 382.8
click at [1055, 393] on div "After repeated testing, the sleep-deprived group exhibited a significant declin…" at bounding box center [875, 374] width 452 height 46
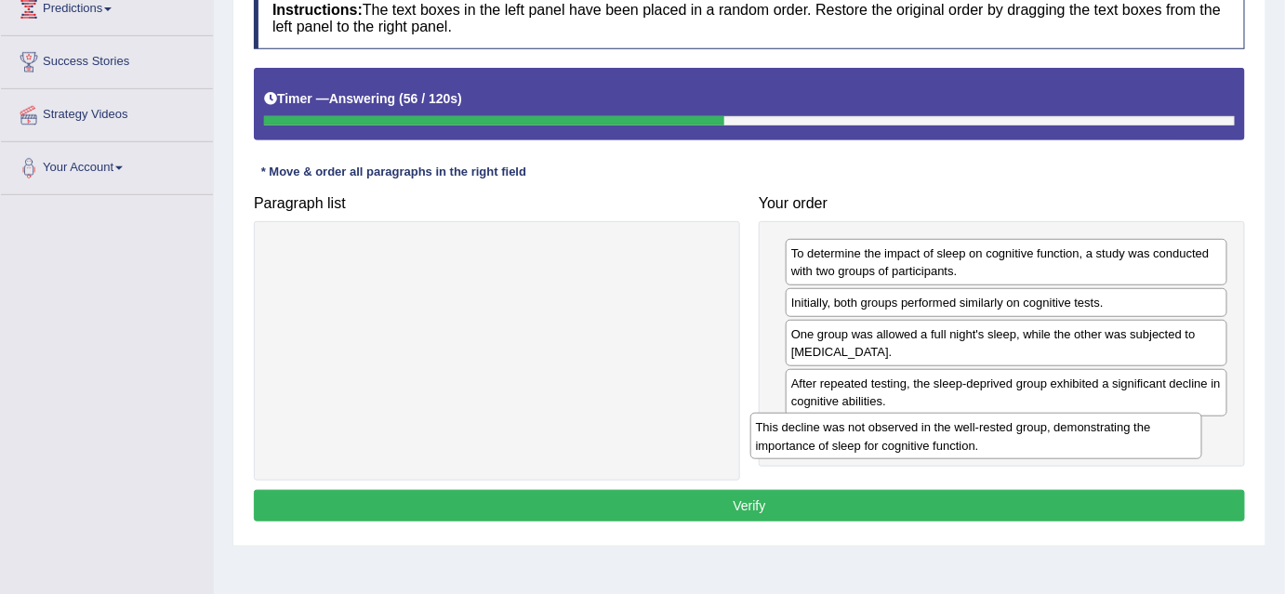
drag, startPoint x: 607, startPoint y: 268, endPoint x: 1086, endPoint y: 442, distance: 509.6
click at [1086, 442] on div "This decline was not observed in the well-rested group, demonstrating the impor…" at bounding box center [976, 436] width 452 height 46
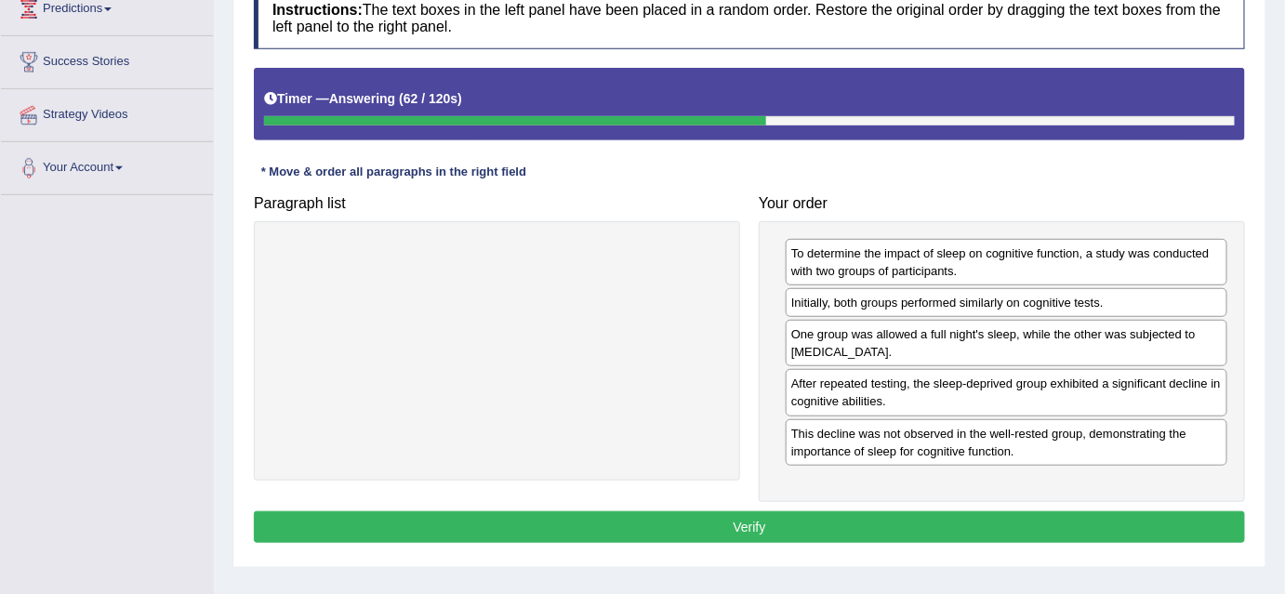
click at [778, 517] on button "Verify" at bounding box center [749, 527] width 991 height 32
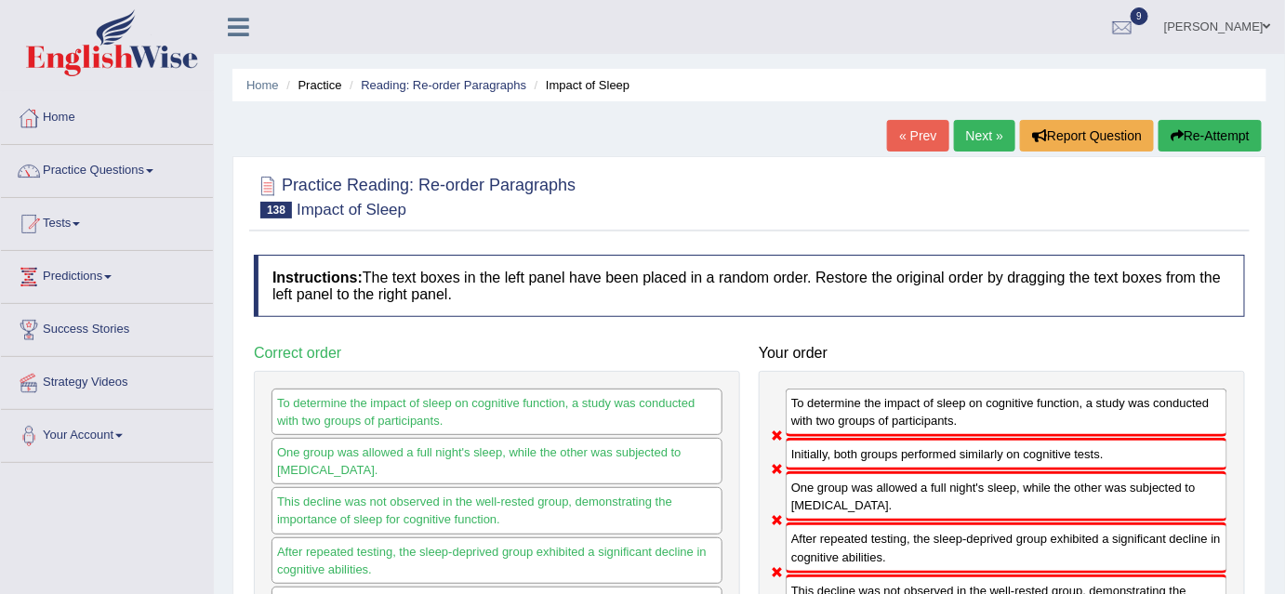
scroll to position [0, 0]
click at [982, 126] on link "Next »" at bounding box center [984, 136] width 61 height 32
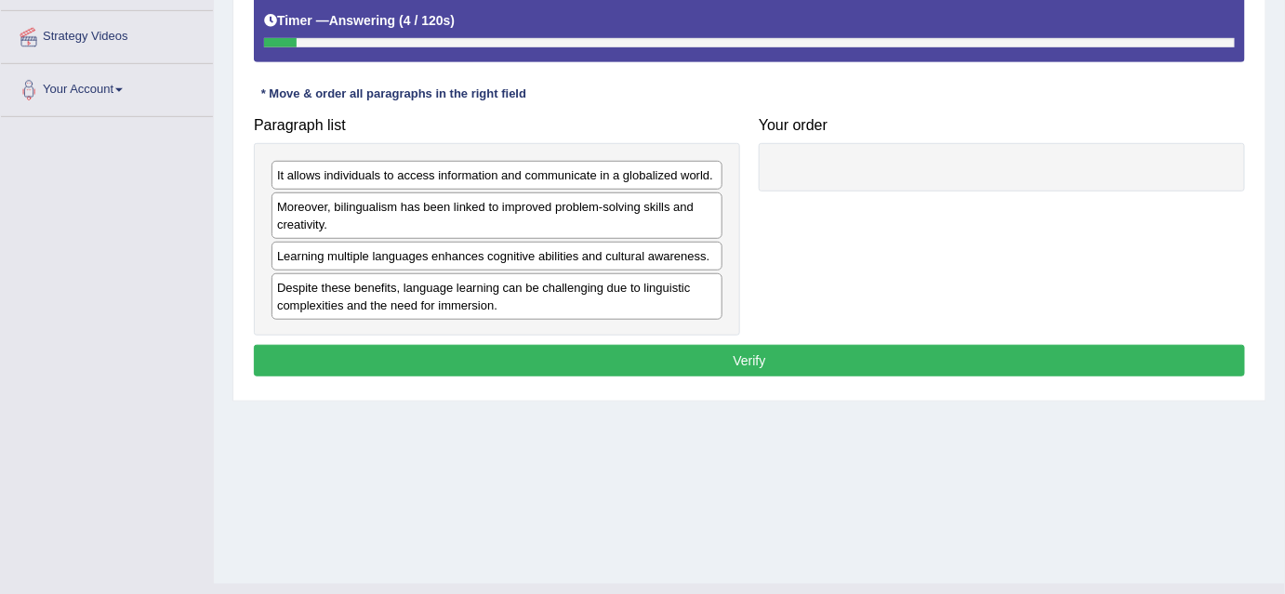
scroll to position [348, 0]
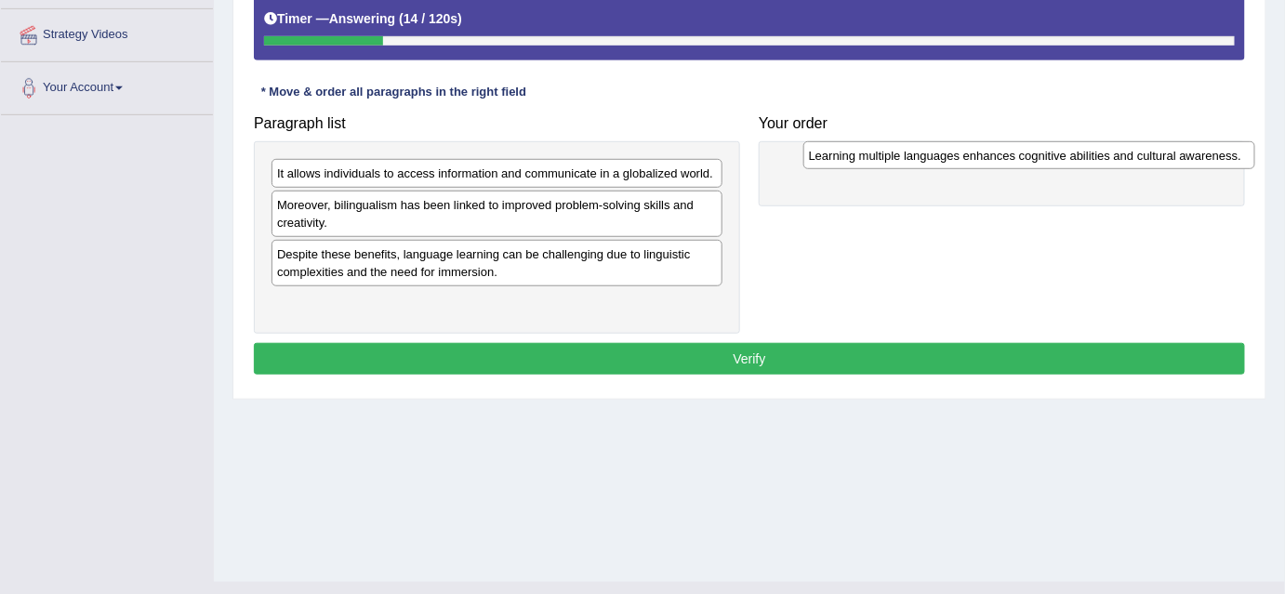
drag, startPoint x: 409, startPoint y: 257, endPoint x: 940, endPoint y: 155, distance: 540.5
click at [940, 155] on div "Learning multiple languages enhances cognitive abilities and cultural awareness." at bounding box center [1029, 155] width 452 height 29
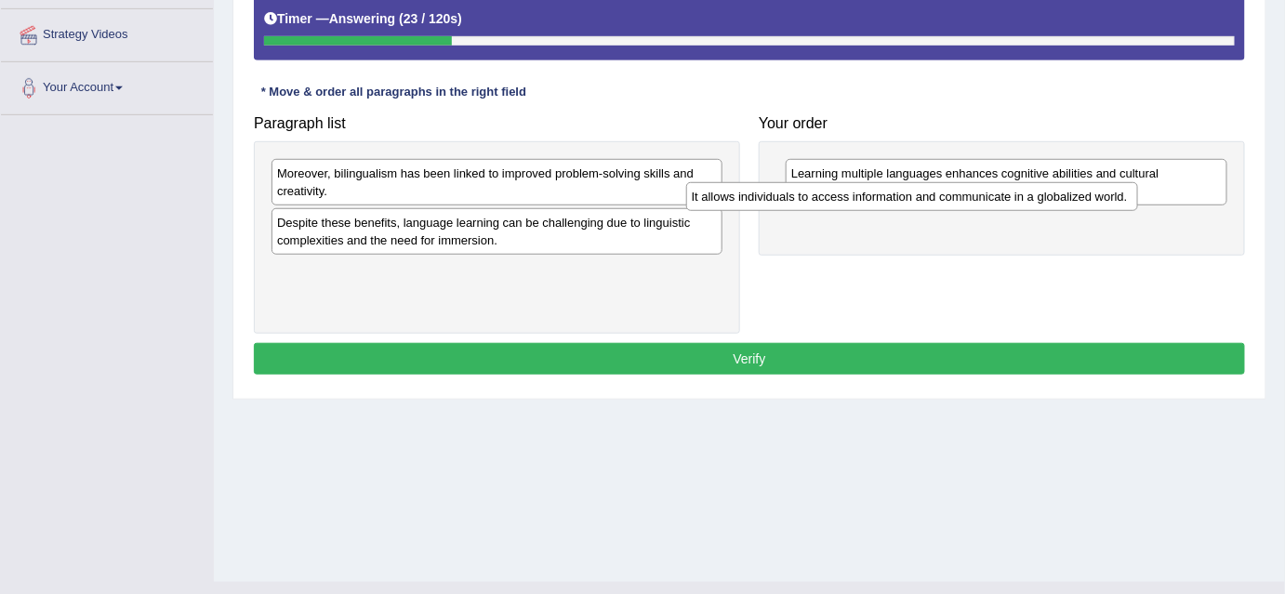
drag, startPoint x: 642, startPoint y: 175, endPoint x: 1057, endPoint y: 197, distance: 415.1
click at [1057, 197] on div "It allows individuals to access information and communicate in a globalized wor…" at bounding box center [912, 196] width 452 height 29
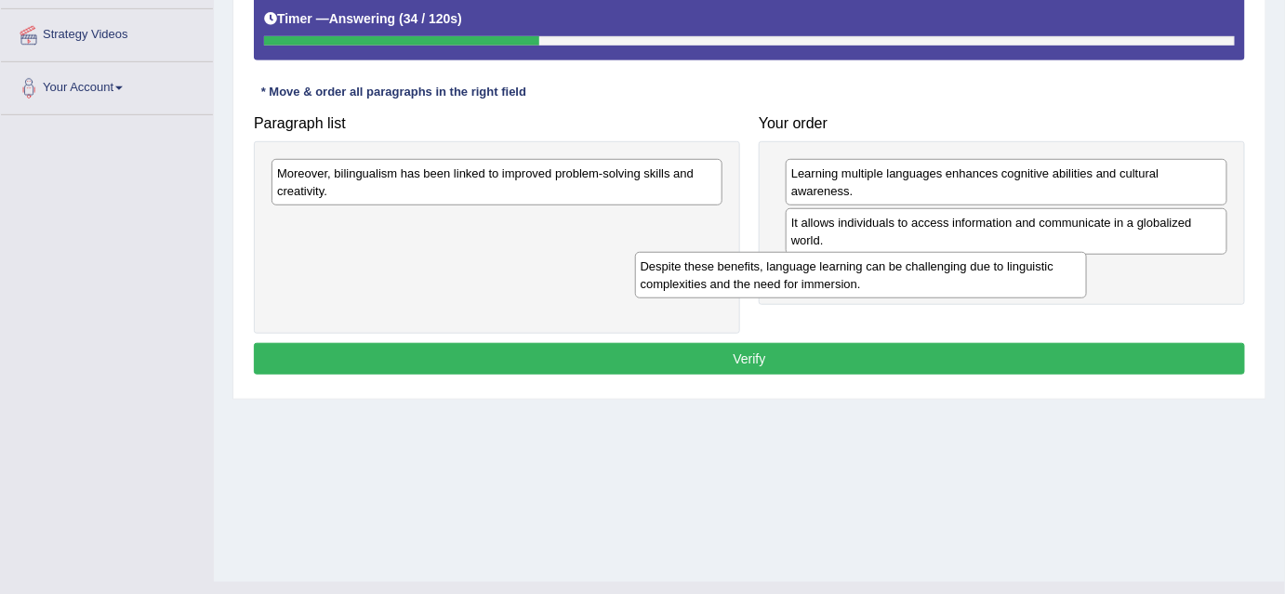
drag, startPoint x: 628, startPoint y: 227, endPoint x: 992, endPoint y: 271, distance: 366.2
click at [992, 271] on div "Despite these benefits, language learning can be challenging due to linguistic …" at bounding box center [861, 275] width 452 height 46
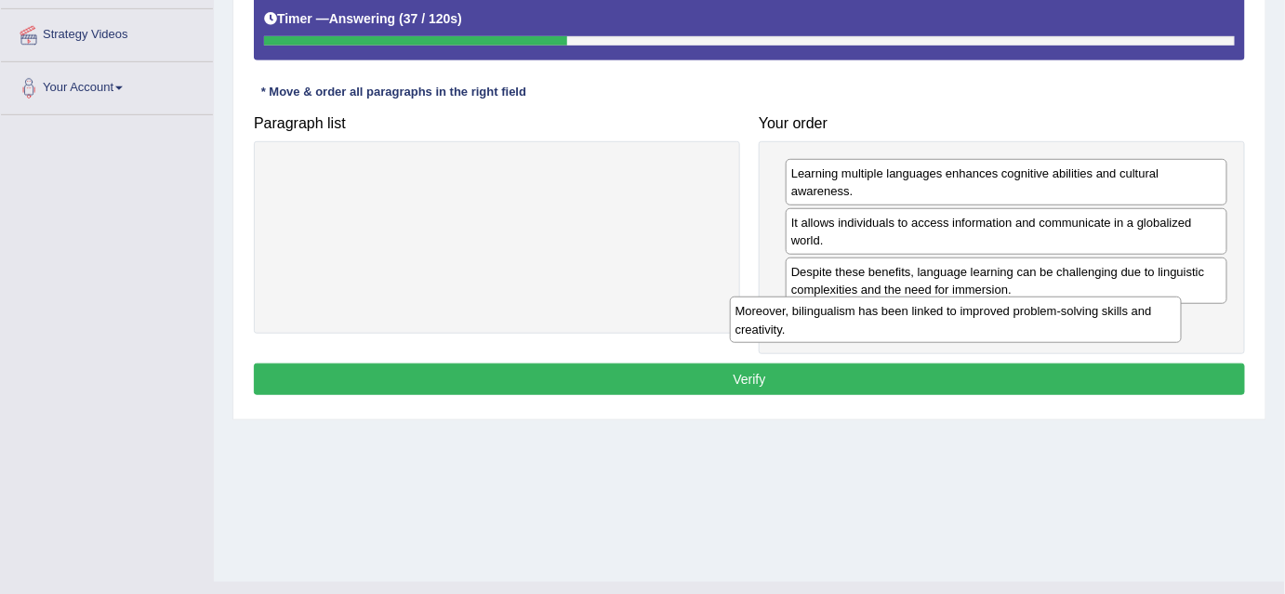
drag, startPoint x: 397, startPoint y: 178, endPoint x: 855, endPoint y: 317, distance: 478.7
click at [855, 317] on div "Moreover, bilingualism has been linked to improved problem-solving skills and c…" at bounding box center [956, 320] width 452 height 46
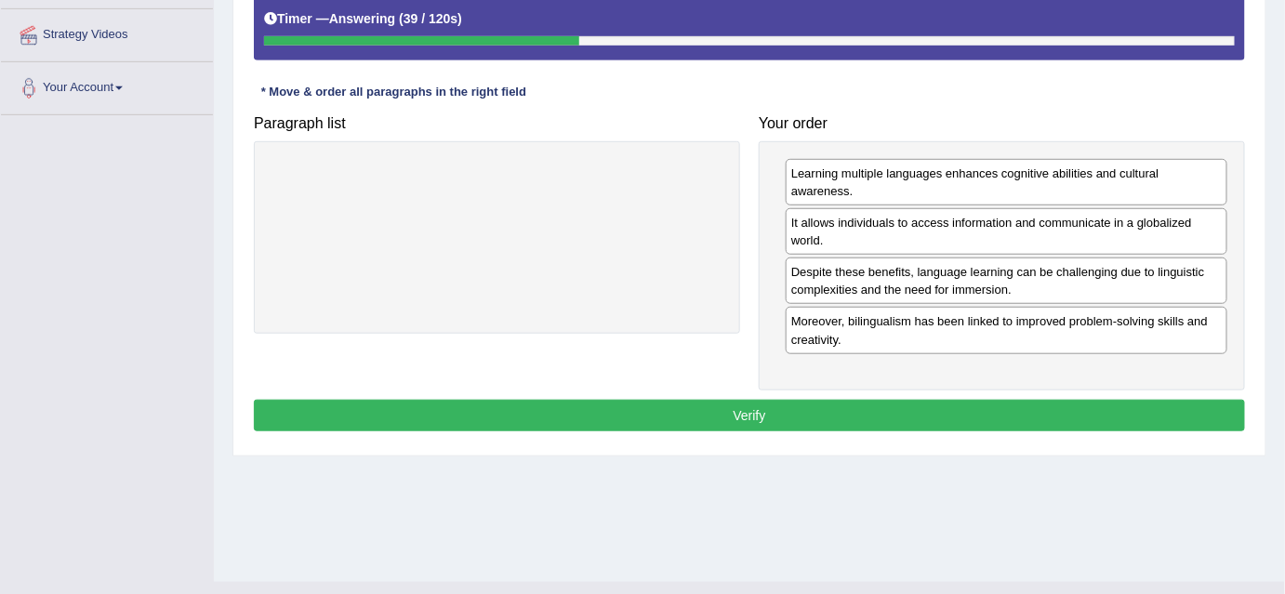
click at [729, 407] on button "Verify" at bounding box center [749, 416] width 991 height 32
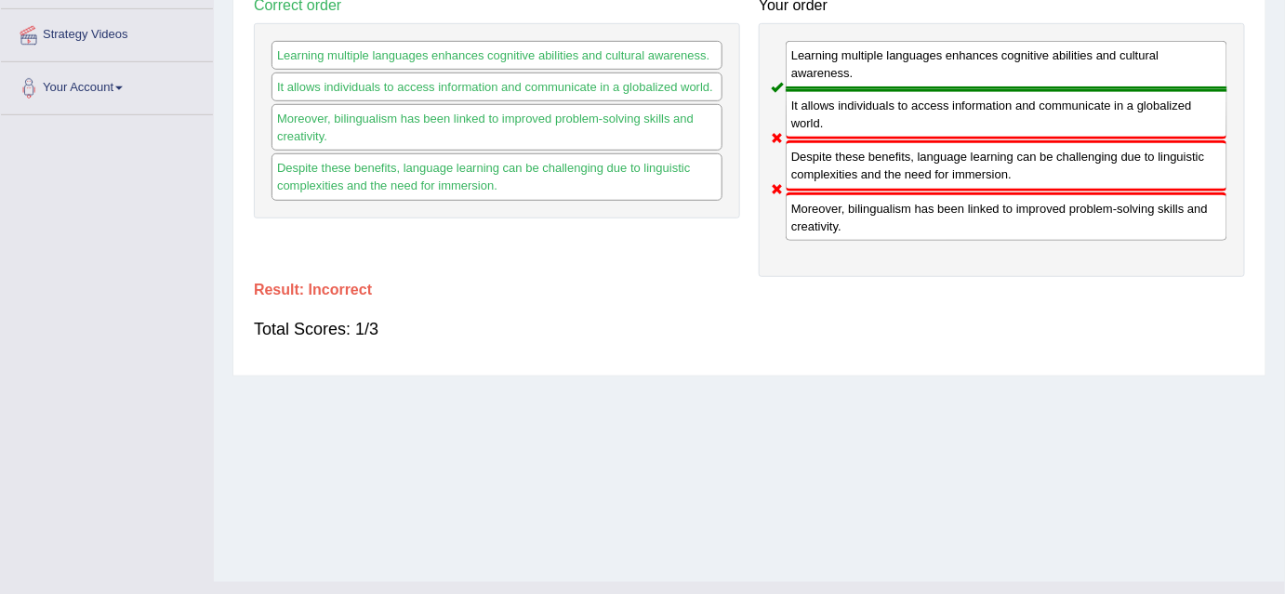
scroll to position [0, 0]
